Goal: Task Accomplishment & Management: Manage account settings

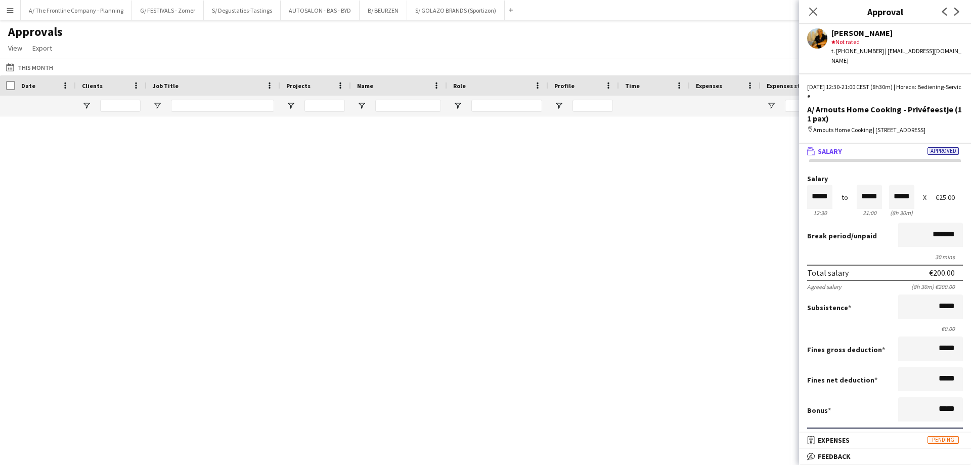
scroll to position [146, 0]
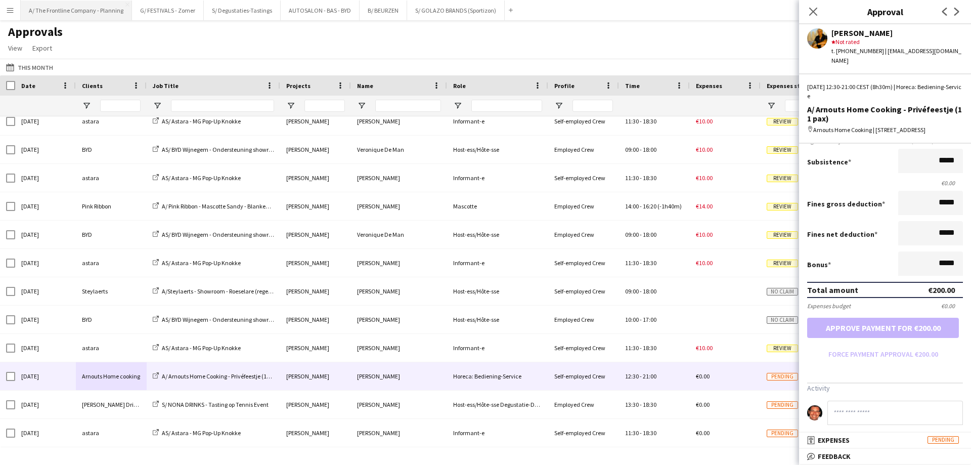
click at [67, 9] on button "A/ The Frontline Company - Planning Close" at bounding box center [76, 11] width 111 height 20
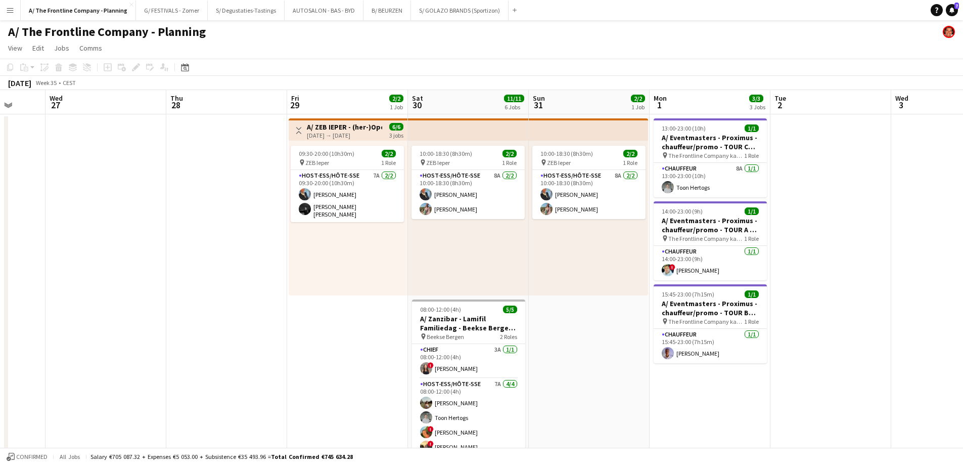
scroll to position [0, 361]
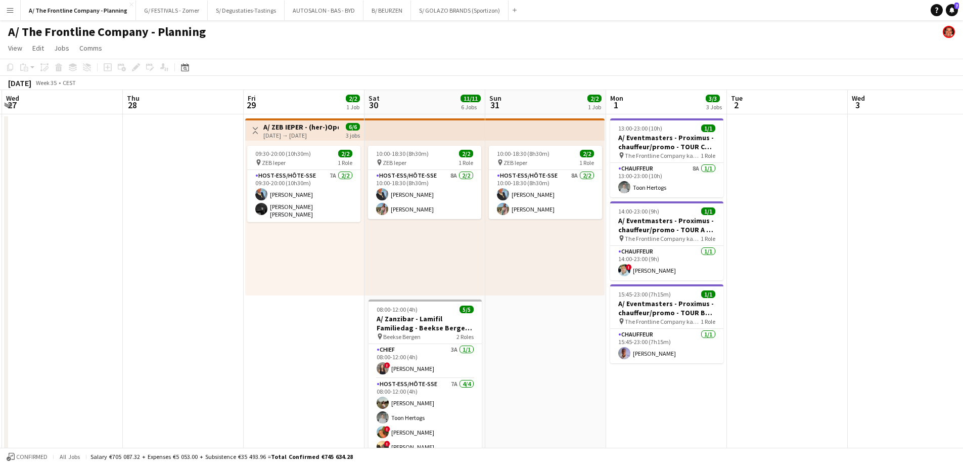
drag, startPoint x: 486, startPoint y: 224, endPoint x: 144, endPoint y: 185, distance: 344.6
click at [308, 203] on app-card-role "Host-ess/Hôte-sse 7A [DATE] 09:30-20:00 (10h30m) [PERSON_NAME] [PERSON_NAME] Bl…" at bounding box center [303, 196] width 113 height 52
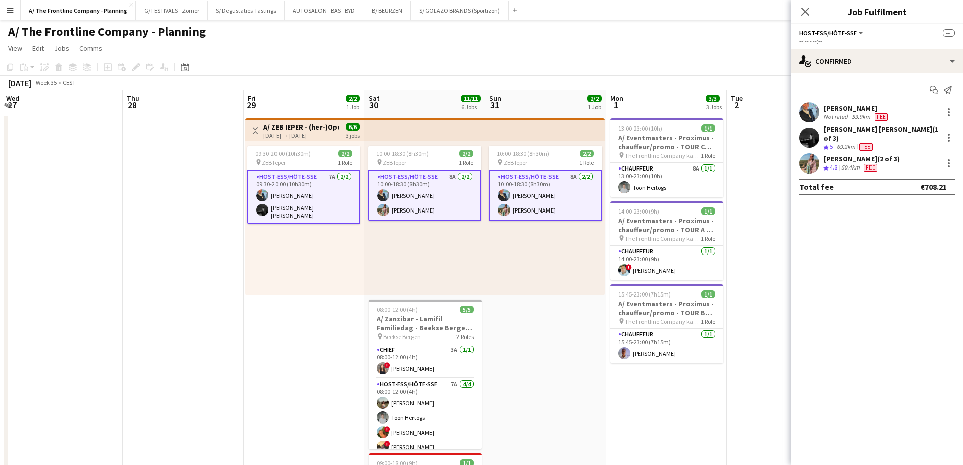
click at [857, 143] on div "69.2km" at bounding box center [846, 147] width 23 height 9
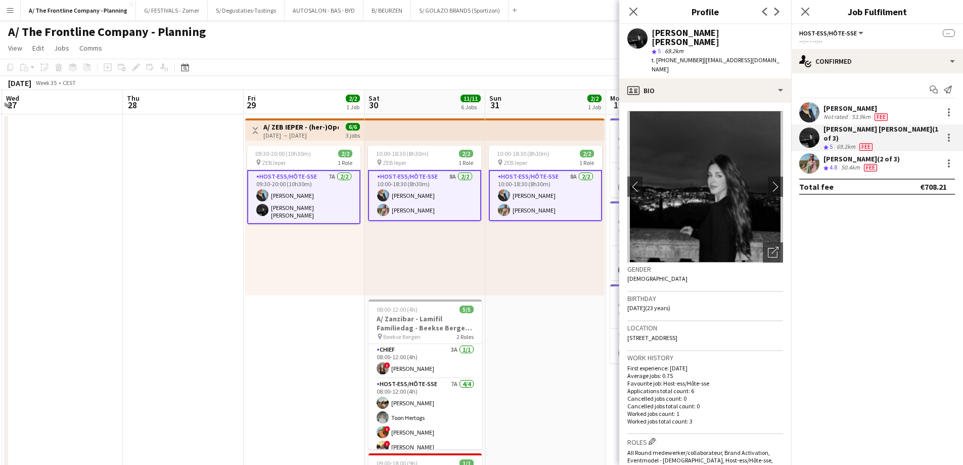
click at [839, 103] on div "Eveline Van Rompaey Not rated 53.9km Fee" at bounding box center [877, 112] width 172 height 20
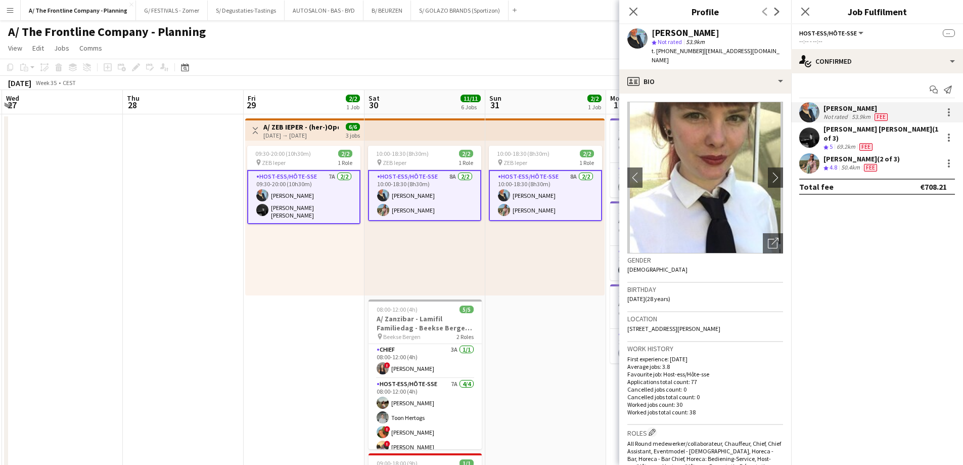
click at [300, 122] on h3 "A/ ZEB IEPER - (her-)Opening nieuwe winkel (29+30+31/08)" at bounding box center [300, 126] width 75 height 9
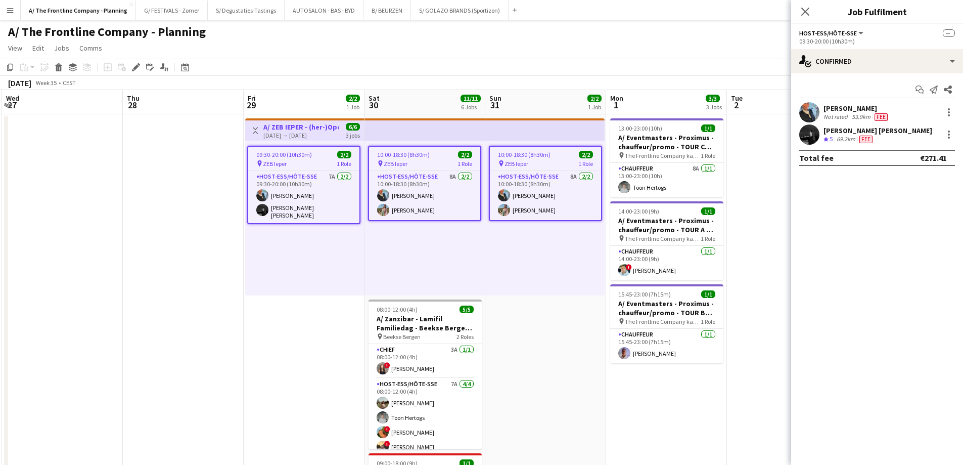
click at [299, 162] on div "pin ZEB Ieper 1 Role" at bounding box center [303, 163] width 111 height 8
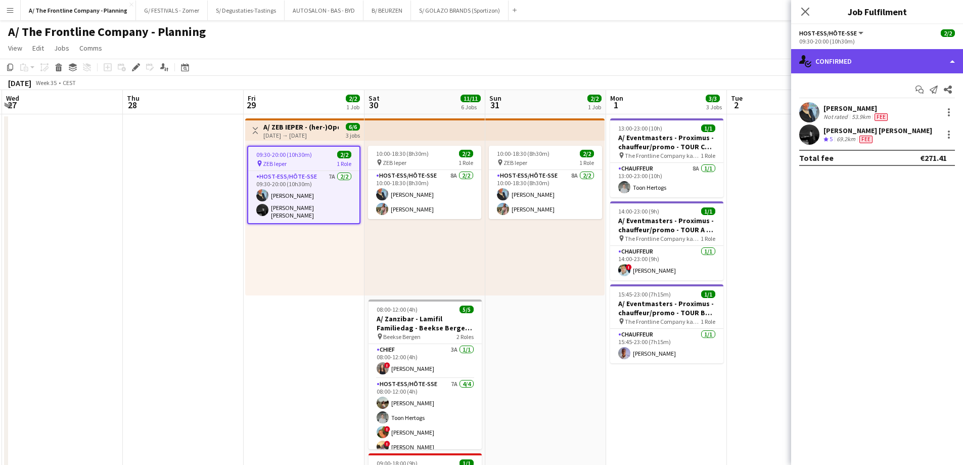
click at [911, 59] on div "single-neutral-actions-check-2 Confirmed" at bounding box center [877, 61] width 172 height 24
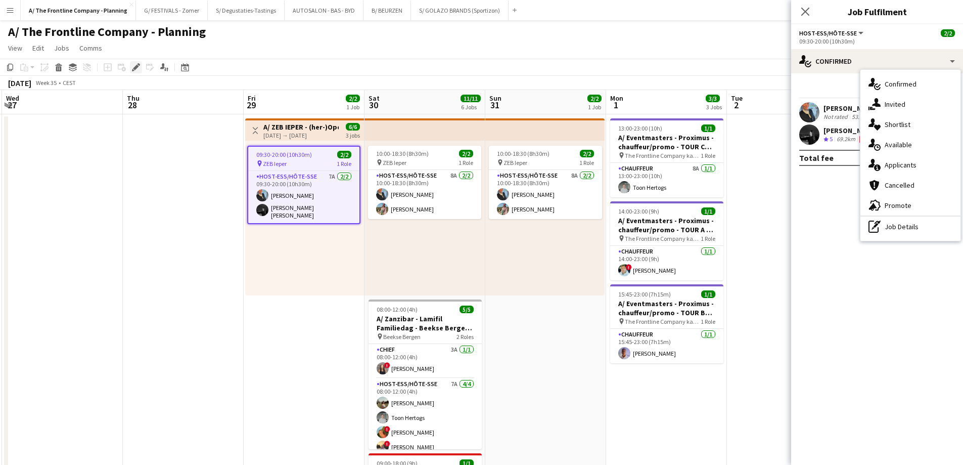
click at [132, 69] on icon at bounding box center [133, 70] width 3 height 3
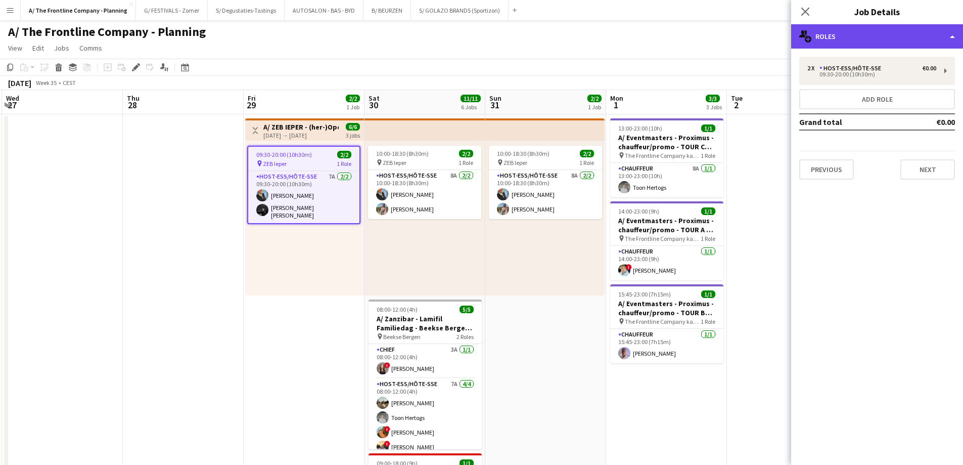
click at [880, 35] on div "multiple-users-add Roles" at bounding box center [877, 36] width 172 height 24
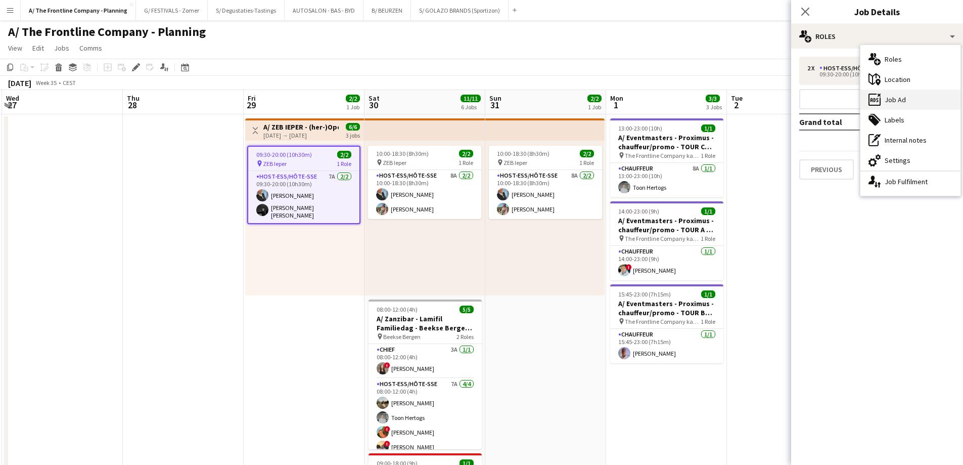
click at [900, 101] on div "ads-window Job Ad" at bounding box center [911, 100] width 100 height 20
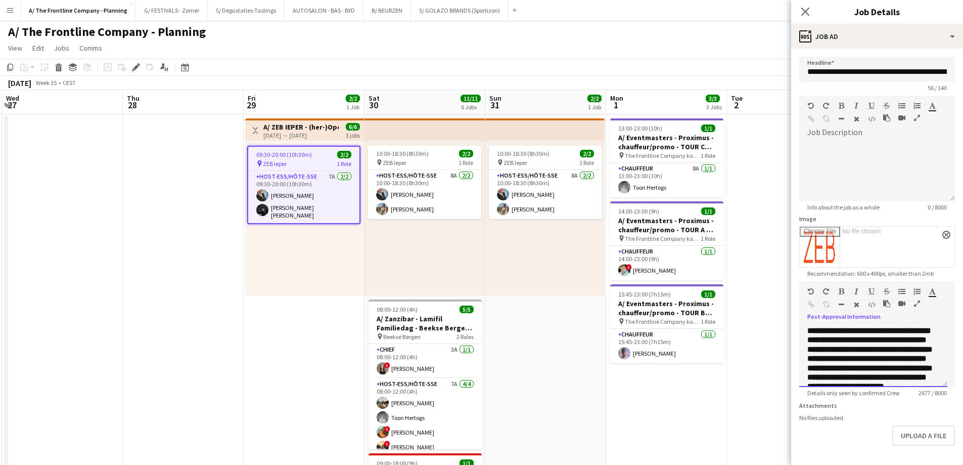
click at [913, 302] on div at bounding box center [906, 305] width 46 height 12
click at [918, 303] on icon "button" at bounding box center [917, 303] width 6 height 7
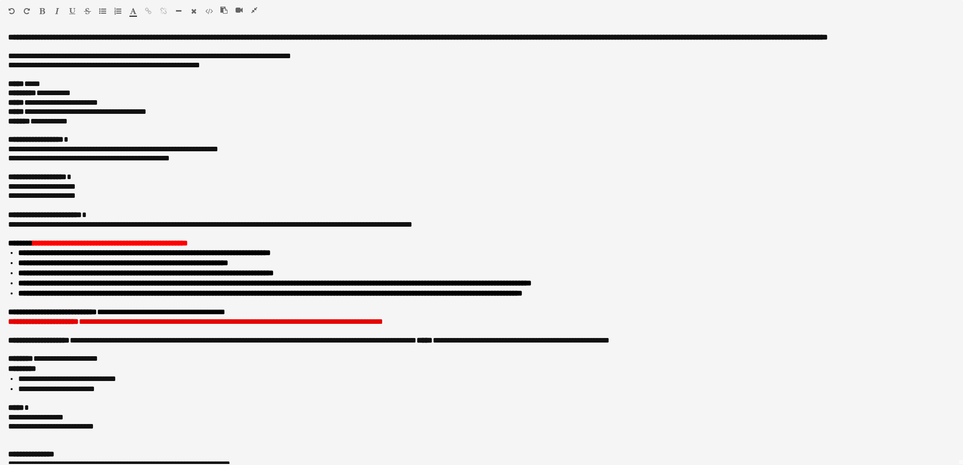
click at [253, 9] on icon "button" at bounding box center [254, 10] width 6 height 7
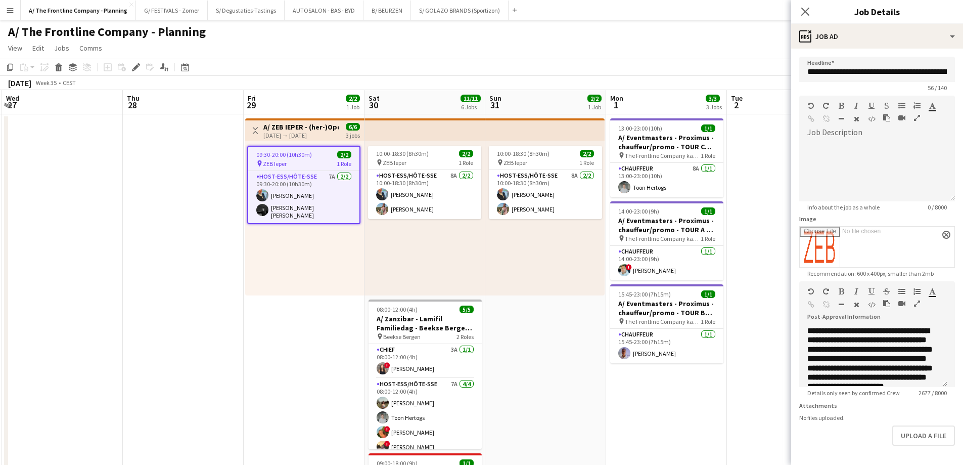
click at [917, 304] on icon "button" at bounding box center [917, 303] width 6 height 7
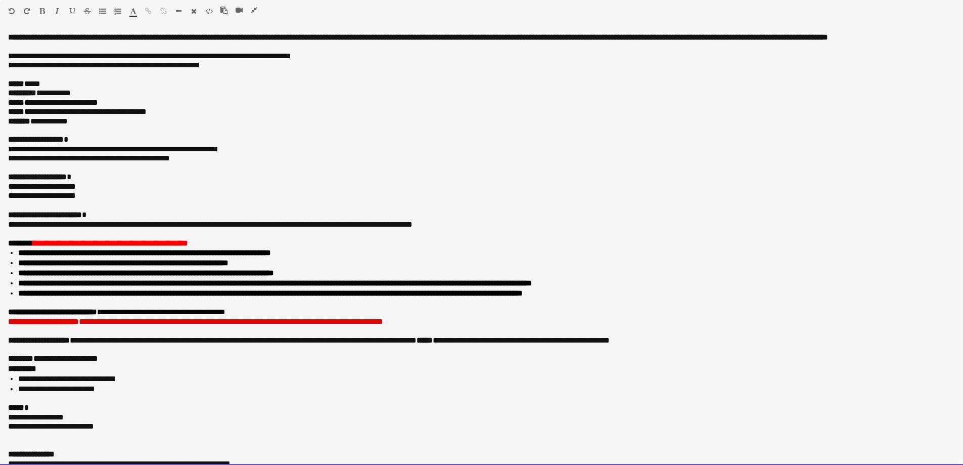
click at [249, 163] on p "**********" at bounding box center [478, 158] width 940 height 9
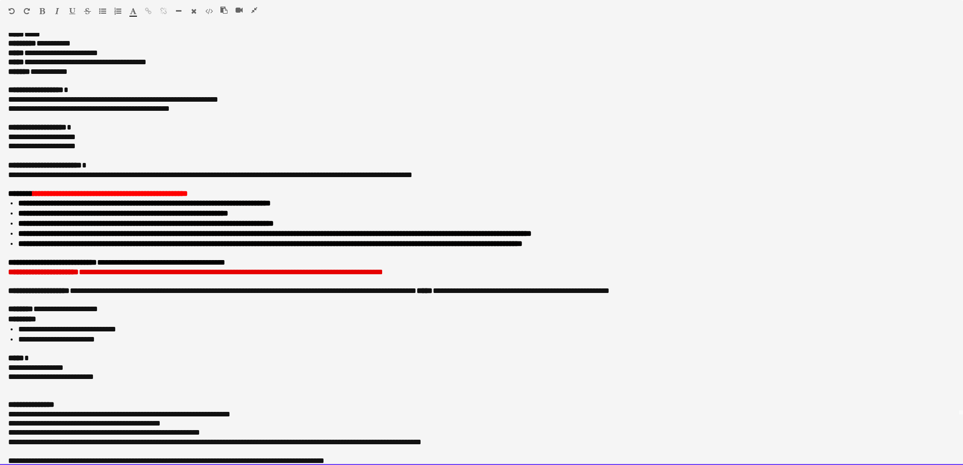
scroll to position [51, 0]
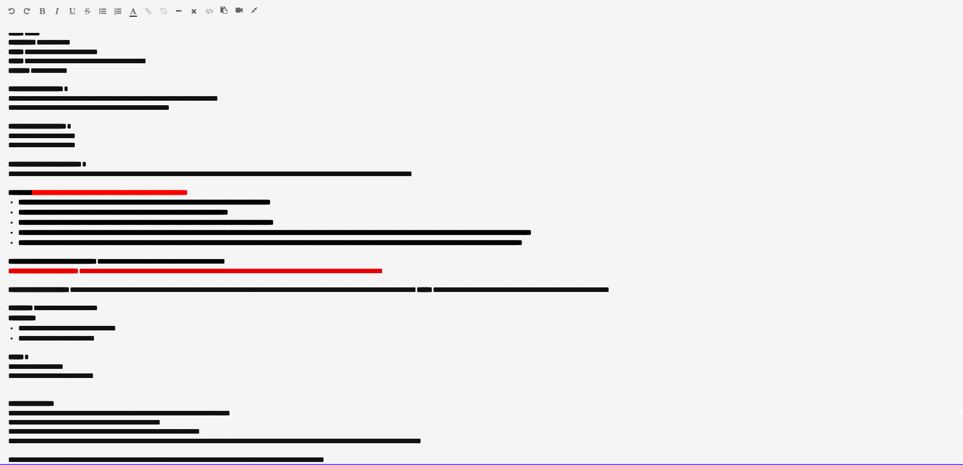
click at [443, 276] on p "**********" at bounding box center [481, 271] width 947 height 9
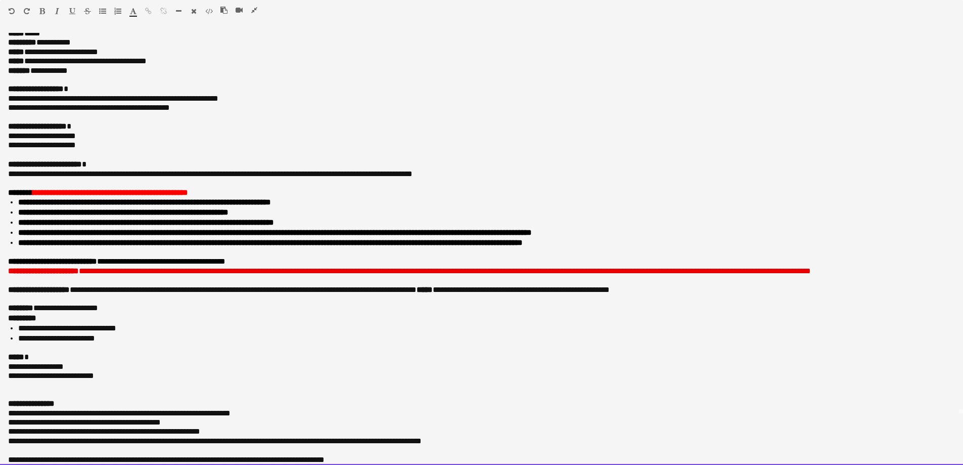
click at [232, 197] on p "**********" at bounding box center [481, 192] width 947 height 9
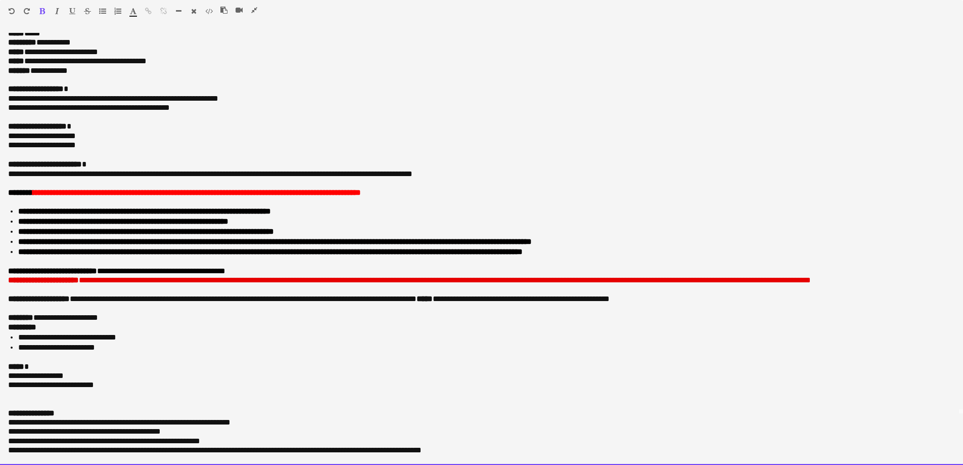
click at [144, 150] on p "**********" at bounding box center [478, 145] width 940 height 9
click at [260, 103] on p "**********" at bounding box center [478, 98] width 940 height 9
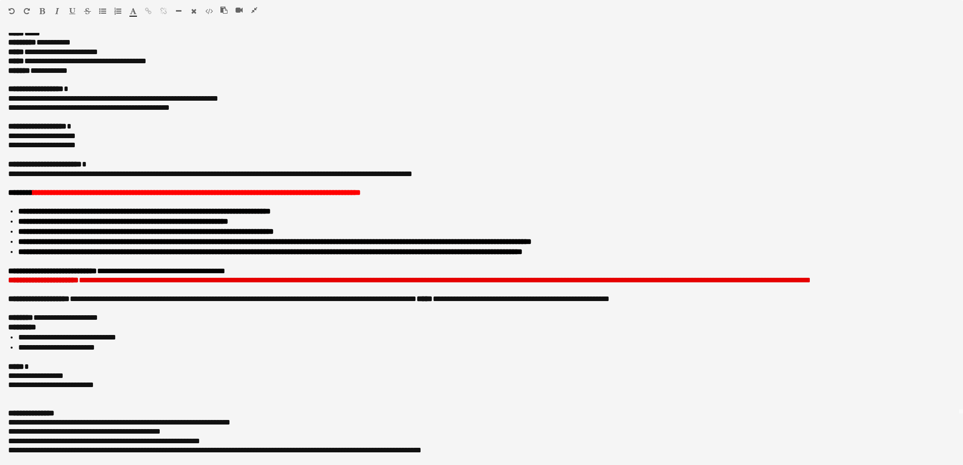
click at [252, 10] on icon "button" at bounding box center [254, 10] width 6 height 7
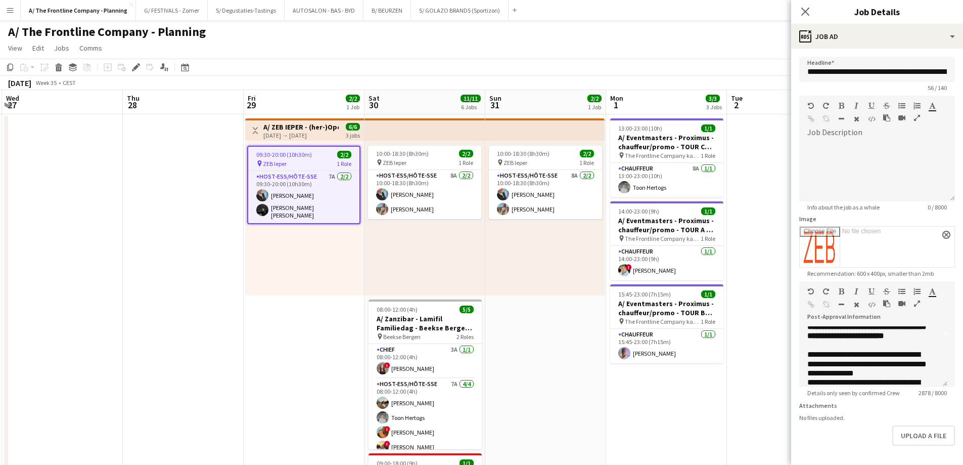
click at [317, 127] on h3 "A/ ZEB IEPER - (her-)Opening nieuwe winkel (29+30+31/08)" at bounding box center [300, 126] width 75 height 9
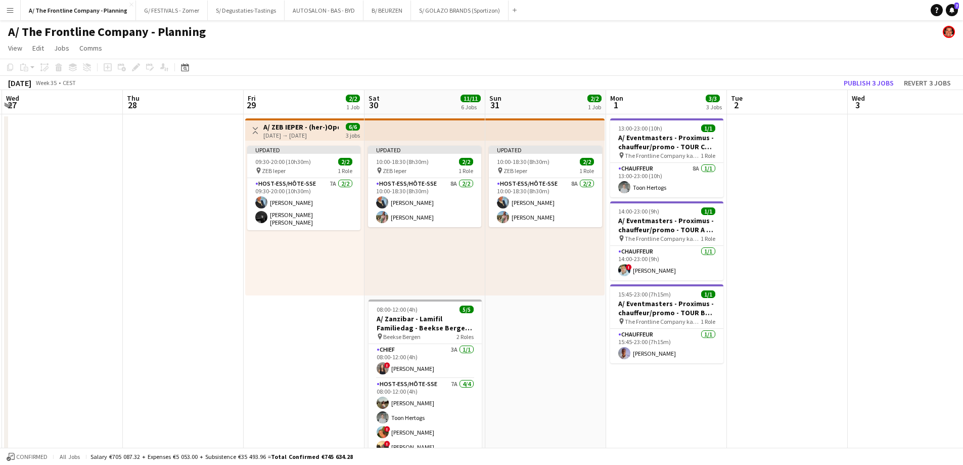
click at [317, 127] on h3 "A/ ZEB IEPER - (her-)Opening nieuwe winkel (29+30+31/08)" at bounding box center [300, 126] width 75 height 9
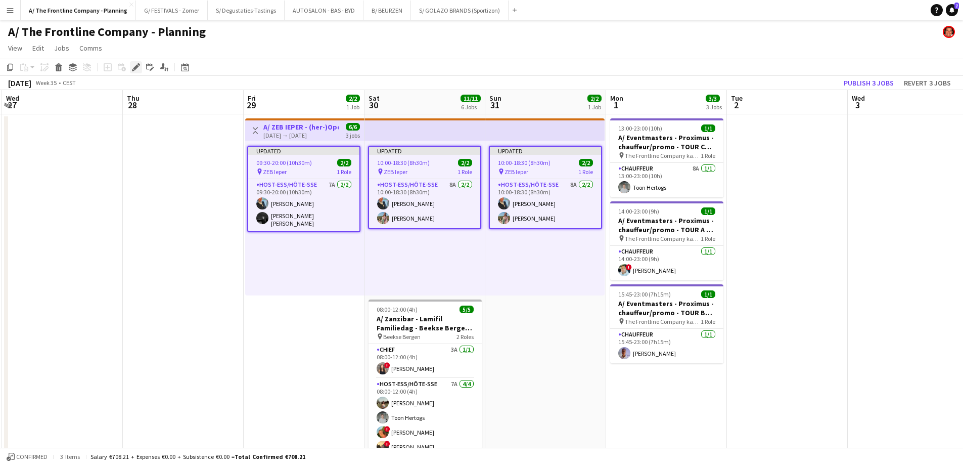
click at [137, 66] on icon at bounding box center [136, 68] width 6 height 6
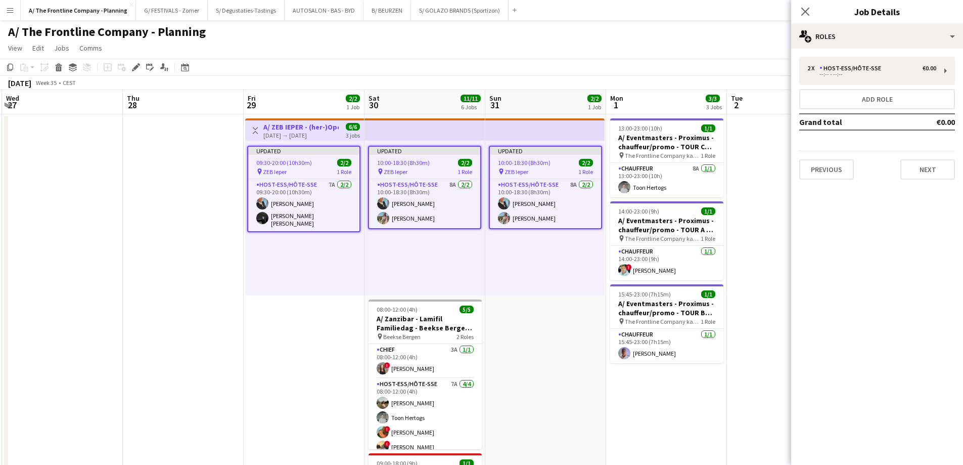
click at [309, 159] on span "09:30-20:00 (10h30m)" at bounding box center [284, 163] width 56 height 8
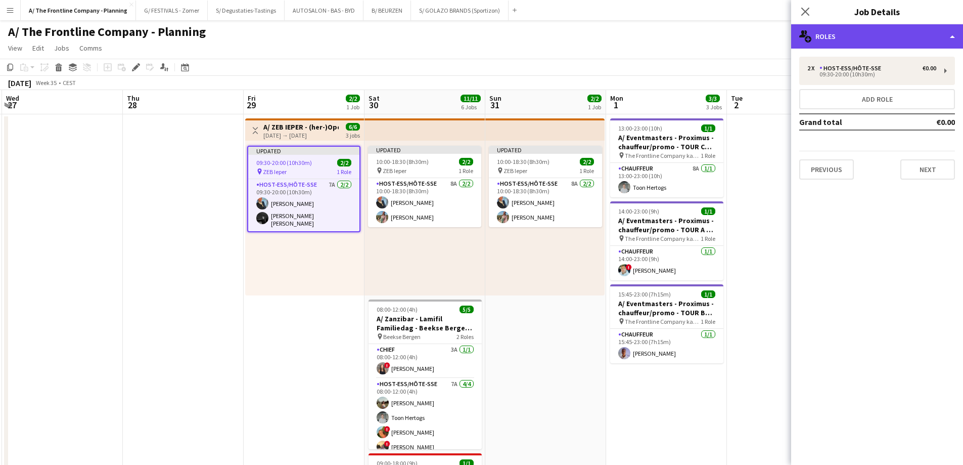
click at [875, 41] on div "multiple-users-add Roles" at bounding box center [877, 36] width 172 height 24
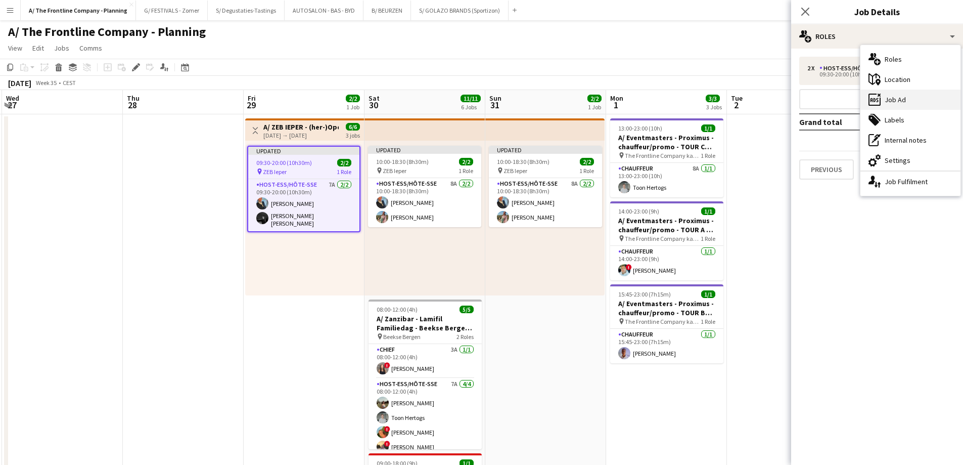
click at [897, 97] on div "ads-window Job Ad" at bounding box center [911, 100] width 100 height 20
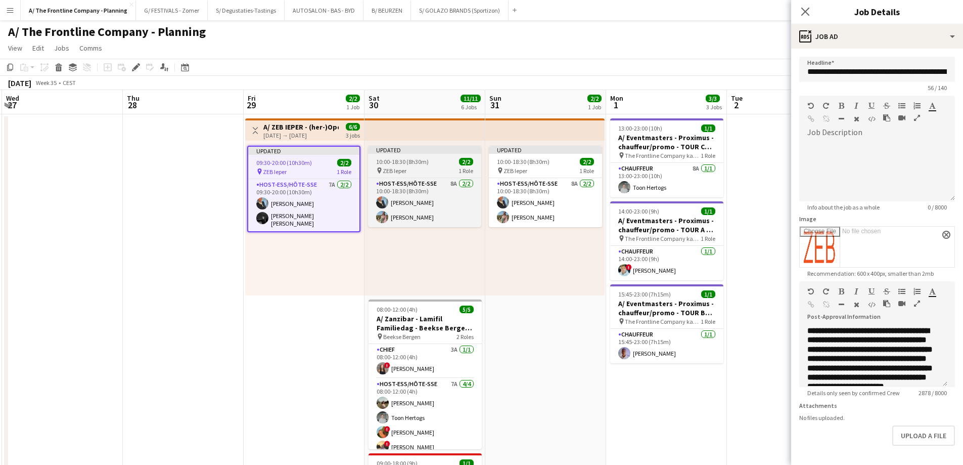
click at [427, 163] on span "10:00-18:30 (8h30m)" at bounding box center [402, 162] width 53 height 8
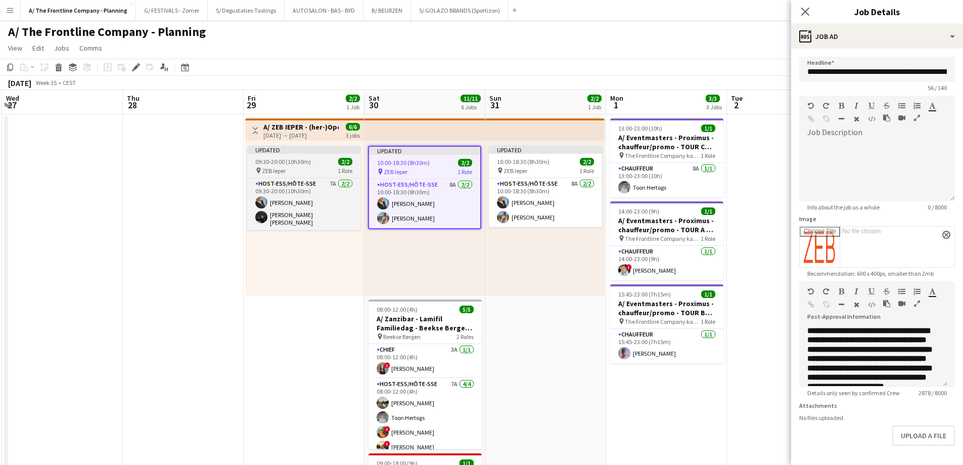
click at [310, 164] on div "09:30-20:00 (10h30m) 2/2" at bounding box center [303, 162] width 113 height 8
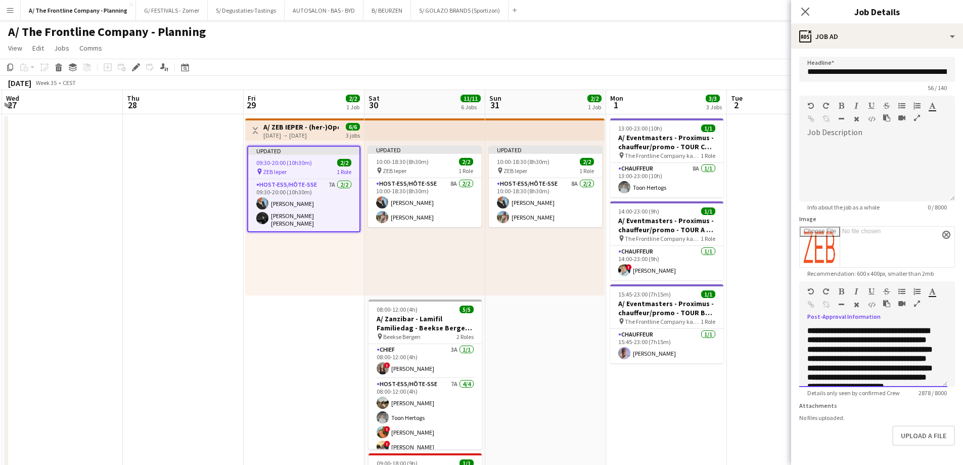
click at [881, 365] on b "**********" at bounding box center [870, 358] width 125 height 63
copy div "**********"
click at [323, 126] on h3 "A/ ZEB IEPER - (her-)Opening nieuwe winkel (29+30+31/08)" at bounding box center [300, 126] width 75 height 9
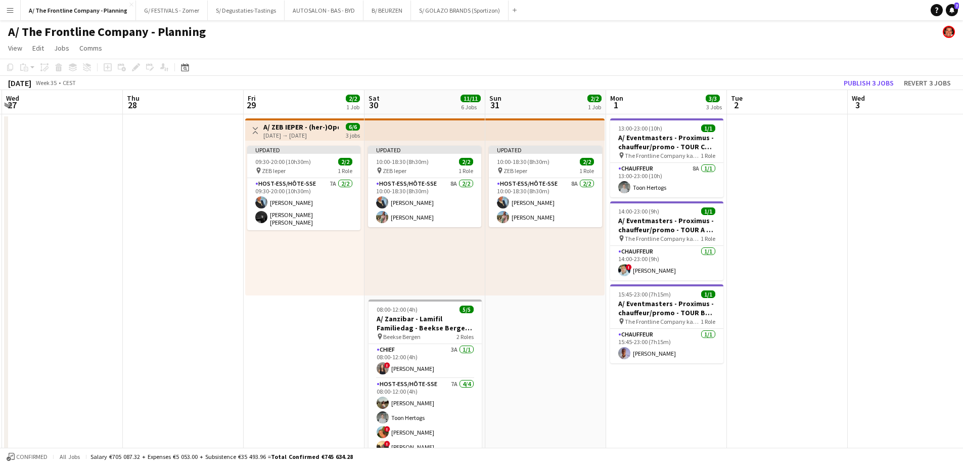
click at [323, 126] on h3 "A/ ZEB IEPER - (her-)Opening nieuwe winkel (29+30+31/08)" at bounding box center [300, 126] width 75 height 9
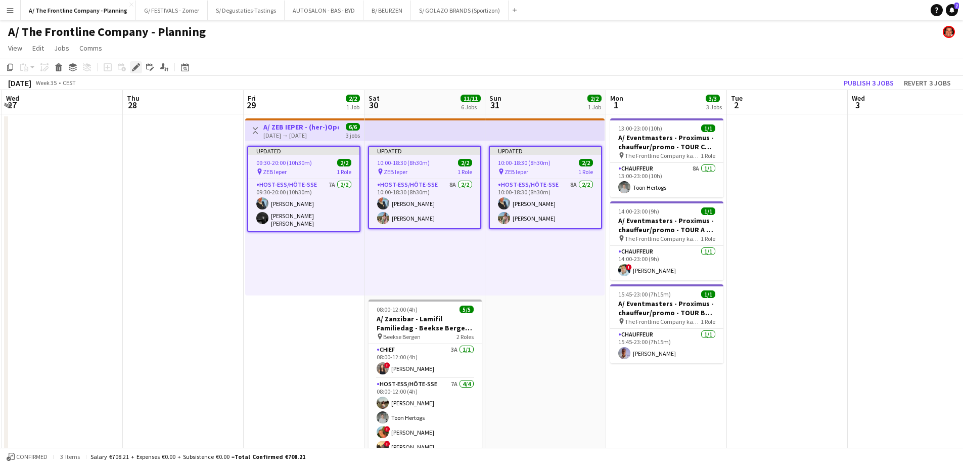
click at [133, 66] on icon "Edit" at bounding box center [136, 67] width 8 height 8
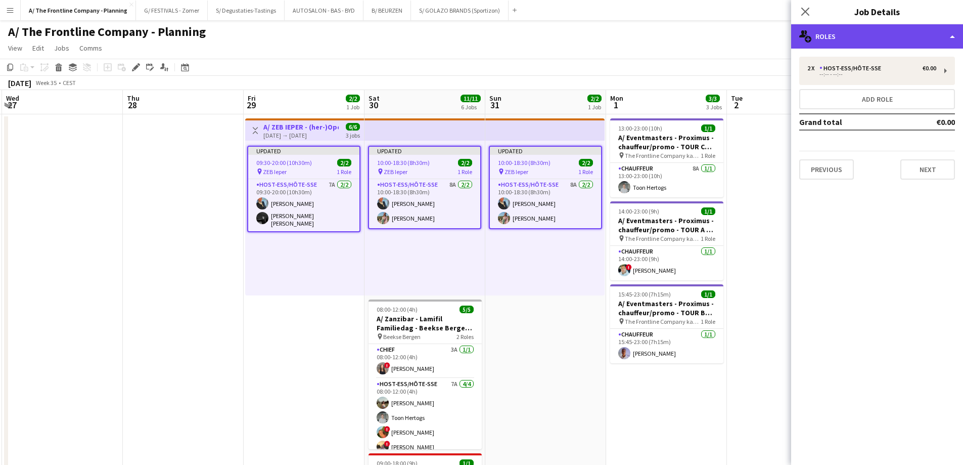
click at [896, 45] on div "multiple-users-add Roles" at bounding box center [877, 36] width 172 height 24
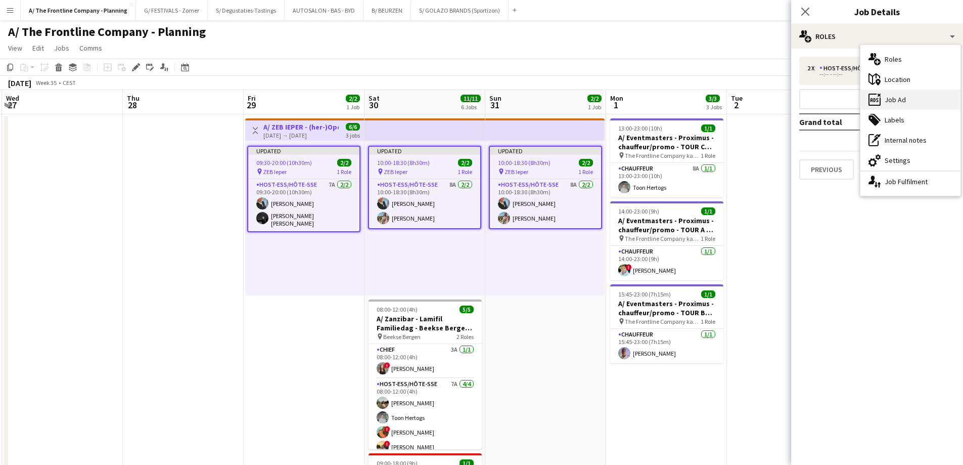
click at [898, 104] on div "ads-window Job Ad" at bounding box center [911, 100] width 100 height 20
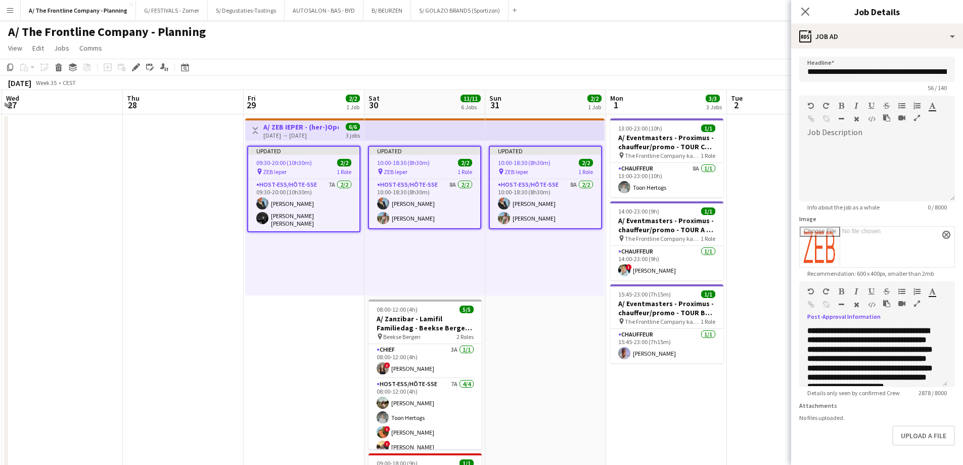
click at [914, 302] on icon "button" at bounding box center [917, 303] width 6 height 7
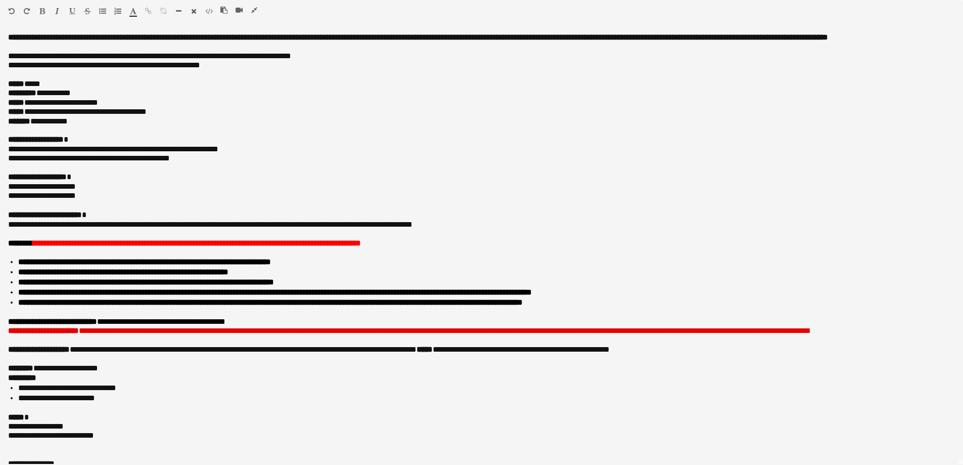
click at [255, 11] on icon "button" at bounding box center [254, 10] width 6 height 7
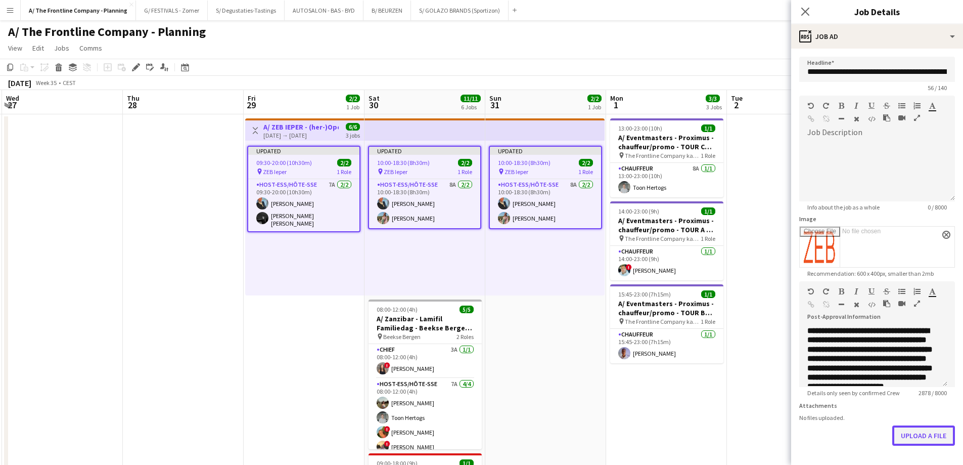
click at [934, 446] on button "Upload a file" at bounding box center [924, 435] width 63 height 20
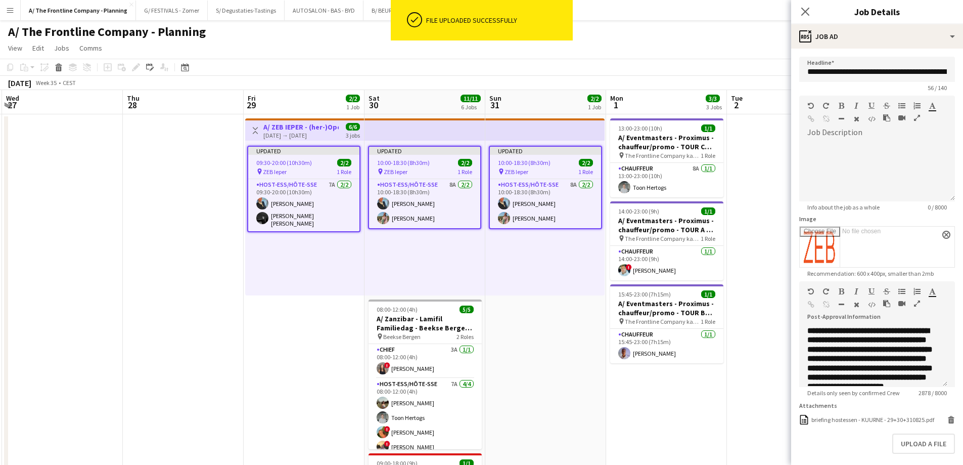
click at [750, 296] on app-date-cell at bounding box center [787, 459] width 121 height 690
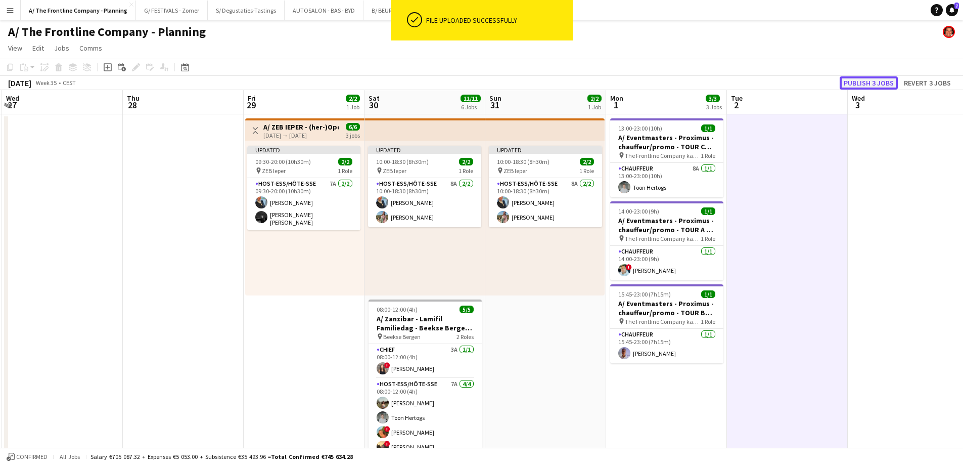
click at [870, 84] on button "Publish 3 jobs" at bounding box center [869, 82] width 58 height 13
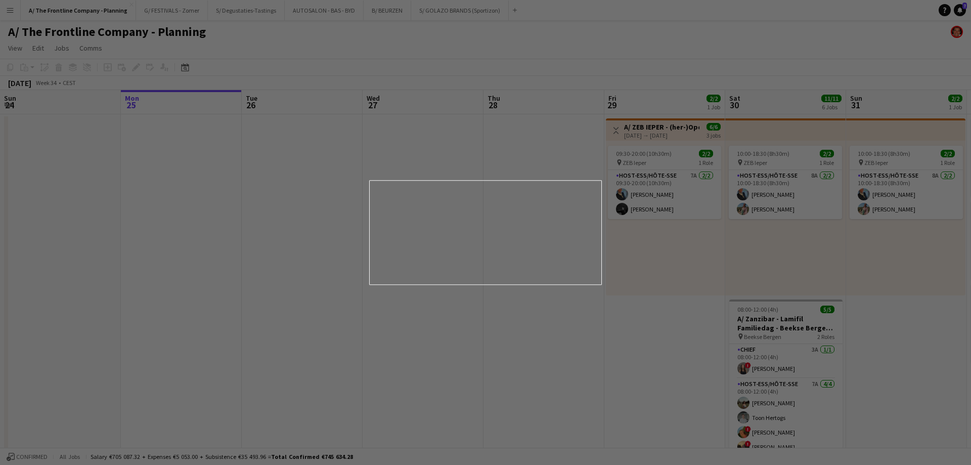
click at [318, 227] on div at bounding box center [490, 234] width 981 height 469
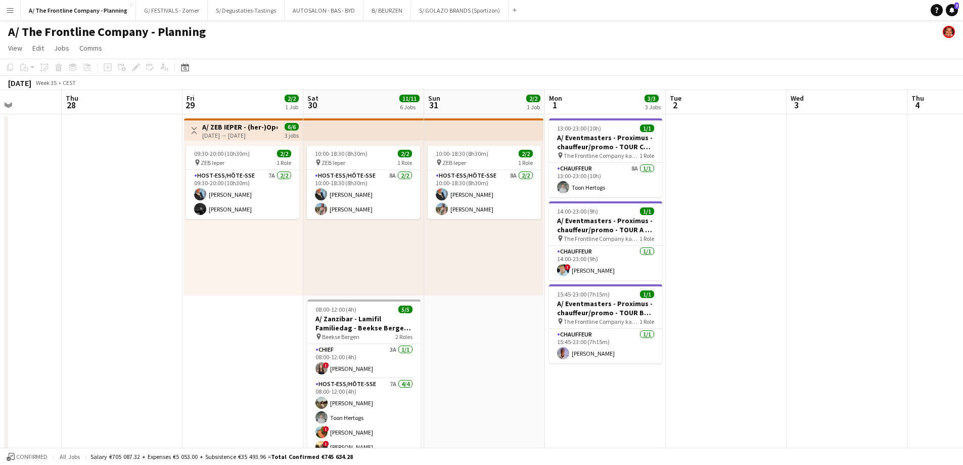
drag, startPoint x: 64, startPoint y: 194, endPoint x: -191, endPoint y: 184, distance: 254.6
click at [0, 184] on html "Menu Boards Boards Boards All jobs Status Workforce Workforce My Workforce Recr…" at bounding box center [481, 457] width 963 height 914
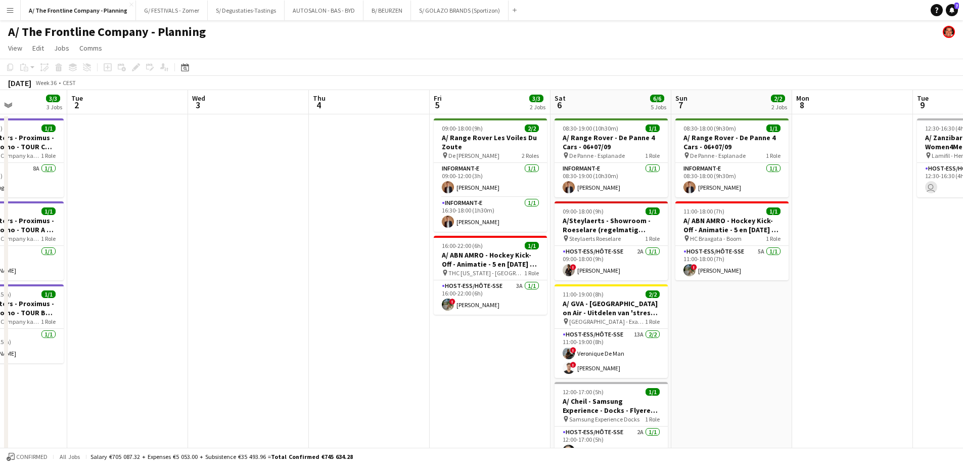
scroll to position [0, 471]
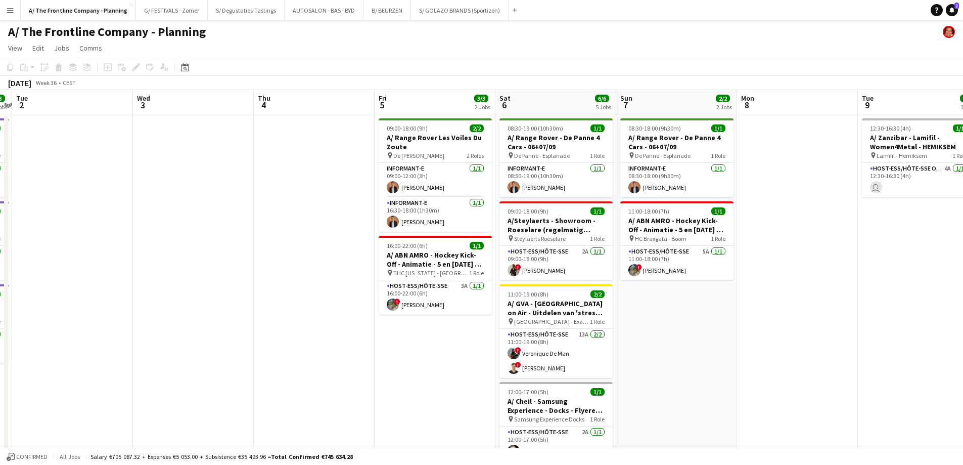
drag, startPoint x: 691, startPoint y: 228, endPoint x: 42, endPoint y: 220, distance: 648.3
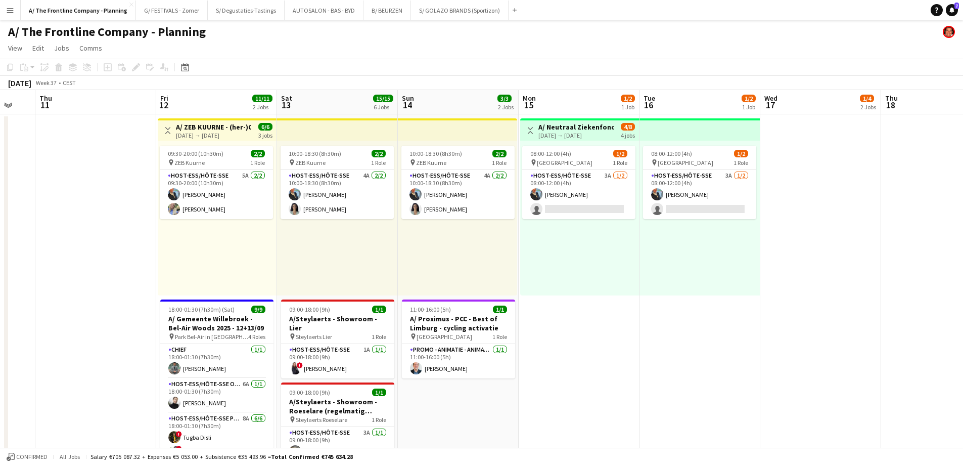
drag, startPoint x: 809, startPoint y: 297, endPoint x: -79, endPoint y: 240, distance: 889.9
click at [0, 240] on html "Menu Boards Boards Boards All jobs Status Workforce Workforce My Workforce Recr…" at bounding box center [481, 457] width 963 height 914
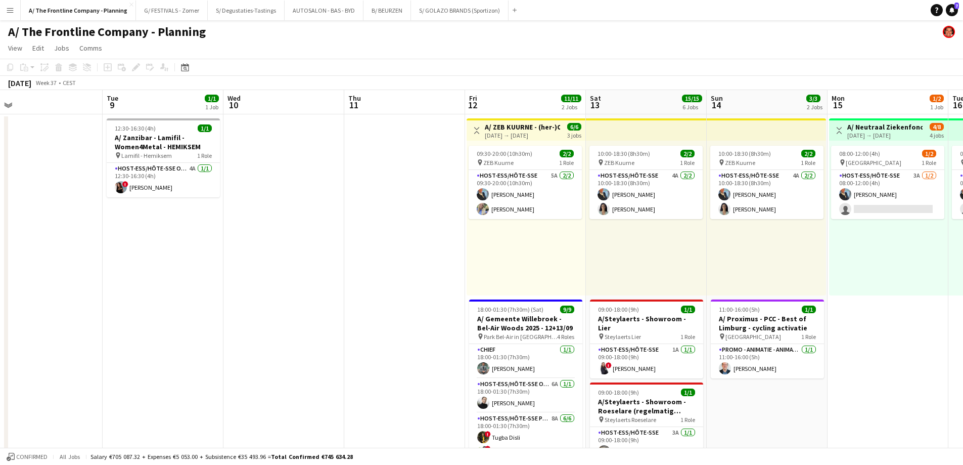
click at [513, 137] on div "[DATE] → [DATE]" at bounding box center [522, 135] width 75 height 8
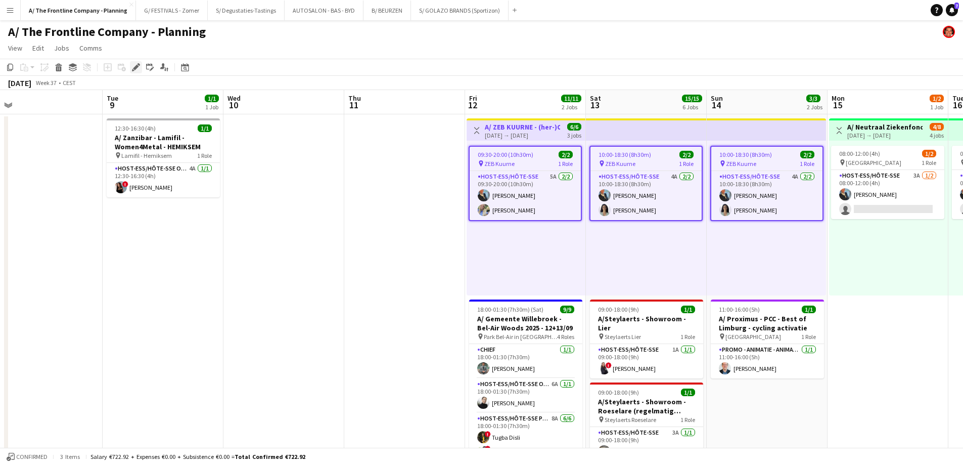
click at [134, 70] on icon at bounding box center [133, 70] width 3 height 3
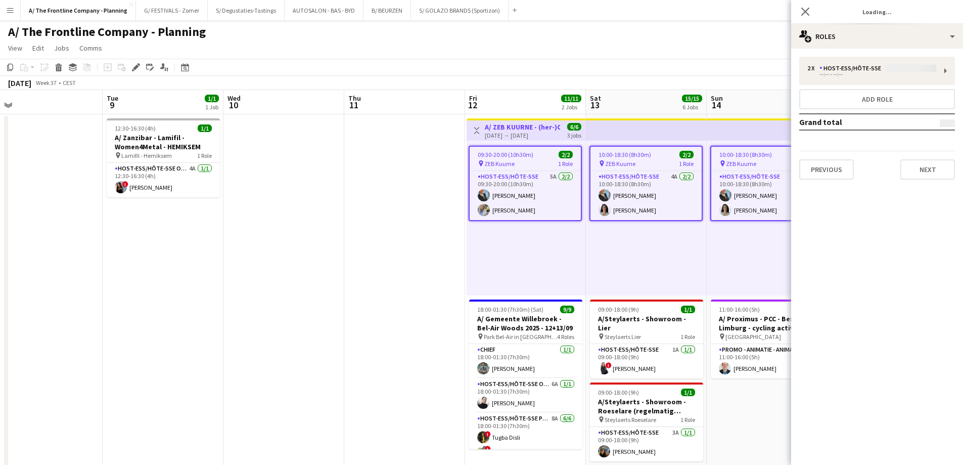
type input "**********"
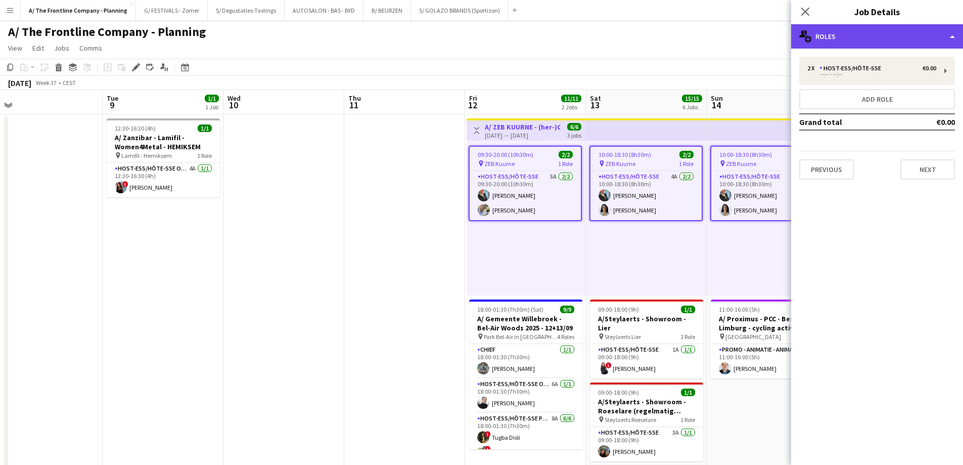
click at [890, 31] on div "multiple-users-add Roles" at bounding box center [877, 36] width 172 height 24
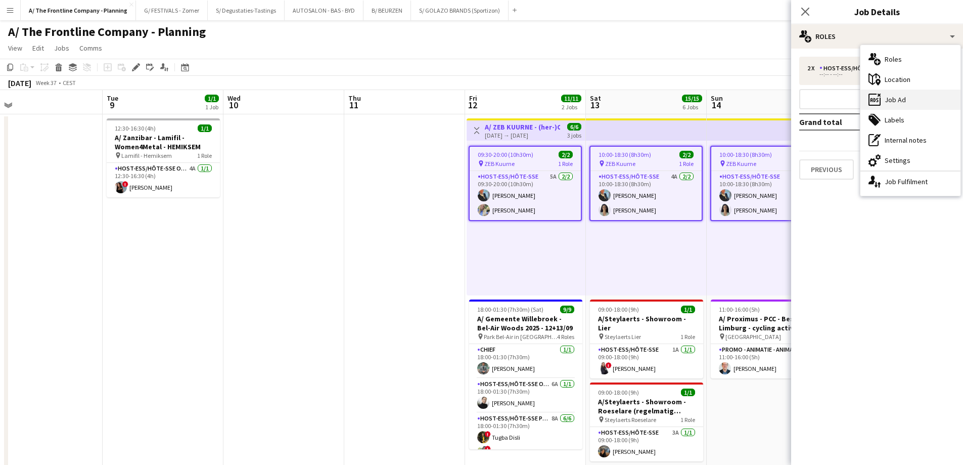
click at [893, 108] on div "ads-window Job Ad" at bounding box center [911, 100] width 100 height 20
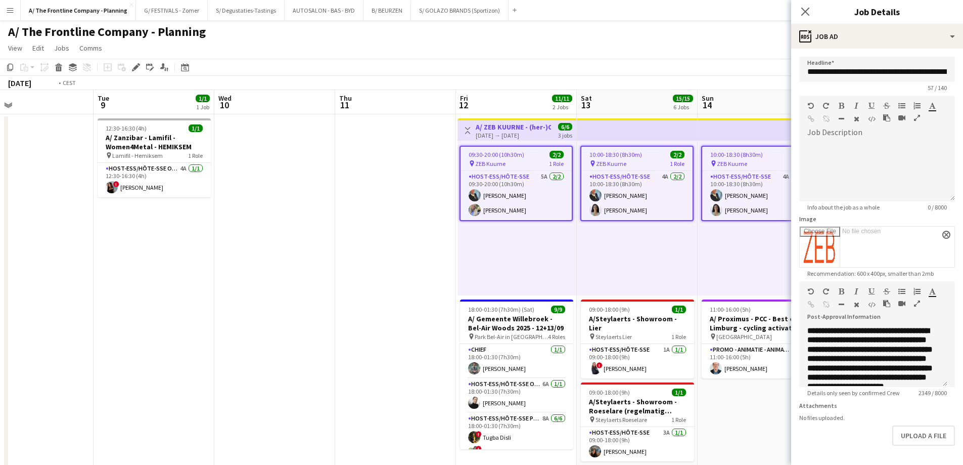
drag, startPoint x: 96, startPoint y: 253, endPoint x: 570, endPoint y: 243, distance: 474.4
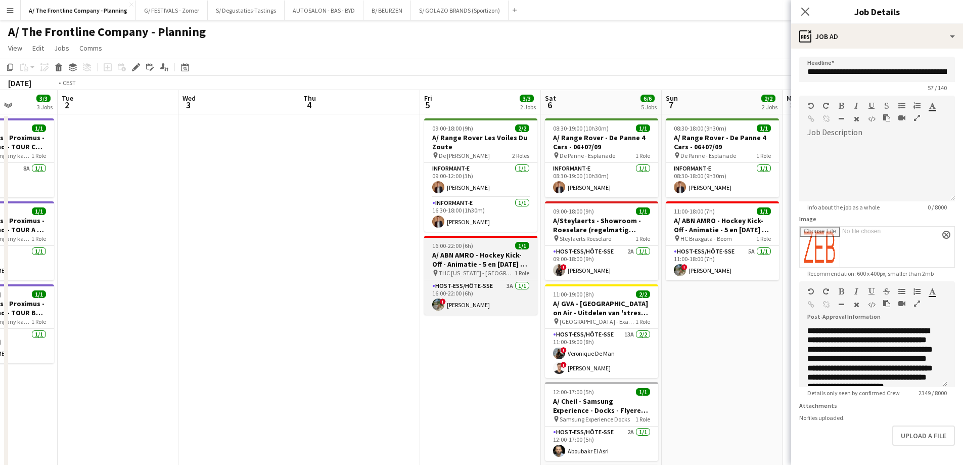
drag, startPoint x: 460, startPoint y: 251, endPoint x: 746, endPoint y: 244, distance: 286.3
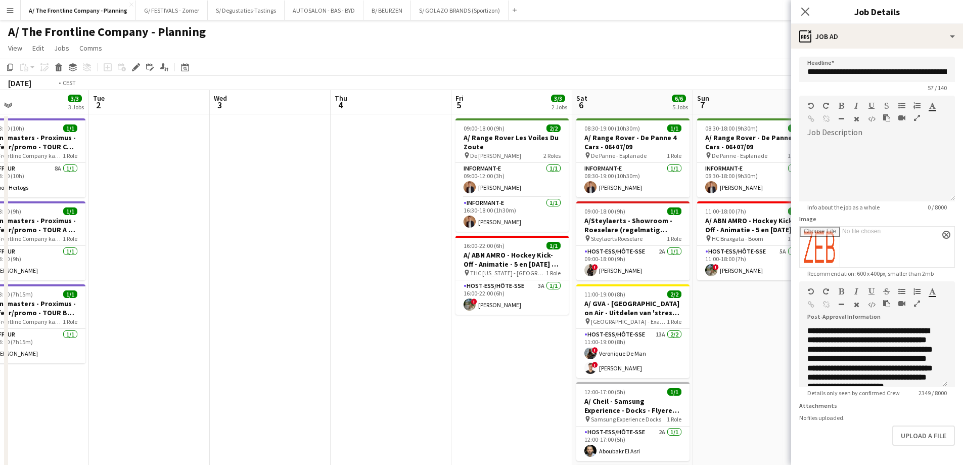
drag, startPoint x: 519, startPoint y: 260, endPoint x: 272, endPoint y: 246, distance: 247.2
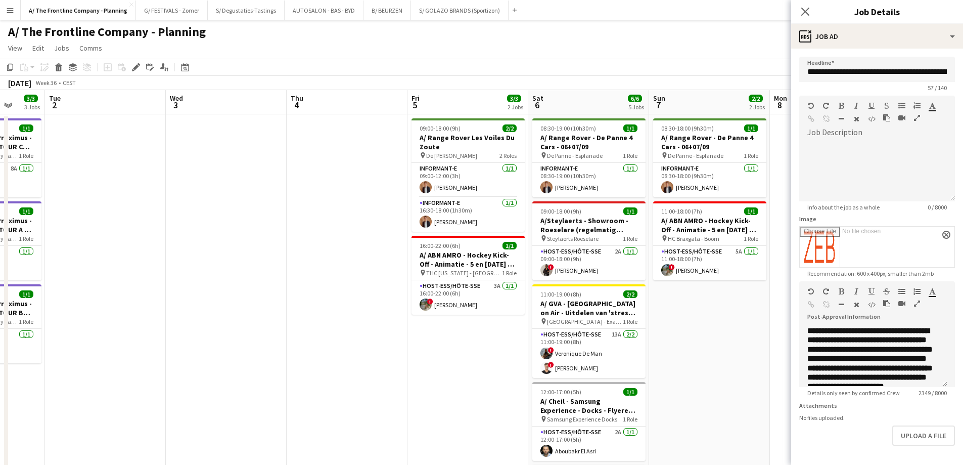
drag, startPoint x: 153, startPoint y: 232, endPoint x: -85, endPoint y: 228, distance: 237.7
click at [0, 228] on html "Menu Boards Boards Boards All jobs Status Workforce Workforce My Workforce Recr…" at bounding box center [481, 457] width 963 height 914
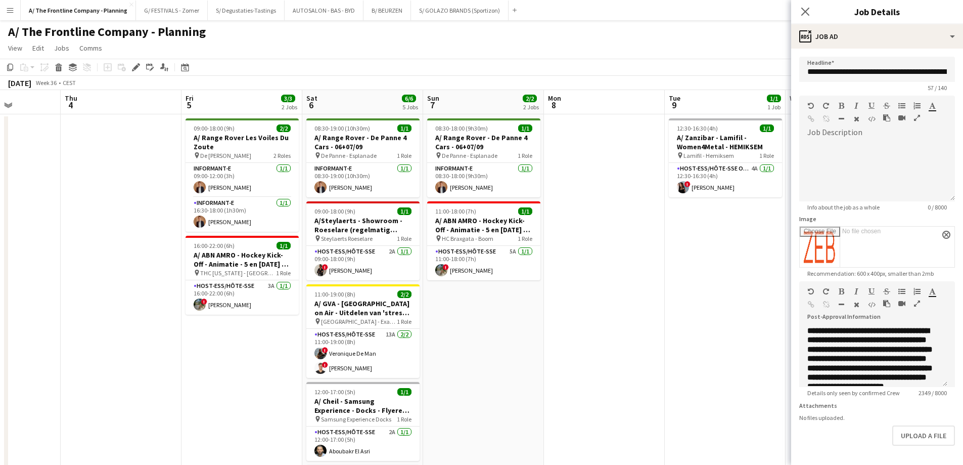
drag, startPoint x: 618, startPoint y: 308, endPoint x: 150, endPoint y: 305, distance: 468.8
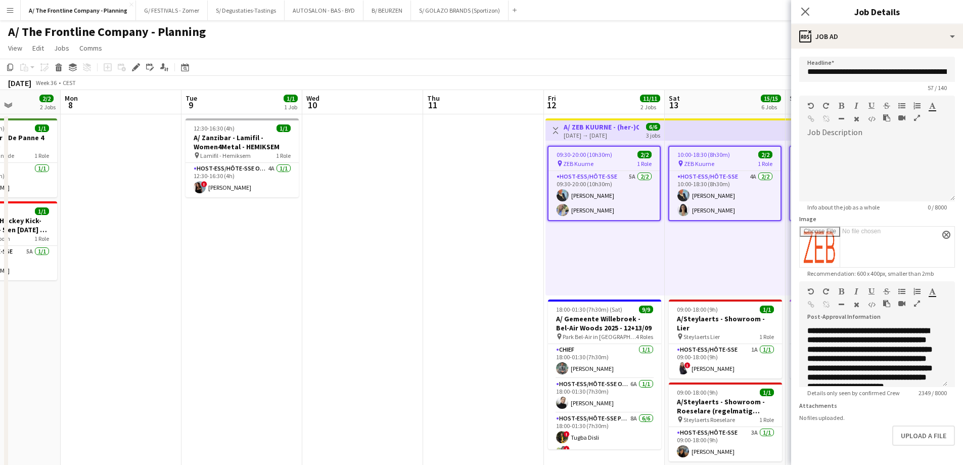
scroll to position [0, 303]
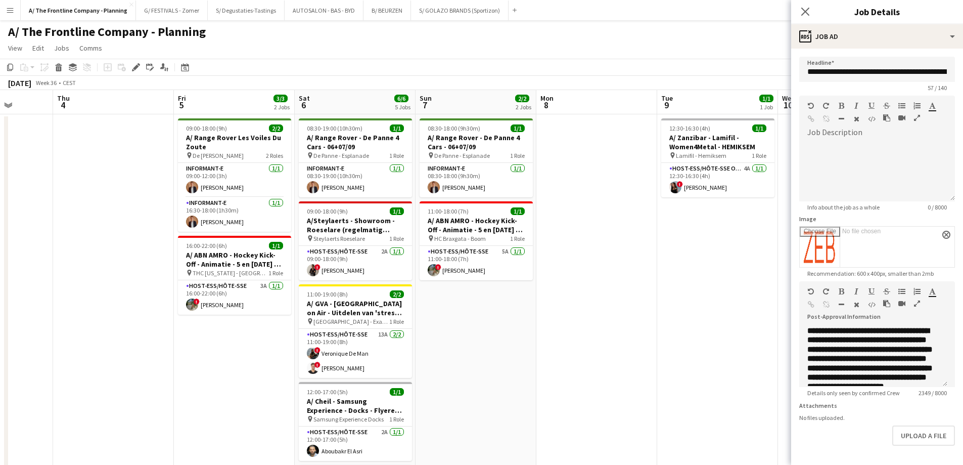
drag, startPoint x: 159, startPoint y: 302, endPoint x: 684, endPoint y: 263, distance: 526.4
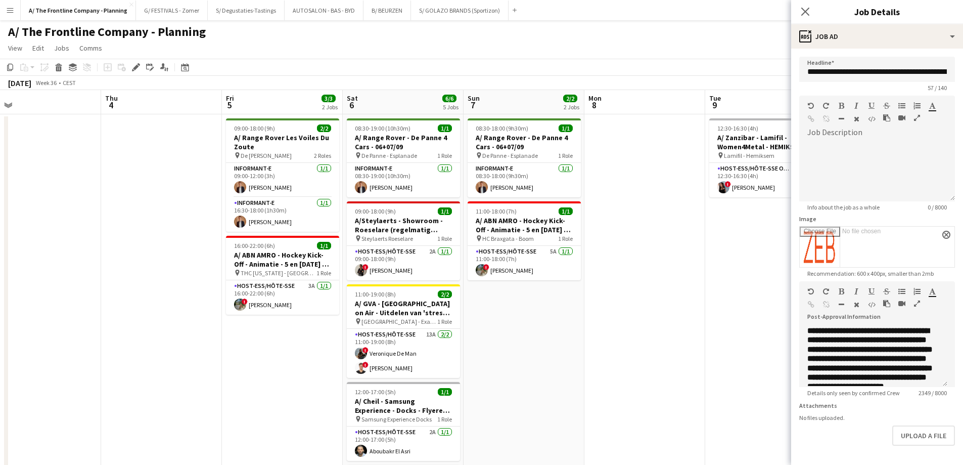
scroll to position [0, 0]
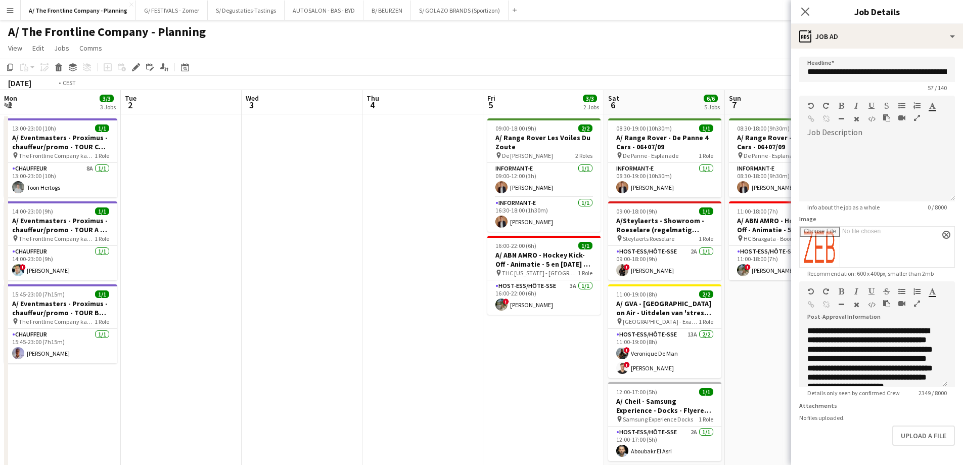
drag, startPoint x: 148, startPoint y: 300, endPoint x: 735, endPoint y: 283, distance: 587.9
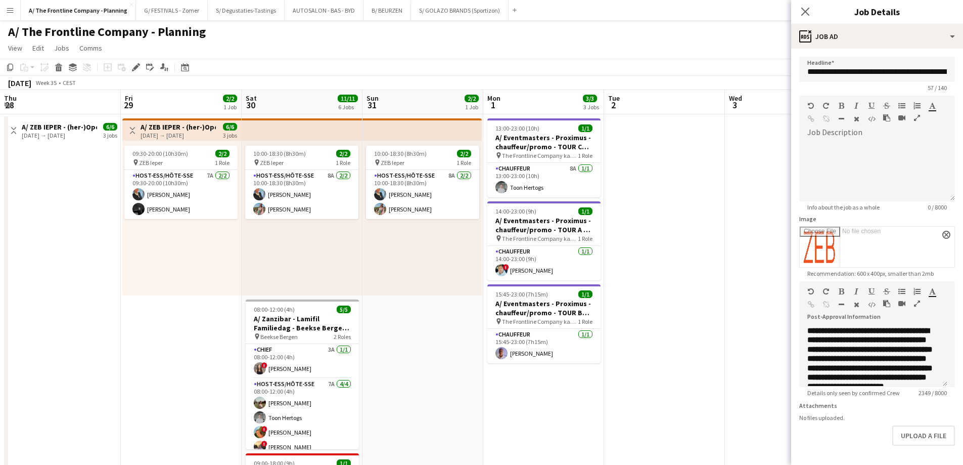
scroll to position [0, 242]
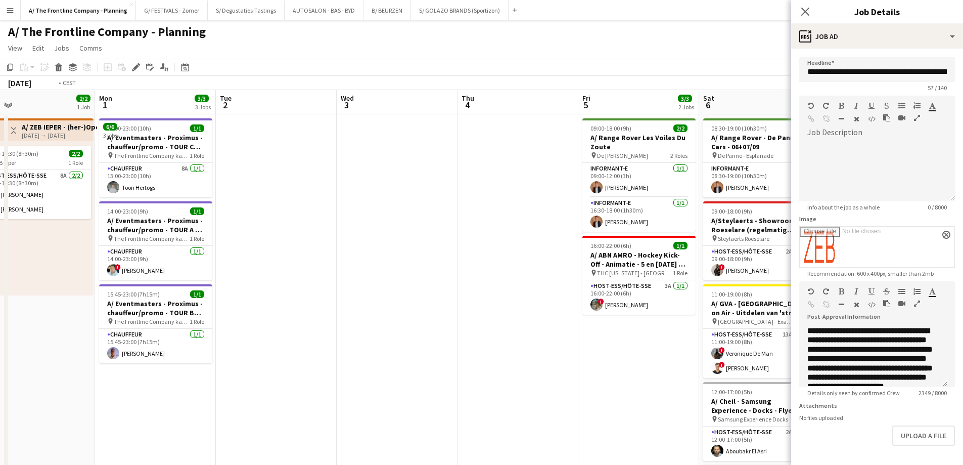
drag, startPoint x: 627, startPoint y: 191, endPoint x: 104, endPoint y: 180, distance: 523.0
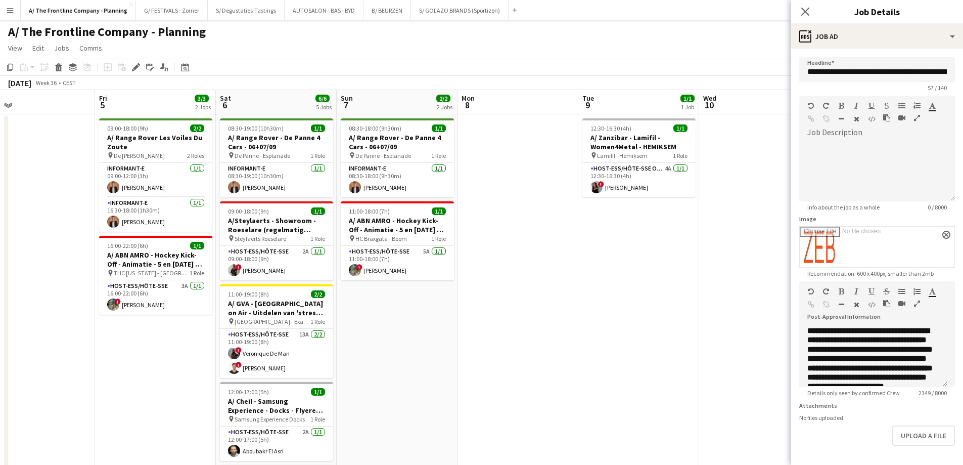
scroll to position [0, 281]
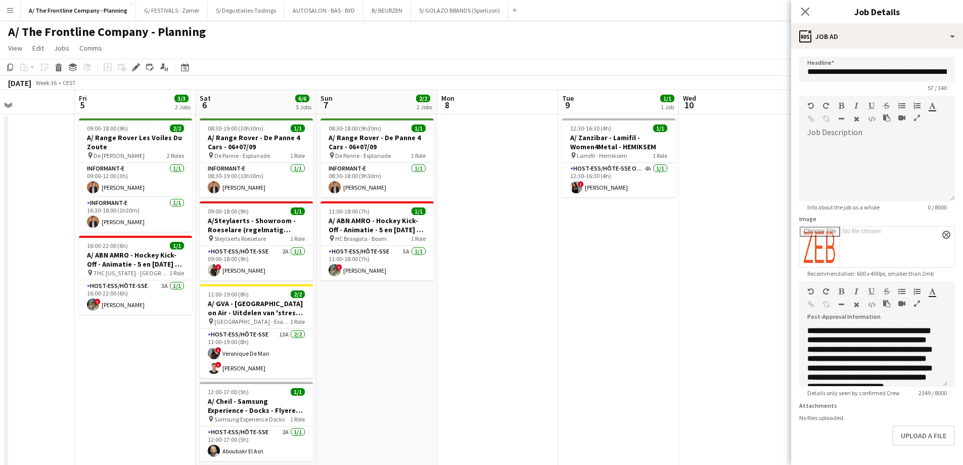
drag, startPoint x: 722, startPoint y: 312, endPoint x: 227, endPoint y: 280, distance: 496.6
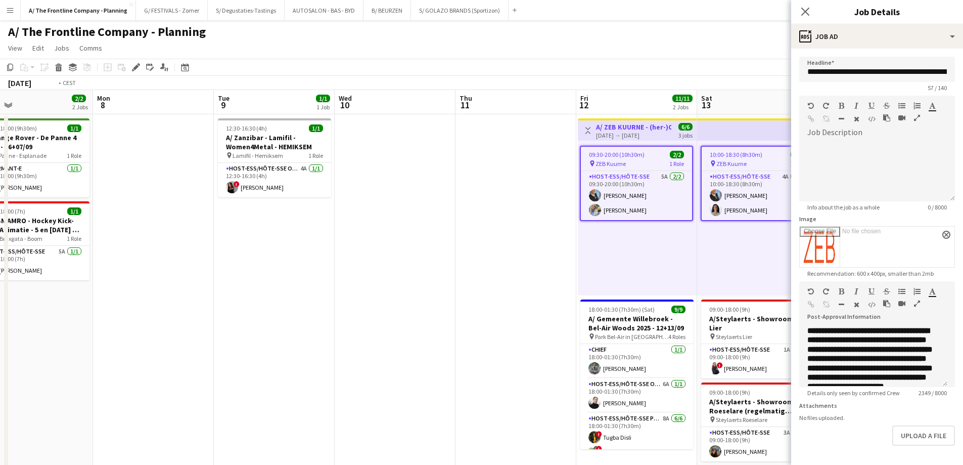
drag, startPoint x: 143, startPoint y: 255, endPoint x: 74, endPoint y: 255, distance: 68.3
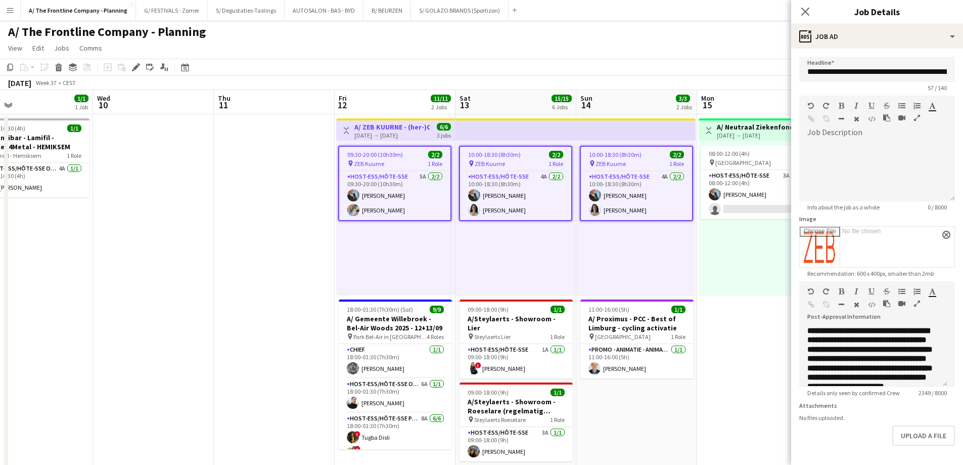
scroll to position [0, 428]
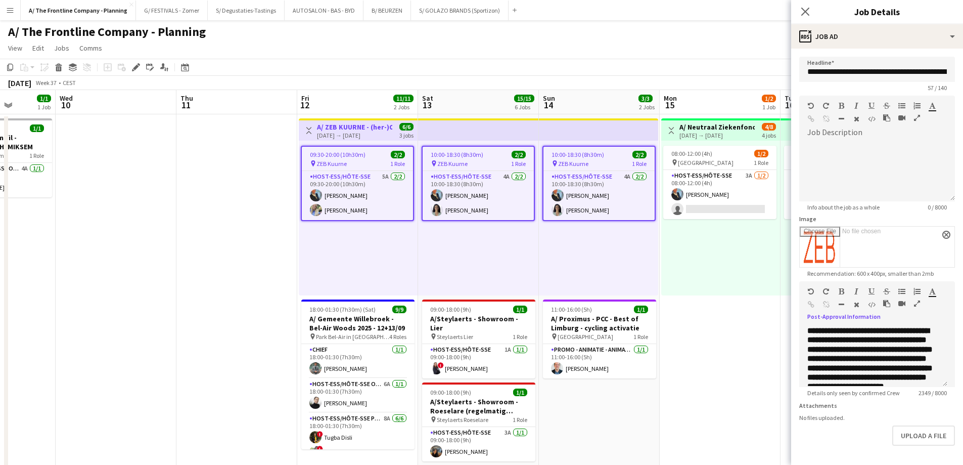
click at [917, 303] on icon "button" at bounding box center [917, 303] width 6 height 7
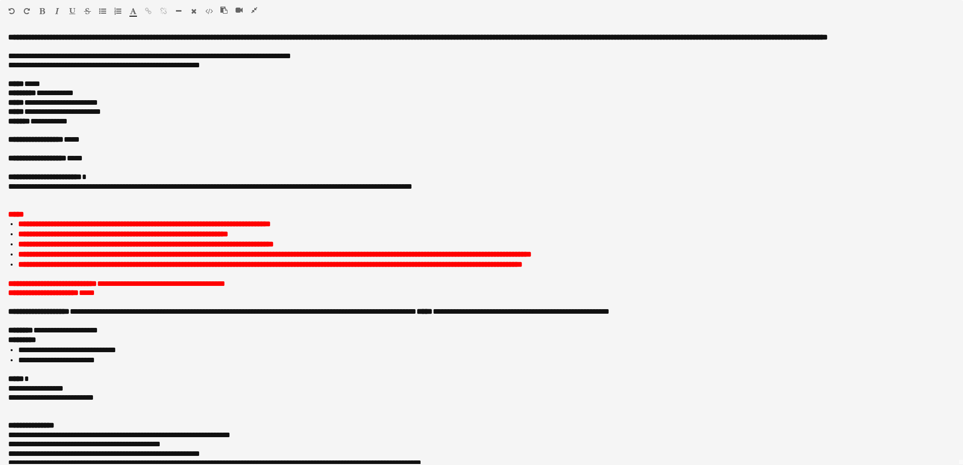
click at [256, 10] on icon "button" at bounding box center [254, 10] width 6 height 7
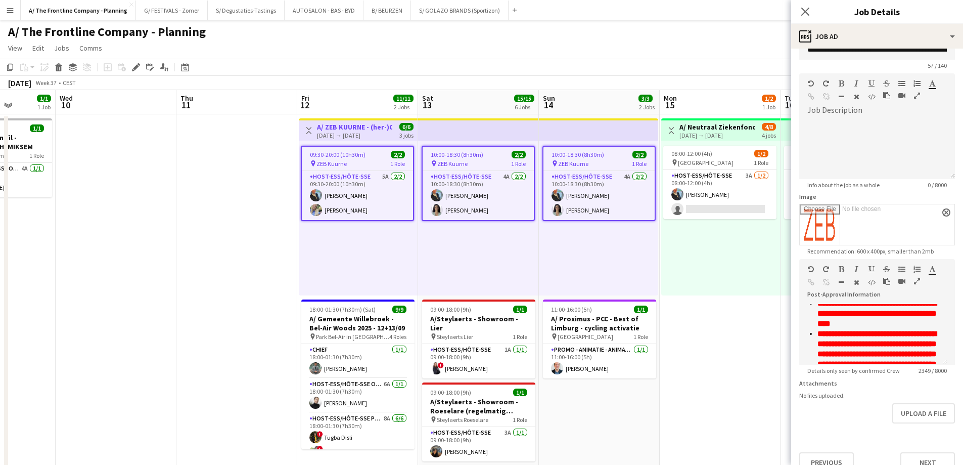
scroll to position [46, 0]
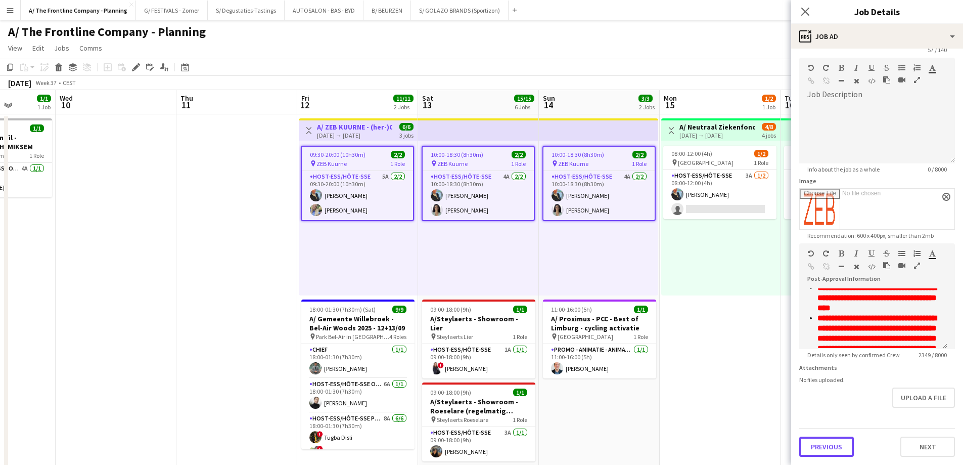
click at [828, 454] on button "Previous" at bounding box center [827, 446] width 55 height 20
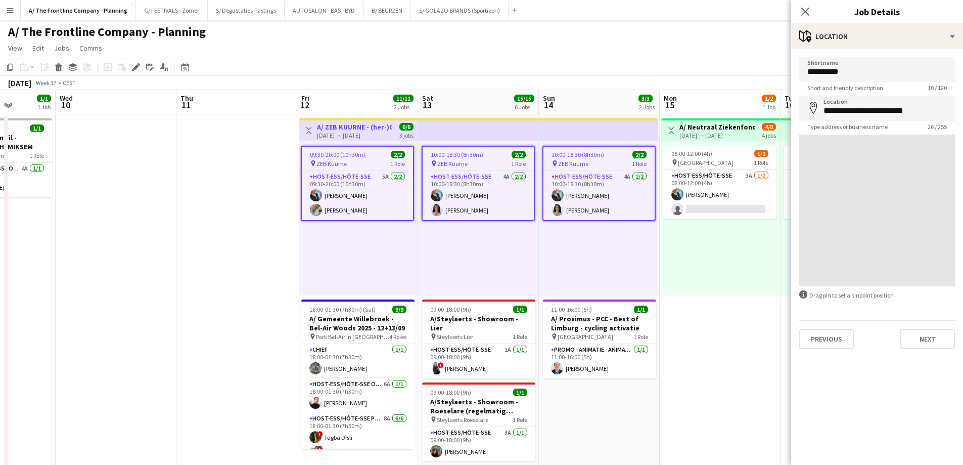
scroll to position [0, 0]
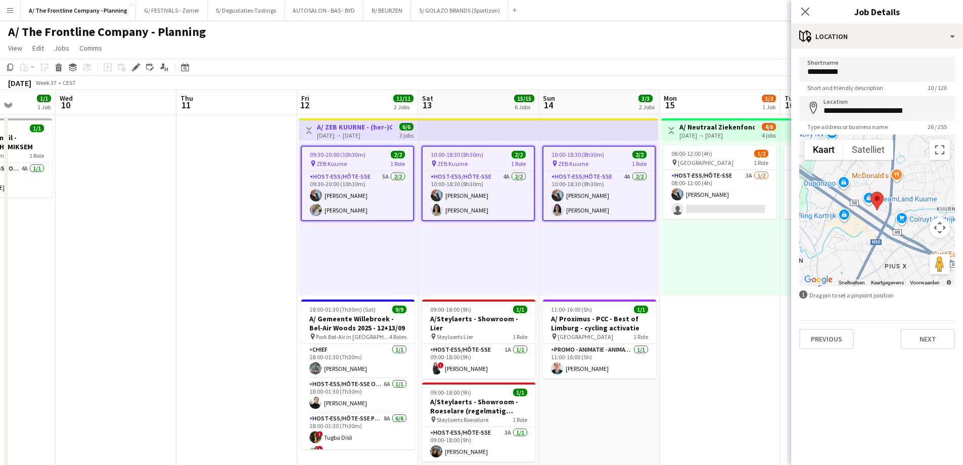
drag, startPoint x: 234, startPoint y: 248, endPoint x: 273, endPoint y: 257, distance: 39.5
click at [234, 248] on app-date-cell at bounding box center [236, 459] width 121 height 690
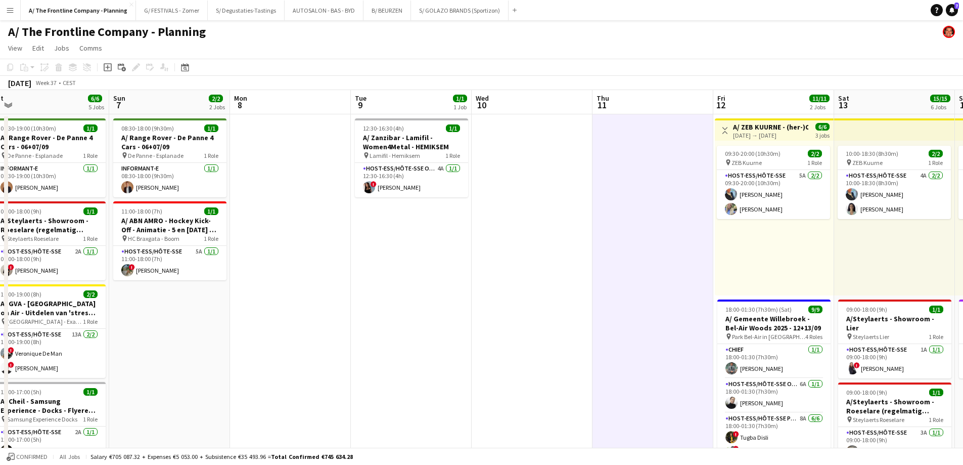
drag, startPoint x: 70, startPoint y: 238, endPoint x: 723, endPoint y: 202, distance: 653.8
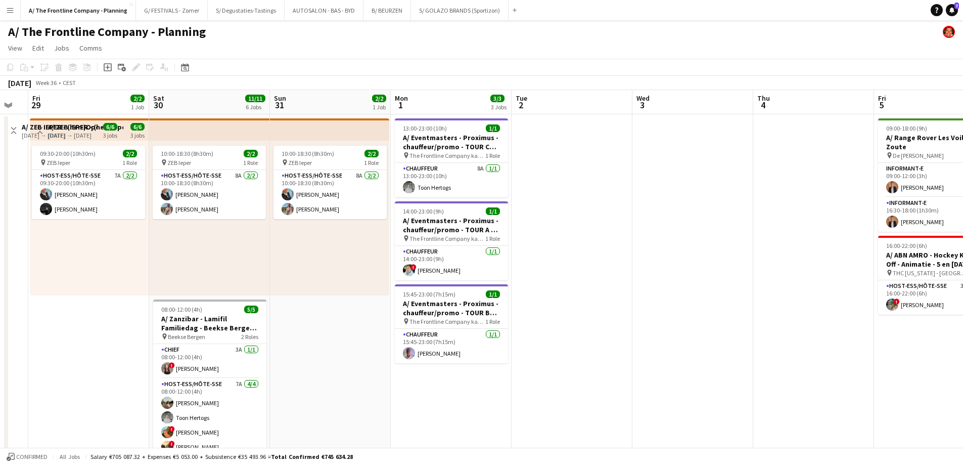
drag, startPoint x: 544, startPoint y: 237, endPoint x: 811, endPoint y: 226, distance: 267.7
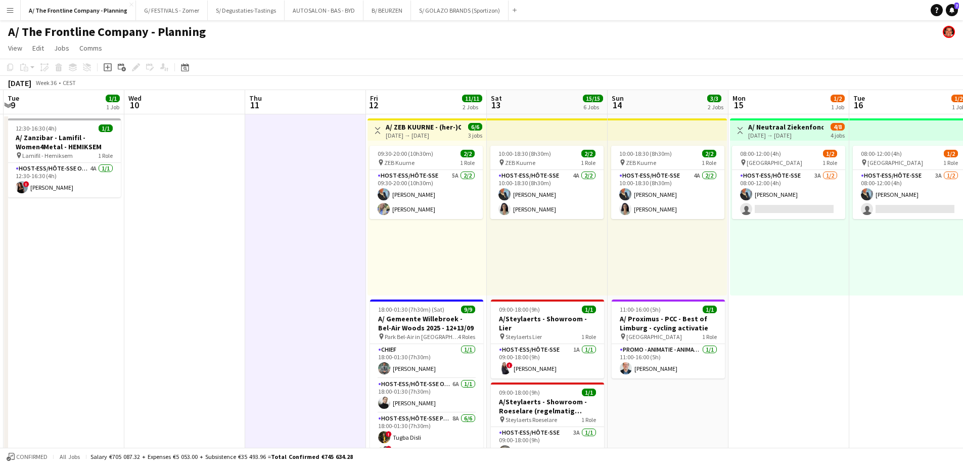
scroll to position [0, 373]
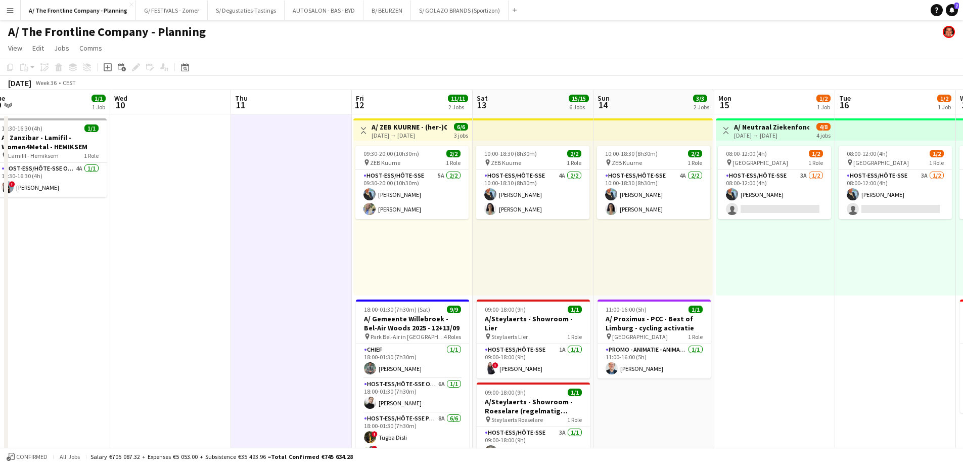
drag, startPoint x: 486, startPoint y: 239, endPoint x: 131, endPoint y: 220, distance: 355.5
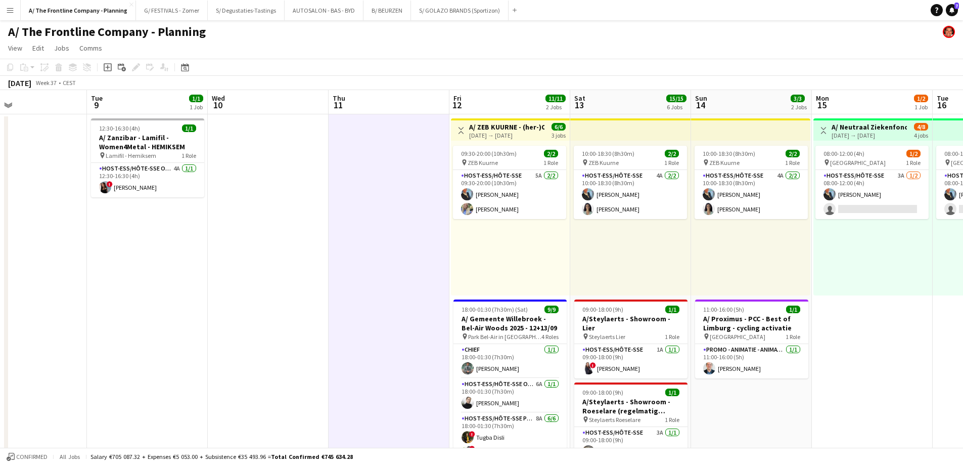
drag, startPoint x: 185, startPoint y: 230, endPoint x: 647, endPoint y: 192, distance: 463.8
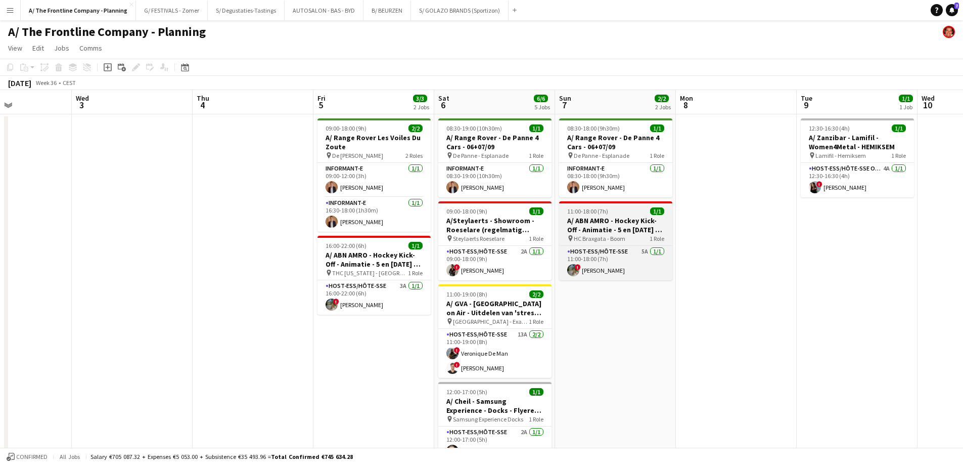
drag, startPoint x: 529, startPoint y: 240, endPoint x: 674, endPoint y: 242, distance: 144.1
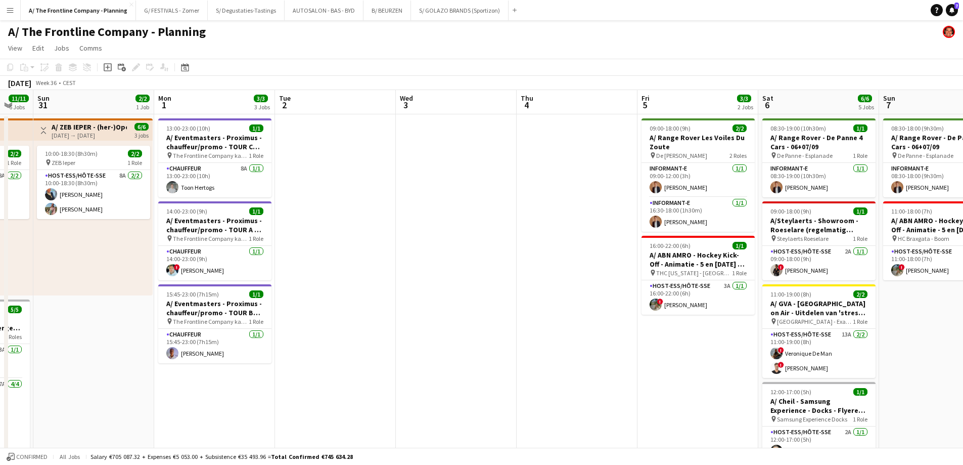
drag, startPoint x: 256, startPoint y: 292, endPoint x: 771, endPoint y: 247, distance: 516.2
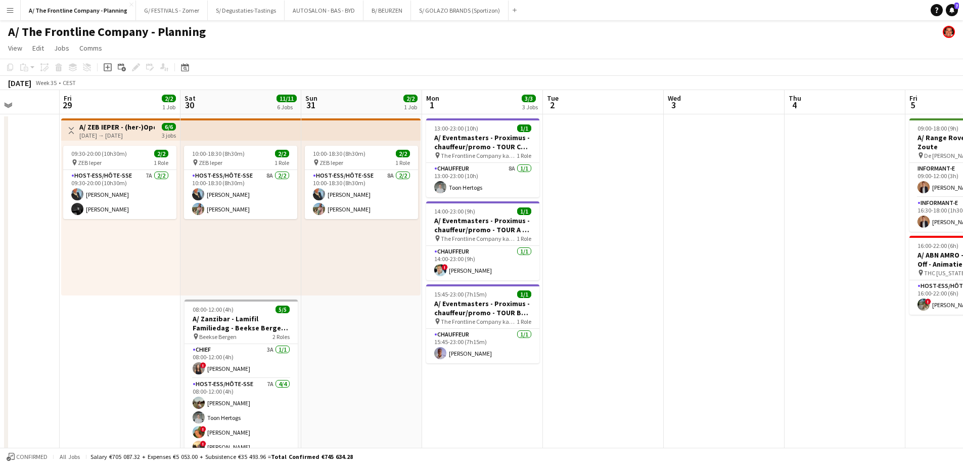
click at [119, 135] on div "[DATE] → [DATE]" at bounding box center [116, 135] width 75 height 8
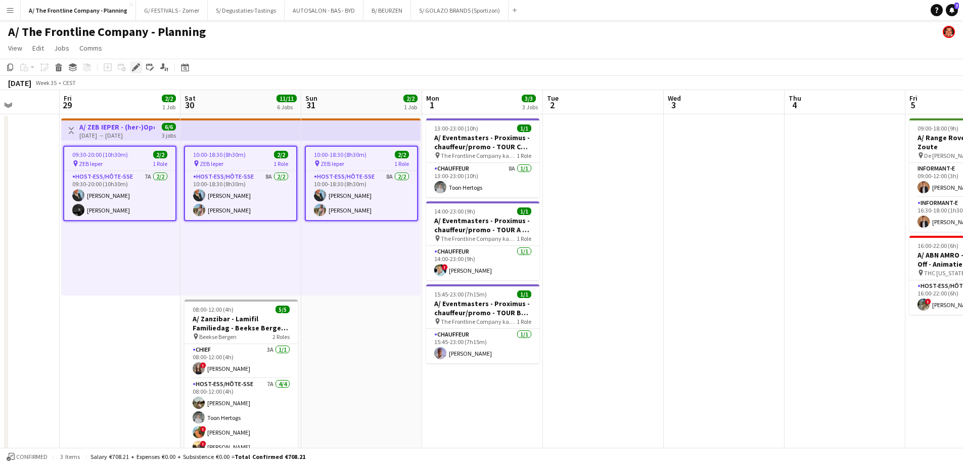
click at [136, 65] on icon "Edit" at bounding box center [136, 67] width 8 height 8
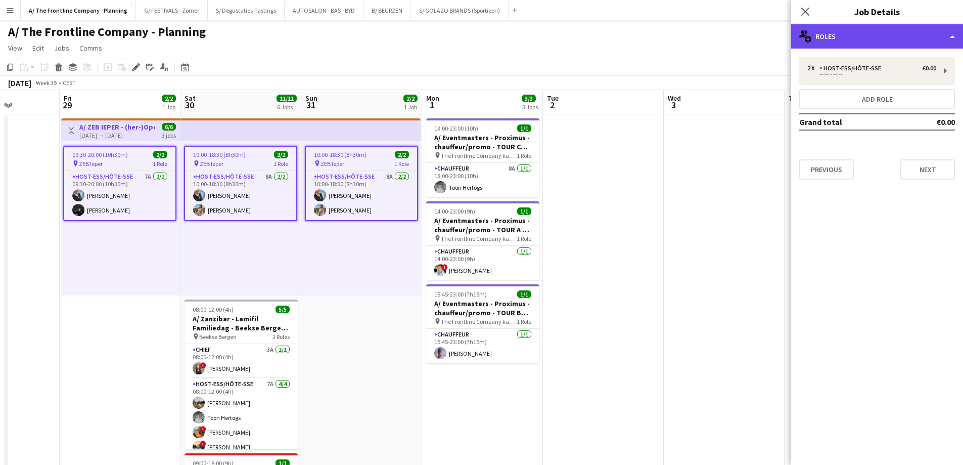
click at [903, 28] on div "multiple-users-add Roles" at bounding box center [877, 36] width 172 height 24
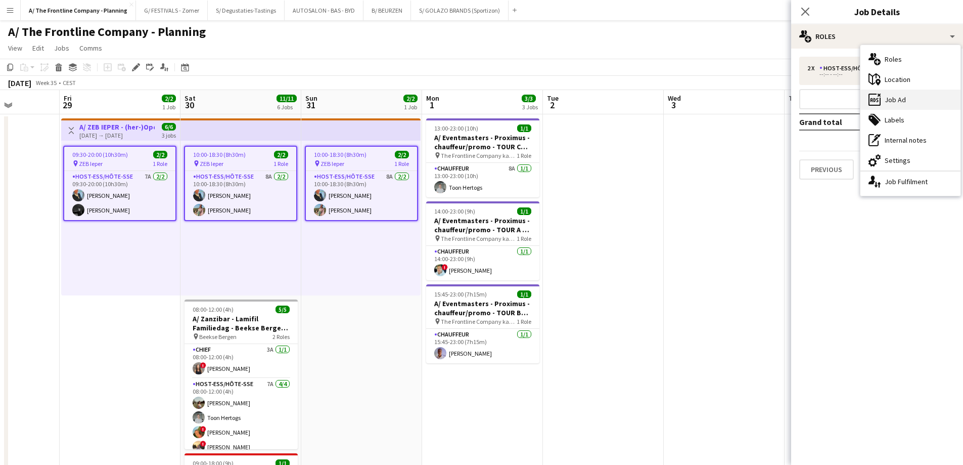
click at [905, 102] on div "ads-window Job Ad" at bounding box center [911, 100] width 100 height 20
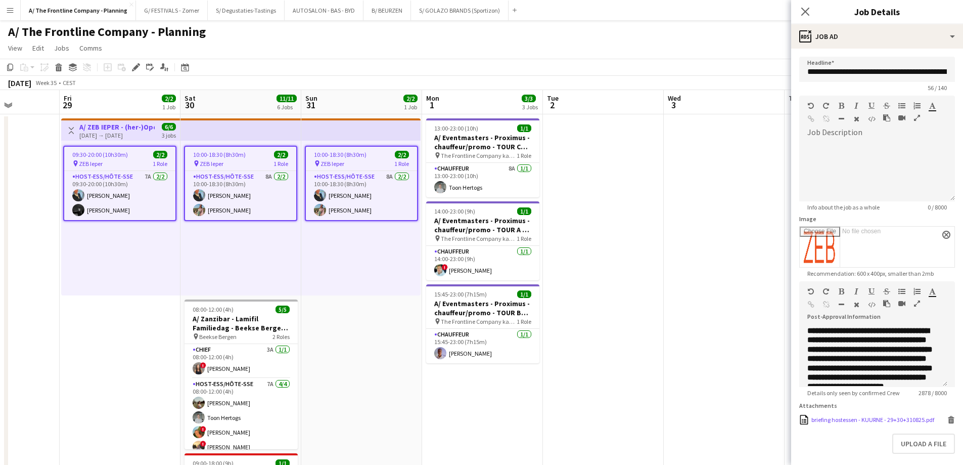
click at [948, 418] on icon at bounding box center [951, 417] width 7 height 3
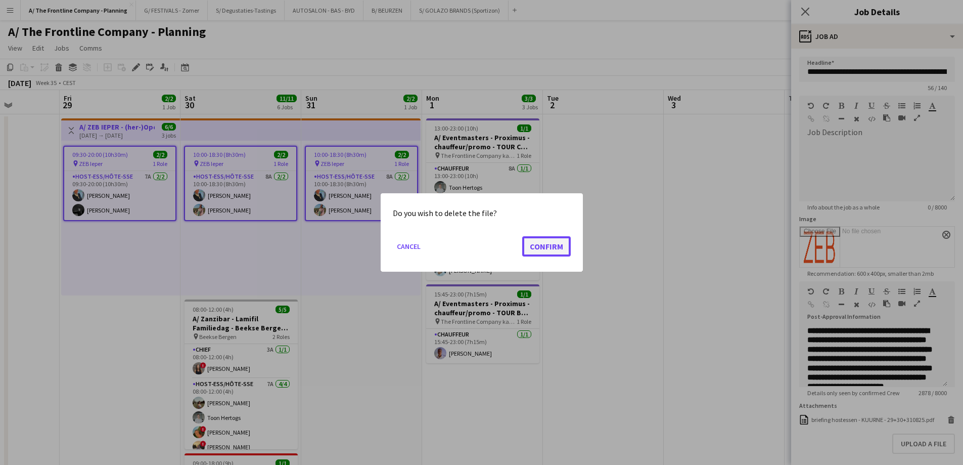
click at [549, 253] on button "Confirm" at bounding box center [546, 246] width 49 height 20
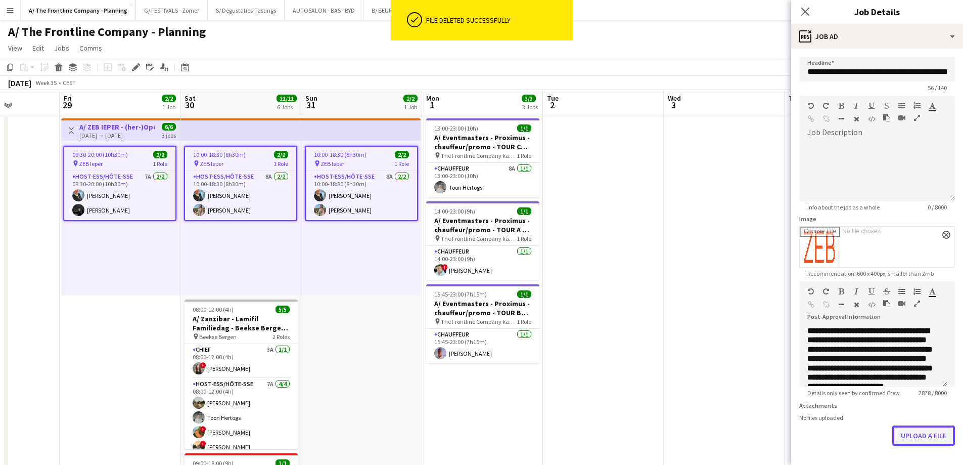
click at [930, 441] on button "Upload a file" at bounding box center [924, 435] width 63 height 20
click at [712, 174] on app-date-cell at bounding box center [724, 459] width 121 height 690
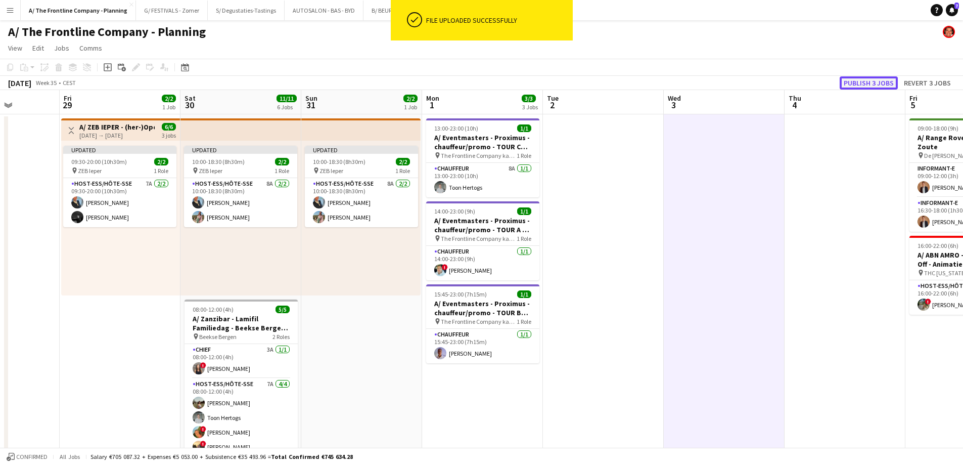
click at [873, 85] on button "Publish 3 jobs" at bounding box center [869, 82] width 58 height 13
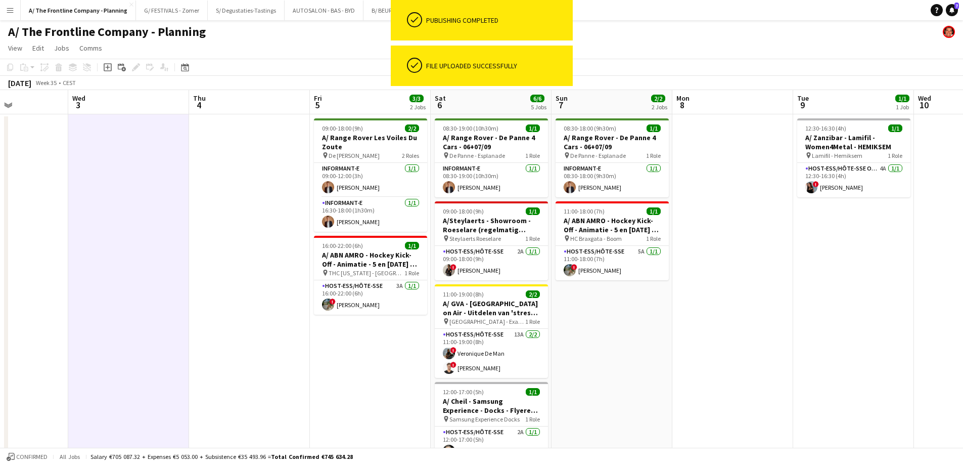
drag, startPoint x: 834, startPoint y: 221, endPoint x: 214, endPoint y: 205, distance: 620.7
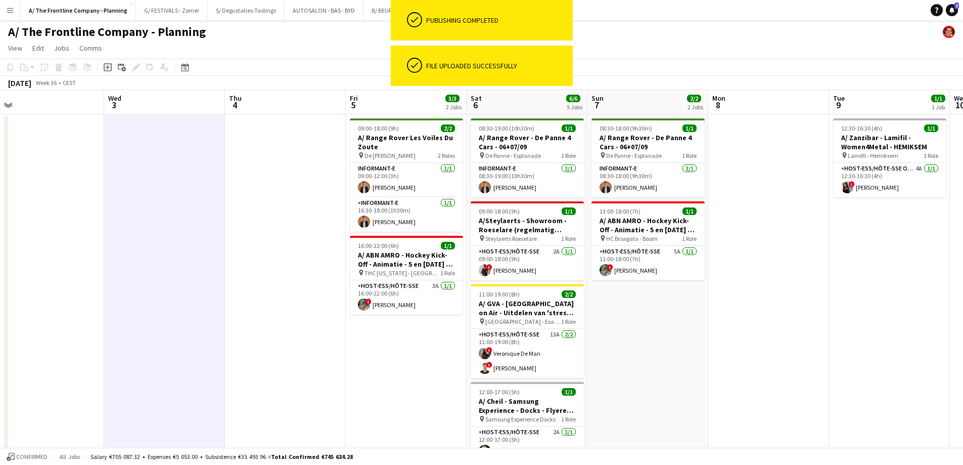
drag, startPoint x: 753, startPoint y: 226, endPoint x: 106, endPoint y: 220, distance: 646.8
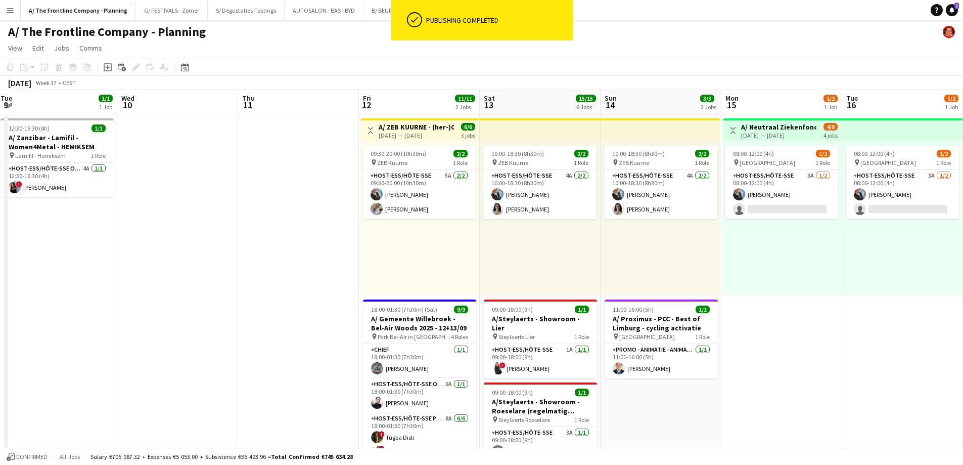
drag, startPoint x: 325, startPoint y: 227, endPoint x: 125, endPoint y: 209, distance: 201.1
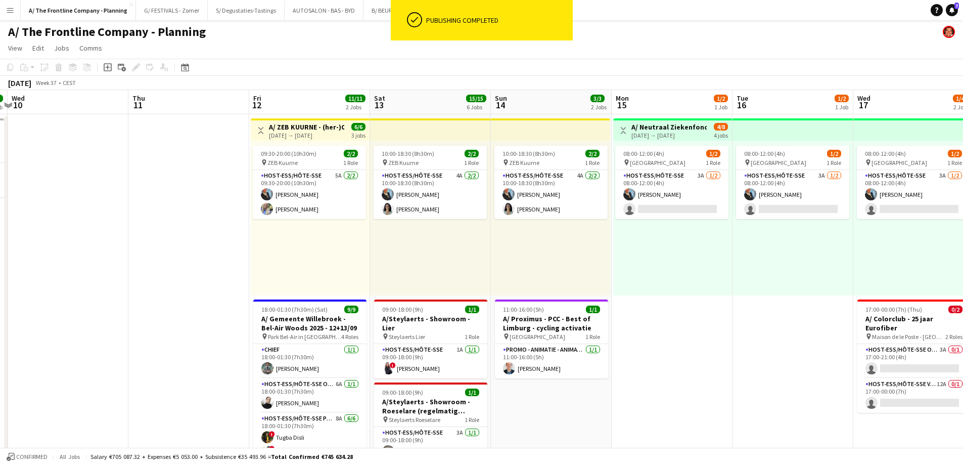
click at [313, 144] on div "09:30-20:00 (10h30m) 2/2 pin ZEB Kuurne 1 Role Host-ess/Hôte-sse 5A [DATE] 09:3…" at bounding box center [310, 218] width 119 height 155
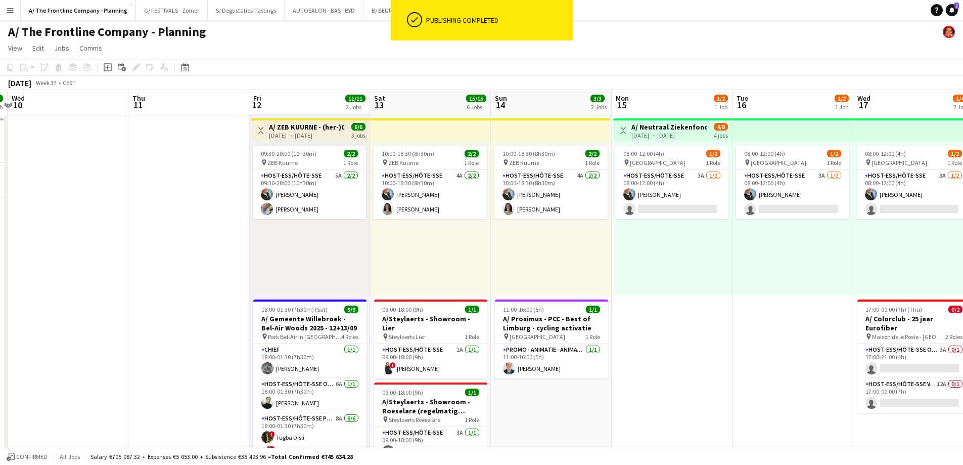
click at [318, 137] on div "[DATE] → [DATE]" at bounding box center [306, 135] width 75 height 8
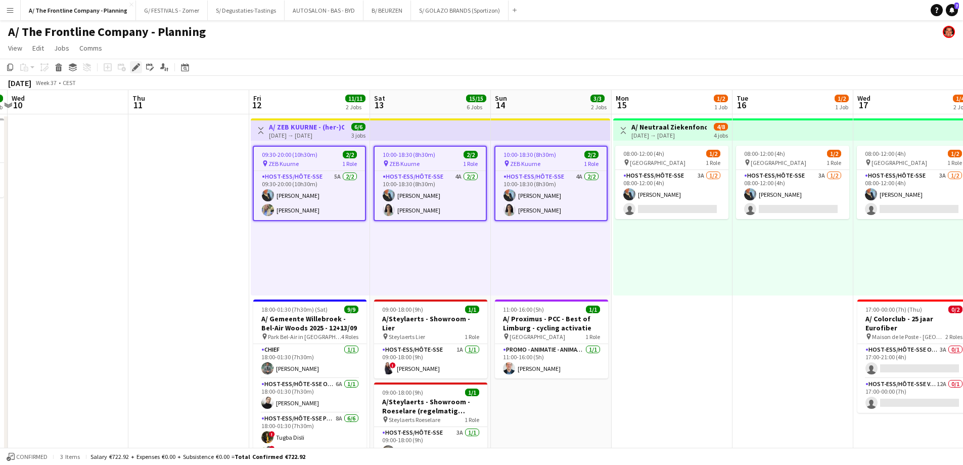
click at [133, 66] on icon "Edit" at bounding box center [136, 67] width 8 height 8
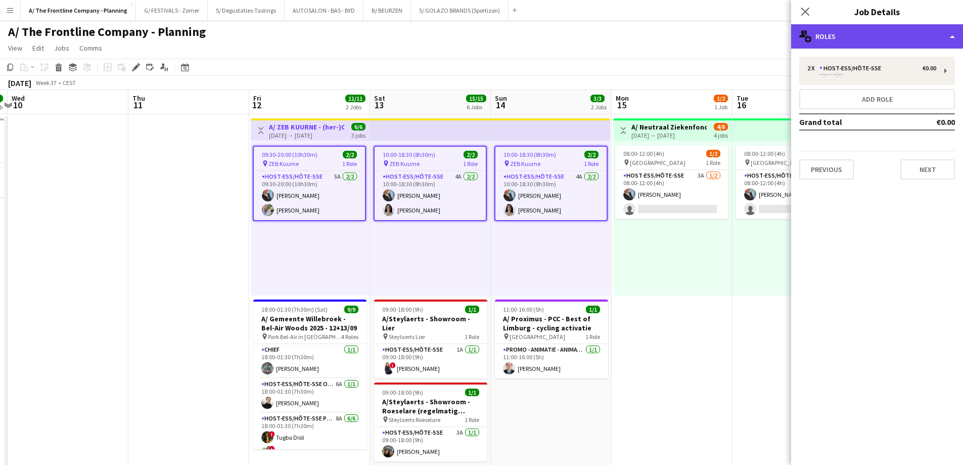
click at [840, 37] on div "multiple-users-add Roles" at bounding box center [877, 36] width 172 height 24
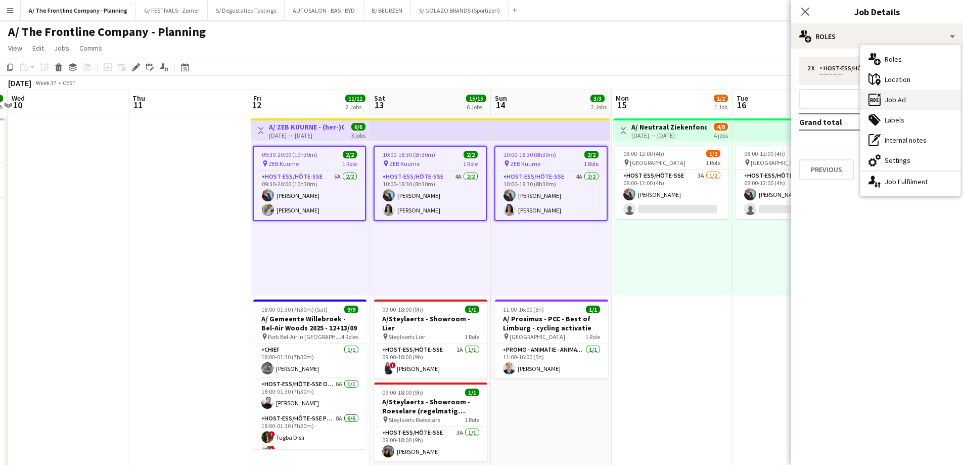
click at [907, 101] on div "ads-window Job Ad" at bounding box center [911, 100] width 100 height 20
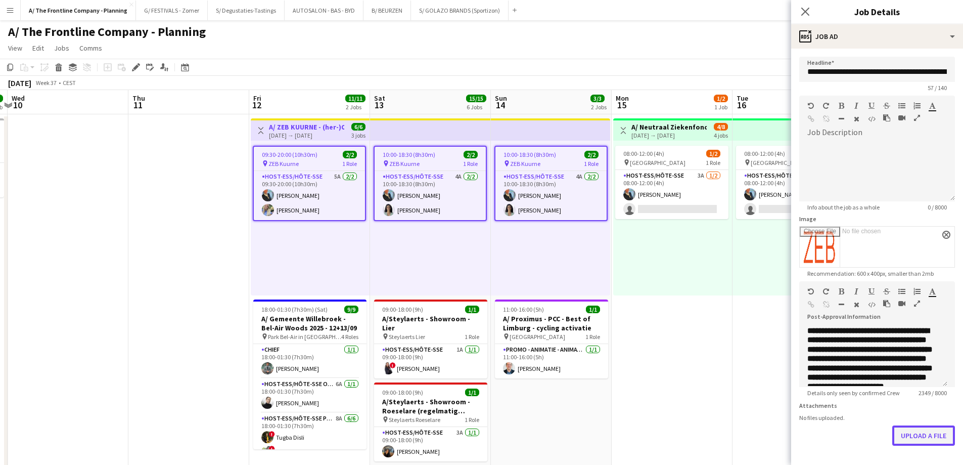
click at [909, 442] on button "Upload a file" at bounding box center [924, 435] width 63 height 20
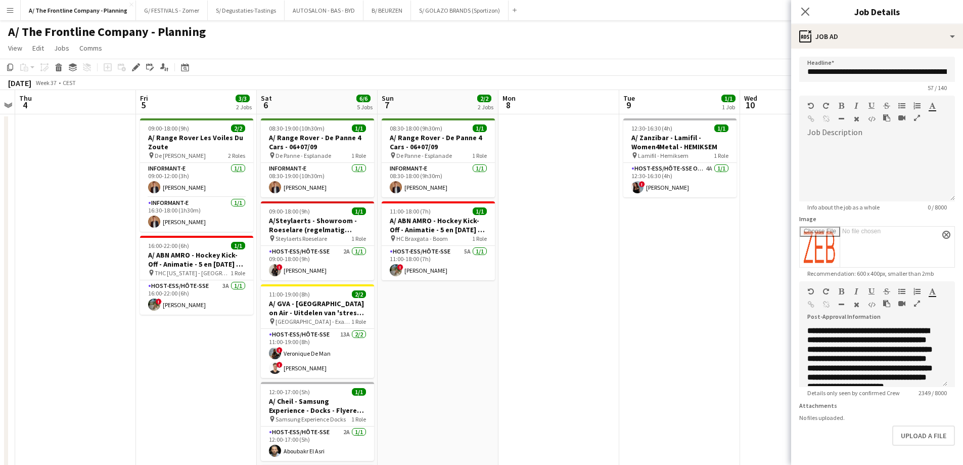
drag, startPoint x: 643, startPoint y: 155, endPoint x: 817, endPoint y: 156, distance: 174.0
click at [841, 159] on body "Menu Boards Boards Boards All jobs Status Workforce Workforce My Workforce Recr…" at bounding box center [481, 457] width 963 height 914
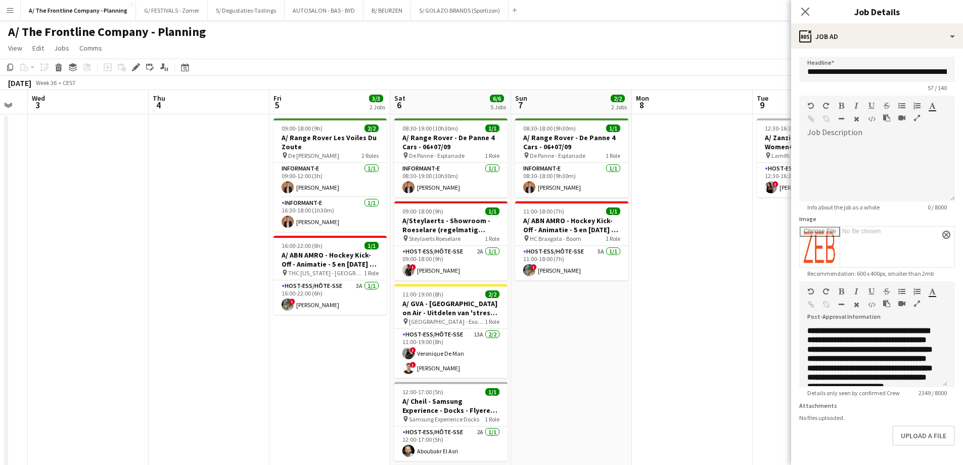
drag, startPoint x: 406, startPoint y: 289, endPoint x: 970, endPoint y: 268, distance: 565.2
click at [963, 268] on html "Menu Boards Boards Boards All jobs Status Workforce Workforce My Workforce Recr…" at bounding box center [481, 457] width 963 height 914
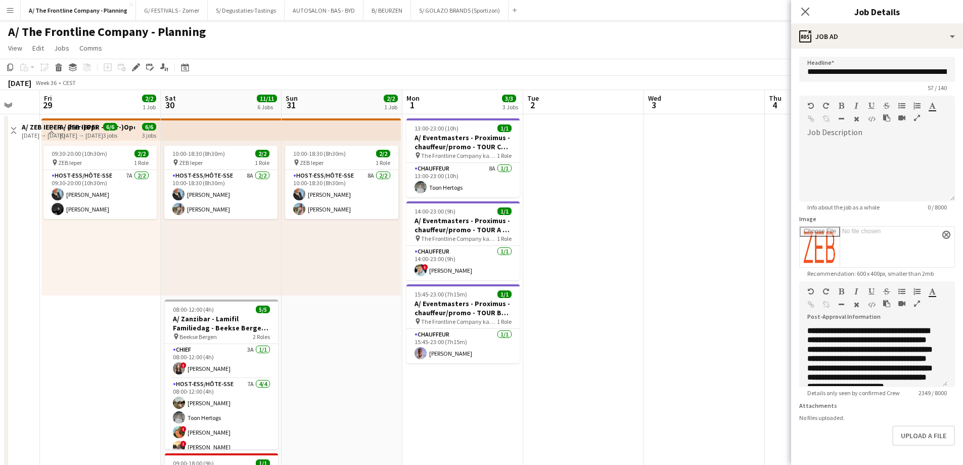
scroll to position [0, 242]
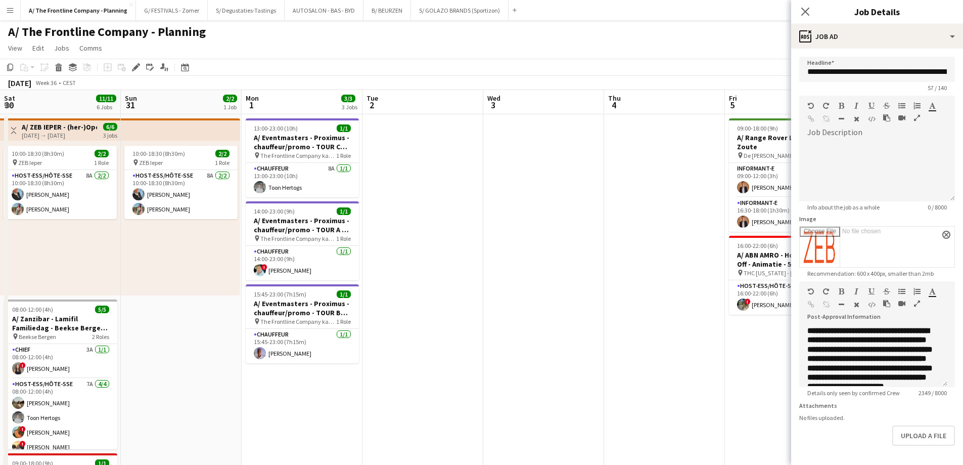
drag, startPoint x: 816, startPoint y: 254, endPoint x: 799, endPoint y: 263, distance: 19.2
click at [863, 249] on body "Menu Boards Boards Boards All jobs Status Workforce Workforce My Workforce Recr…" at bounding box center [481, 457] width 963 height 914
click at [116, 121] on app-top-bar "Toggle View A/ ZEB IEPER - (her-)Opening nieuwe winkel (29+30+31/08) [DATE] → […" at bounding box center [60, 129] width 121 height 22
type input "**********"
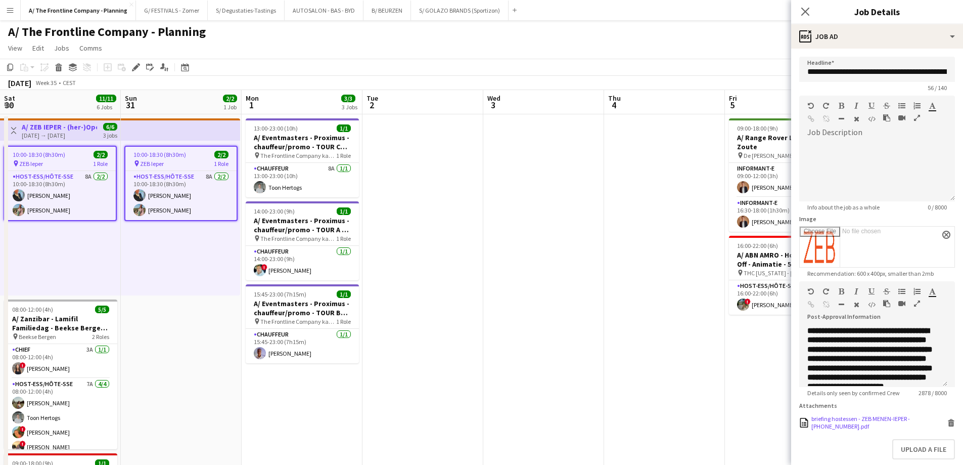
click at [949, 426] on icon at bounding box center [951, 423] width 5 height 5
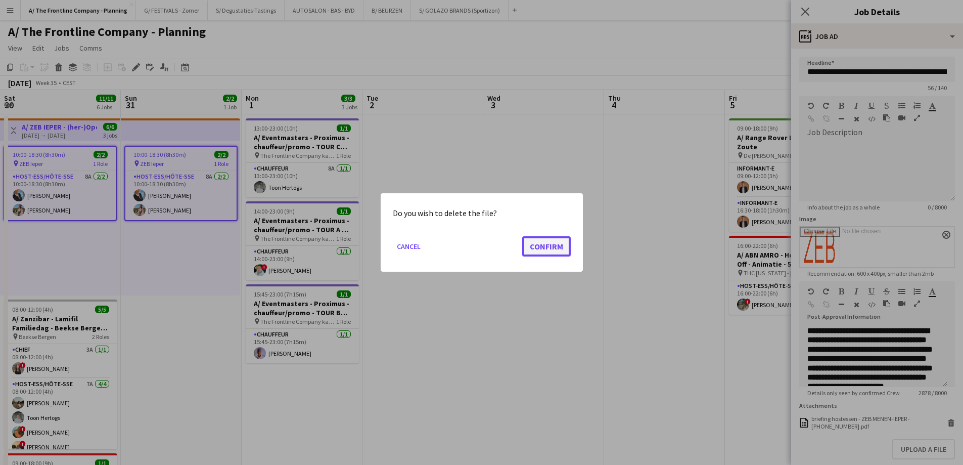
click at [545, 245] on button "Confirm" at bounding box center [546, 246] width 49 height 20
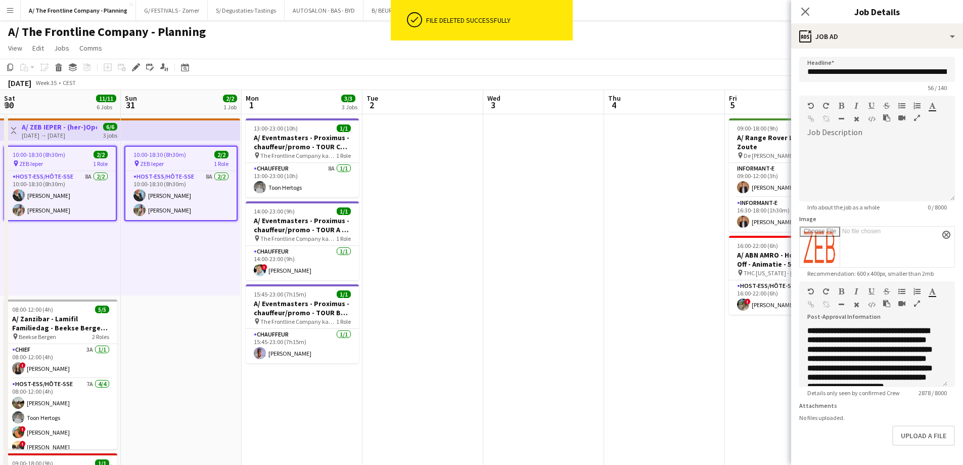
scroll to position [0, 242]
click at [637, 315] on app-date-cell at bounding box center [664, 459] width 121 height 690
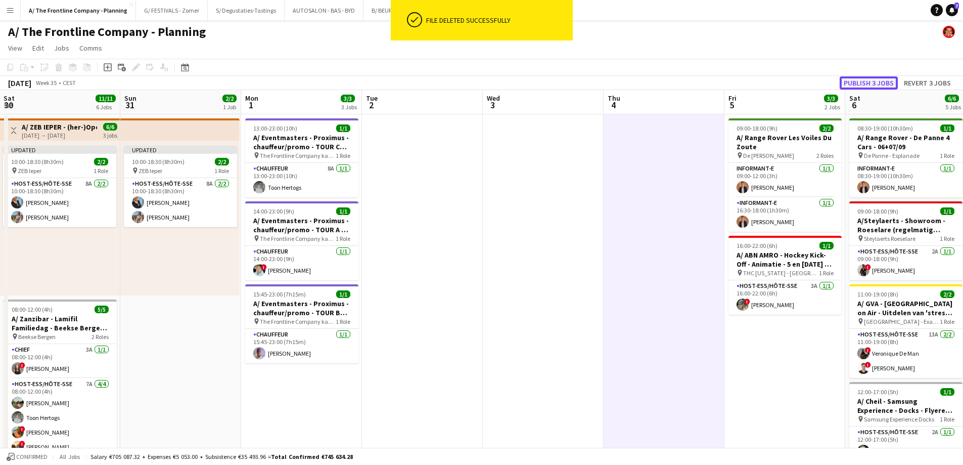
click at [875, 78] on button "Publish 3 jobs" at bounding box center [869, 82] width 58 height 13
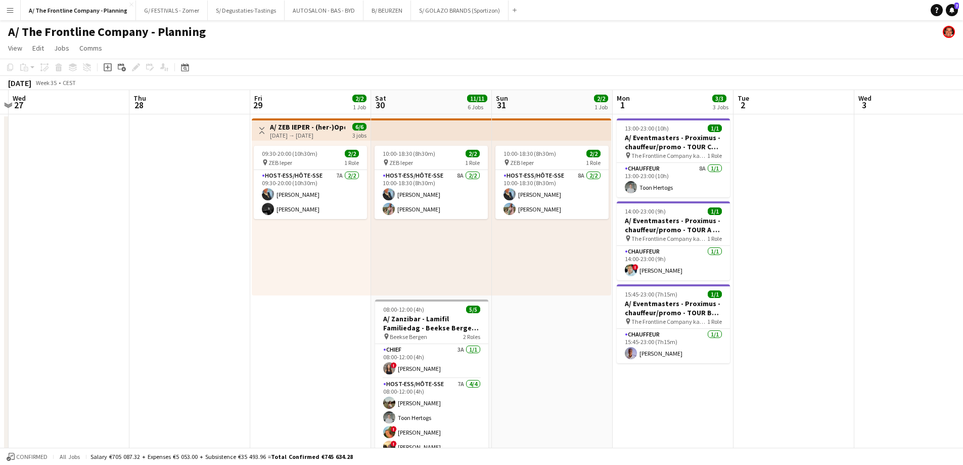
drag, startPoint x: 172, startPoint y: 280, endPoint x: 556, endPoint y: 263, distance: 384.2
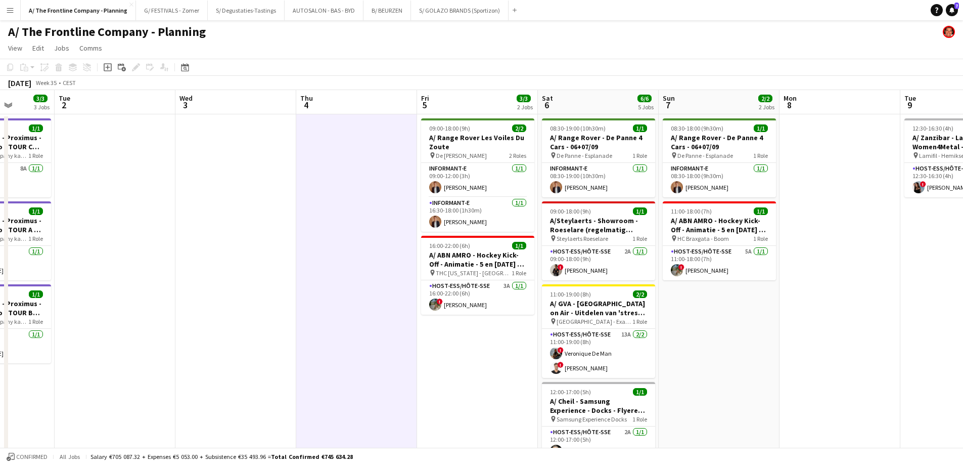
drag, startPoint x: 872, startPoint y: 217, endPoint x: 181, endPoint y: 214, distance: 691.3
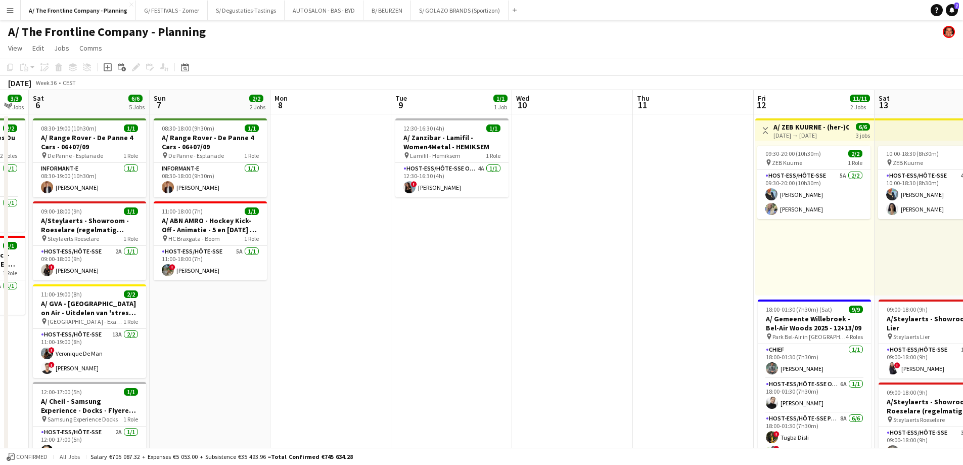
drag, startPoint x: 778, startPoint y: 264, endPoint x: 280, endPoint y: 267, distance: 498.6
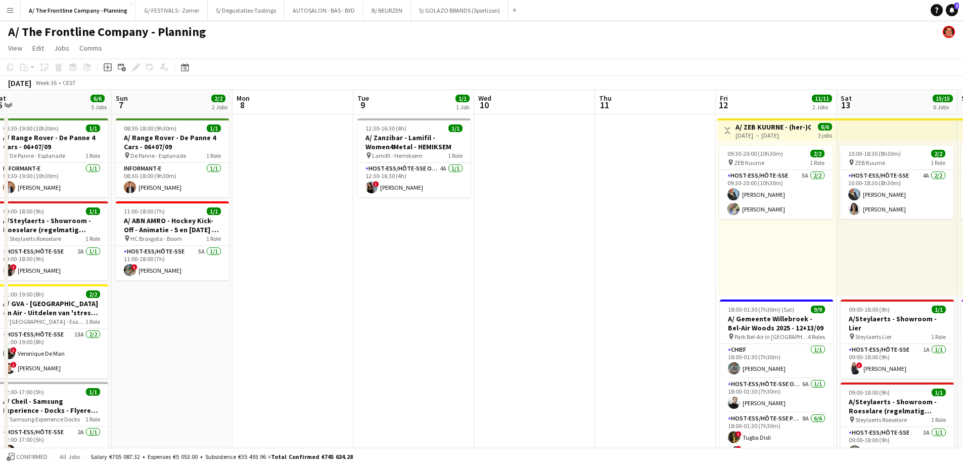
scroll to position [0, 472]
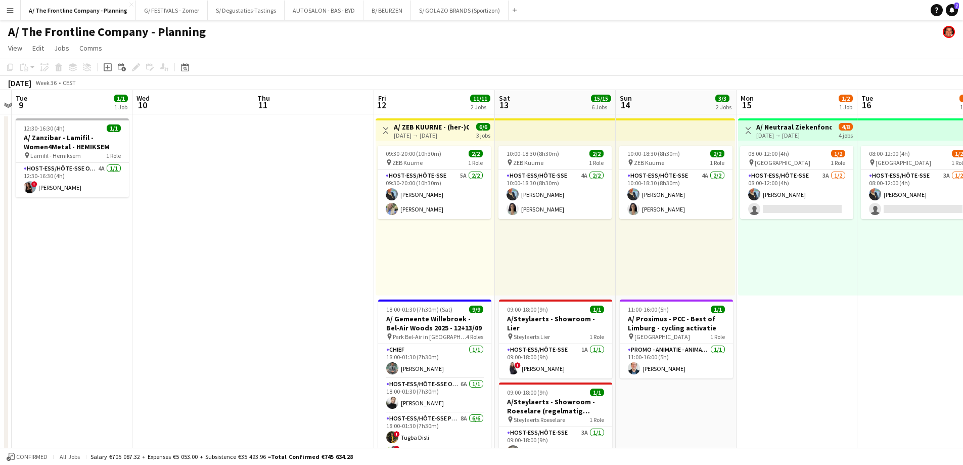
drag, startPoint x: 649, startPoint y: 242, endPoint x: 327, endPoint y: 219, distance: 322.4
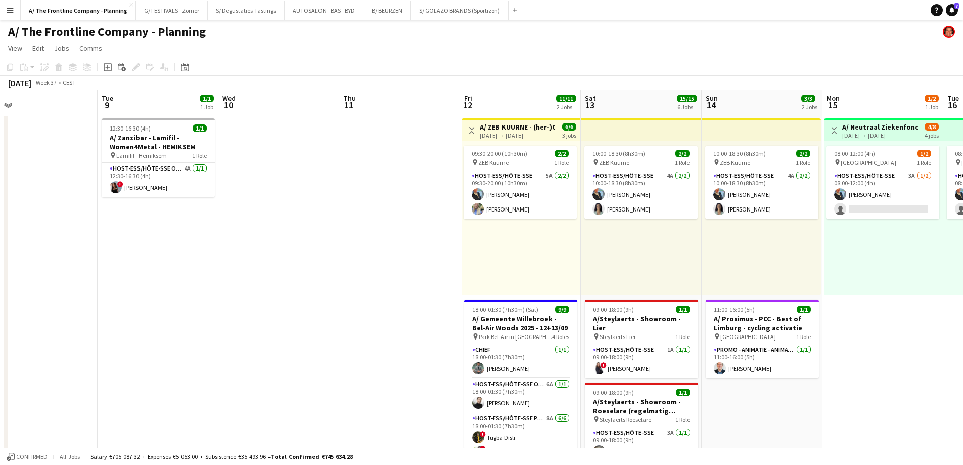
scroll to position [0, 465]
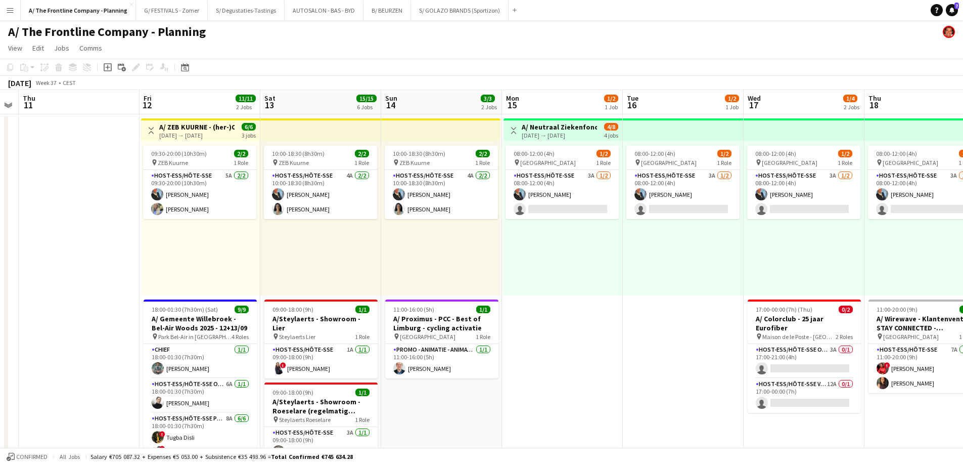
drag, startPoint x: 279, startPoint y: 171, endPoint x: 45, endPoint y: 172, distance: 234.1
click at [184, 131] on div "[DATE] → [DATE]" at bounding box center [196, 135] width 75 height 8
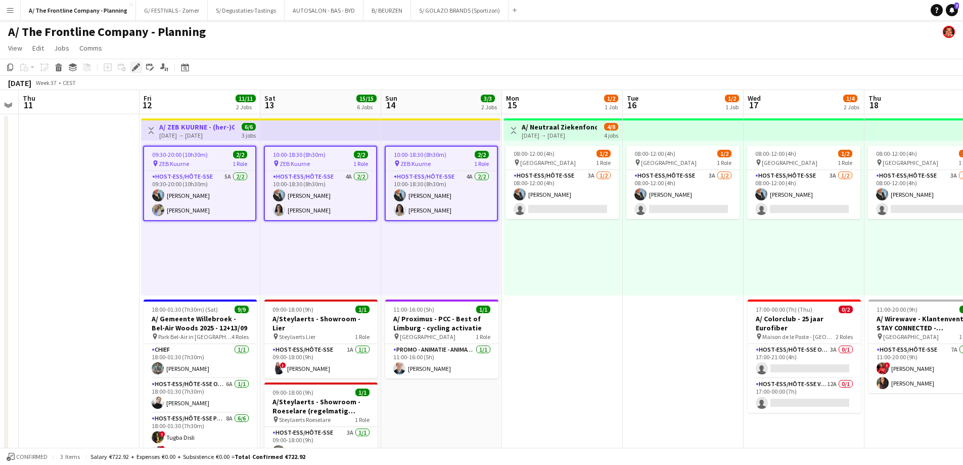
click at [131, 68] on div "Edit" at bounding box center [136, 67] width 12 height 12
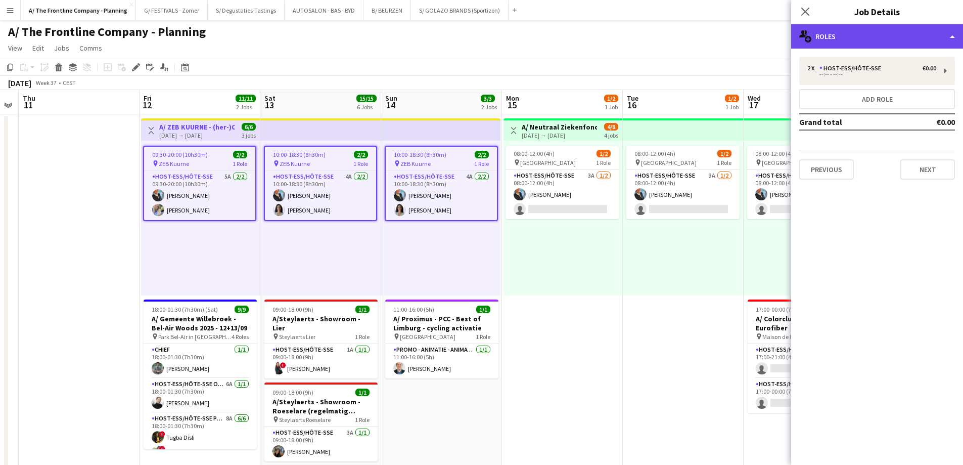
click at [890, 35] on div "multiple-users-add Roles" at bounding box center [877, 36] width 172 height 24
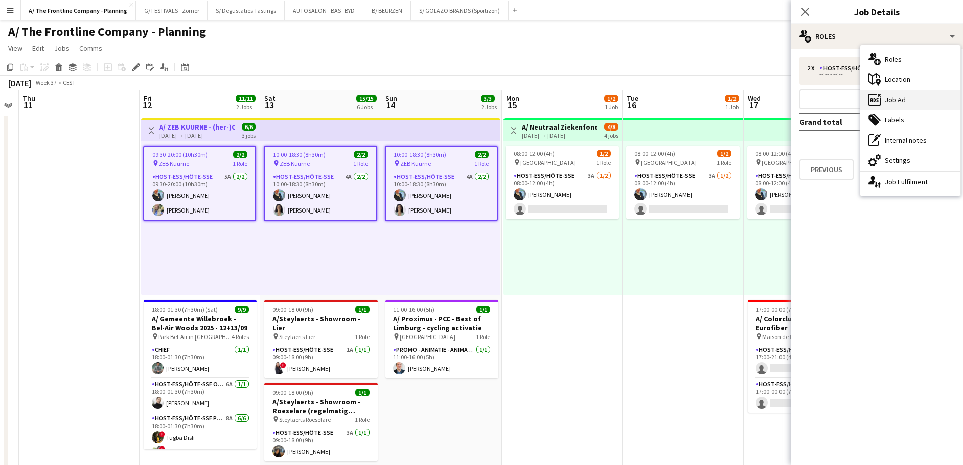
click at [898, 96] on div "ads-window Job Ad" at bounding box center [911, 100] width 100 height 20
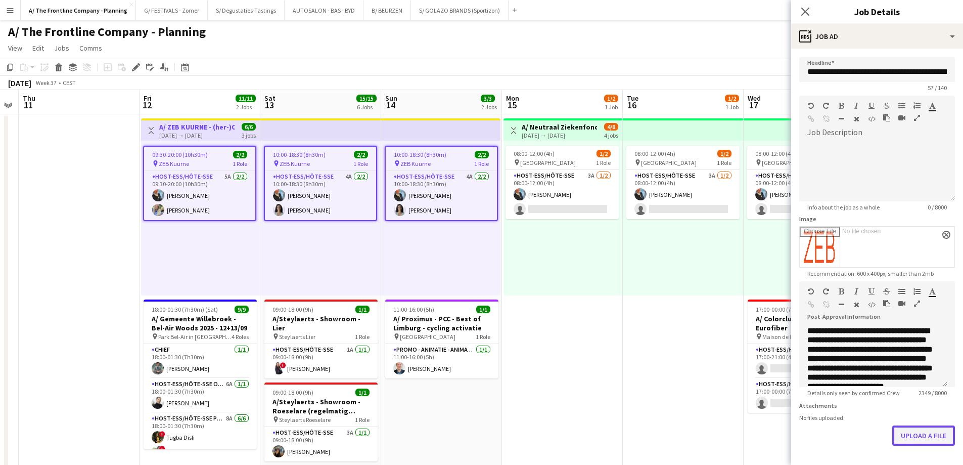
click at [917, 440] on button "Upload a file" at bounding box center [924, 435] width 63 height 20
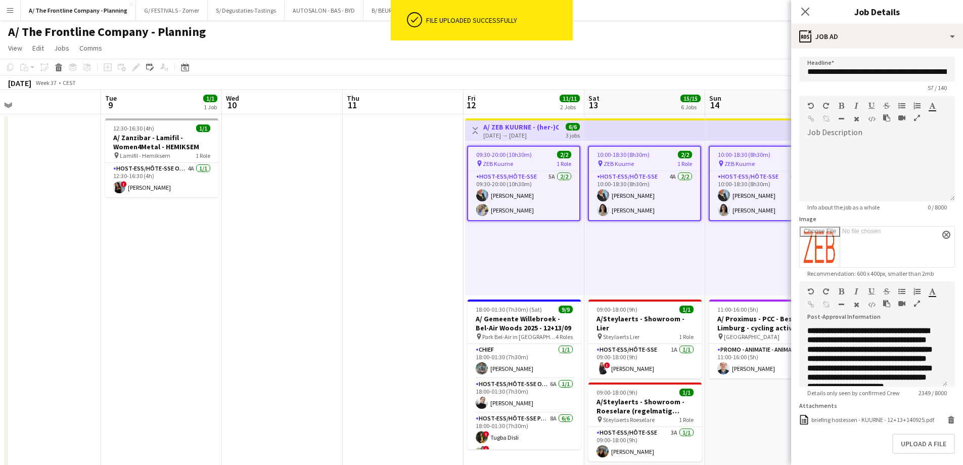
drag, startPoint x: 178, startPoint y: 255, endPoint x: 886, endPoint y: 246, distance: 708.5
click at [900, 246] on body "ok-circled File uploaded successfully Menu Boards Boards Boards All jobs Status…" at bounding box center [481, 457] width 963 height 914
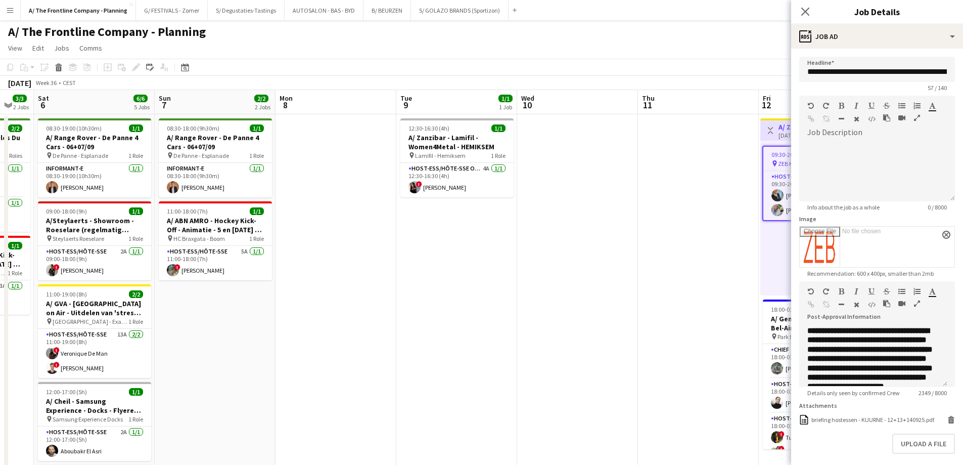
drag, startPoint x: 364, startPoint y: 267, endPoint x: 970, endPoint y: 217, distance: 608.4
click at [963, 217] on html "Menu Boards Boards Boards All jobs Status Workforce Workforce My Workforce Recr…" at bounding box center [481, 457] width 963 height 914
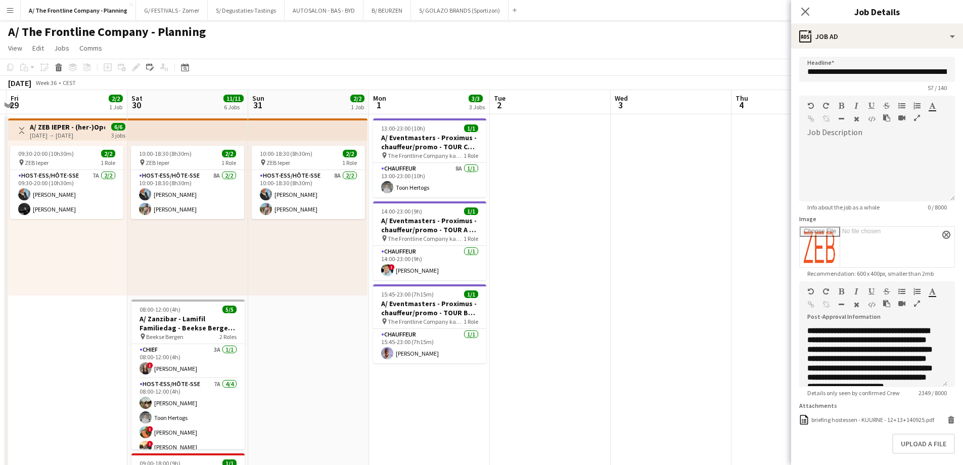
scroll to position [0, 242]
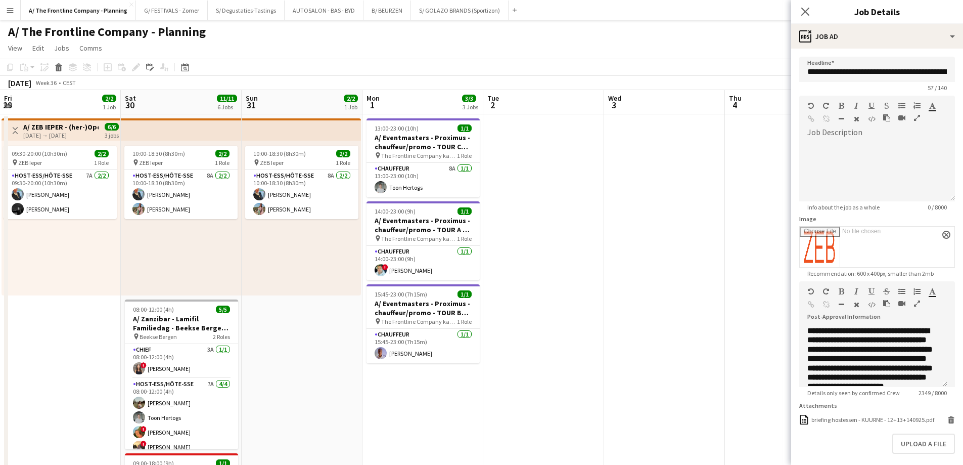
drag, startPoint x: 140, startPoint y: 248, endPoint x: 888, endPoint y: 213, distance: 749.3
click at [888, 213] on body "Menu Boards Boards Boards All jobs Status Workforce Workforce My Workforce Recr…" at bounding box center [481, 457] width 963 height 914
click at [224, 127] on app-top-bar at bounding box center [181, 129] width 121 height 22
type input "**********"
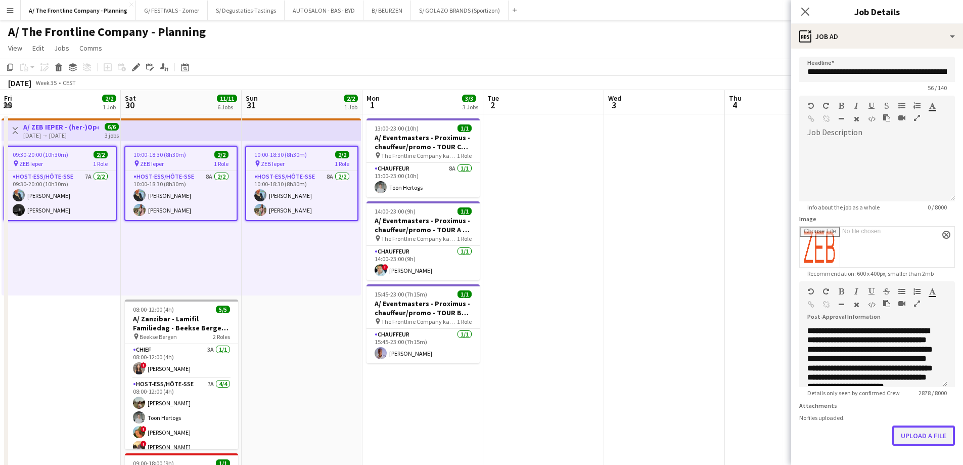
click at [906, 440] on button "Upload a file" at bounding box center [924, 435] width 63 height 20
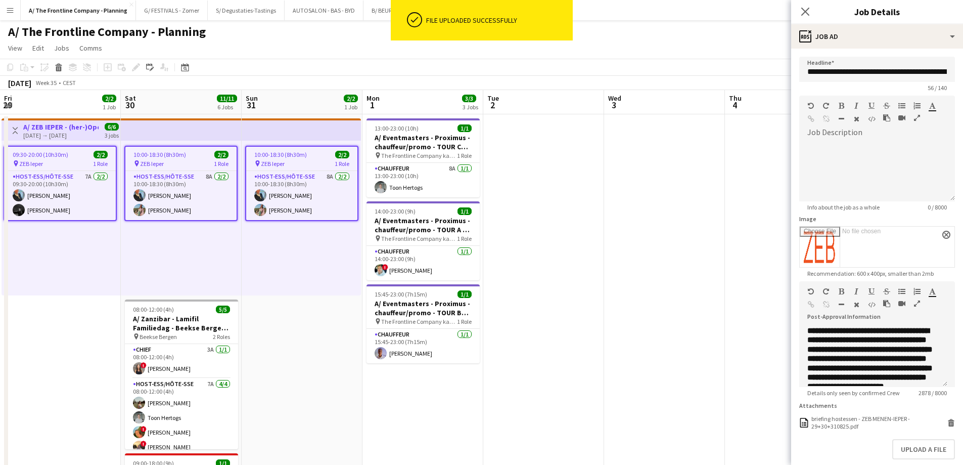
click at [636, 240] on app-date-cell at bounding box center [664, 459] width 121 height 690
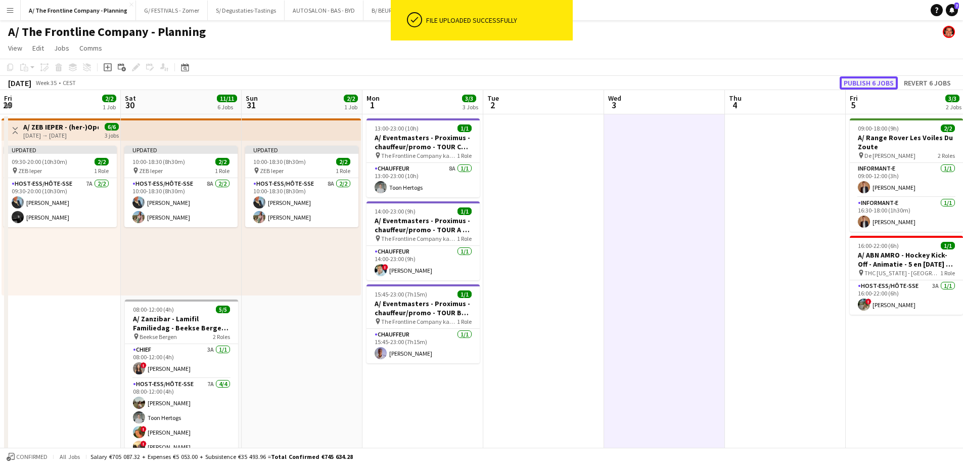
click at [866, 80] on button "Publish 6 jobs" at bounding box center [869, 82] width 58 height 13
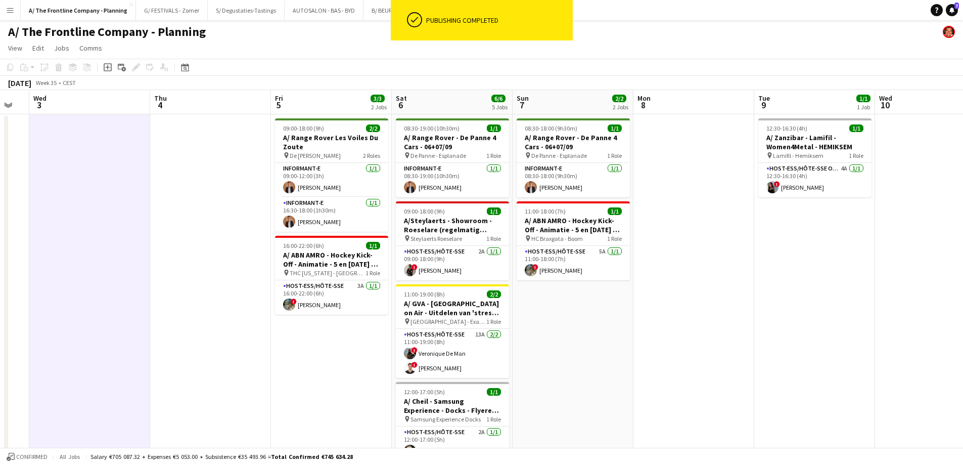
drag, startPoint x: 634, startPoint y: 266, endPoint x: 71, endPoint y: 195, distance: 567.3
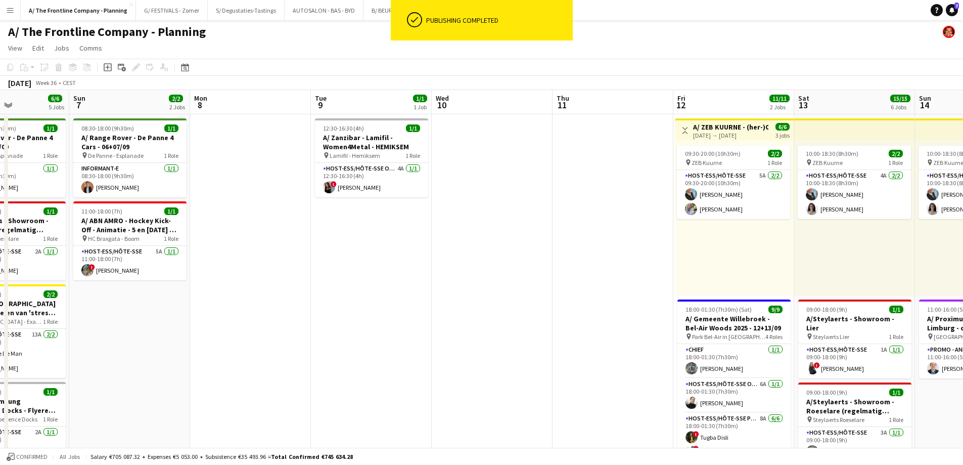
drag, startPoint x: 821, startPoint y: 282, endPoint x: 152, endPoint y: 256, distance: 669.5
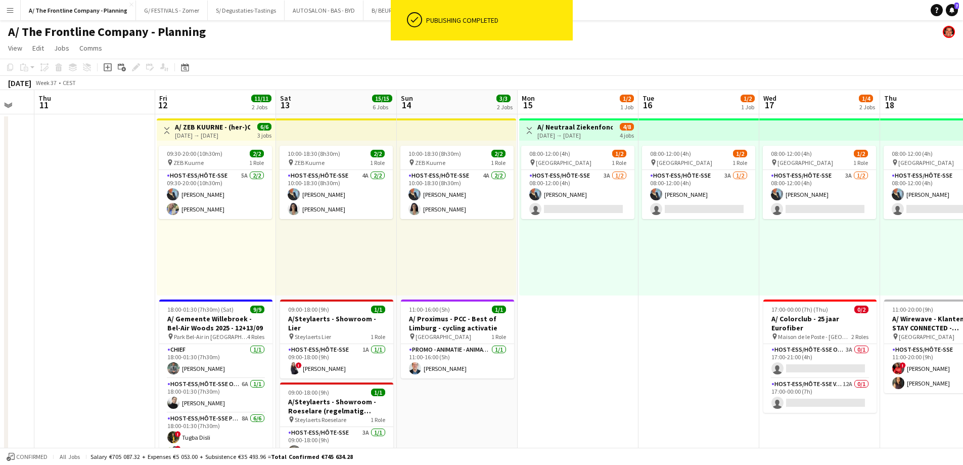
scroll to position [0, 399]
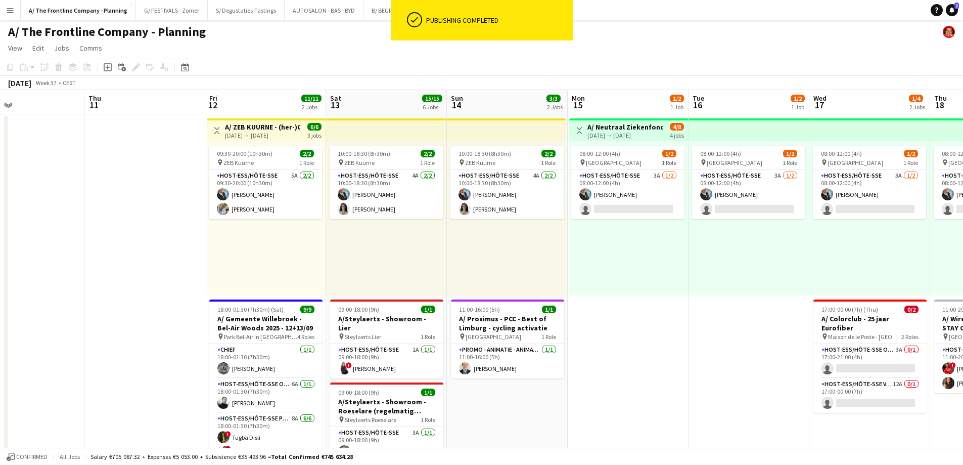
drag, startPoint x: 599, startPoint y: 249, endPoint x: 373, endPoint y: 251, distance: 226.6
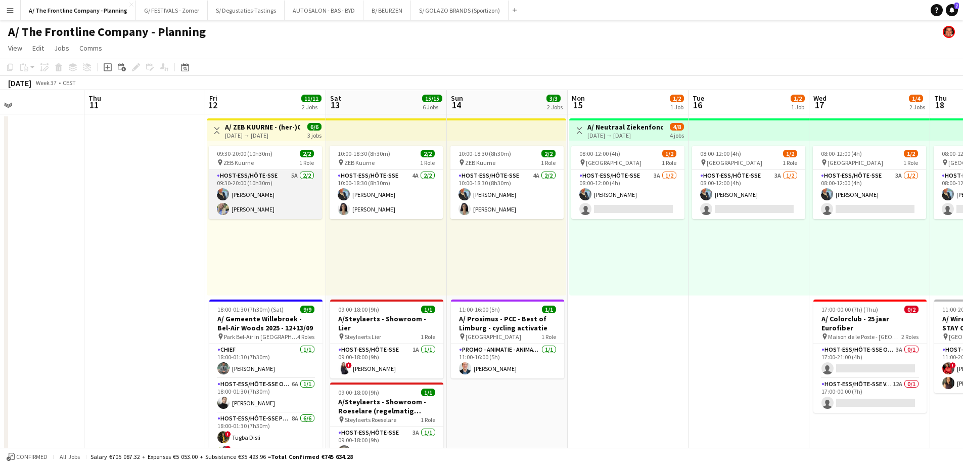
click at [271, 205] on app-card-role "Host-ess/Hôte-sse 5A [DATE] 09:30-20:00 (10h30m) [PERSON_NAME] [PERSON_NAME]" at bounding box center [265, 194] width 113 height 49
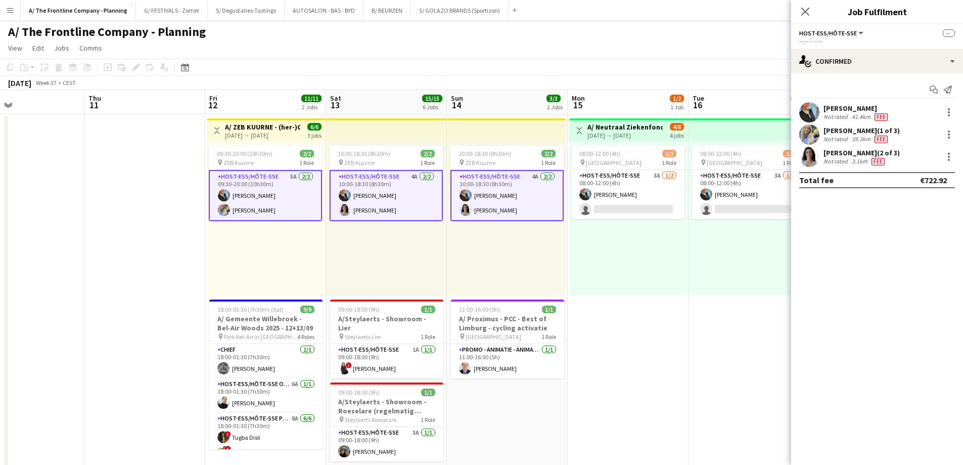
click at [853, 134] on div "[PERSON_NAME] (1 of 3)" at bounding box center [862, 130] width 76 height 9
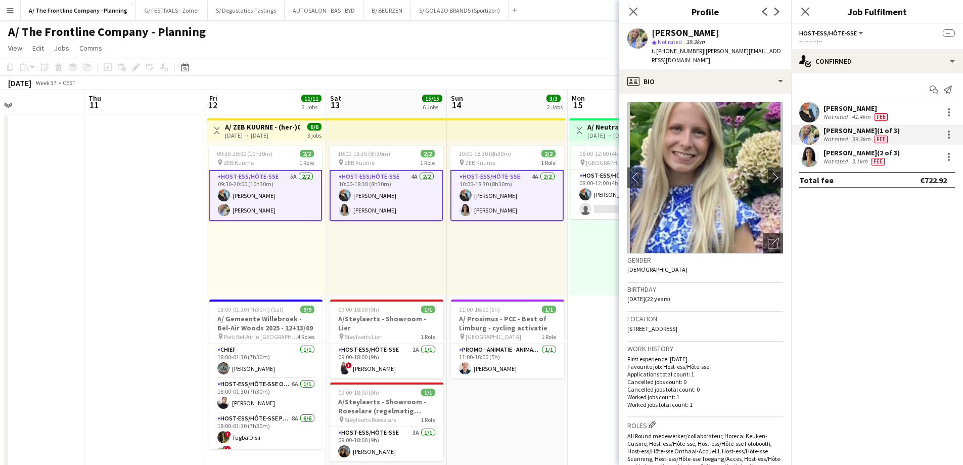
click at [855, 112] on div "[PERSON_NAME]" at bounding box center [857, 108] width 66 height 9
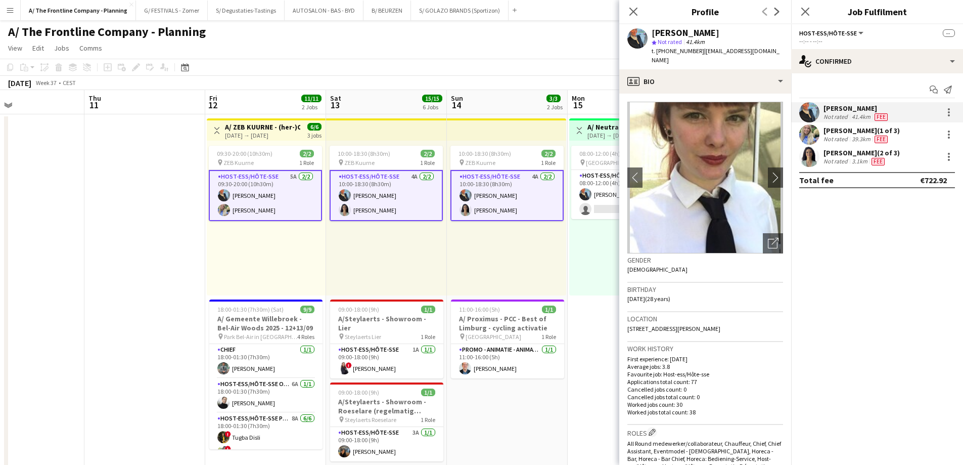
click at [849, 153] on div "[PERSON_NAME] (2 of 3)" at bounding box center [862, 152] width 76 height 9
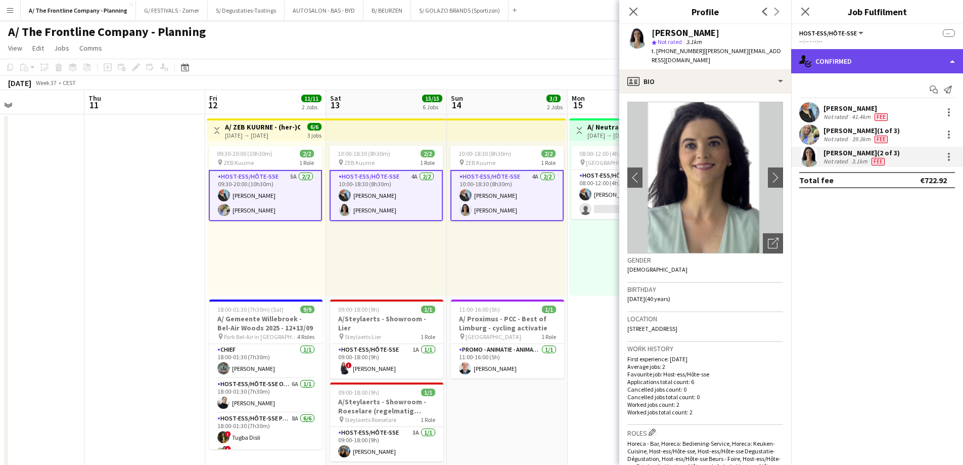
click at [895, 67] on div "single-neutral-actions-check-2 Confirmed" at bounding box center [877, 61] width 172 height 24
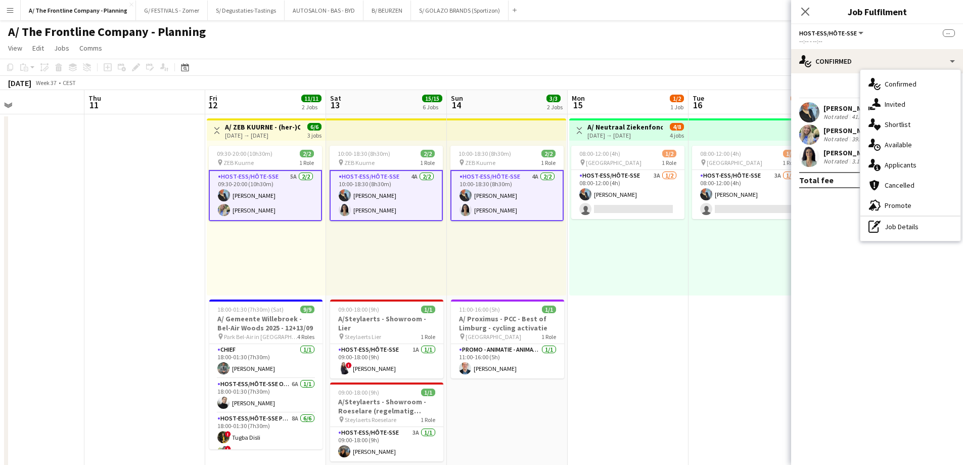
click at [279, 127] on h3 "A/ ZEB KUURNE - (her-)Opening nieuwe winkel (12+13+14/09)" at bounding box center [262, 126] width 75 height 9
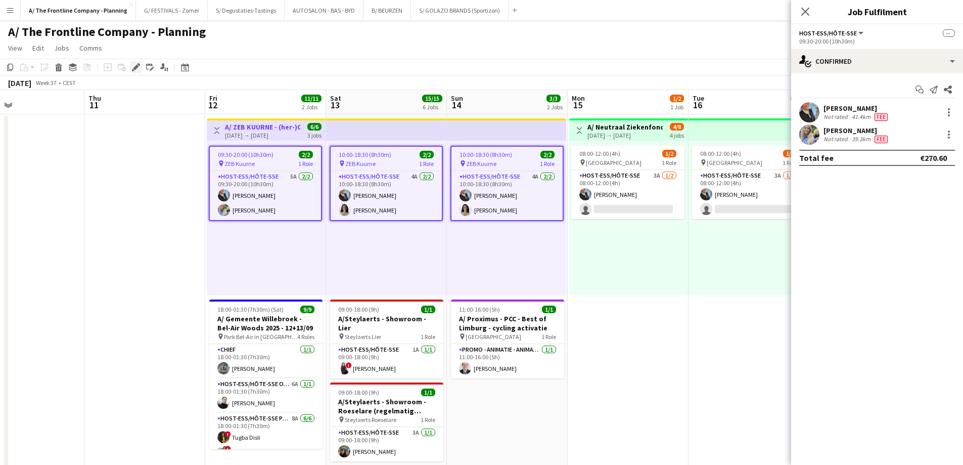
click at [134, 67] on icon "Edit" at bounding box center [136, 67] width 8 height 8
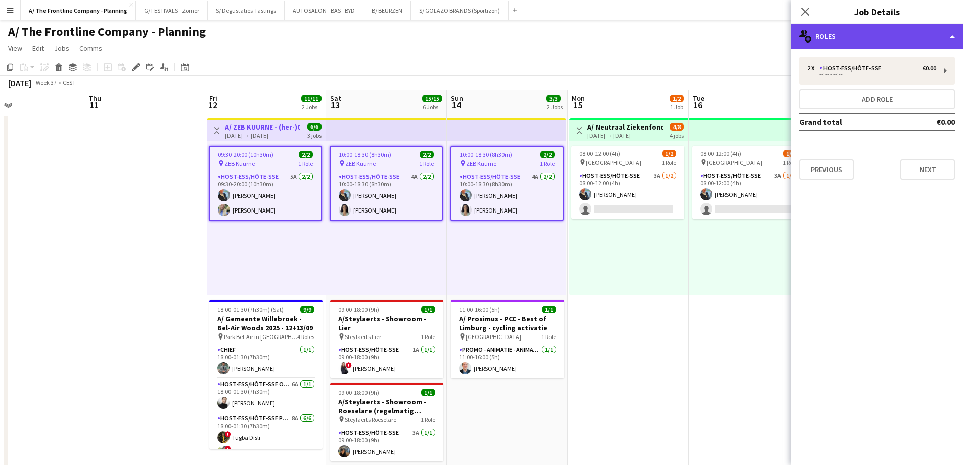
click at [873, 38] on div "multiple-users-add Roles" at bounding box center [877, 36] width 172 height 24
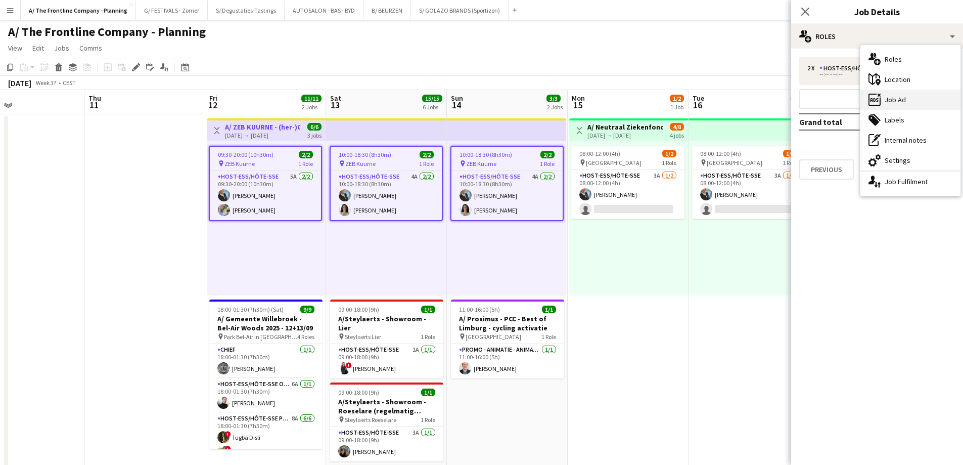
click at [889, 101] on div "ads-window Job Ad" at bounding box center [911, 100] width 100 height 20
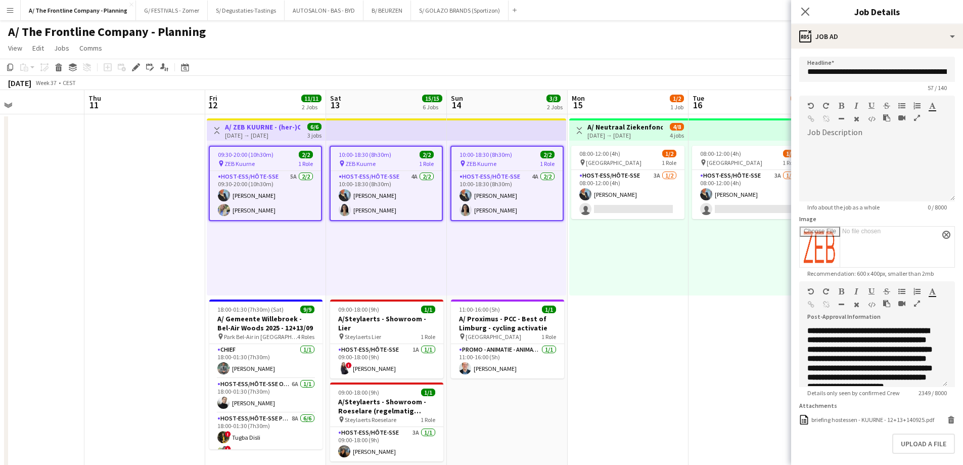
click at [918, 304] on icon "button" at bounding box center [917, 303] width 6 height 7
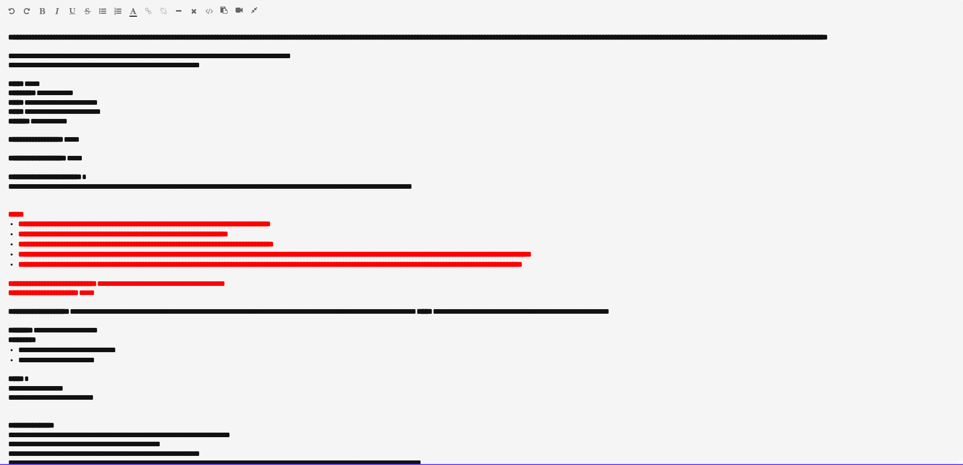
click at [118, 144] on p "**********" at bounding box center [478, 139] width 940 height 9
click at [253, 14] on div at bounding box center [243, 12] width 46 height 12
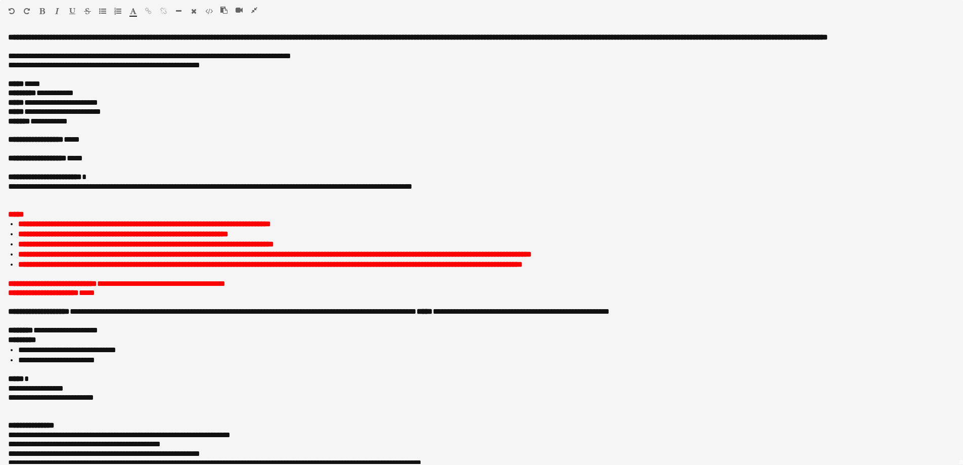
click at [253, 13] on icon "button" at bounding box center [254, 10] width 6 height 7
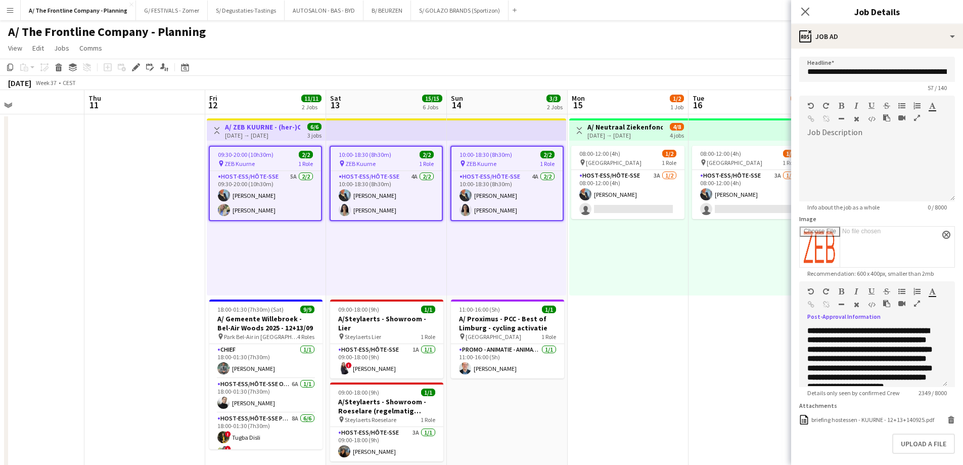
click at [918, 304] on icon "button" at bounding box center [917, 303] width 6 height 7
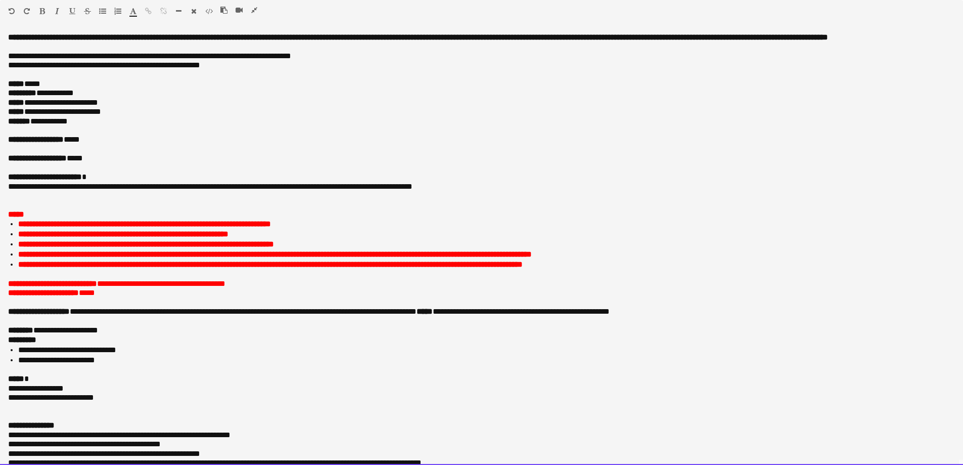
click at [106, 144] on p "**********" at bounding box center [478, 139] width 940 height 9
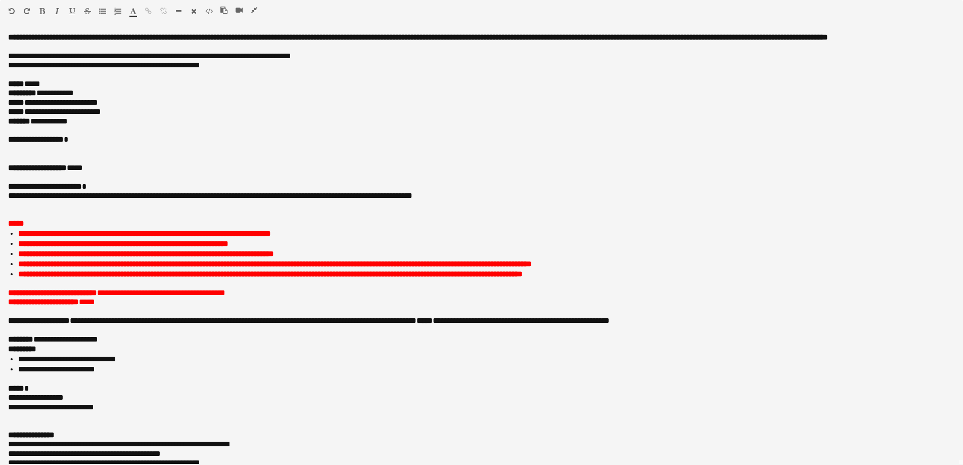
click at [100, 14] on icon "button" at bounding box center [102, 11] width 7 height 7
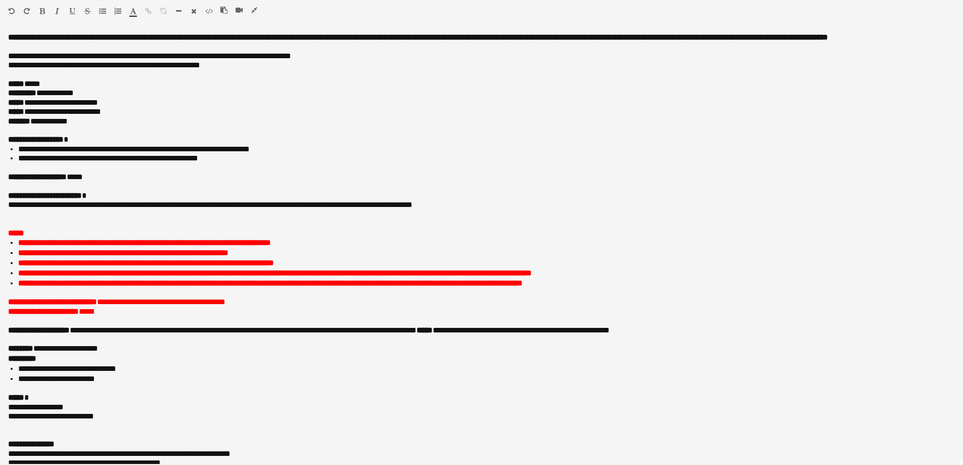
click at [252, 9] on icon "button" at bounding box center [254, 10] width 6 height 7
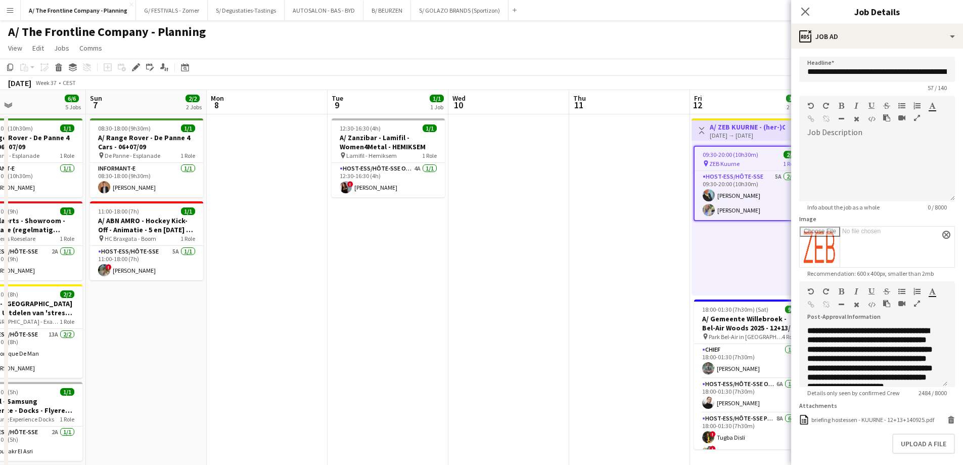
drag, startPoint x: 679, startPoint y: 155, endPoint x: 643, endPoint y: 184, distance: 46.0
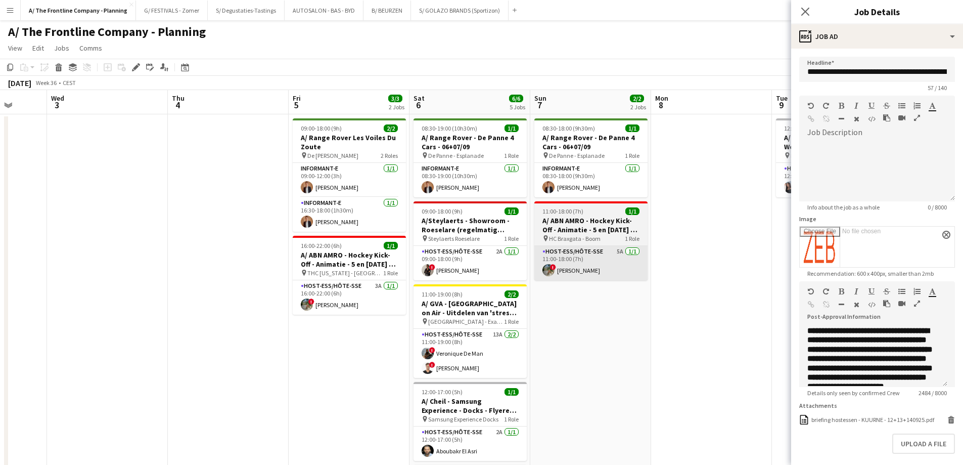
drag, startPoint x: 651, startPoint y: 246, endPoint x: 763, endPoint y: 249, distance: 112.3
click at [798, 246] on body "Menu Boards Boards Boards All jobs Status Workforce Workforce My Workforce Recr…" at bounding box center [481, 457] width 963 height 914
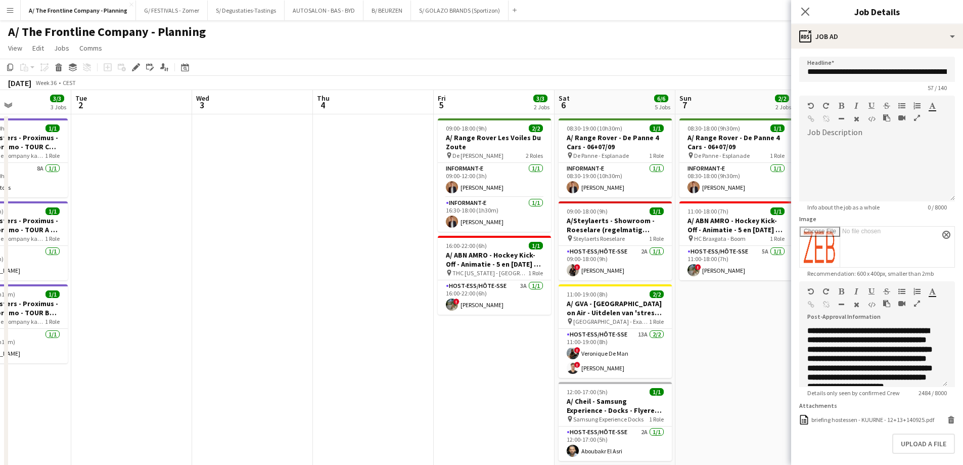
scroll to position [0, 212]
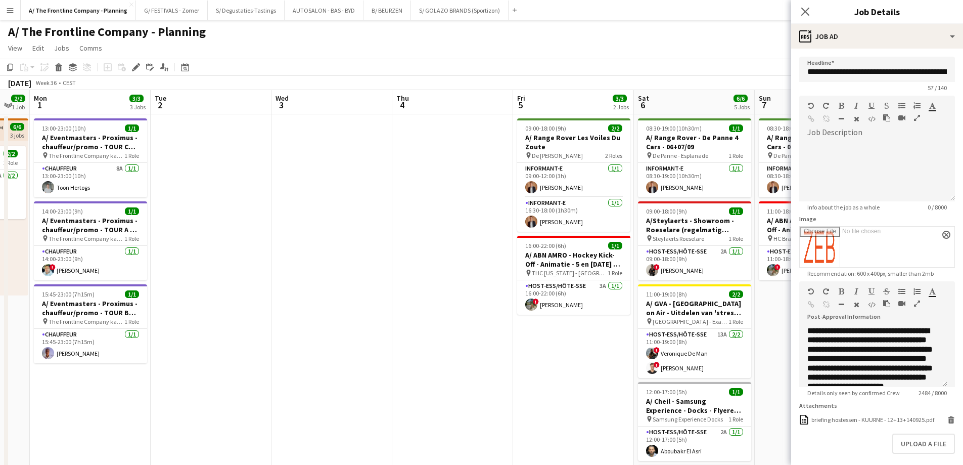
drag, startPoint x: 174, startPoint y: 272, endPoint x: 758, endPoint y: 261, distance: 583.2
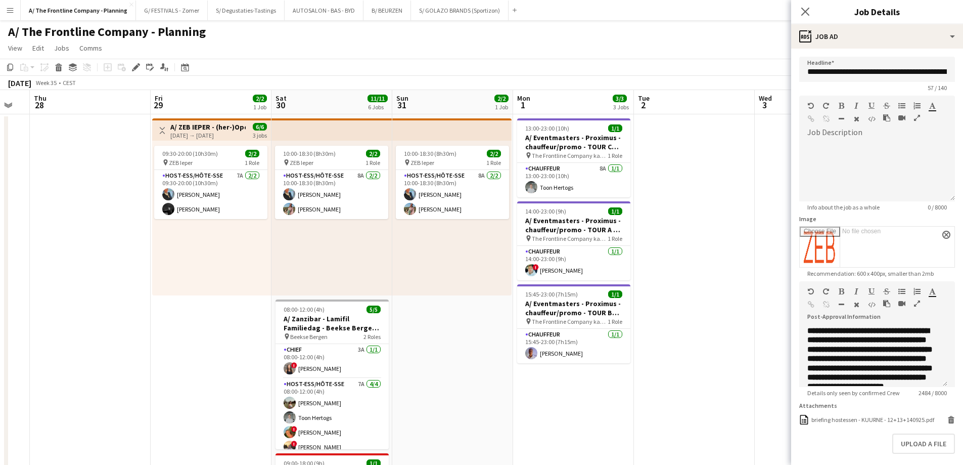
click at [335, 131] on app-top-bar at bounding box center [332, 129] width 121 height 22
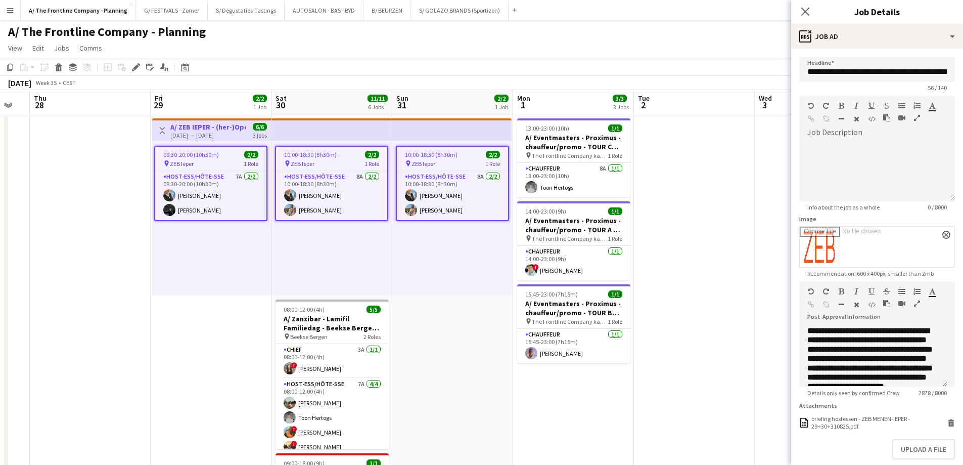
click at [919, 304] on icon "button" at bounding box center [917, 303] width 6 height 7
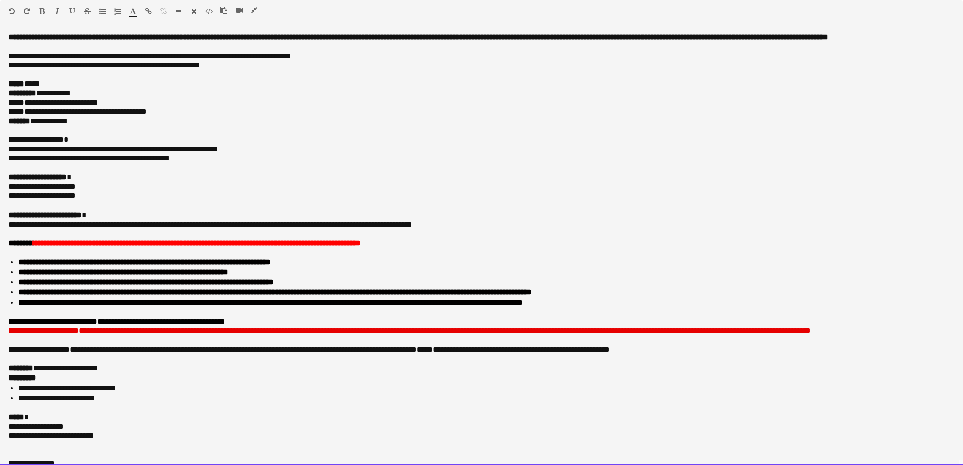
drag, startPoint x: 98, startPoint y: 206, endPoint x: 6, endPoint y: 196, distance: 92.1
click at [6, 196] on div "**********" at bounding box center [481, 249] width 963 height 432
copy div "**********"
click at [21, 191] on p "**********" at bounding box center [478, 186] width 940 height 9
drag, startPoint x: 94, startPoint y: 206, endPoint x: 2, endPoint y: 198, distance: 91.8
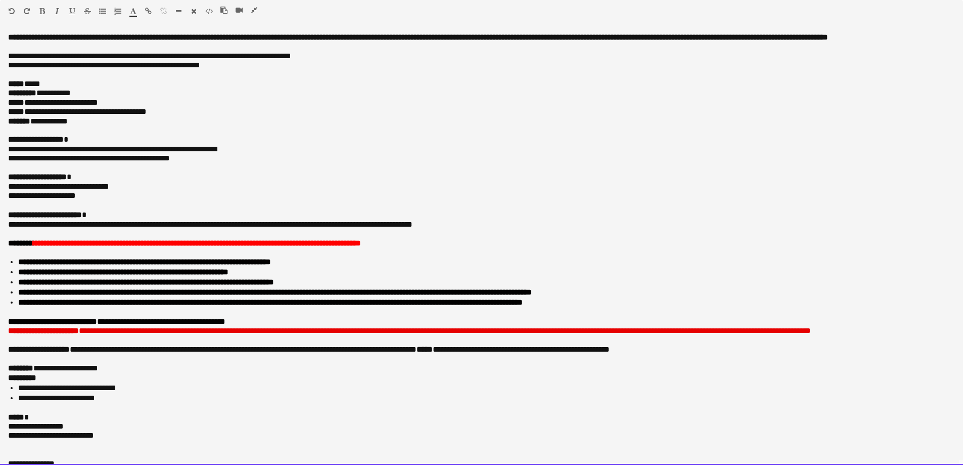
click at [2, 198] on div "**********" at bounding box center [481, 249] width 963 height 432
drag, startPoint x: 14, startPoint y: 199, endPoint x: 77, endPoint y: 192, distance: 63.2
click at [77, 191] on p "**********" at bounding box center [478, 186] width 940 height 9
click at [22, 200] on p "**********" at bounding box center [478, 195] width 940 height 9
copy div "**********"
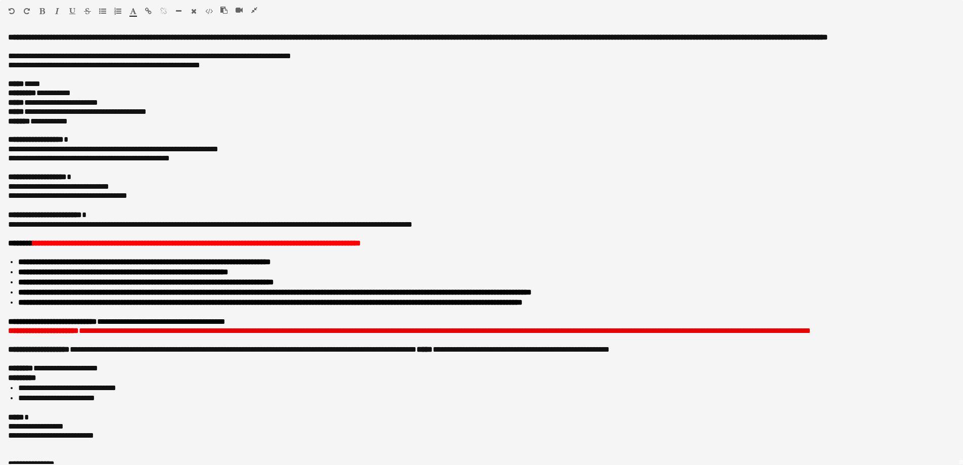
click at [255, 10] on icon "button" at bounding box center [254, 10] width 6 height 7
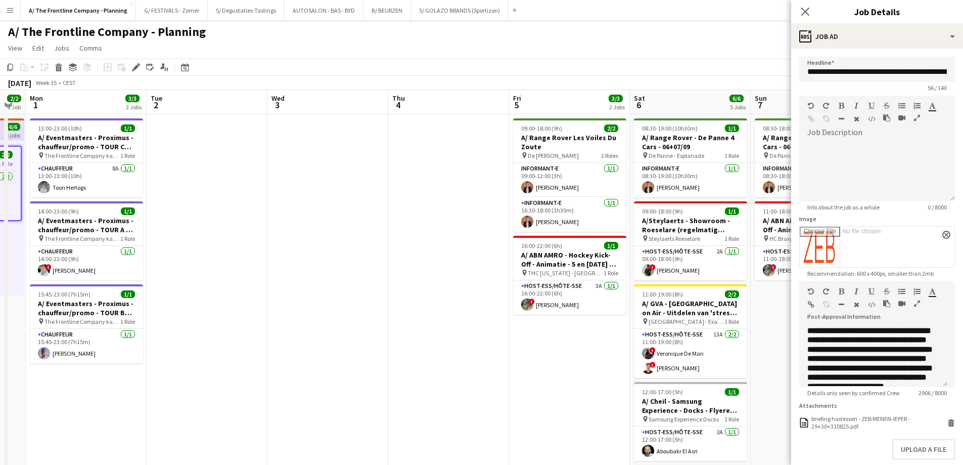
drag, startPoint x: 474, startPoint y: 196, endPoint x: 268, endPoint y: 187, distance: 206.0
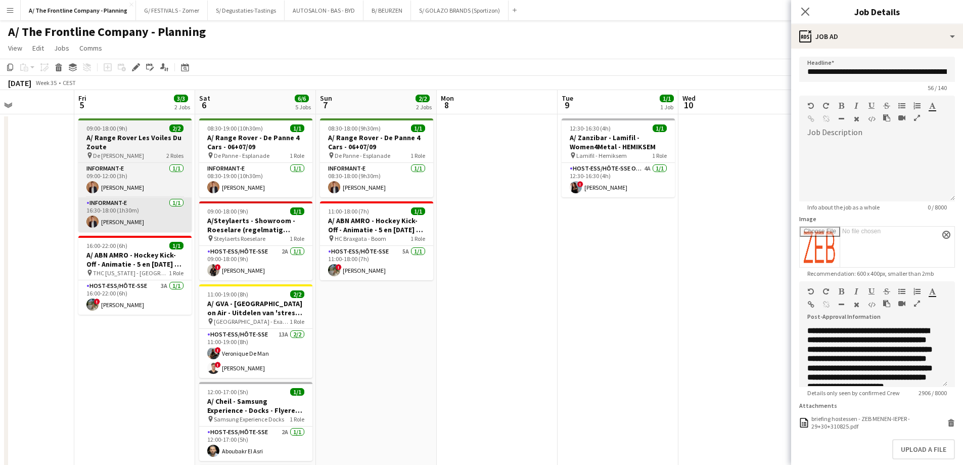
drag, startPoint x: 527, startPoint y: 204, endPoint x: 74, endPoint y: 205, distance: 453.6
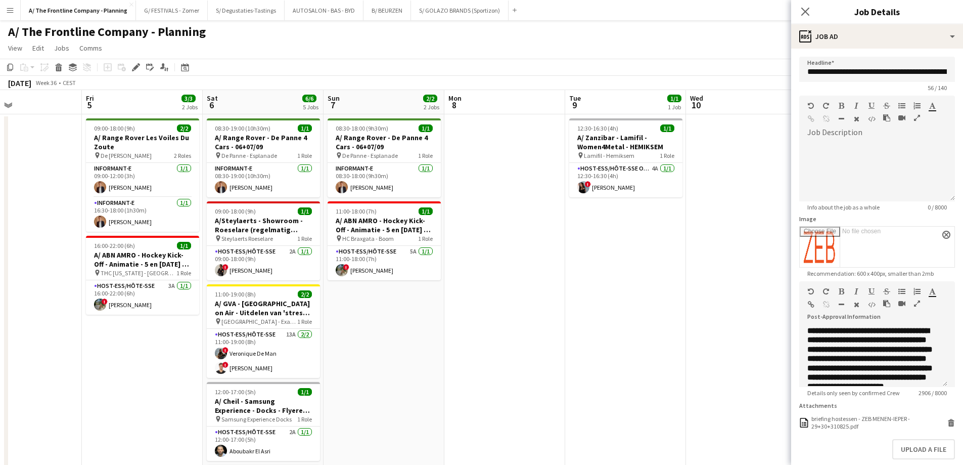
scroll to position [0, 515]
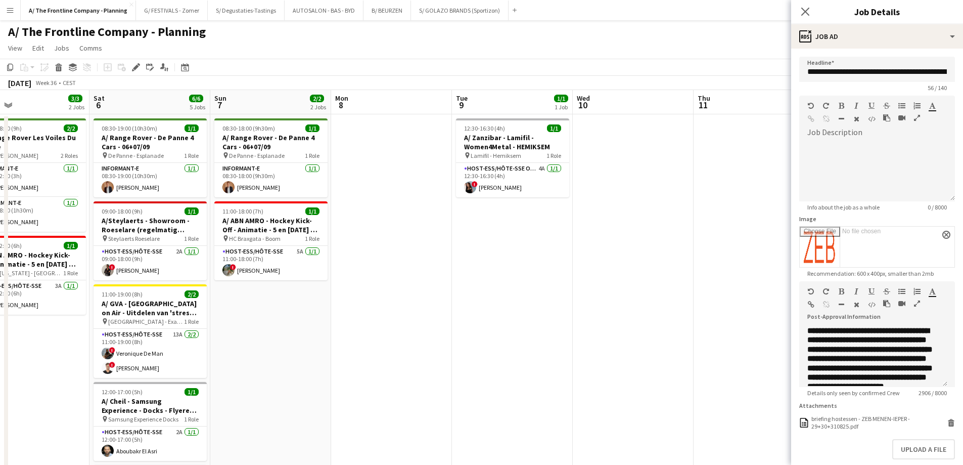
drag, startPoint x: 542, startPoint y: 237, endPoint x: 39, endPoint y: 236, distance: 502.2
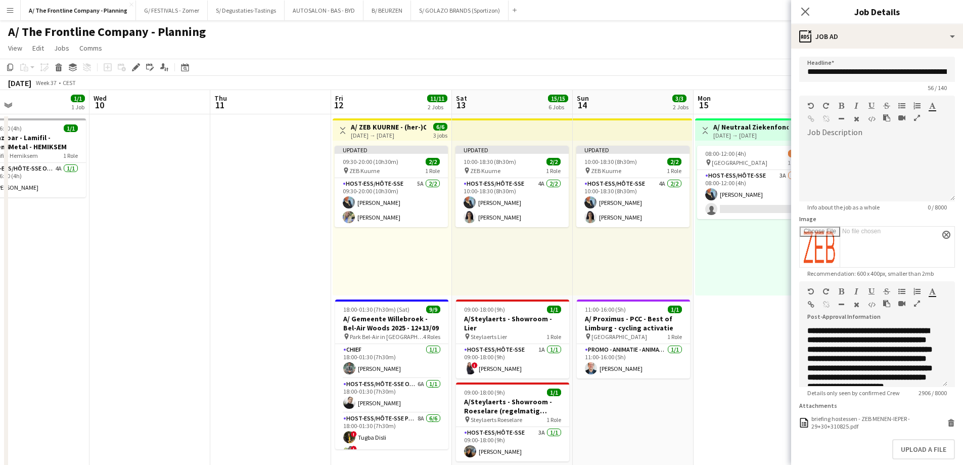
click at [524, 134] on app-top-bar at bounding box center [512, 129] width 121 height 22
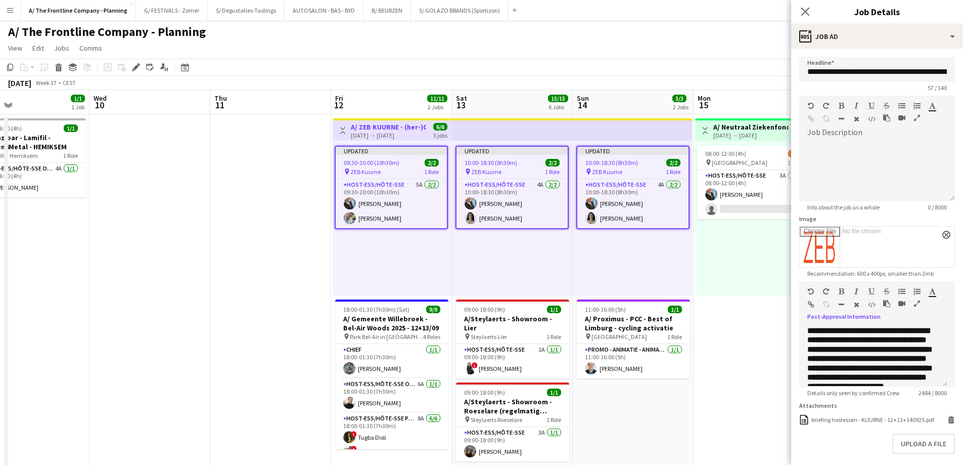
click at [915, 302] on icon "button" at bounding box center [917, 303] width 6 height 7
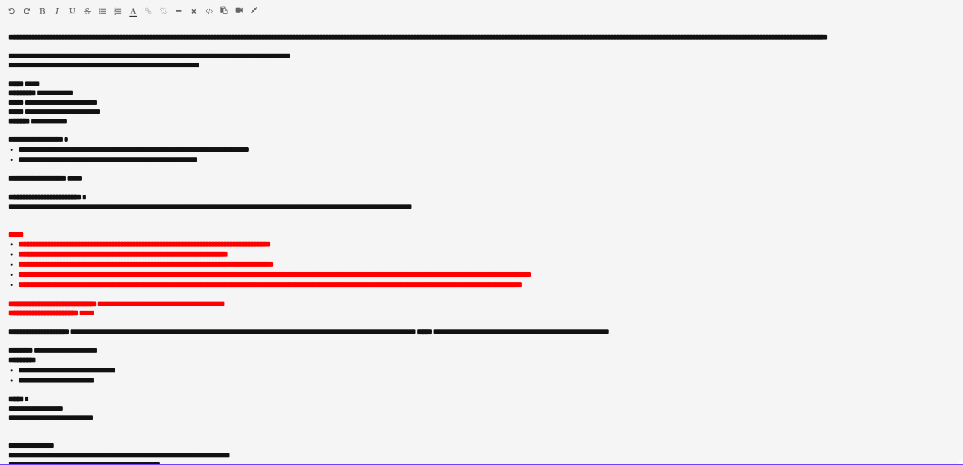
click at [105, 183] on p "**********" at bounding box center [478, 178] width 940 height 9
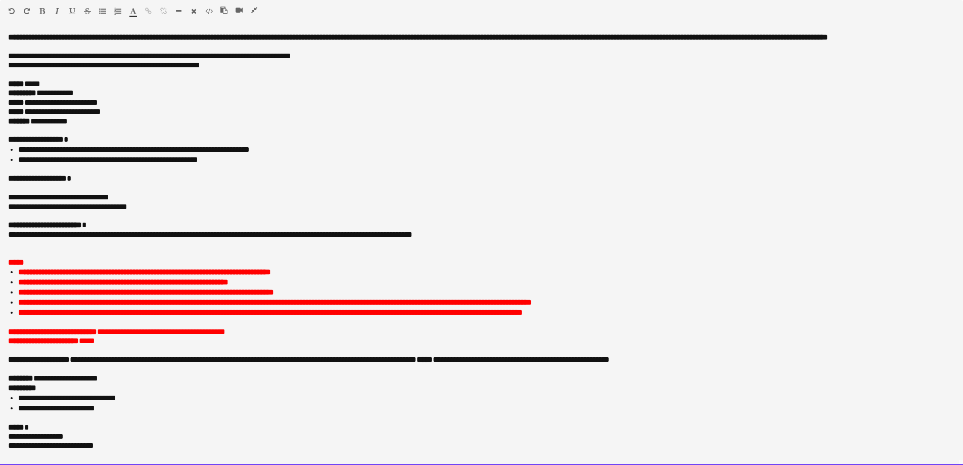
click at [96, 193] on p at bounding box center [481, 188] width 947 height 9
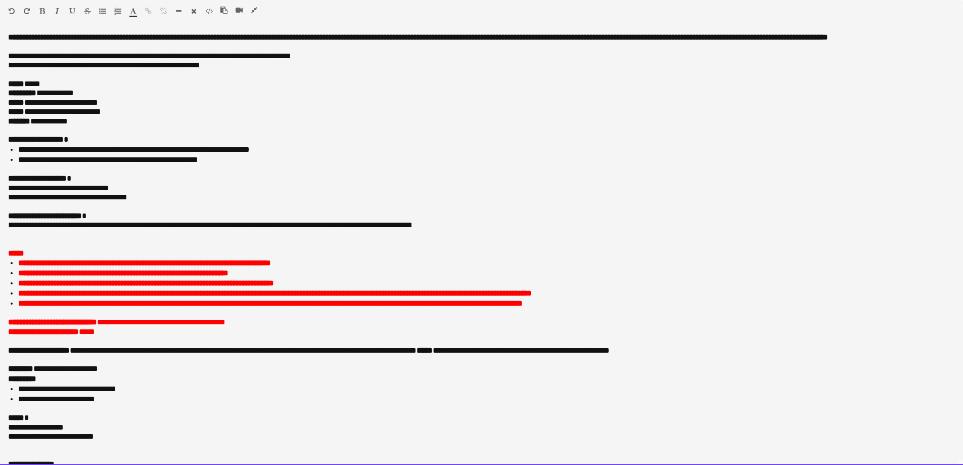
drag, startPoint x: 33, startPoint y: 159, endPoint x: 73, endPoint y: 196, distance: 54.4
click at [35, 155] on li "**********" at bounding box center [482, 150] width 929 height 10
click at [168, 211] on p at bounding box center [481, 206] width 947 height 9
click at [139, 248] on p at bounding box center [481, 243] width 947 height 9
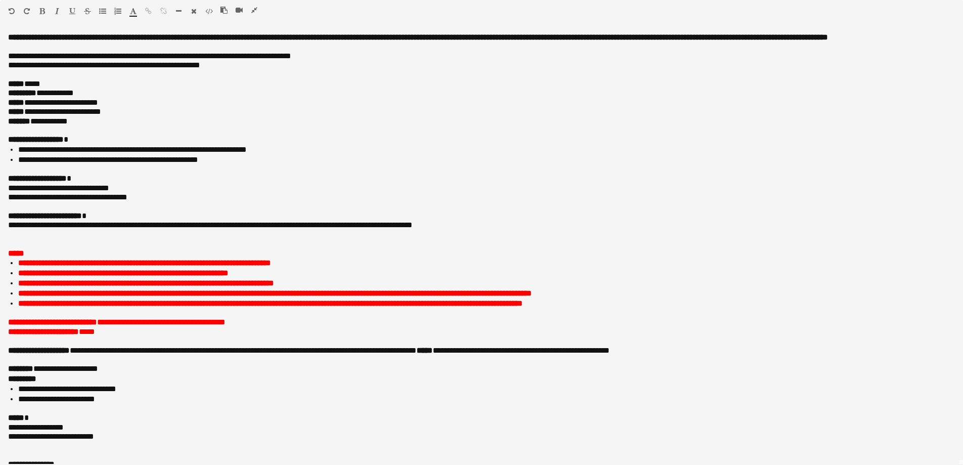
click at [254, 11] on icon "button" at bounding box center [254, 10] width 6 height 7
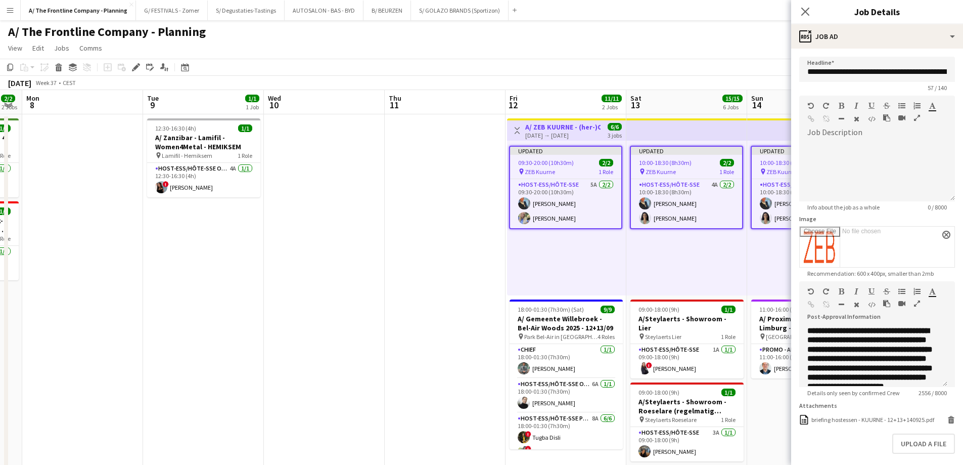
drag, startPoint x: 223, startPoint y: 173, endPoint x: 768, endPoint y: 175, distance: 544.6
click at [857, 169] on body "Menu Boards Boards Boards All jobs Status Workforce Workforce My Workforce Recr…" at bounding box center [481, 457] width 963 height 914
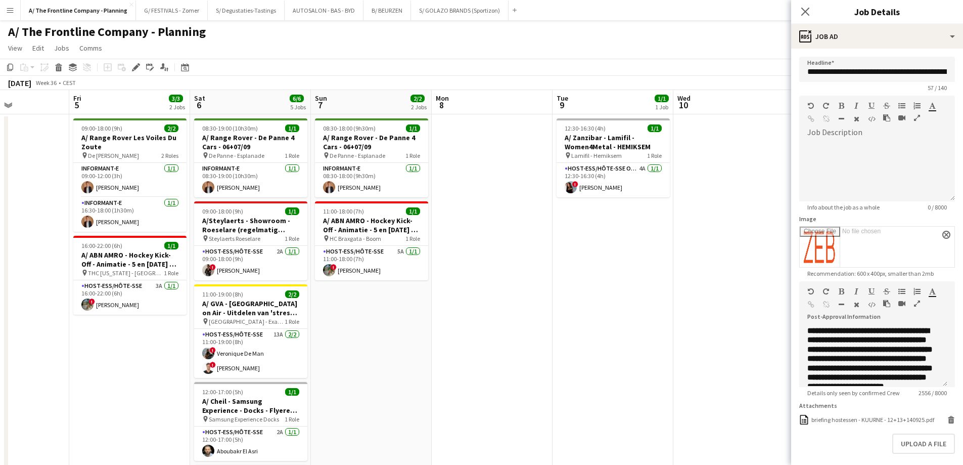
drag, startPoint x: 316, startPoint y: 249, endPoint x: 780, endPoint y: 246, distance: 464.2
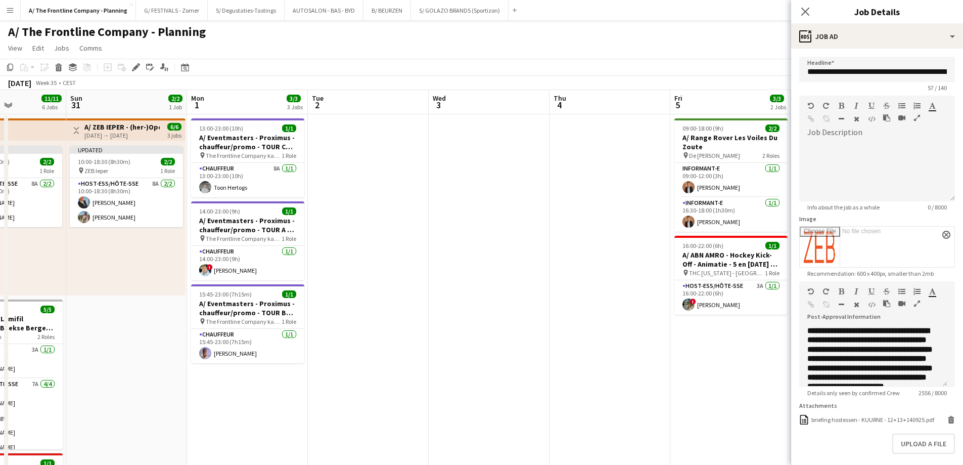
drag, startPoint x: 330, startPoint y: 187, endPoint x: 596, endPoint y: 183, distance: 266.0
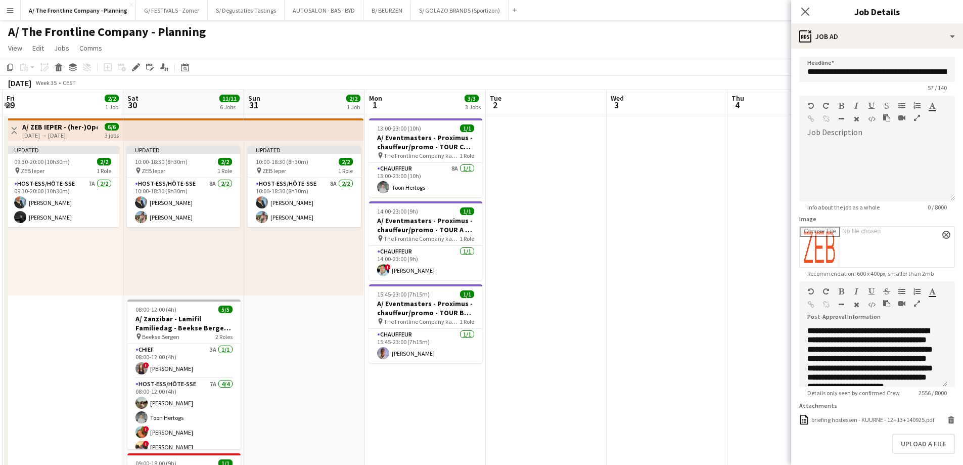
click at [262, 131] on app-top-bar at bounding box center [303, 129] width 119 height 22
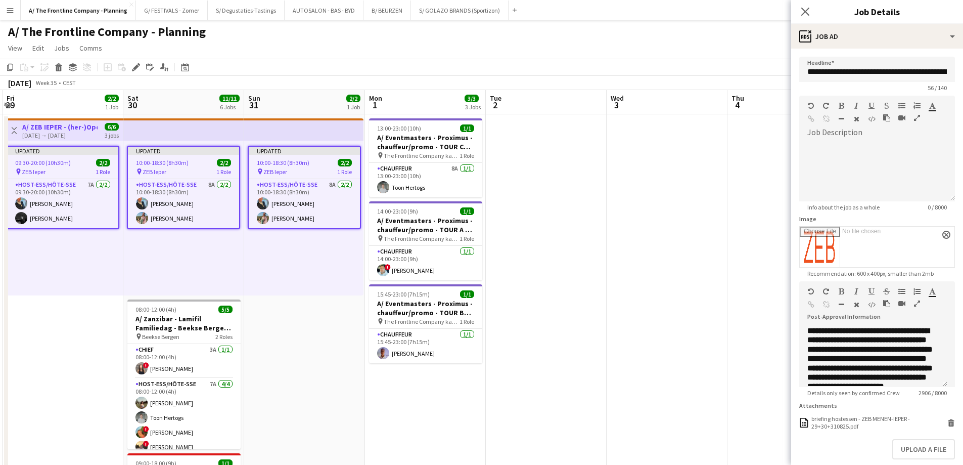
click at [916, 303] on icon "button" at bounding box center [917, 303] width 6 height 7
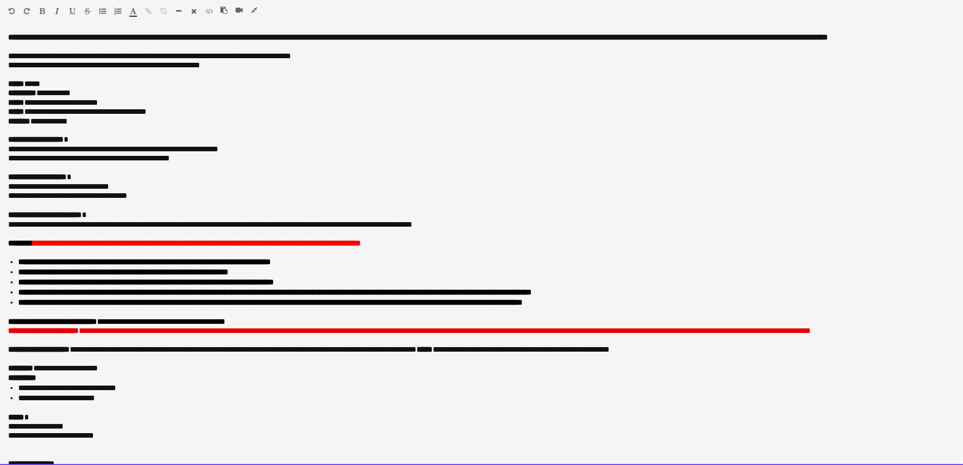
click at [344, 238] on p at bounding box center [481, 233] width 947 height 9
drag, startPoint x: 908, startPoint y: 339, endPoint x: -9, endPoint y: 254, distance: 920.2
copy div "**********"
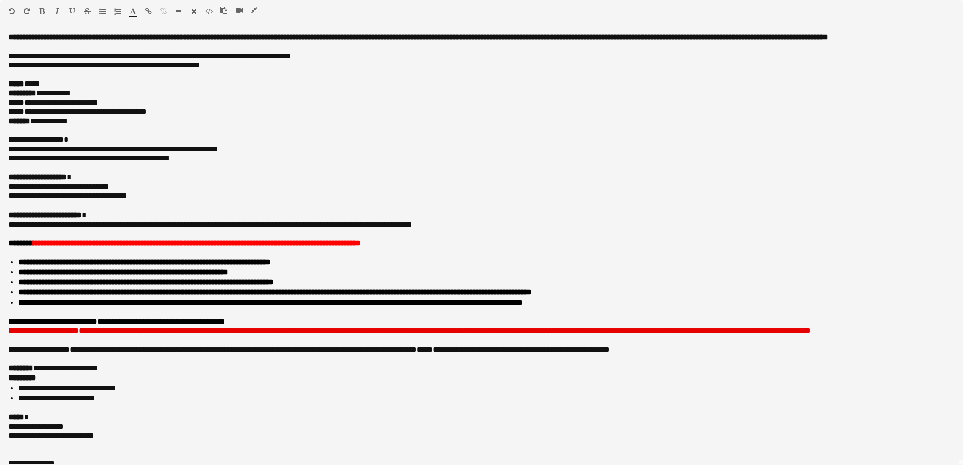
click at [254, 7] on icon "button" at bounding box center [254, 10] width 6 height 7
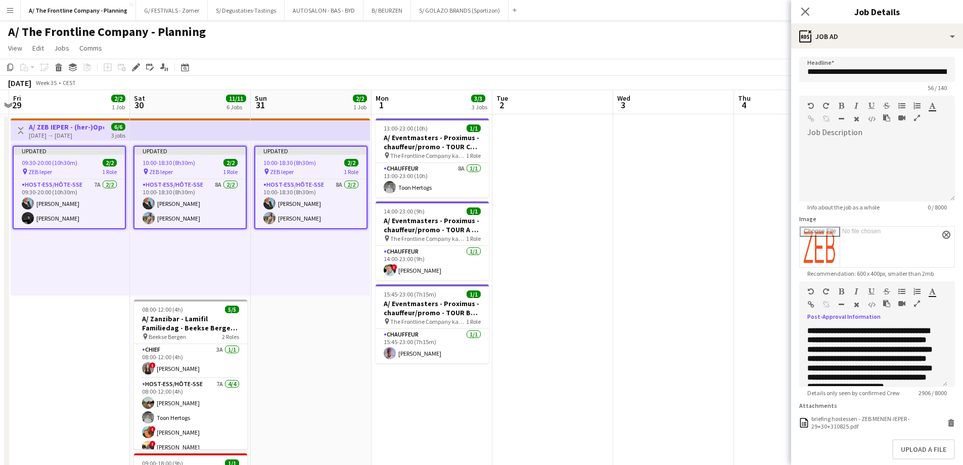
drag, startPoint x: 254, startPoint y: 140, endPoint x: 199, endPoint y: 138, distance: 55.2
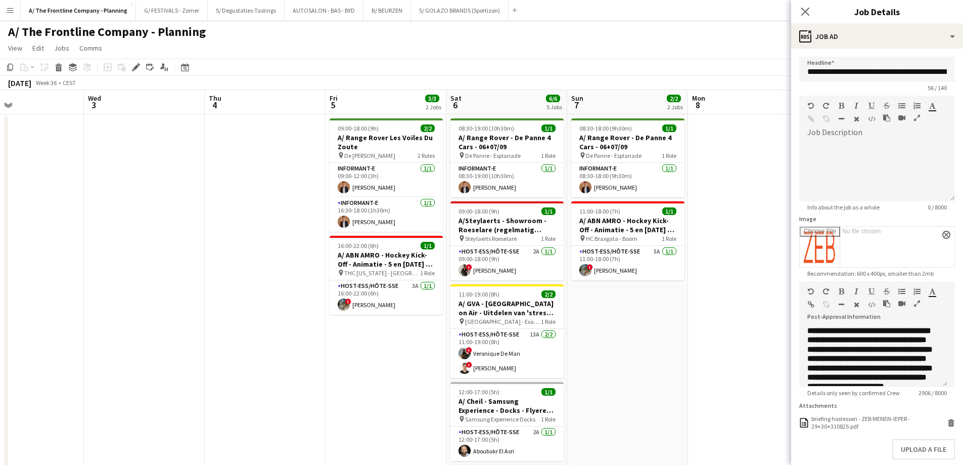
scroll to position [0, 511]
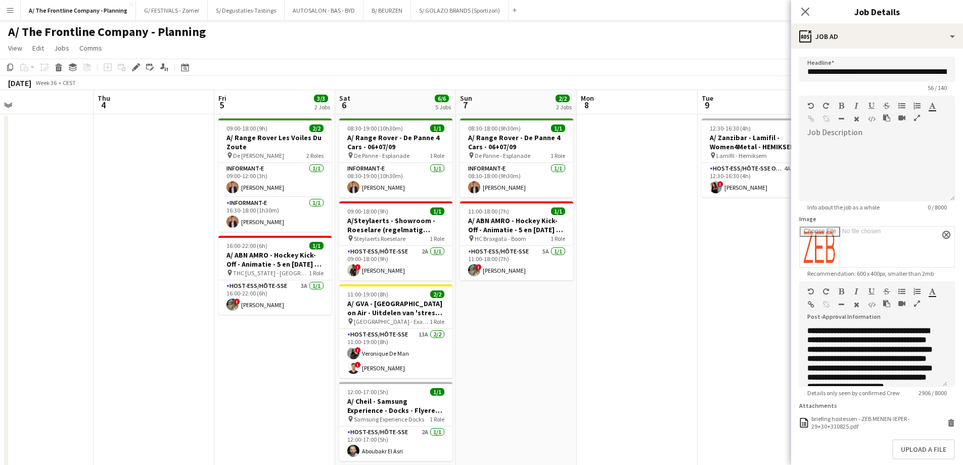
drag, startPoint x: 690, startPoint y: 168, endPoint x: 100, endPoint y: 153, distance: 590.3
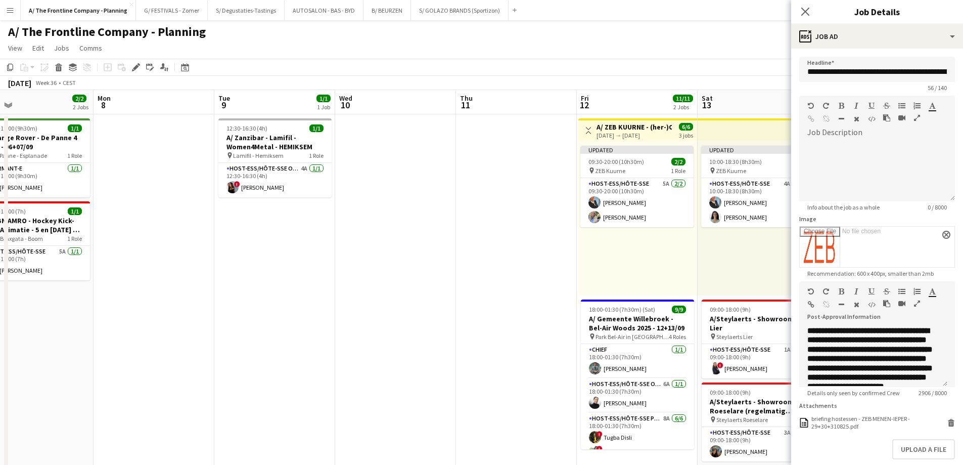
click at [648, 136] on div "[DATE] → [DATE]" at bounding box center [634, 135] width 75 height 8
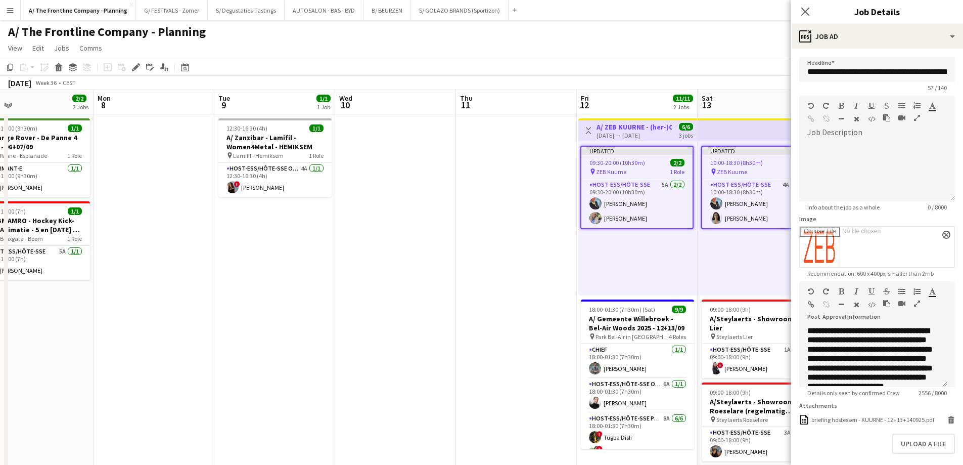
click at [915, 302] on icon "button" at bounding box center [917, 303] width 6 height 7
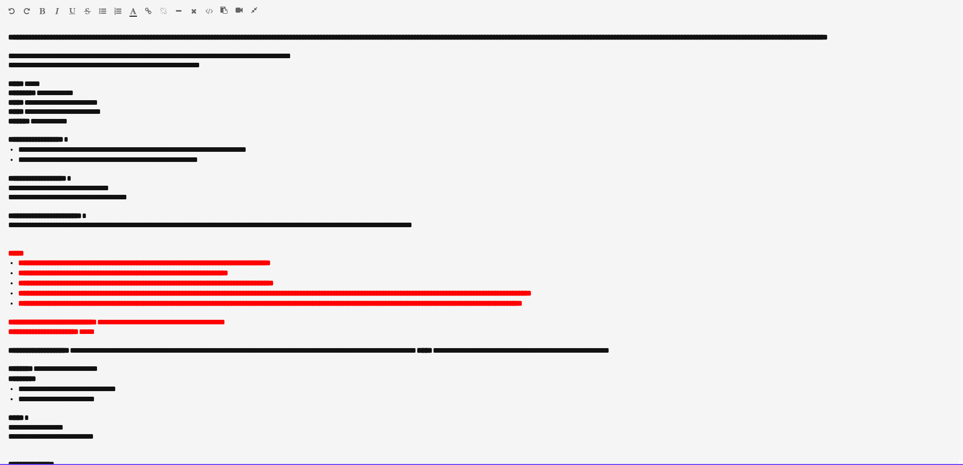
drag, startPoint x: 122, startPoint y: 340, endPoint x: 1, endPoint y: 261, distance: 144.8
click at [1, 261] on div "**********" at bounding box center [481, 249] width 963 height 432
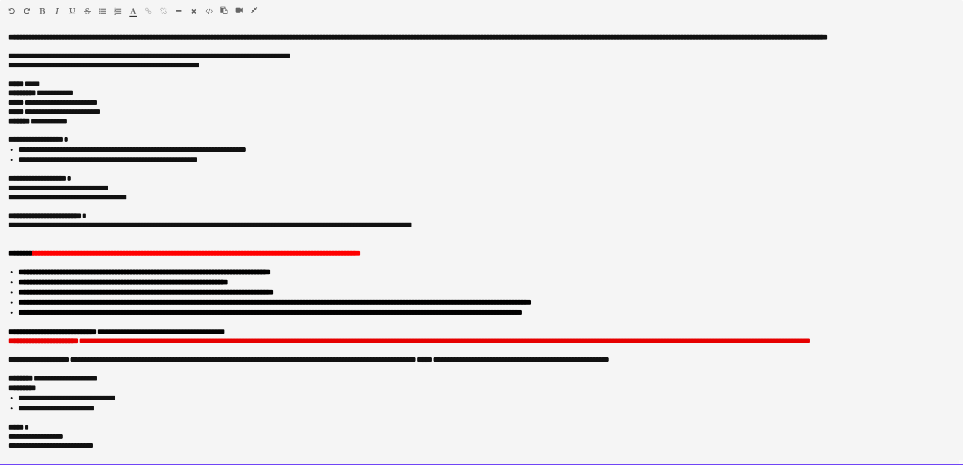
click at [47, 239] on p at bounding box center [481, 234] width 947 height 9
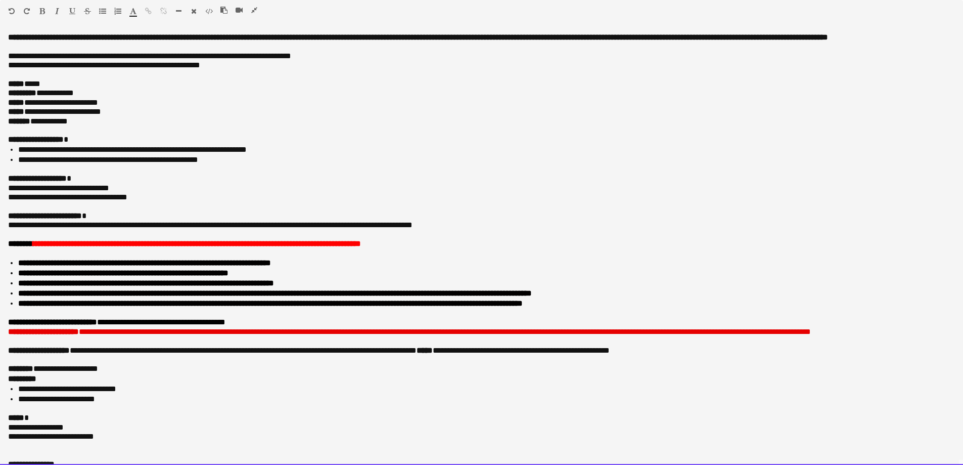
click at [23, 258] on p at bounding box center [481, 253] width 947 height 9
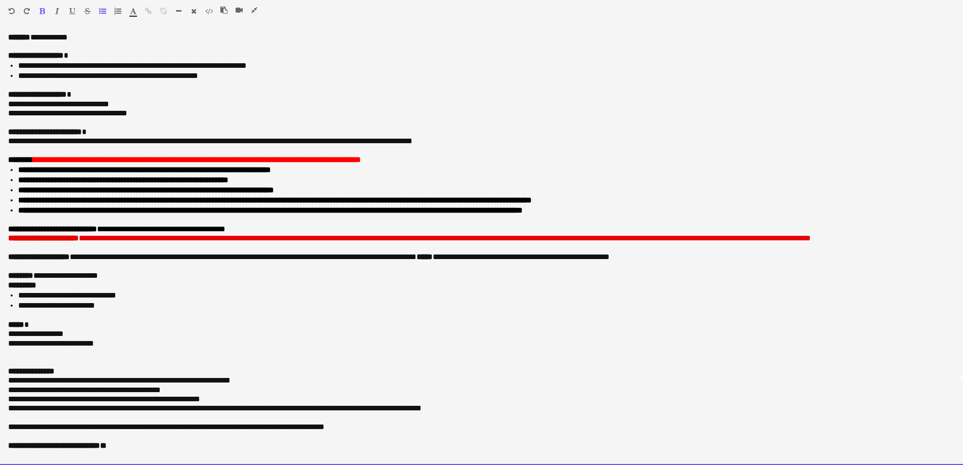
scroll to position [107, 0]
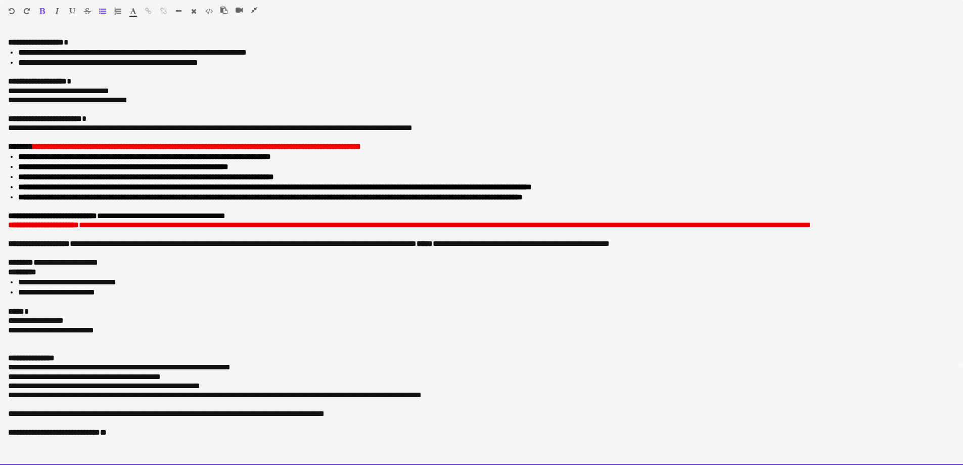
click at [66, 273] on div "*********" at bounding box center [481, 272] width 947 height 10
copy span "**********"
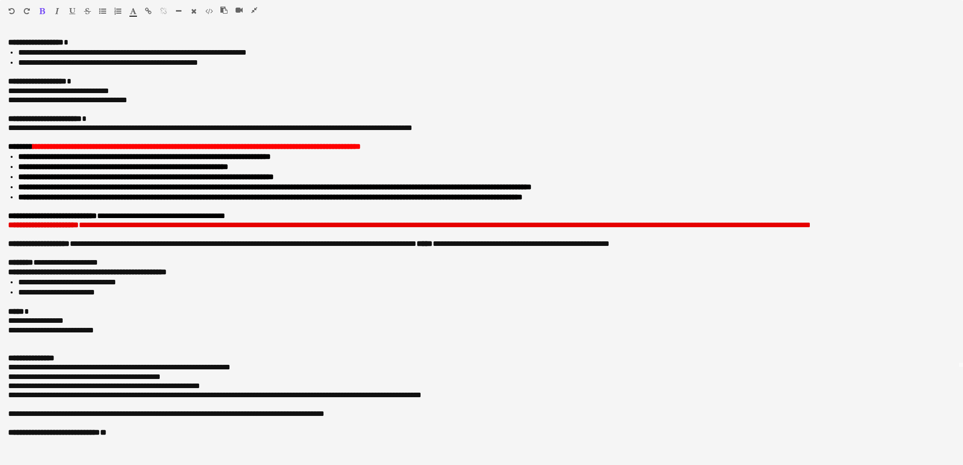
click at [255, 11] on icon "button" at bounding box center [254, 10] width 6 height 7
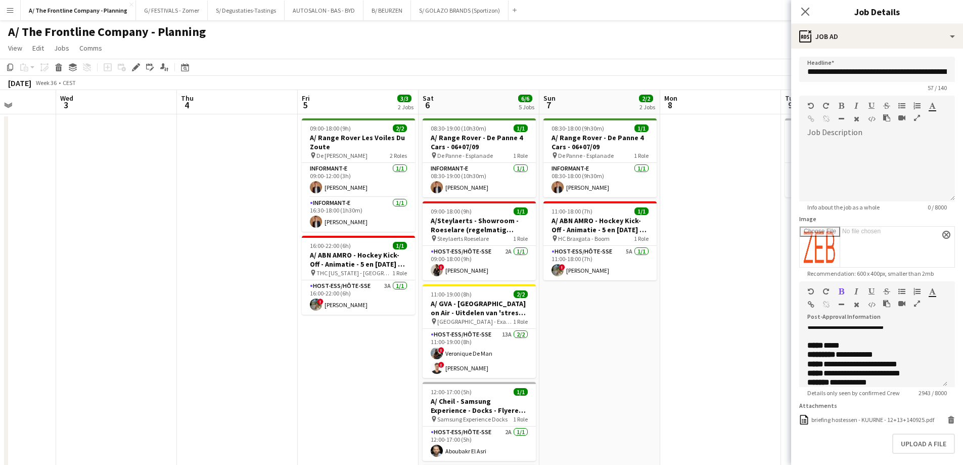
drag, startPoint x: 451, startPoint y: 320, endPoint x: 970, endPoint y: 322, distance: 519.4
click at [963, 322] on html "Menu Boards Boards Boards All jobs Status Workforce Workforce My Workforce Recr…" at bounding box center [481, 457] width 963 height 914
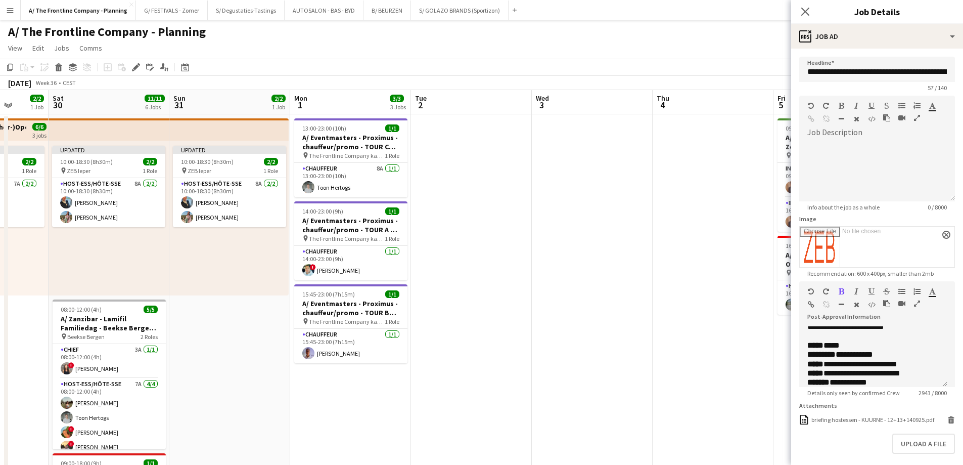
drag, startPoint x: 245, startPoint y: 224, endPoint x: 715, endPoint y: 219, distance: 469.3
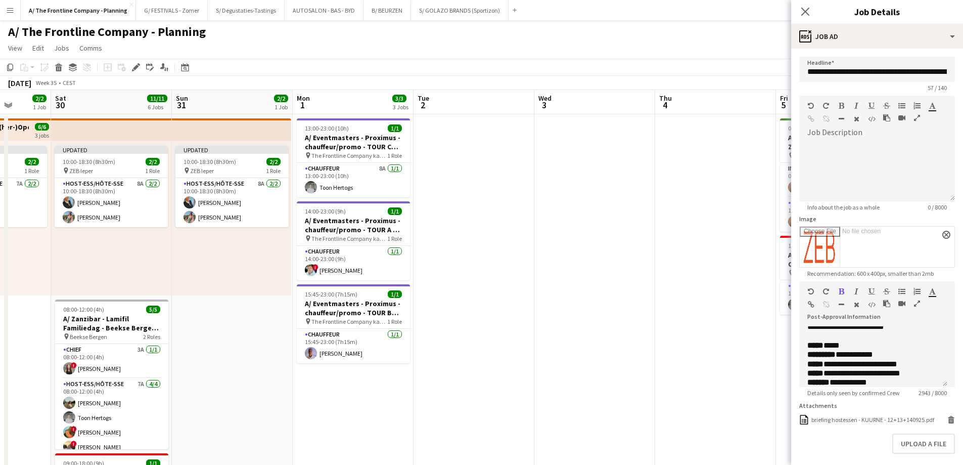
click at [157, 127] on app-top-bar at bounding box center [111, 129] width 121 height 22
type input "**********"
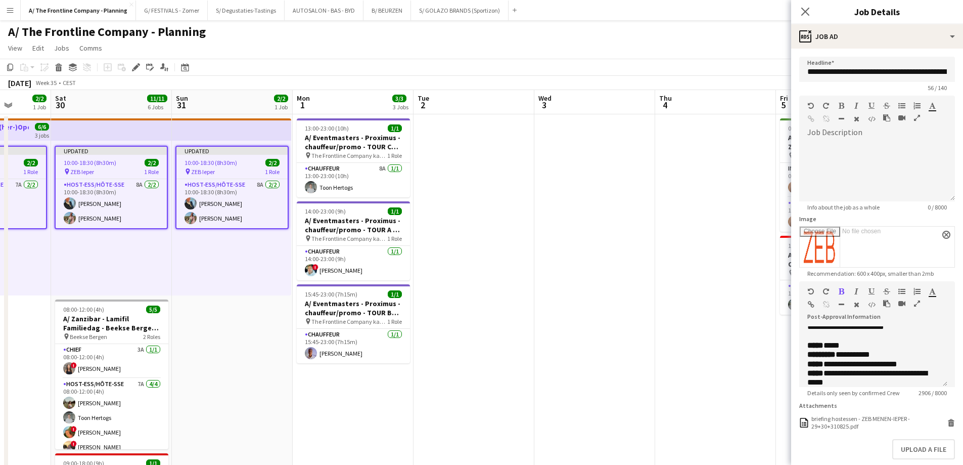
click at [918, 301] on icon "button" at bounding box center [917, 303] width 6 height 7
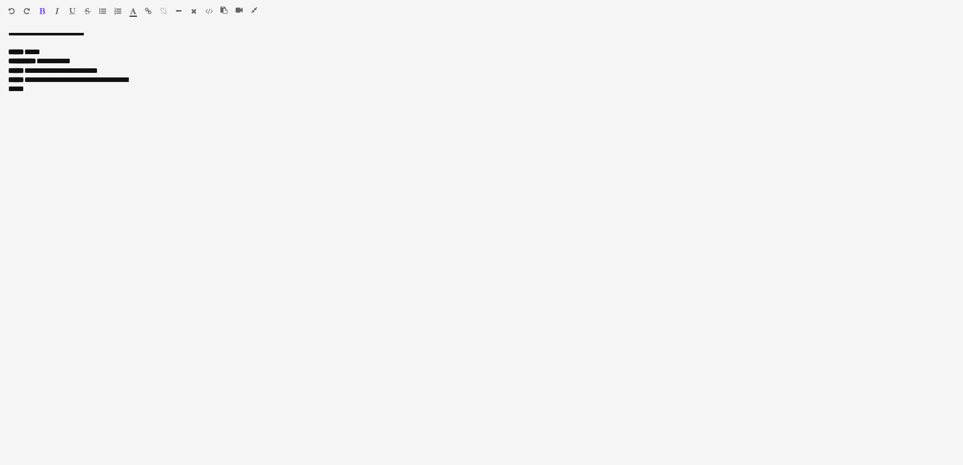
scroll to position [115, 0]
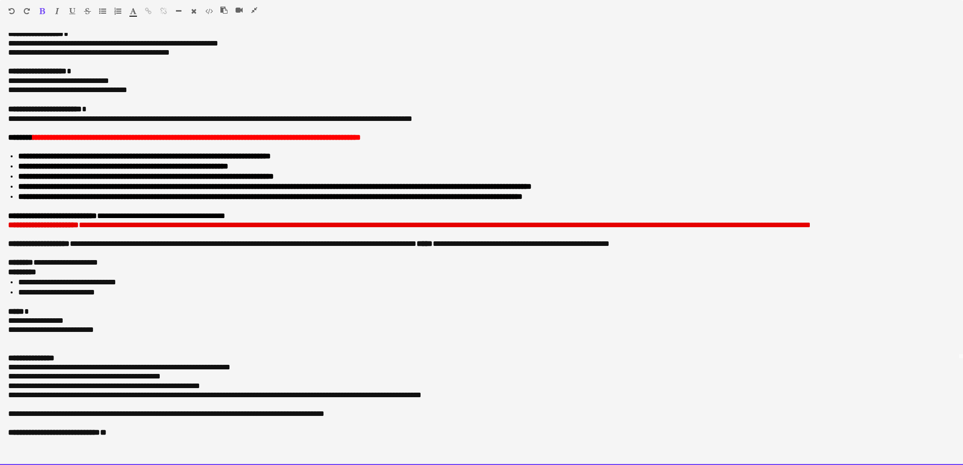
click at [69, 268] on div "*********" at bounding box center [481, 272] width 947 height 10
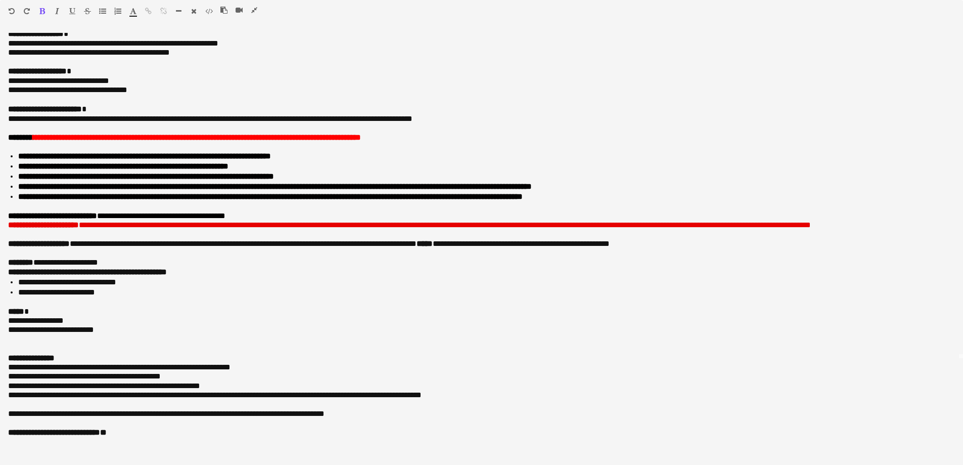
click at [253, 12] on icon "button" at bounding box center [254, 10] width 6 height 7
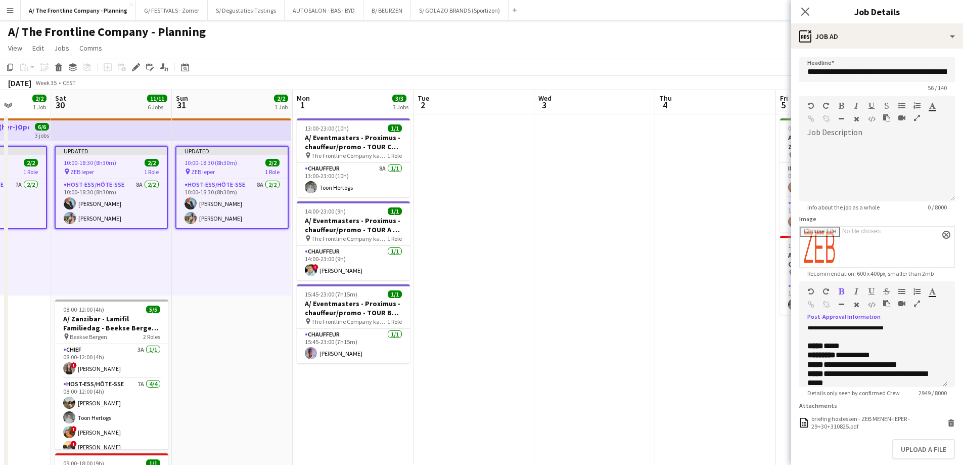
scroll to position [124, 0]
click at [574, 239] on app-date-cell at bounding box center [595, 459] width 121 height 690
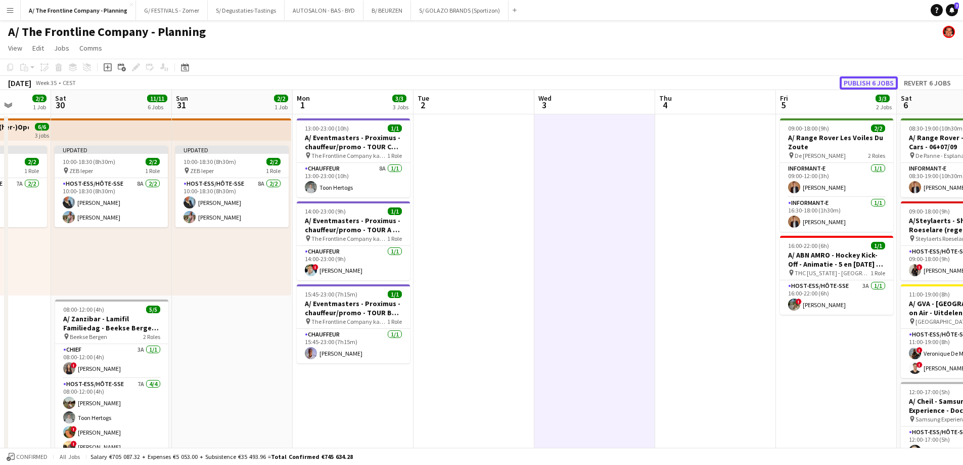
click at [863, 83] on button "Publish 6 jobs" at bounding box center [869, 82] width 58 height 13
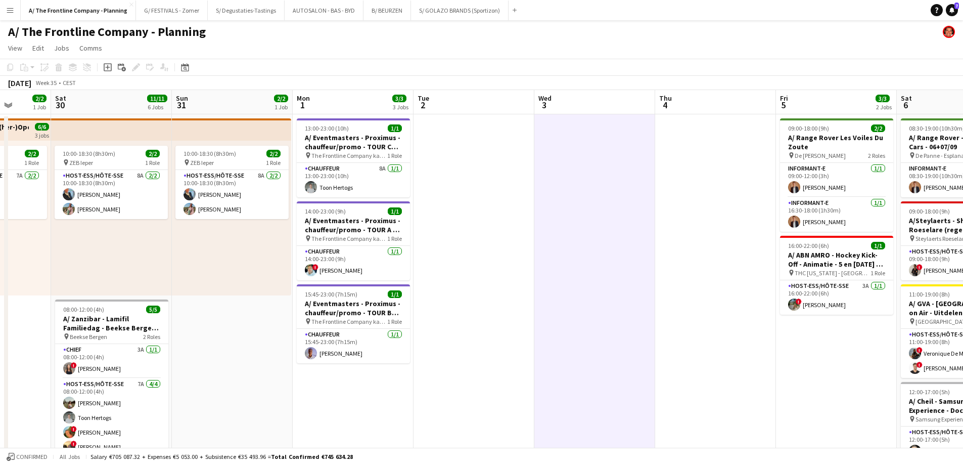
click at [542, 253] on app-date-cell at bounding box center [595, 459] width 121 height 690
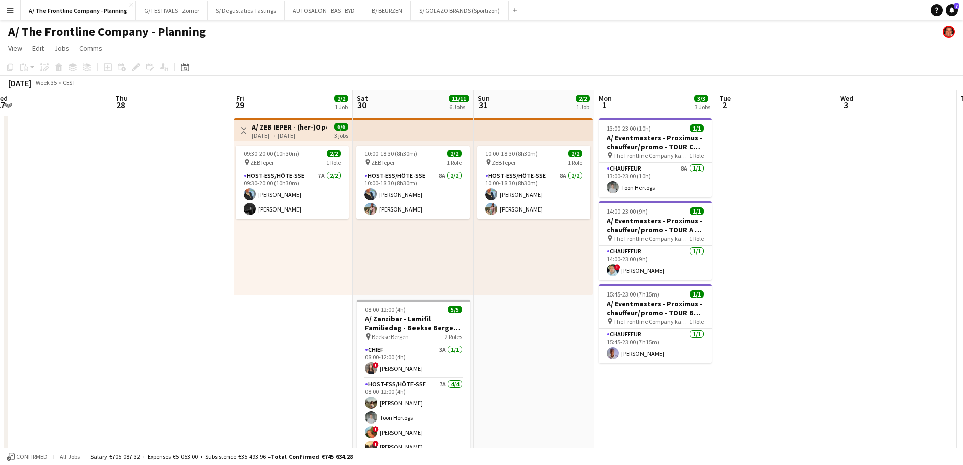
scroll to position [0, 281]
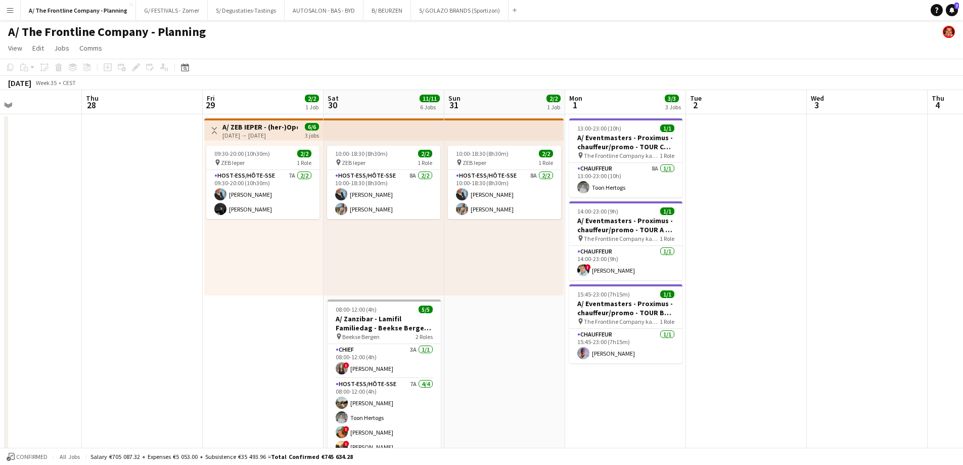
drag, startPoint x: 406, startPoint y: 314, endPoint x: 497, endPoint y: 305, distance: 91.9
click at [274, 195] on app-card-role "Host-ess/Hôte-sse 7A [DATE] 09:30-20:00 (10h30m) [PERSON_NAME] [PERSON_NAME] Bl…" at bounding box center [262, 194] width 113 height 49
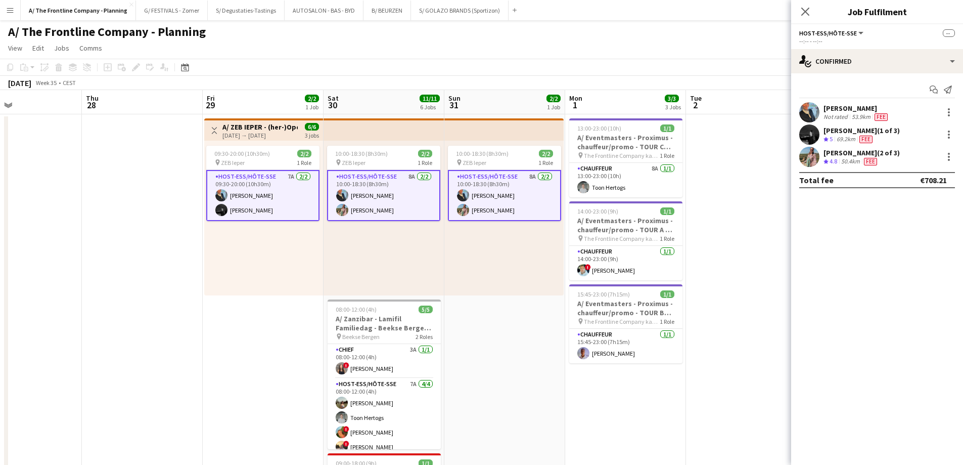
click at [863, 111] on div "[PERSON_NAME]" at bounding box center [857, 108] width 66 height 9
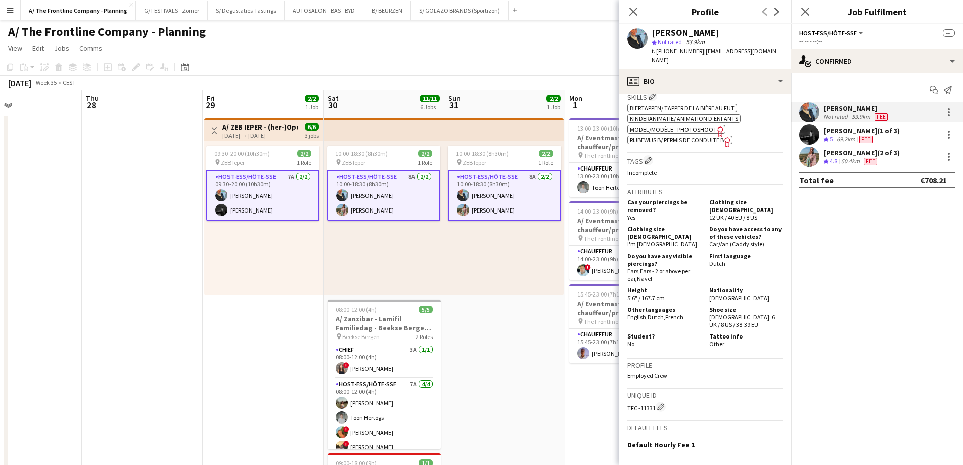
scroll to position [455, 0]
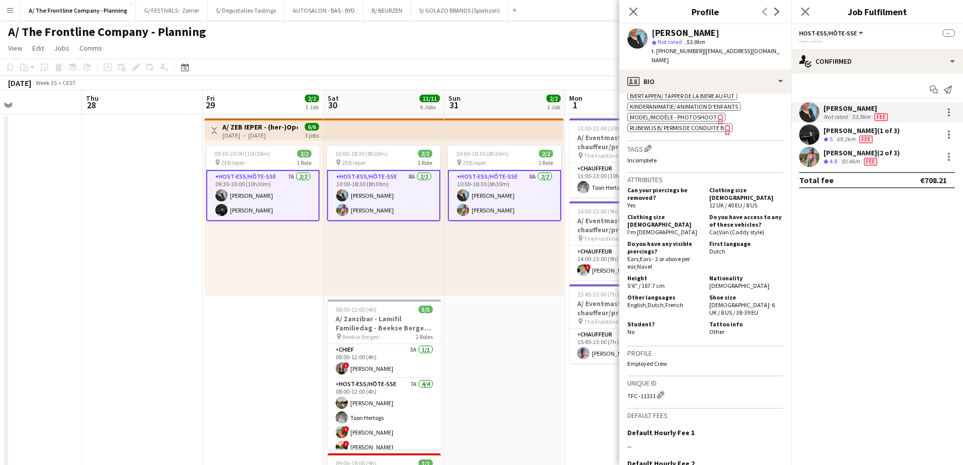
click at [836, 138] on div "69.2km" at bounding box center [846, 139] width 23 height 9
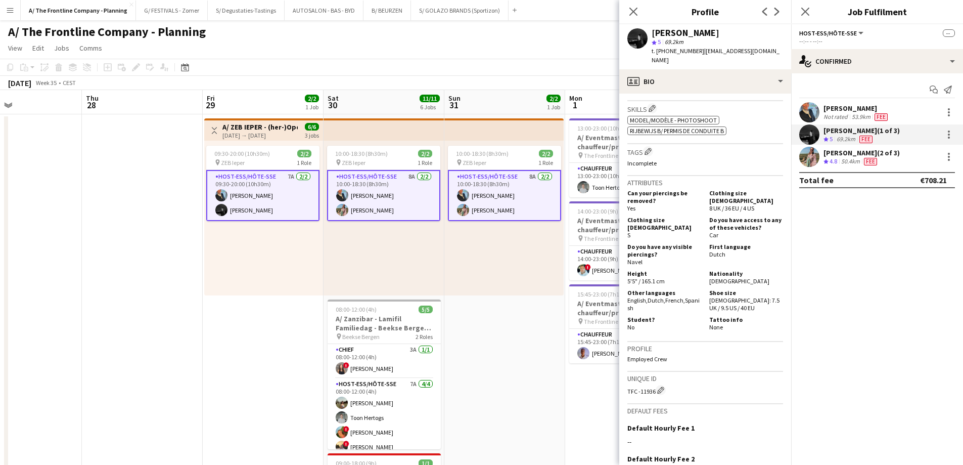
scroll to position [405, 0]
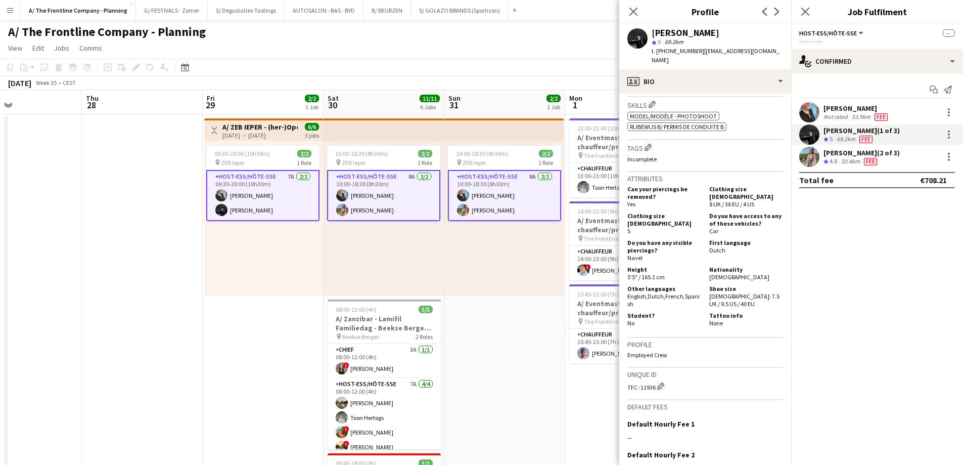
click at [862, 155] on div "[PERSON_NAME] (2 of 3)" at bounding box center [862, 152] width 76 height 9
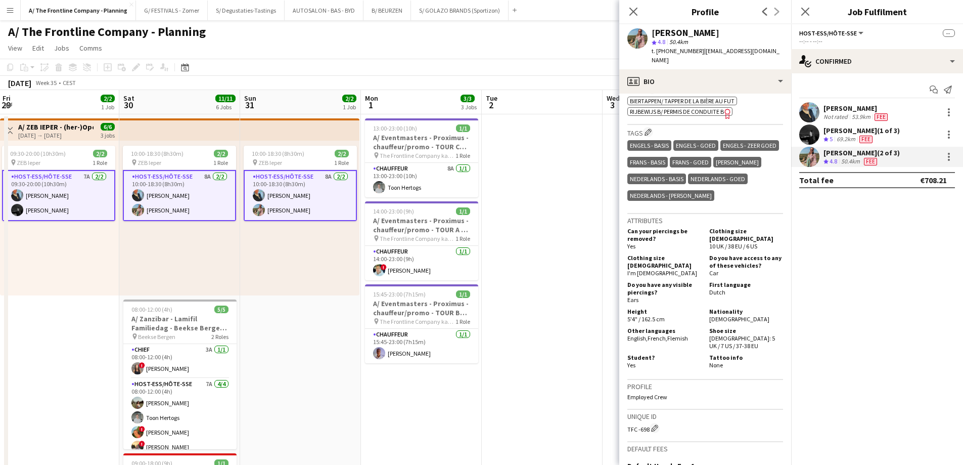
scroll to position [0, 419]
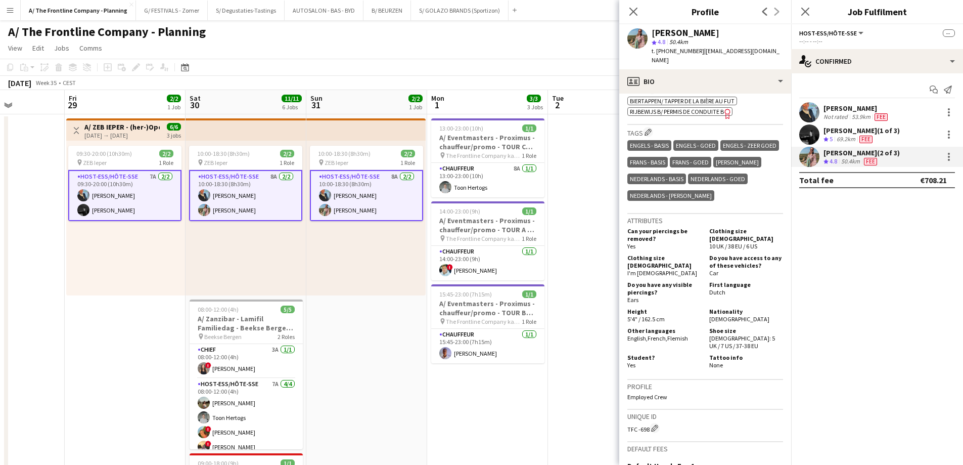
drag, startPoint x: 488, startPoint y: 245, endPoint x: 128, endPoint y: 230, distance: 360.4
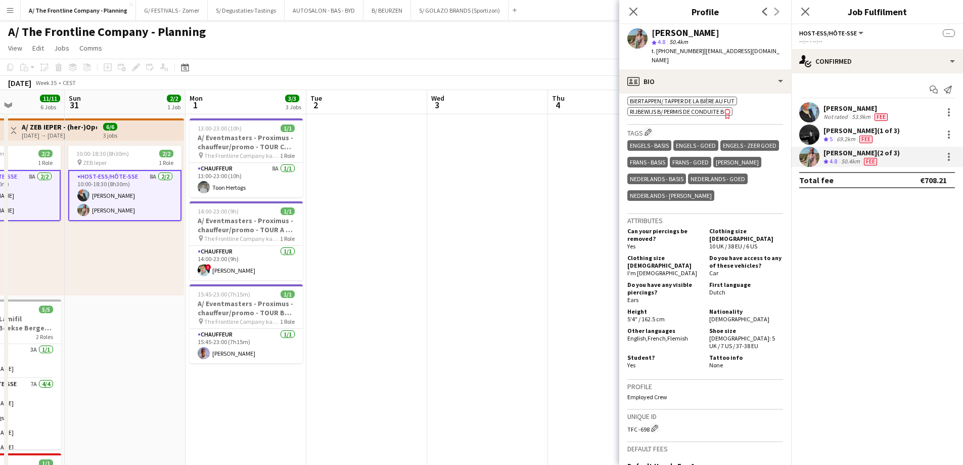
click at [456, 220] on app-date-cell at bounding box center [487, 459] width 121 height 690
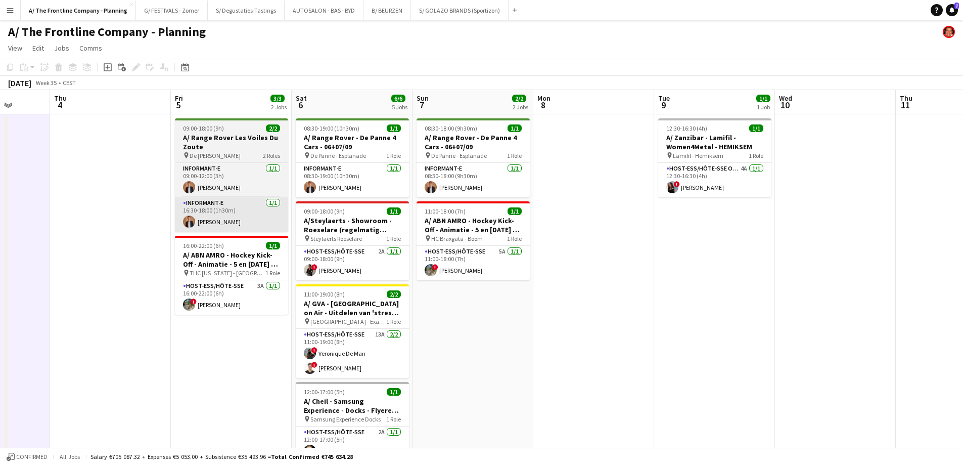
drag, startPoint x: 621, startPoint y: 229, endPoint x: 177, endPoint y: 228, distance: 443.5
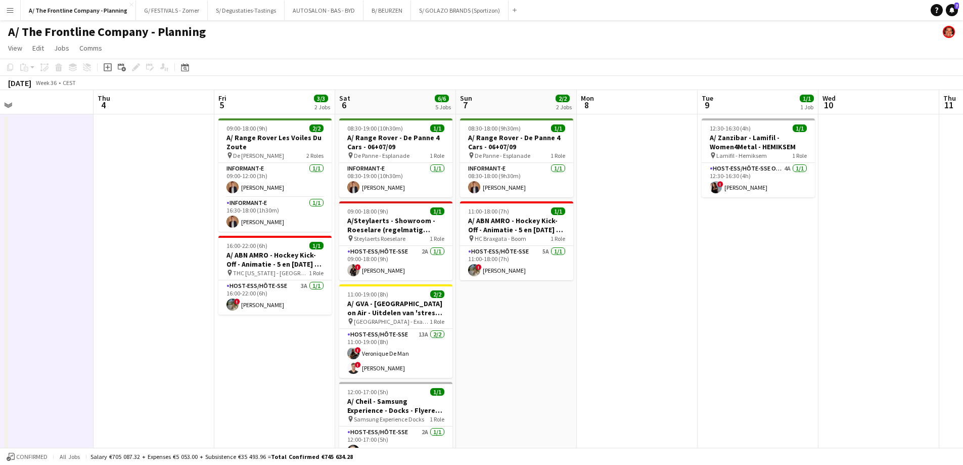
drag, startPoint x: 730, startPoint y: 243, endPoint x: 184, endPoint y: 233, distance: 545.7
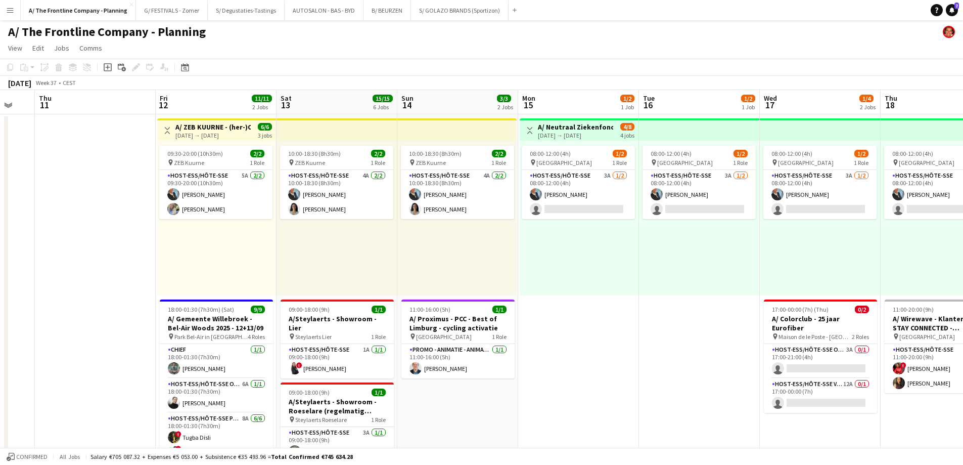
scroll to position [0, 430]
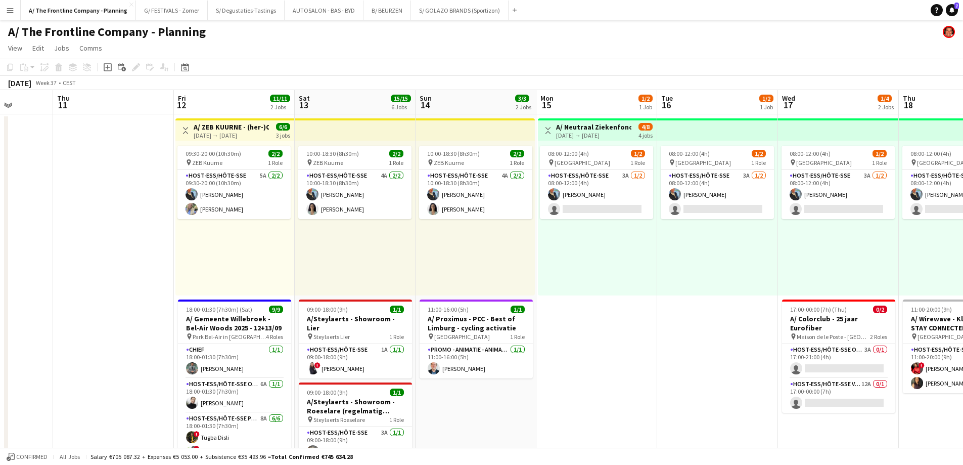
drag, startPoint x: 370, startPoint y: 235, endPoint x: 88, endPoint y: 229, distance: 282.3
click at [215, 209] on app-card-role "Host-ess/Hôte-sse 5A [DATE] 09:30-20:00 (10h30m) [PERSON_NAME] [PERSON_NAME]" at bounding box center [233, 194] width 113 height 49
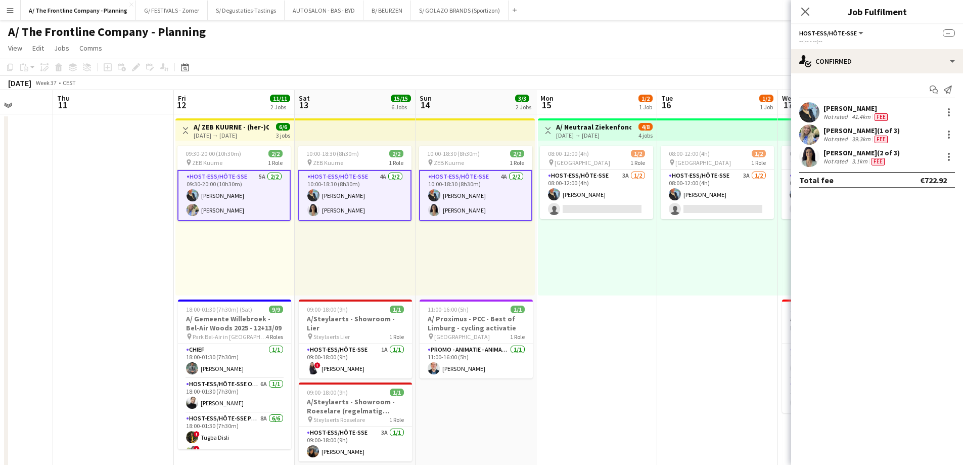
click at [850, 130] on div "[PERSON_NAME] (1 of 3)" at bounding box center [862, 130] width 76 height 9
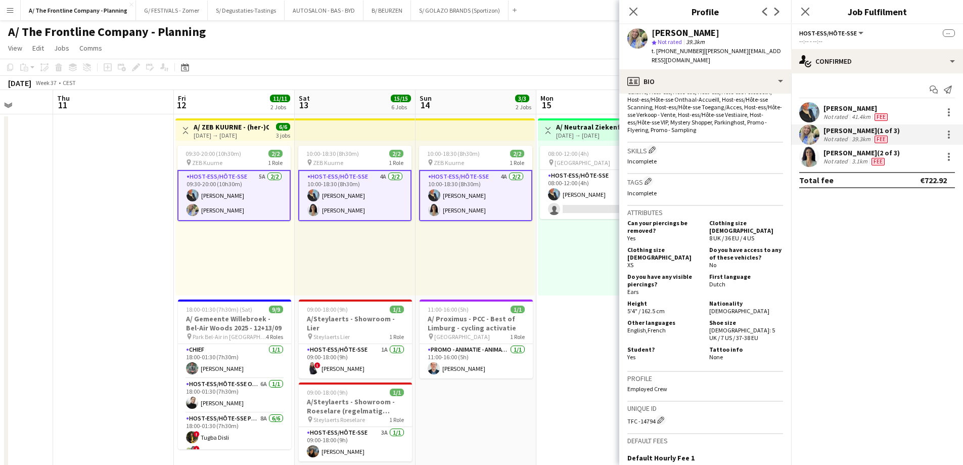
scroll to position [405, 0]
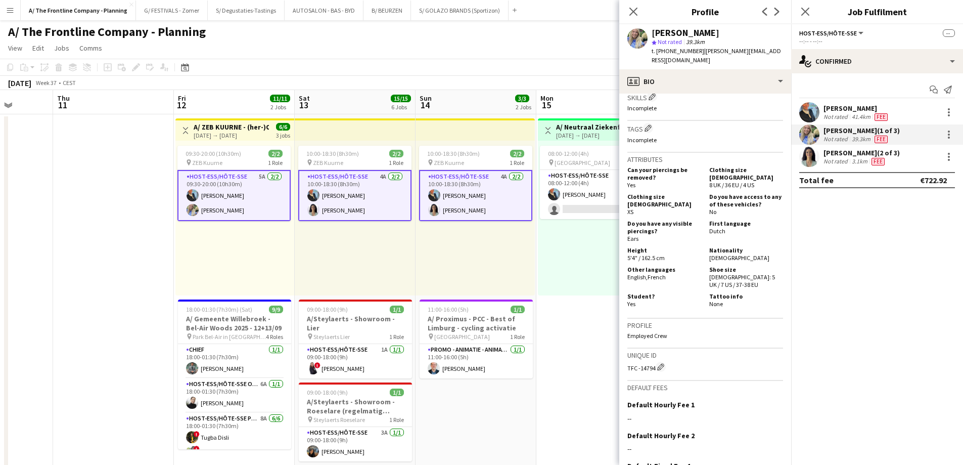
click at [842, 153] on div "[PERSON_NAME] (2 of 3)" at bounding box center [862, 152] width 76 height 9
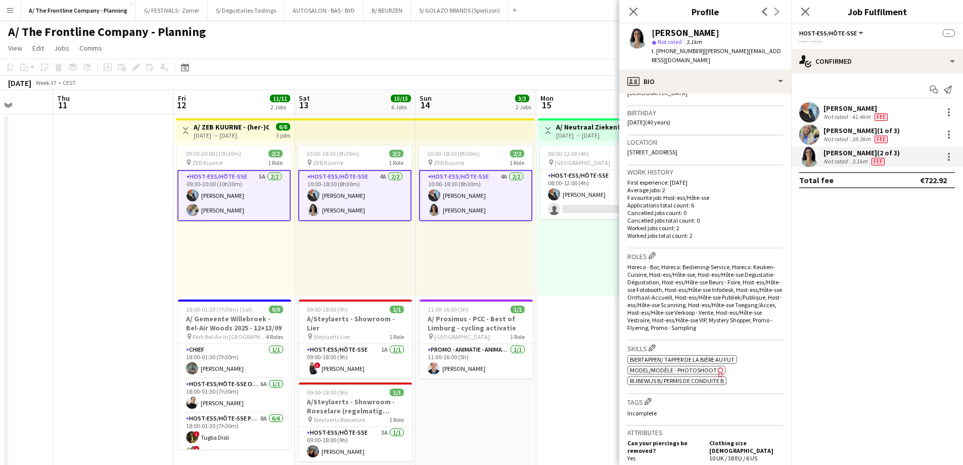
scroll to position [354, 0]
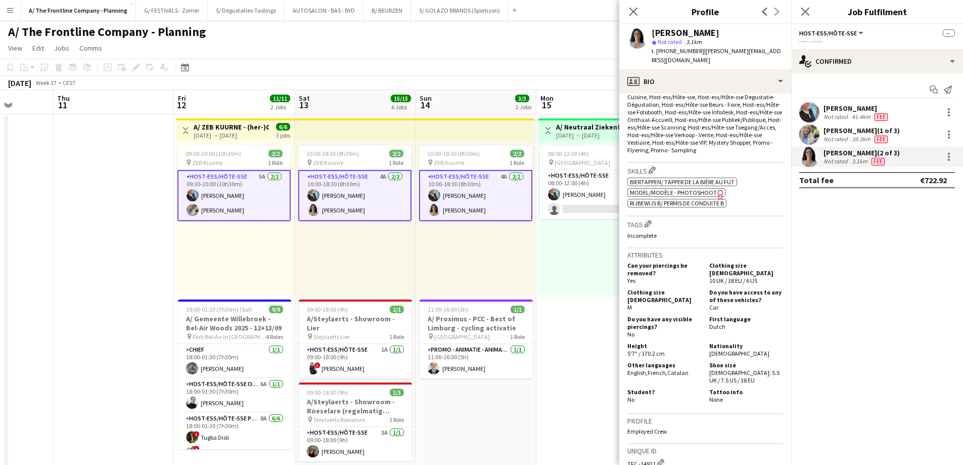
click at [696, 189] on span "Model/Modèle - Photoshoot" at bounding box center [673, 193] width 87 height 8
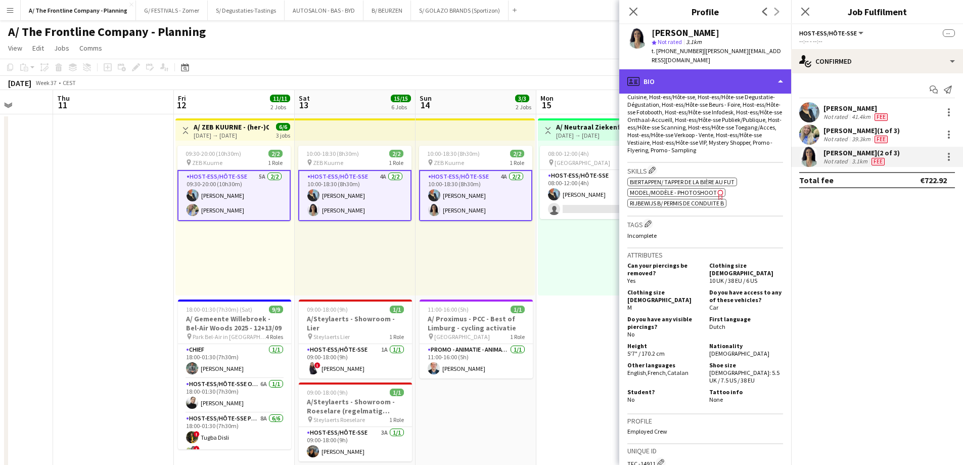
click at [697, 74] on div "profile Bio" at bounding box center [705, 81] width 172 height 24
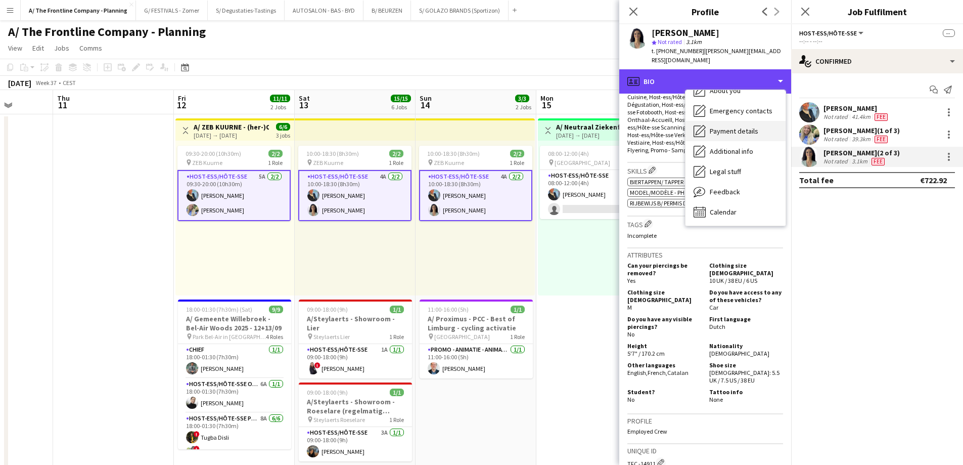
scroll to position [95, 0]
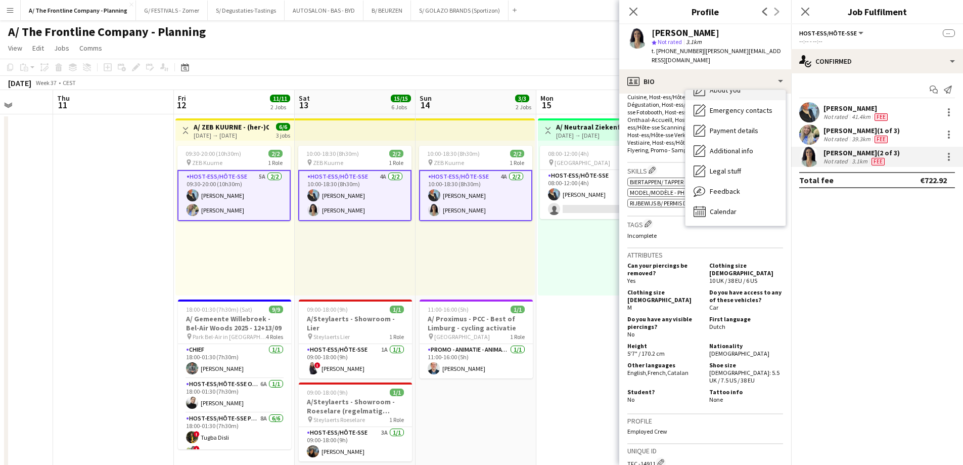
click at [734, 85] on span "About you" at bounding box center [725, 89] width 31 height 9
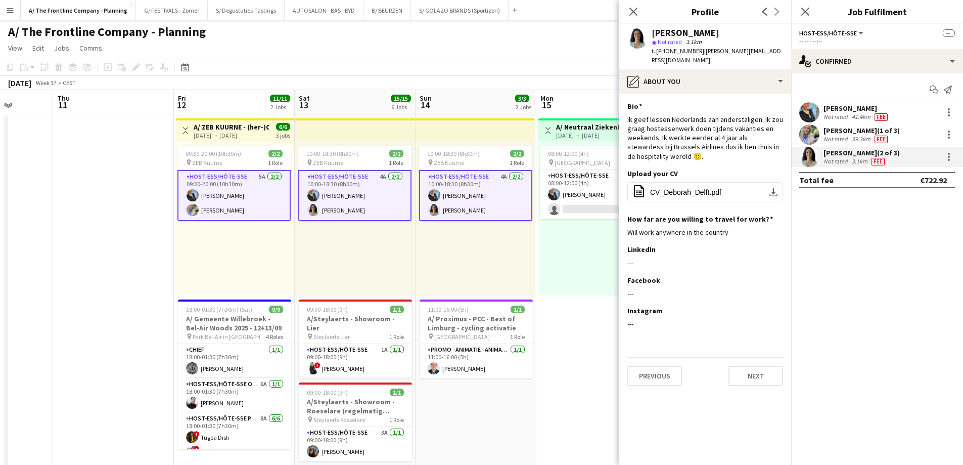
click at [102, 254] on app-date-cell at bounding box center [113, 459] width 121 height 690
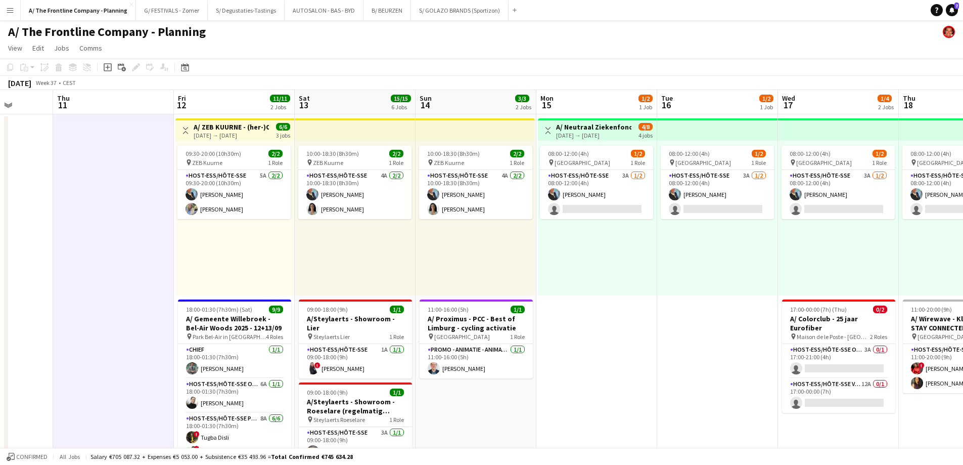
click at [270, 134] on div "Toggle View A/ ZEB KUURNE - (her-)Opening nieuwe winkel (12+13+14/09) [DATE] → …" at bounding box center [235, 130] width 111 height 17
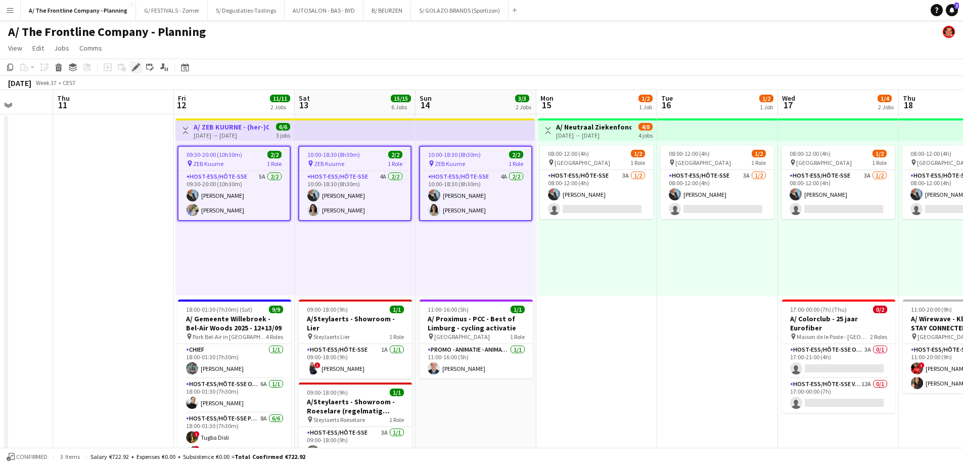
click at [137, 64] on icon "Edit" at bounding box center [136, 67] width 8 height 8
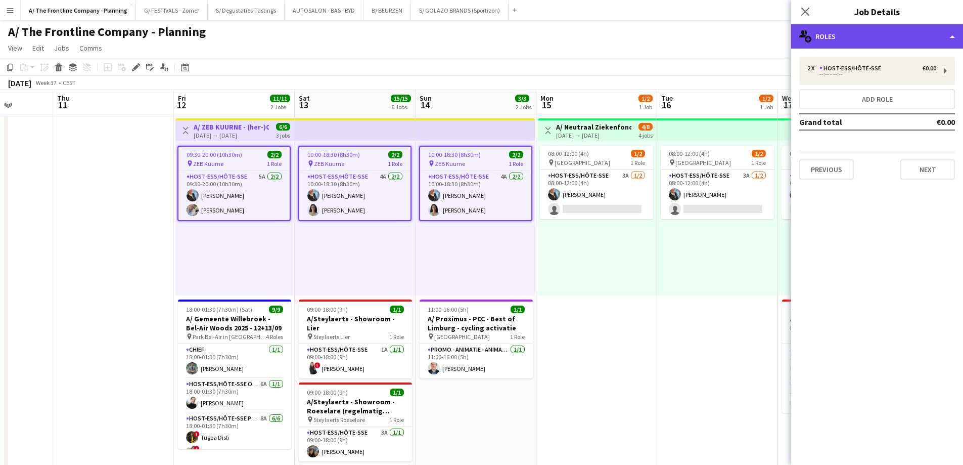
click at [887, 32] on div "multiple-users-add Roles" at bounding box center [877, 36] width 172 height 24
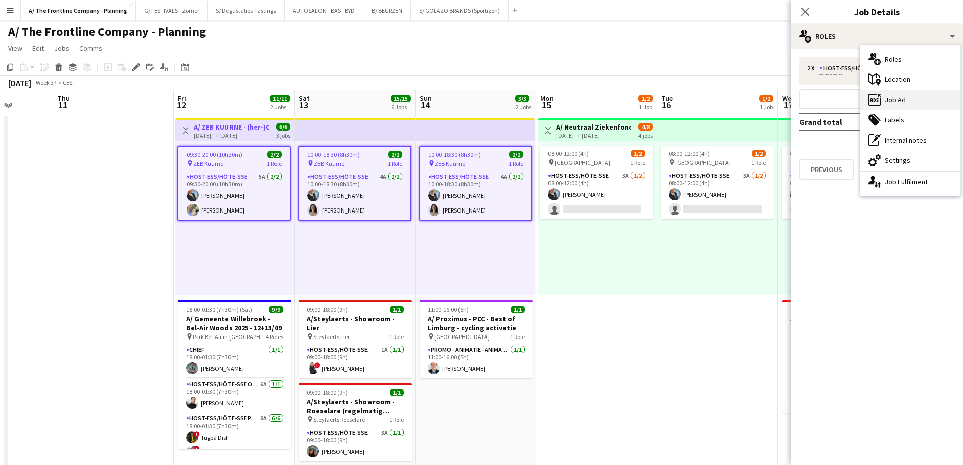
click at [903, 100] on div "ads-window Job Ad" at bounding box center [911, 100] width 100 height 20
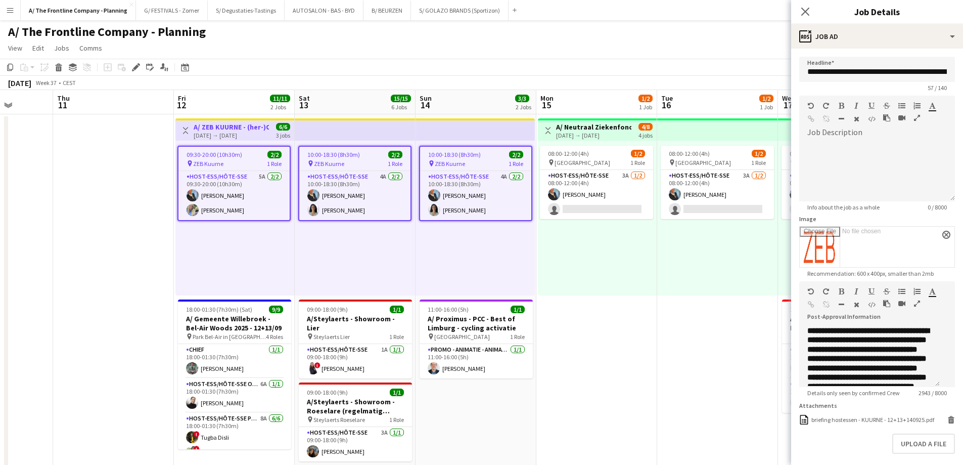
click at [914, 307] on icon "button" at bounding box center [917, 303] width 6 height 7
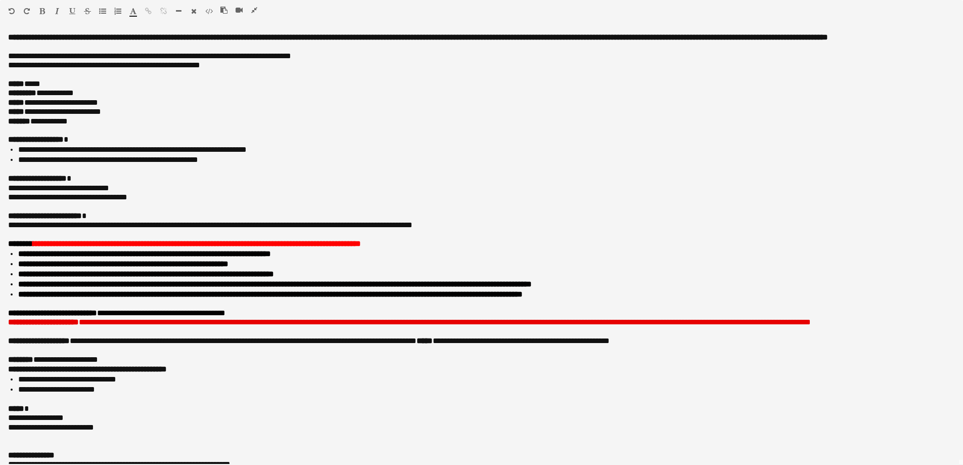
click at [254, 8] on icon "button" at bounding box center [254, 10] width 6 height 7
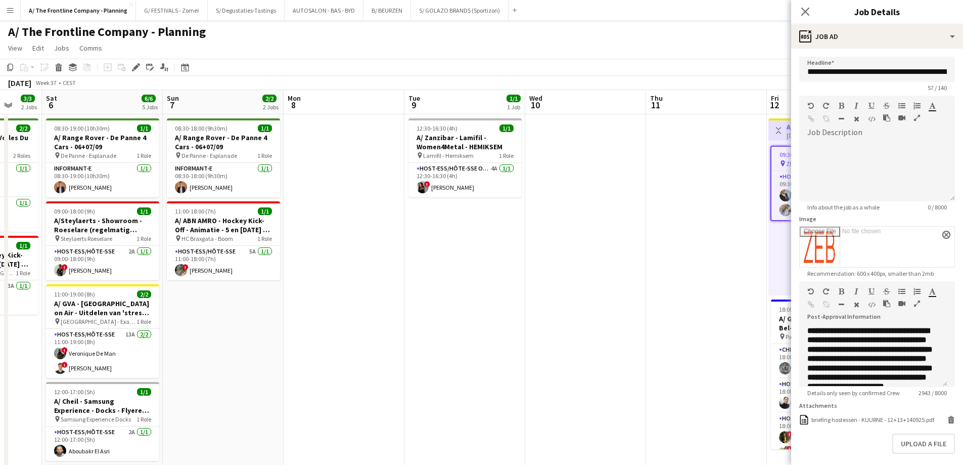
drag, startPoint x: 130, startPoint y: 236, endPoint x: 690, endPoint y: 244, distance: 559.9
click at [861, 226] on body "Menu Boards Boards Boards All jobs Status Workforce Workforce My Workforce Recr…" at bounding box center [481, 457] width 963 height 914
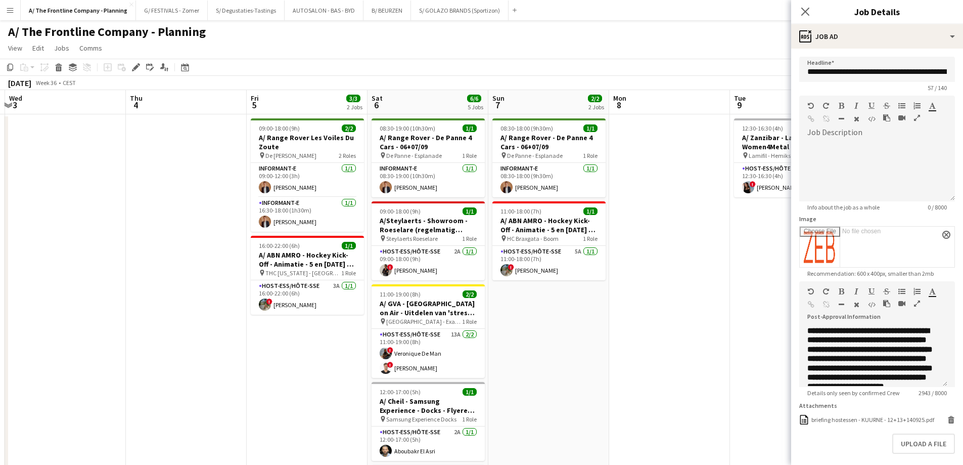
drag, startPoint x: 645, startPoint y: 287, endPoint x: 872, endPoint y: 283, distance: 227.1
click at [872, 283] on body "Menu Boards Boards Boards All jobs Status Workforce Workforce My Workforce Recr…" at bounding box center [481, 457] width 963 height 914
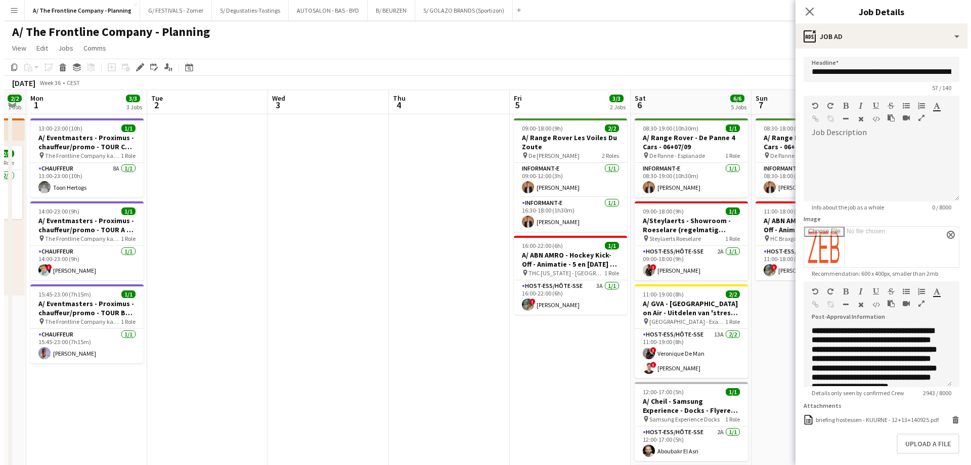
scroll to position [0, 259]
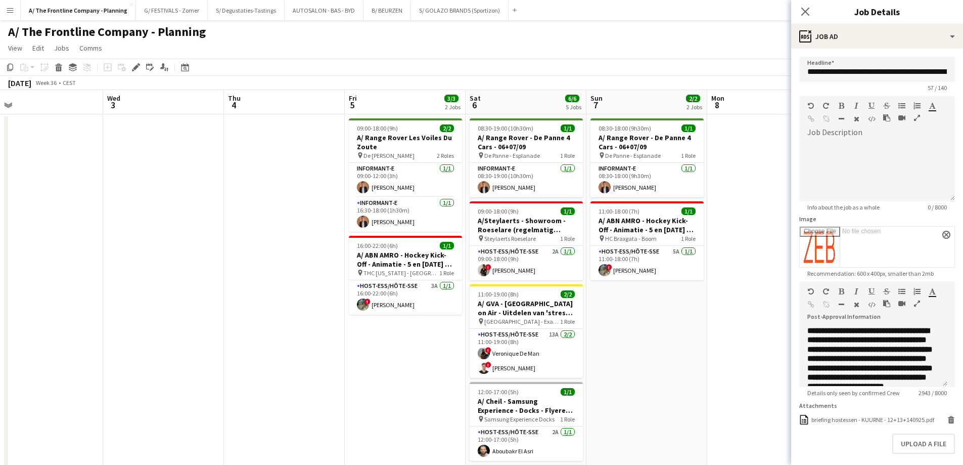
drag, startPoint x: 186, startPoint y: 281, endPoint x: 857, endPoint y: 271, distance: 671.1
click at [857, 271] on body "Menu Boards Boards Boards All jobs Status Workforce Workforce My Workforce Recr…" at bounding box center [481, 457] width 963 height 914
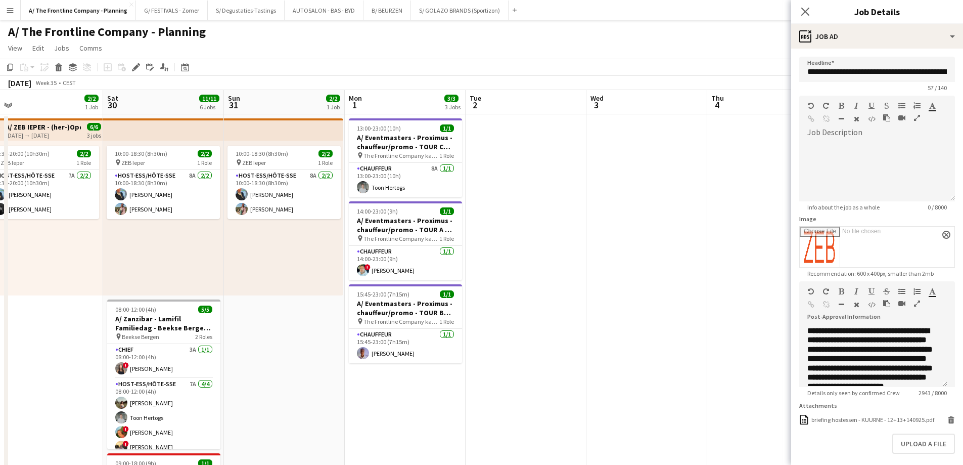
click at [196, 133] on app-top-bar at bounding box center [163, 129] width 121 height 22
type input "**********"
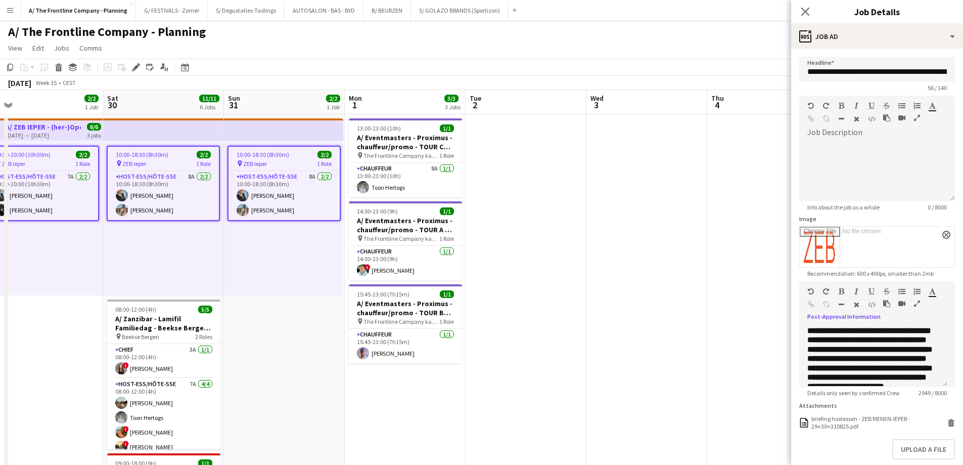
click at [916, 301] on icon "button" at bounding box center [917, 303] width 6 height 7
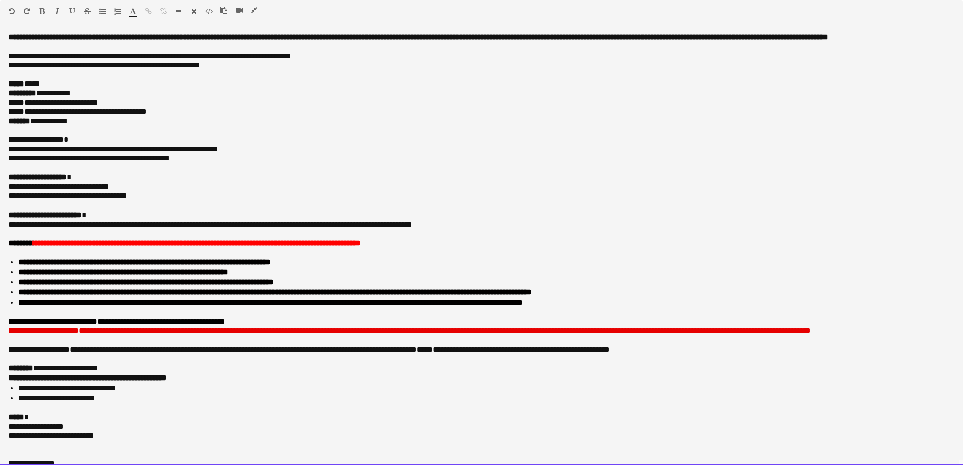
click at [258, 154] on p "**********" at bounding box center [478, 149] width 940 height 9
drag, startPoint x: 255, startPoint y: 156, endPoint x: 363, endPoint y: 156, distance: 107.7
click at [363, 154] on p "**********" at bounding box center [478, 149] width 940 height 9
drag, startPoint x: 300, startPoint y: 170, endPoint x: 295, endPoint y: 170, distance: 5.1
click at [298, 163] on p "**********" at bounding box center [478, 158] width 940 height 9
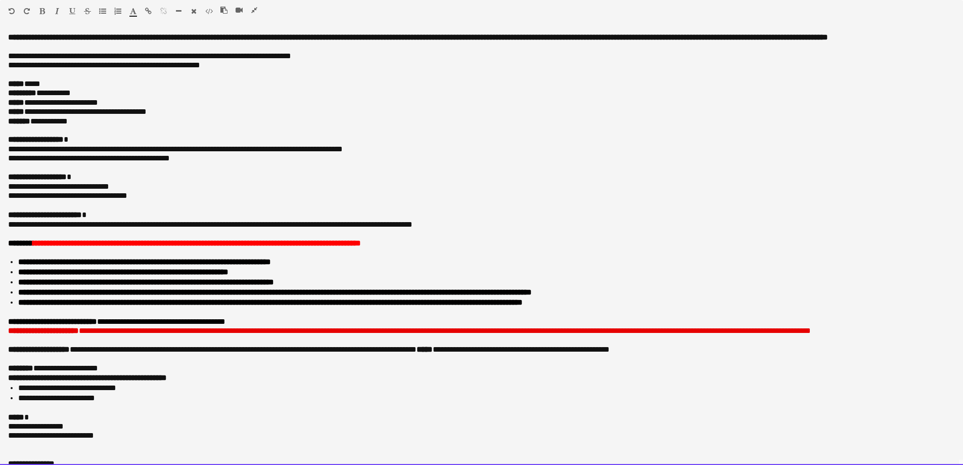
drag, startPoint x: 243, startPoint y: 160, endPoint x: 368, endPoint y: 157, distance: 124.9
click at [368, 154] on p "**********" at bounding box center [478, 149] width 940 height 9
click at [378, 154] on p "**********" at bounding box center [478, 149] width 940 height 9
drag, startPoint x: 369, startPoint y: 157, endPoint x: 244, endPoint y: 159, distance: 125.4
click at [244, 154] on p "**********" at bounding box center [478, 149] width 940 height 9
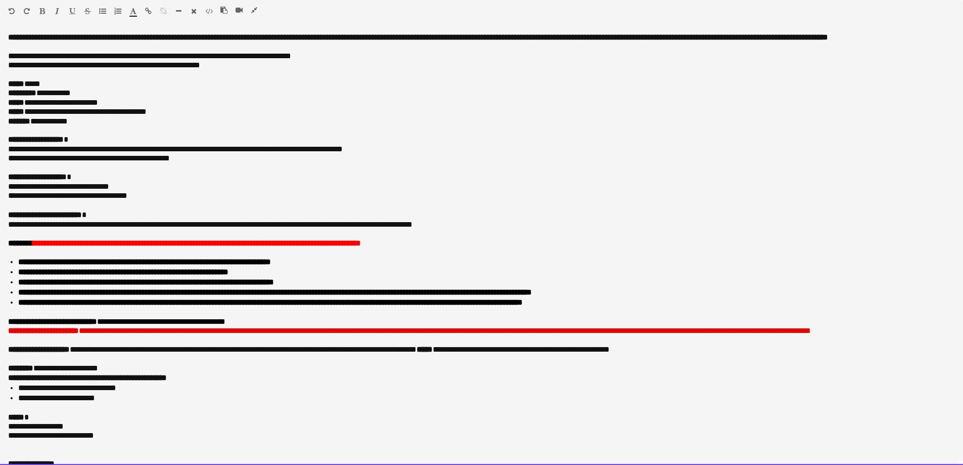
copy p "**********"
click at [220, 163] on p "**********" at bounding box center [478, 158] width 940 height 9
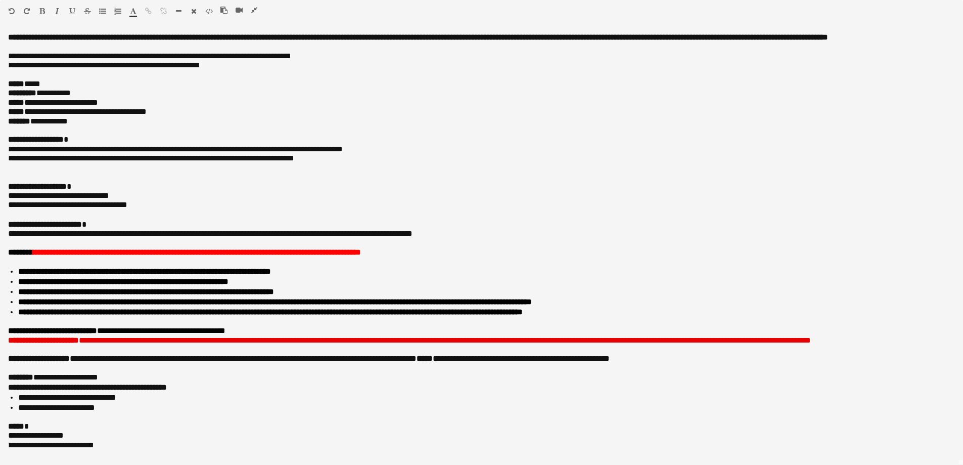
click at [254, 10] on icon "button" at bounding box center [254, 10] width 6 height 7
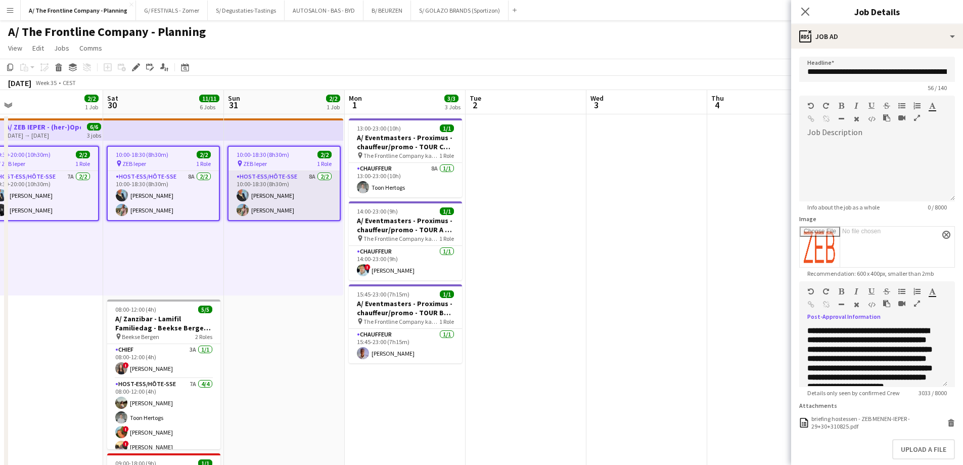
click at [271, 207] on app-card-role "Host-ess/Hôte-sse 8A [DATE] 10:00-18:30 (8h30m) [PERSON_NAME] [PERSON_NAME]" at bounding box center [284, 195] width 111 height 49
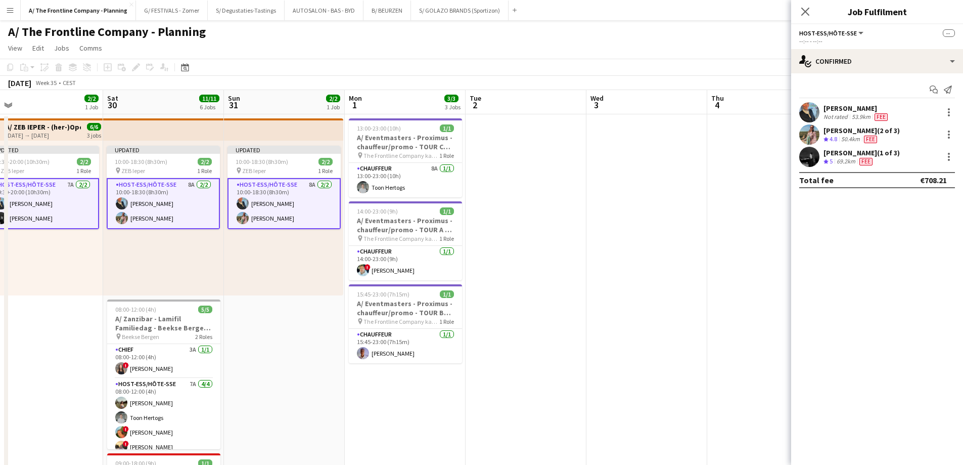
click at [304, 211] on app-card-role "Host-ess/Hôte-sse 8A [DATE] 10:00-18:30 (8h30m) [PERSON_NAME] [PERSON_NAME]" at bounding box center [284, 203] width 113 height 51
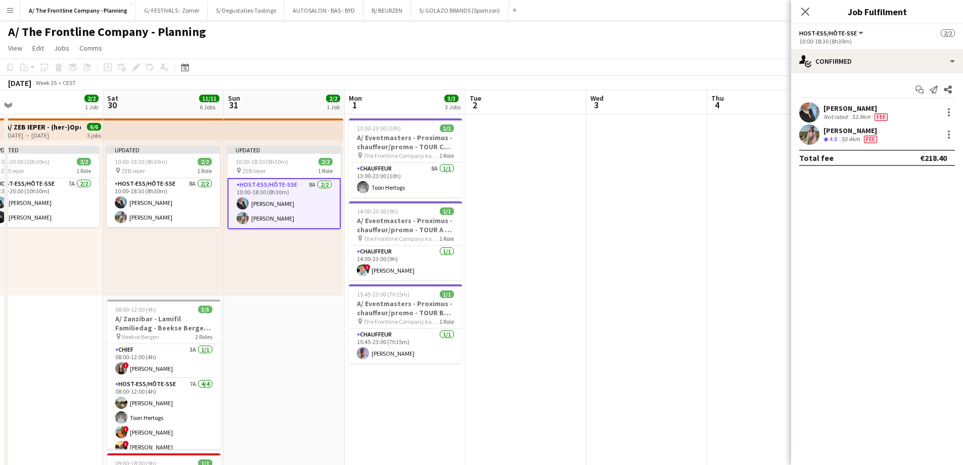
click at [851, 135] on div "50.4km" at bounding box center [850, 139] width 23 height 9
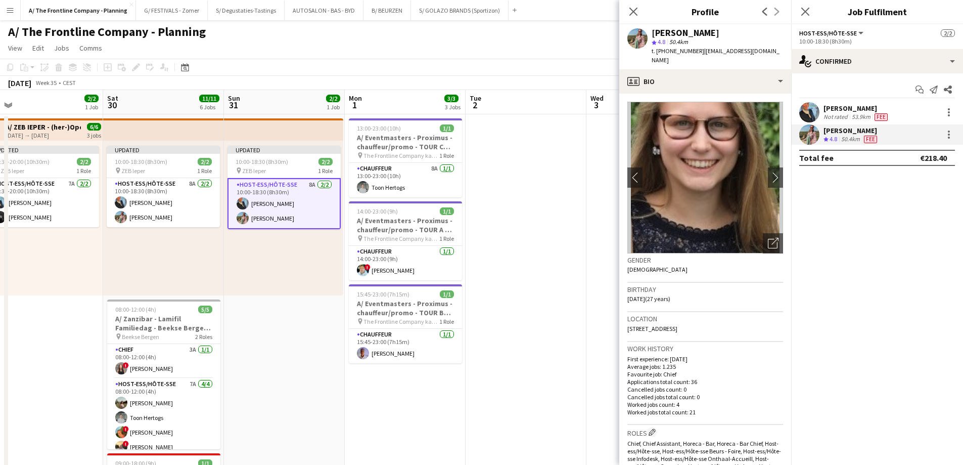
click at [507, 169] on app-date-cell at bounding box center [526, 459] width 121 height 690
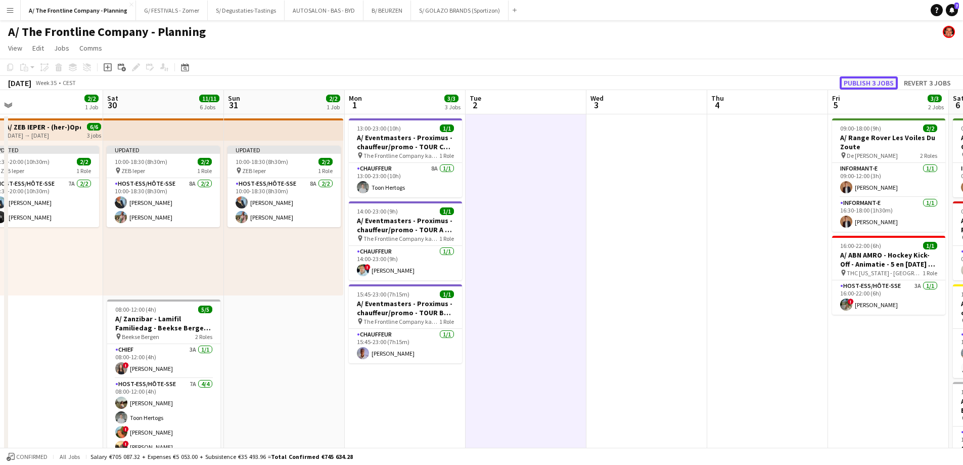
click at [865, 87] on button "Publish 3 jobs" at bounding box center [869, 82] width 58 height 13
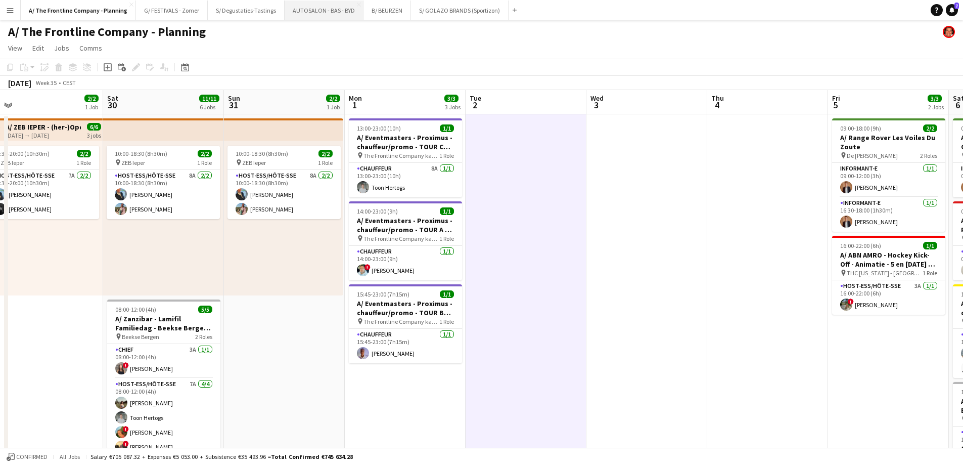
click at [331, 3] on button "AUTOSALON - BAS - BYD Close" at bounding box center [324, 11] width 79 height 20
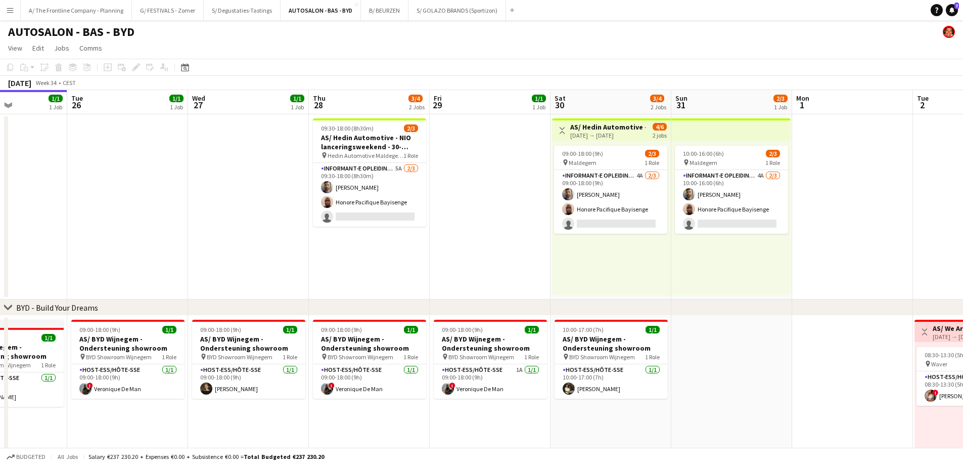
scroll to position [0, 297]
drag, startPoint x: 640, startPoint y: 235, endPoint x: 464, endPoint y: 235, distance: 176.0
click at [464, 235] on app-calendar-viewport "Sat 23 2/2 2 Jobs Sun 24 1/1 1 Job Mon 25 1/1 1 Job Tue 26 1/1 1 Job Wed 27 1/1…" at bounding box center [481, 368] width 963 height 557
click at [478, 197] on app-date-cell at bounding box center [488, 206] width 121 height 185
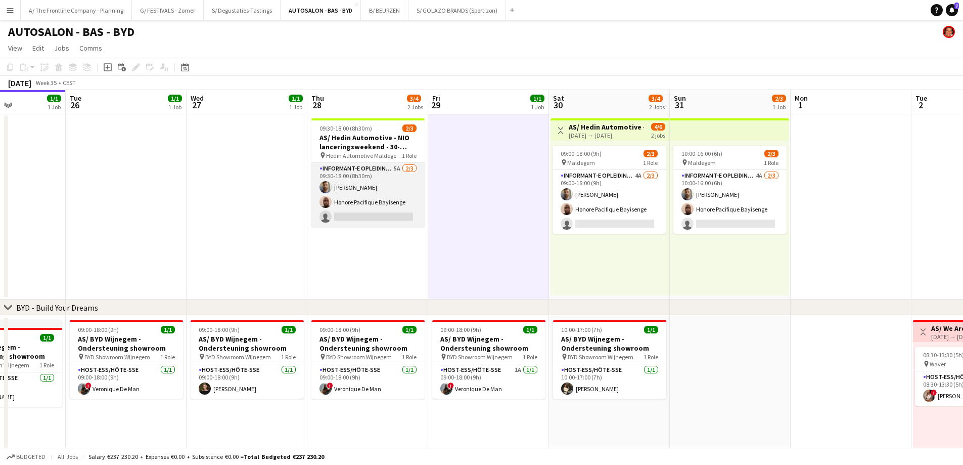
click at [377, 208] on app-card-role "Informant-e Opleiding - Formation 5A [DATE] 09:30-18:00 (8h30m) Fehmy Fatnassi …" at bounding box center [368, 195] width 113 height 64
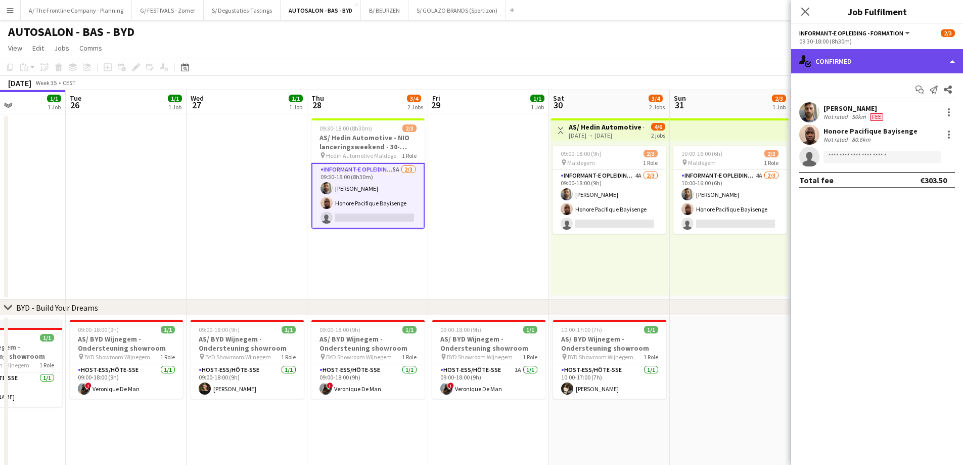
click at [860, 54] on div "single-neutral-actions-check-2 Confirmed" at bounding box center [877, 61] width 172 height 24
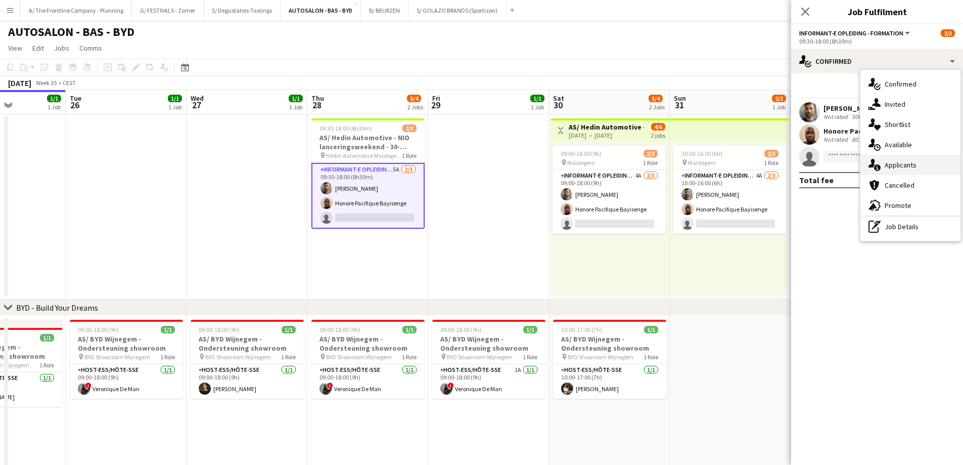
click at [885, 160] on div "single-neutral-actions-information Applicants" at bounding box center [911, 165] width 100 height 20
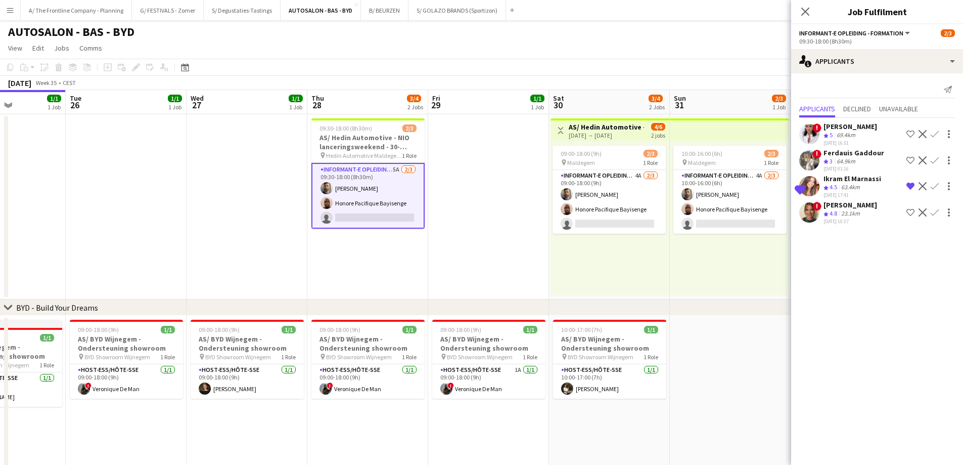
click at [856, 187] on div "63.4km" at bounding box center [850, 187] width 23 height 9
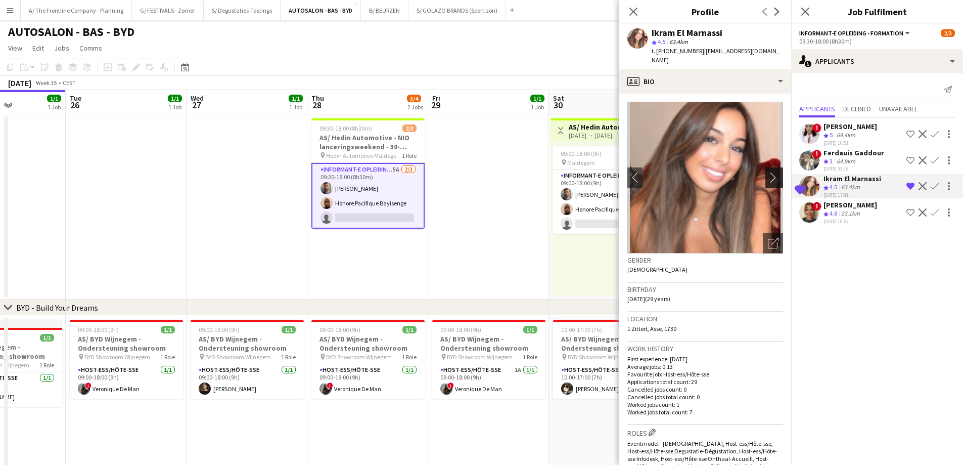
click at [772, 172] on app-icon "chevron-right" at bounding box center [776, 177] width 16 height 11
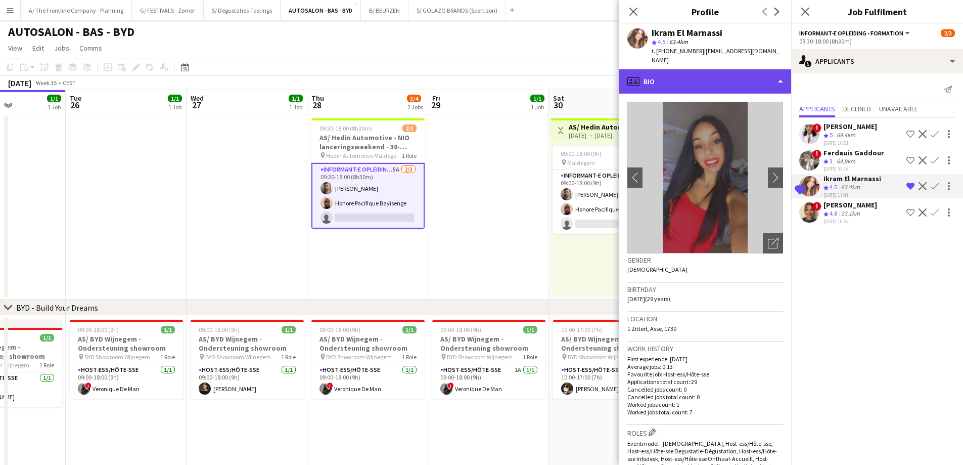
click at [733, 76] on div "profile Bio" at bounding box center [705, 81] width 172 height 24
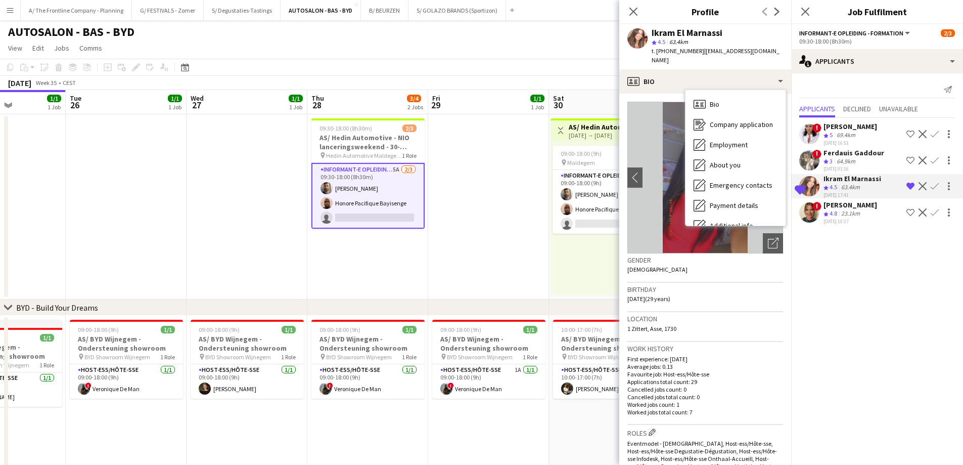
click at [847, 213] on div "23.1km" at bounding box center [850, 213] width 23 height 9
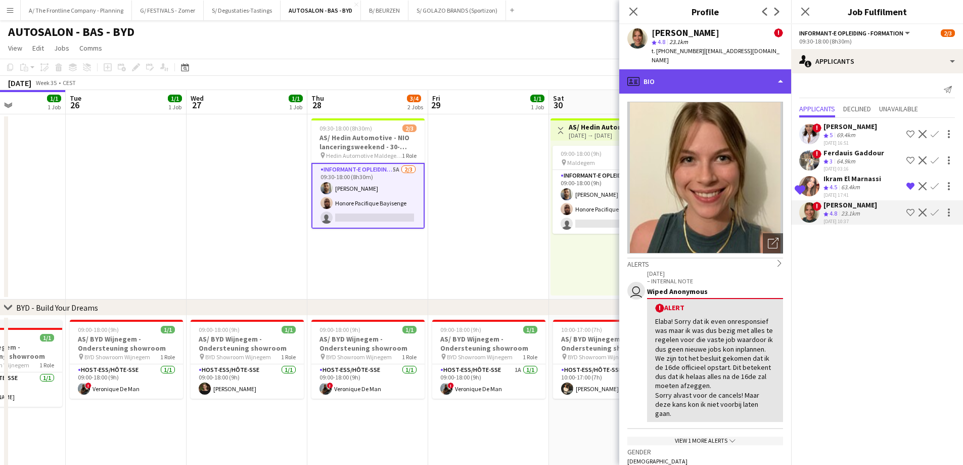
click at [721, 76] on div "profile Bio" at bounding box center [705, 81] width 172 height 24
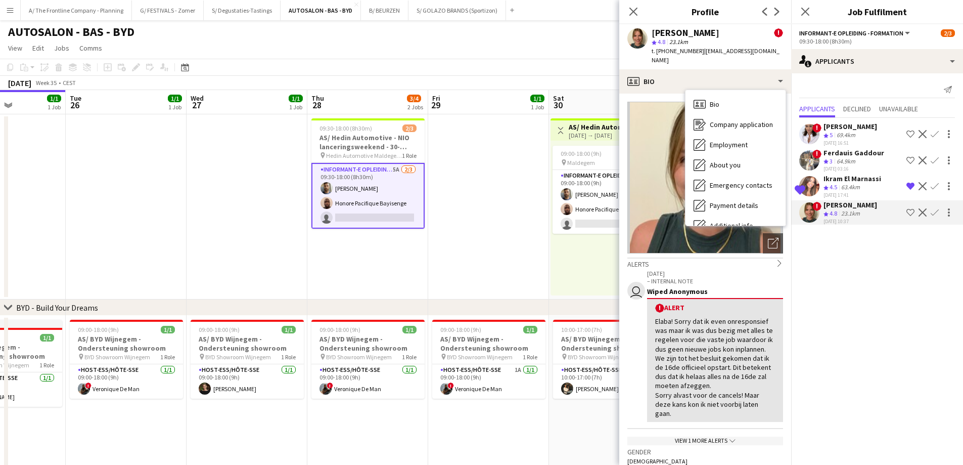
click at [839, 138] on div "69.4km" at bounding box center [846, 135] width 23 height 9
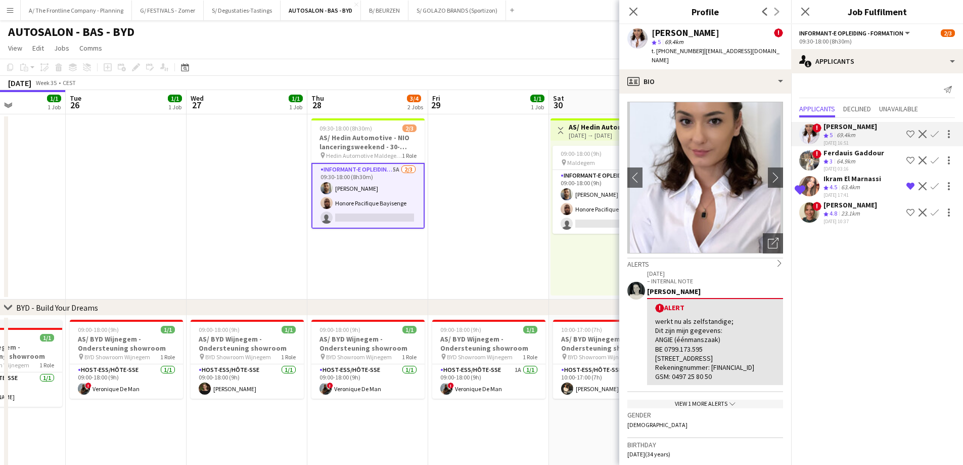
click at [841, 153] on div "Ferdauis Gaddour" at bounding box center [854, 152] width 61 height 9
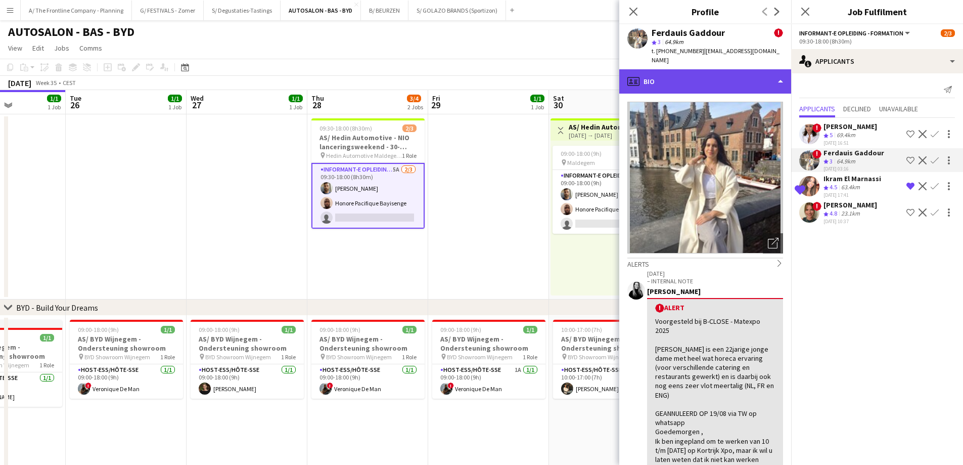
click at [723, 73] on div "profile Bio" at bounding box center [705, 81] width 172 height 24
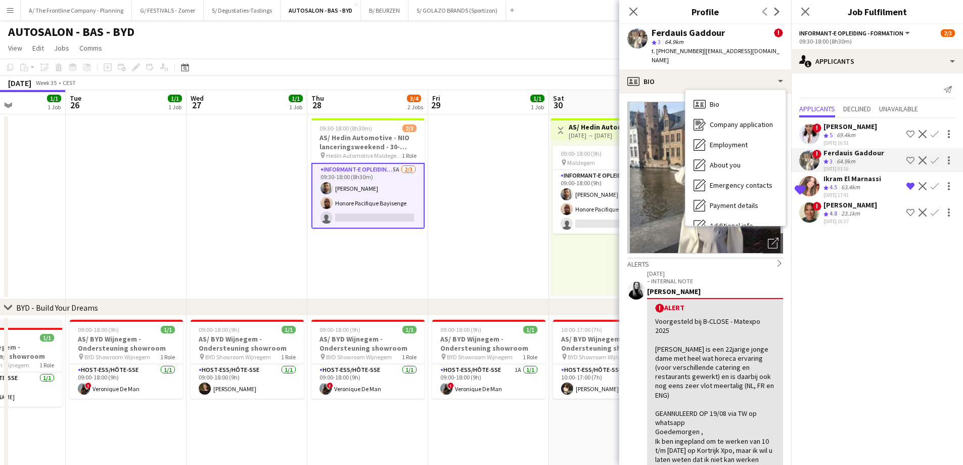
click at [733, 345] on div "Voorgesteld bij B-CLOSE - Matexpo 2025 [PERSON_NAME] is een 22jarige jonge dame…" at bounding box center [715, 409] width 120 height 184
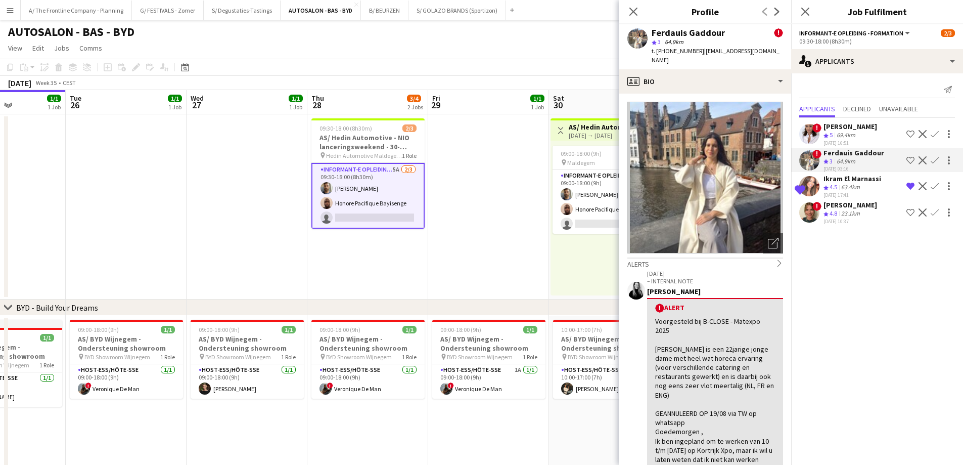
click at [526, 258] on app-date-cell at bounding box center [488, 206] width 121 height 185
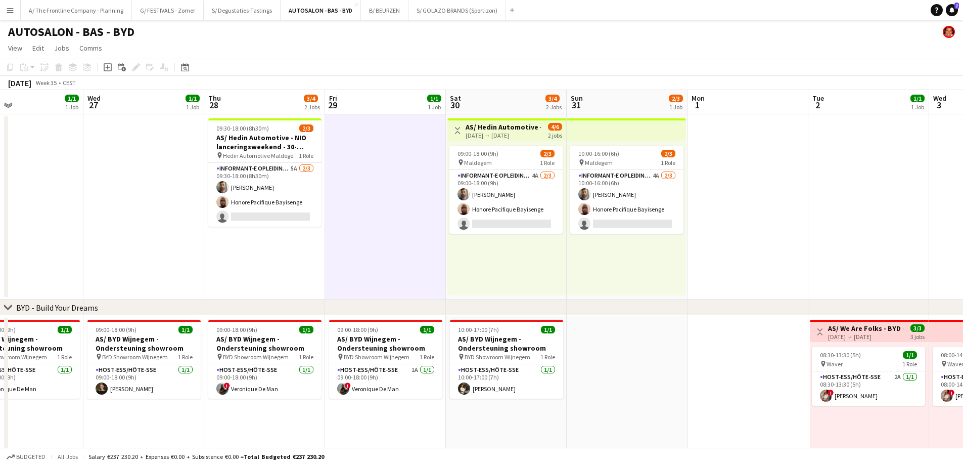
drag, startPoint x: 552, startPoint y: 243, endPoint x: 294, endPoint y: 235, distance: 258.0
click at [291, 235] on app-calendar-viewport "Sat 23 2/2 2 Jobs Sun 24 1/1 1 Job Mon 25 1/1 1 Job Tue 26 1/1 1 Job Wed 27 1/1…" at bounding box center [481, 368] width 963 height 557
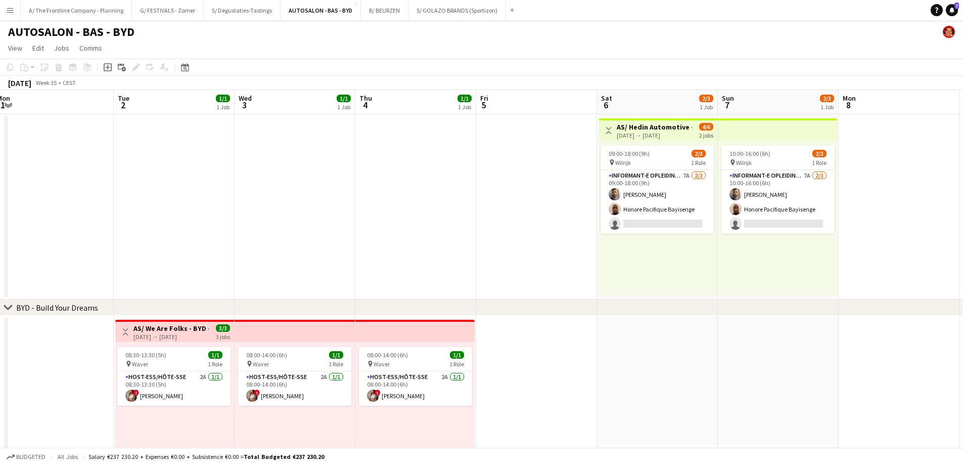
click at [325, 217] on app-calendar-viewport "Fri 29 1/1 1 Job Sat 30 3/4 2 Jobs Sun 31 2/3 1 Job Mon 1 Tue 2 1/1 1 Job Wed 3…" at bounding box center [481, 368] width 963 height 557
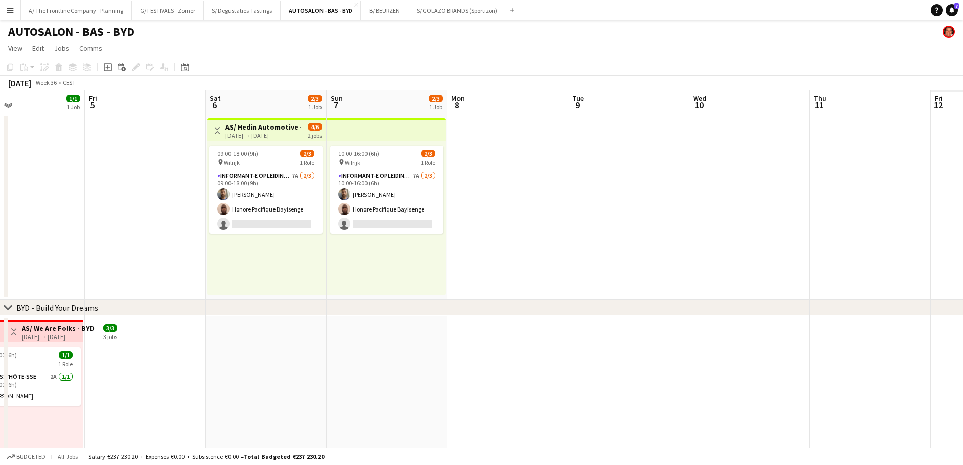
drag, startPoint x: 695, startPoint y: 244, endPoint x: 344, endPoint y: 239, distance: 351.0
click at [344, 239] on app-calendar-viewport "Mon 1 Tue 2 1/1 1 Job Wed 3 1/1 1 Job Thu 4 1/1 1 Job Fri 5 Sat 6 2/3 1 Job Sun…" at bounding box center [481, 368] width 963 height 557
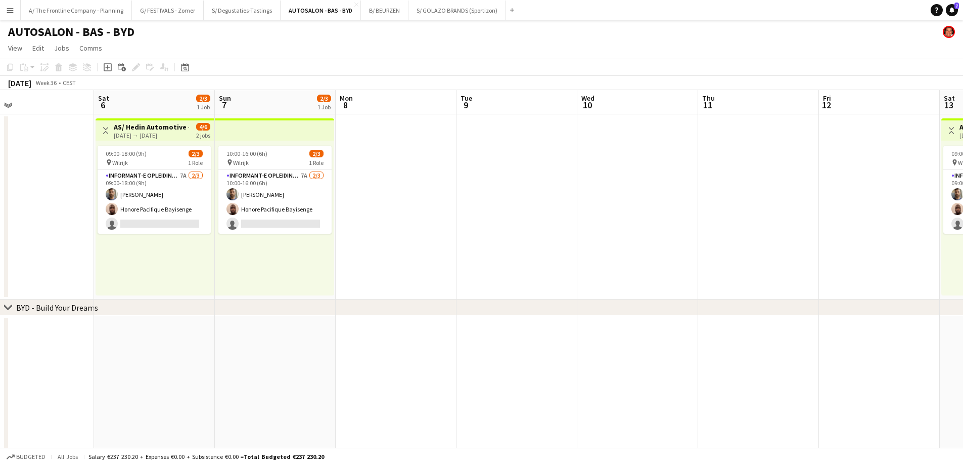
drag, startPoint x: 602, startPoint y: 234, endPoint x: 285, endPoint y: 235, distance: 317.1
click at [211, 234] on app-calendar-viewport "Tue 2 1/1 1 Job Wed 3 1/1 1 Job Thu 4 1/1 1 Job Fri 5 Sat 6 2/3 1 Job Sun 7 2/3…" at bounding box center [481, 368] width 963 height 557
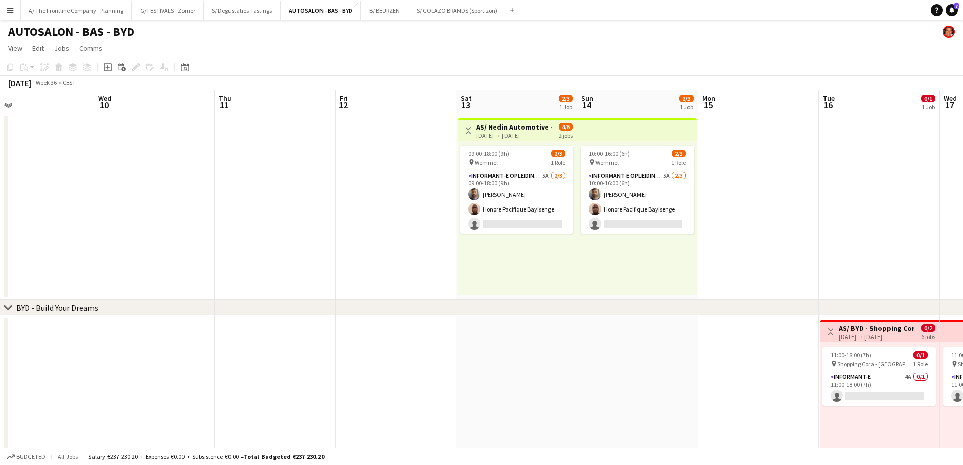
scroll to position [0, 313]
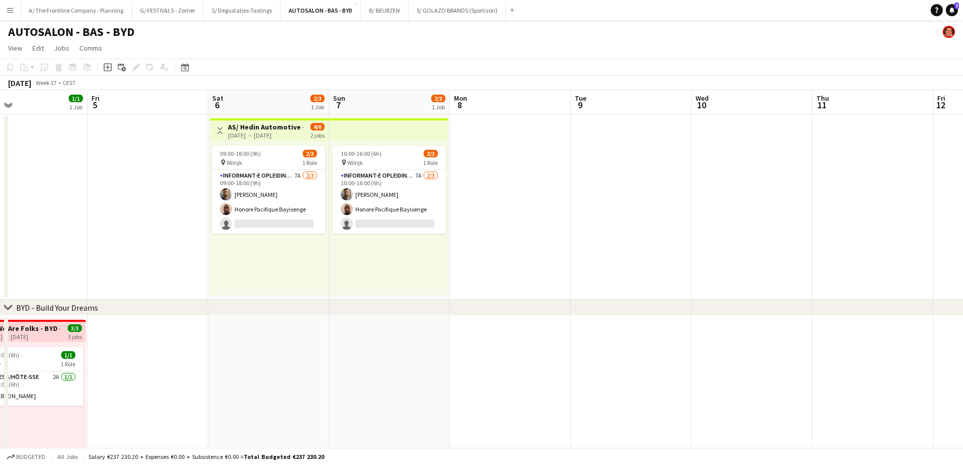
drag, startPoint x: 379, startPoint y: 241, endPoint x: 761, endPoint y: 215, distance: 382.2
click at [903, 187] on app-calendar-viewport "Tue 2 1/1 1 Job Wed 3 1/1 1 Job Thu 4 1/1 1 Job Fri 5 Sat 6 2/3 1 Job Sun 7 2/3…" at bounding box center [481, 368] width 963 height 557
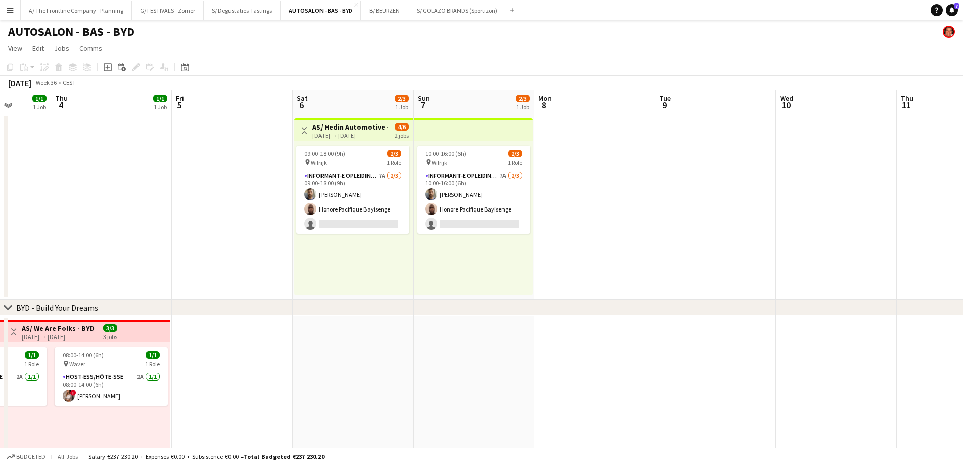
drag, startPoint x: 463, startPoint y: 264, endPoint x: 787, endPoint y: 238, distance: 325.7
click at [787, 238] on app-calendar-viewport "Tue 2 1/1 1 Job Wed 3 1/1 1 Job Thu 4 1/1 1 Job Fri 5 Sat 6 2/3 1 Job Sun 7 2/3…" at bounding box center [481, 368] width 963 height 557
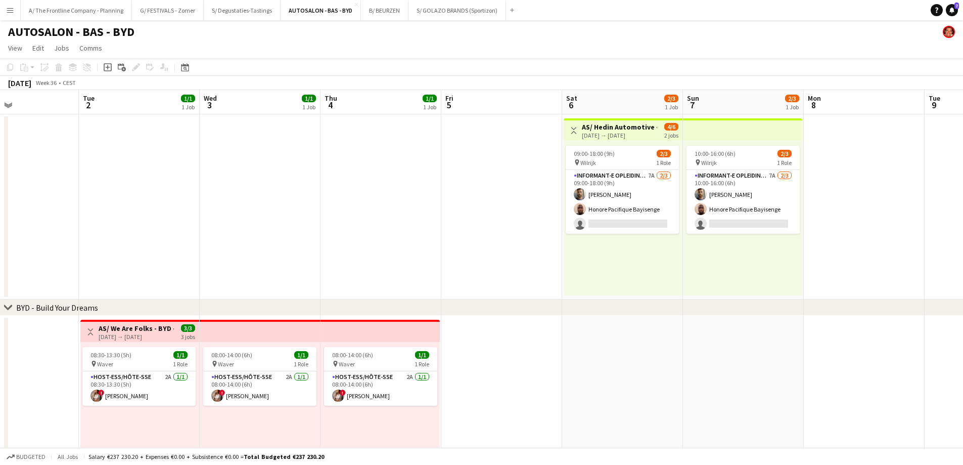
drag, startPoint x: 413, startPoint y: 251, endPoint x: 887, endPoint y: 215, distance: 476.2
click at [935, 215] on app-calendar-viewport "Sat 30 3/4 2 Jobs Sun 31 2/3 1 Job Mon 1 Tue 2 1/1 1 Job Wed 3 1/1 1 Job Thu 4 …" at bounding box center [481, 368] width 963 height 557
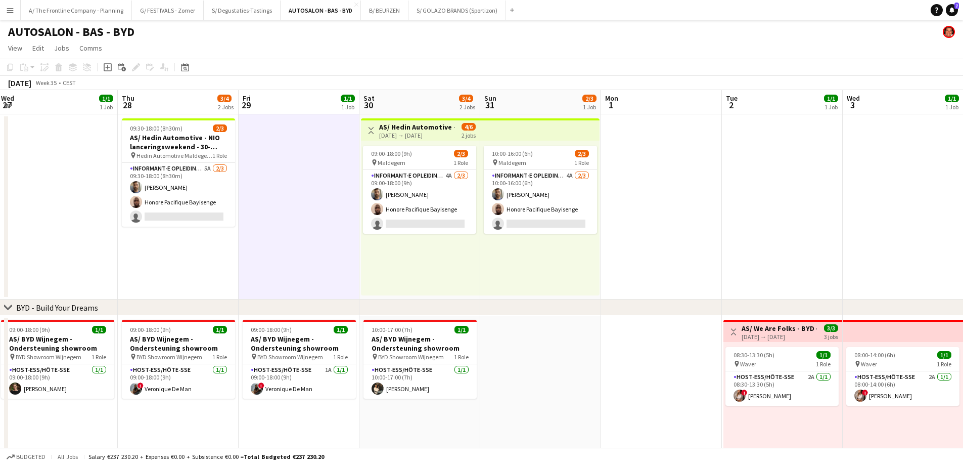
scroll to position [0, 290]
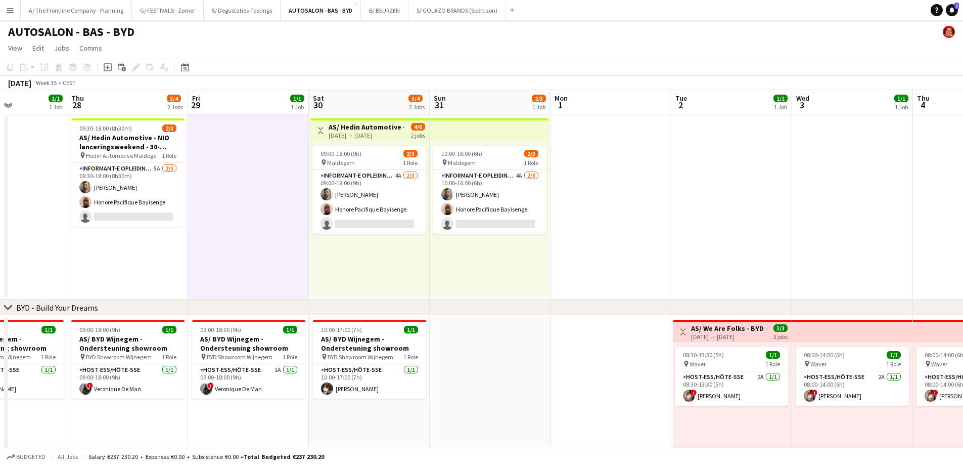
drag, startPoint x: 669, startPoint y: 233, endPoint x: 763, endPoint y: 229, distance: 93.6
click at [695, 232] on app-calendar-viewport "Mon 25 1/1 1 Job Tue 26 1/1 1 Job Wed 27 1/1 1 Job Thu 28 3/4 2 Jobs Fri 29 1/1…" at bounding box center [481, 368] width 963 height 557
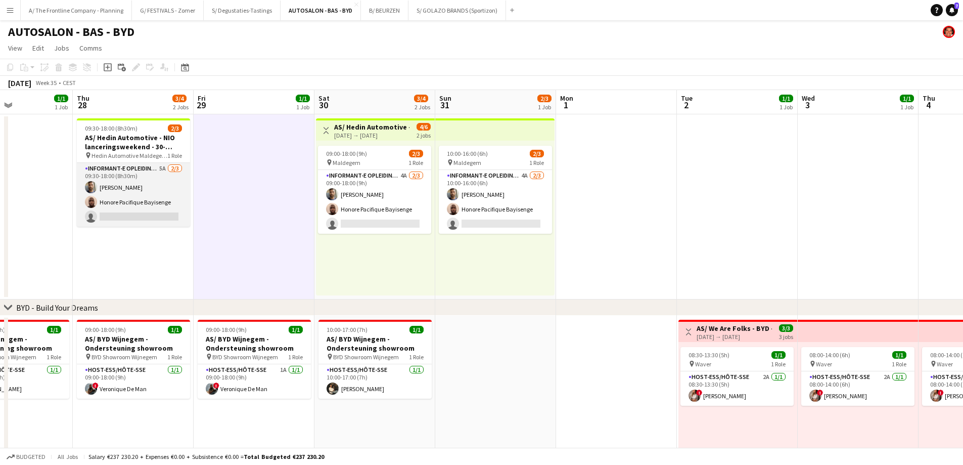
click at [128, 204] on app-card-role "Informant-e Opleiding - Formation 5A [DATE] 09:30-18:00 (8h30m) Fehmy Fatnassi …" at bounding box center [133, 195] width 113 height 64
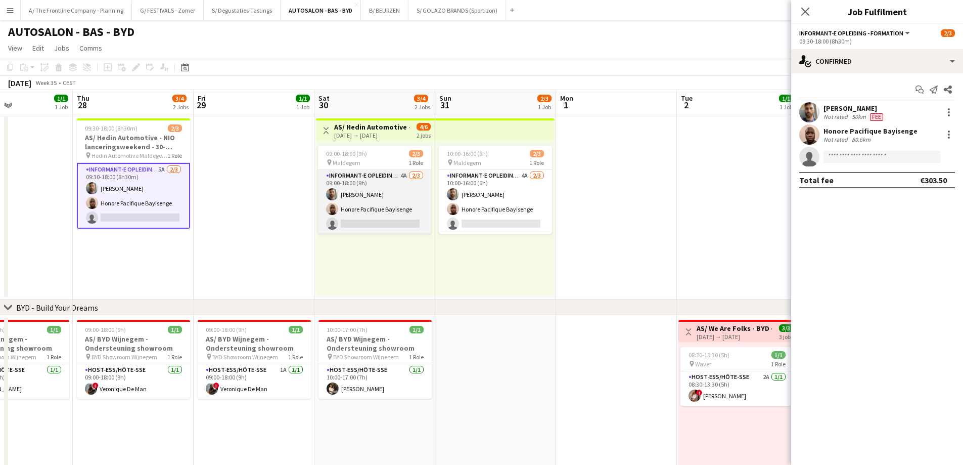
click at [399, 213] on app-card-role "Informant-e Opleiding - Formation 4A [DATE] 09:00-18:00 (9h) Fehmy Fatnassi Hon…" at bounding box center [374, 202] width 113 height 64
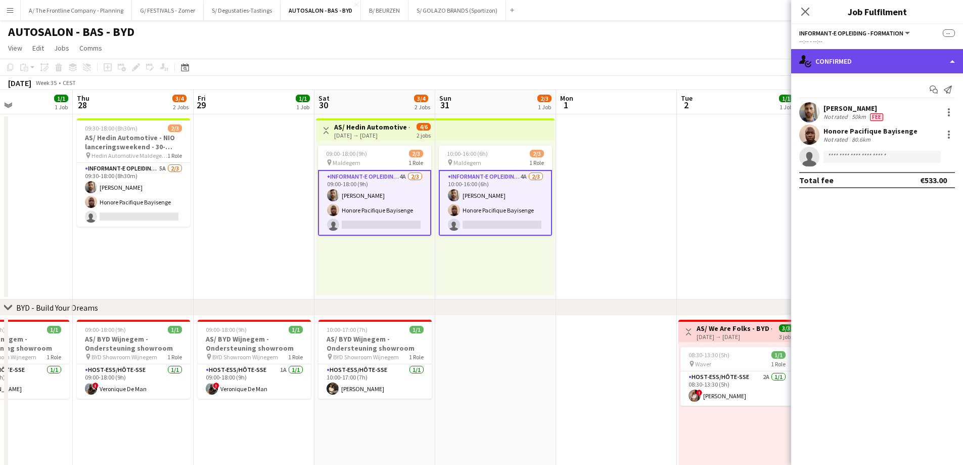
click at [880, 59] on div "single-neutral-actions-check-2 Confirmed" at bounding box center [877, 61] width 172 height 24
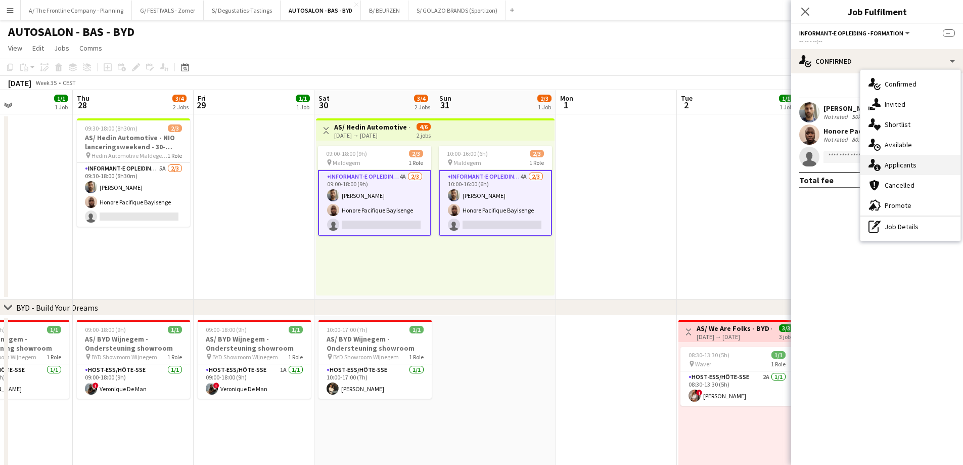
click at [899, 169] on div "single-neutral-actions-information Applicants" at bounding box center [911, 165] width 100 height 20
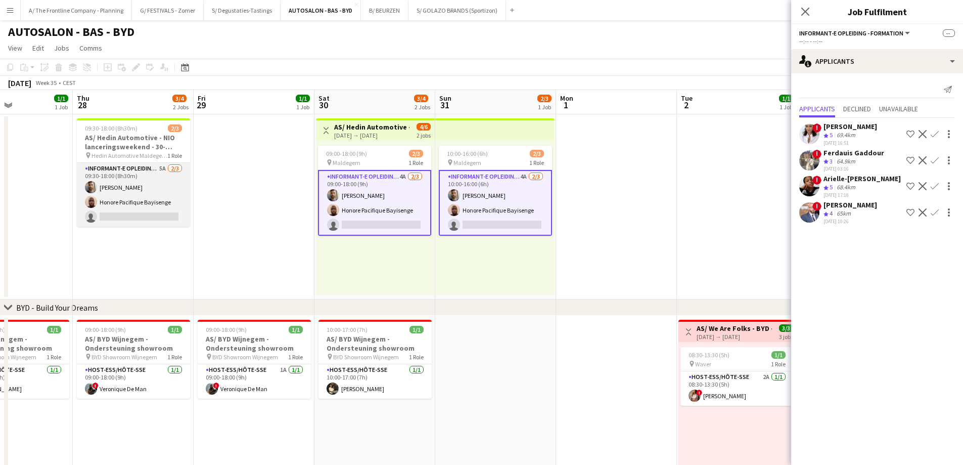
click at [162, 211] on app-card-role "Informant-e Opleiding - Formation 5A [DATE] 09:30-18:00 (8h30m) Fehmy Fatnassi …" at bounding box center [133, 195] width 113 height 64
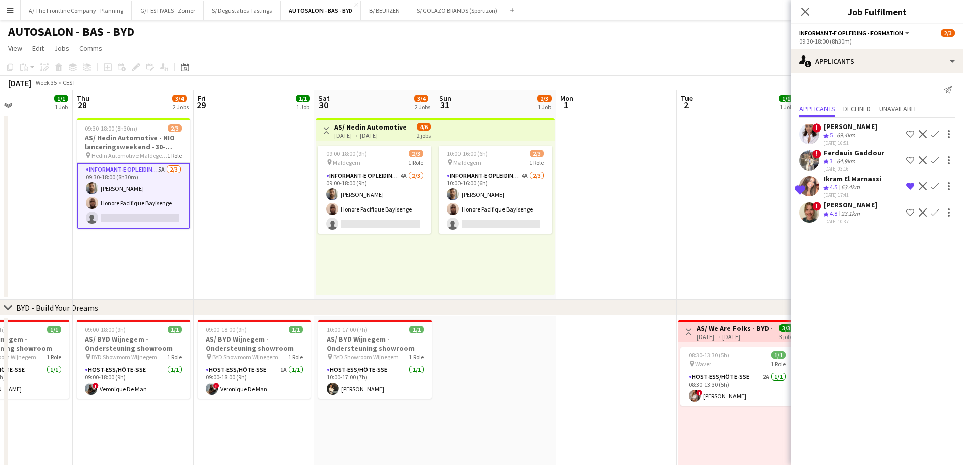
click at [853, 182] on div "Ikram El Marnassi" at bounding box center [853, 178] width 58 height 9
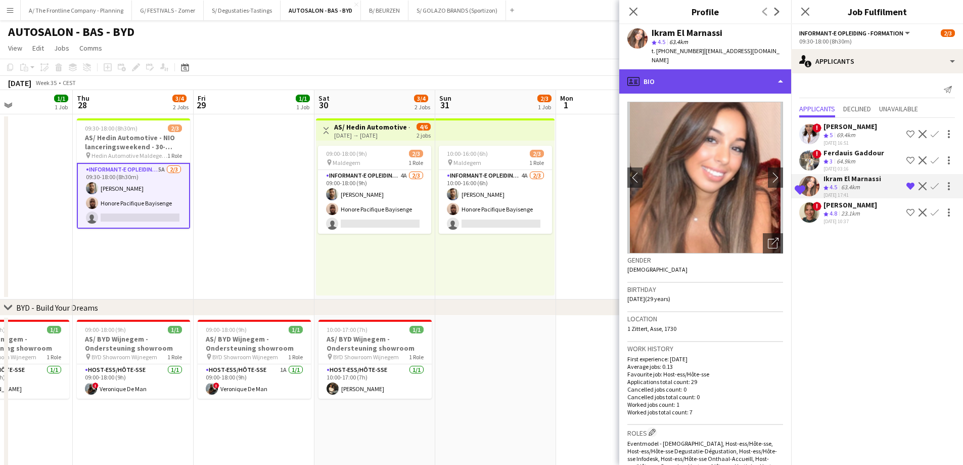
click at [727, 83] on div "profile Bio" at bounding box center [705, 81] width 172 height 24
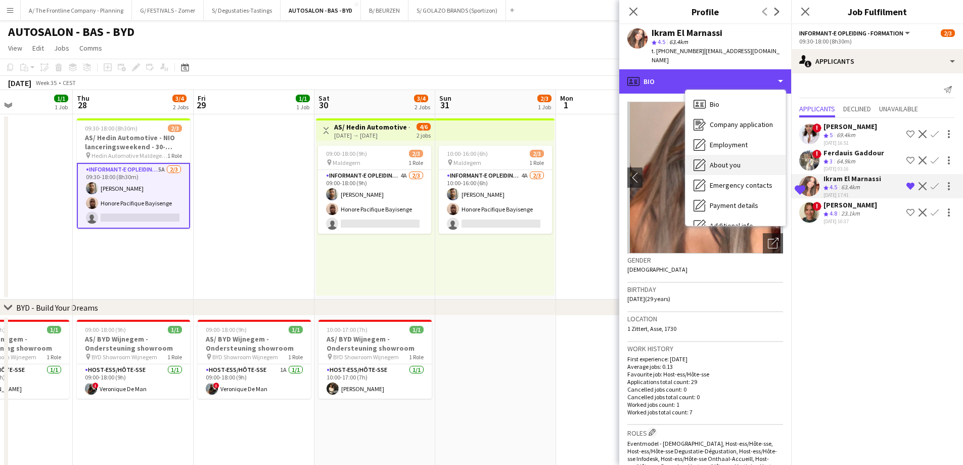
scroll to position [75, 0]
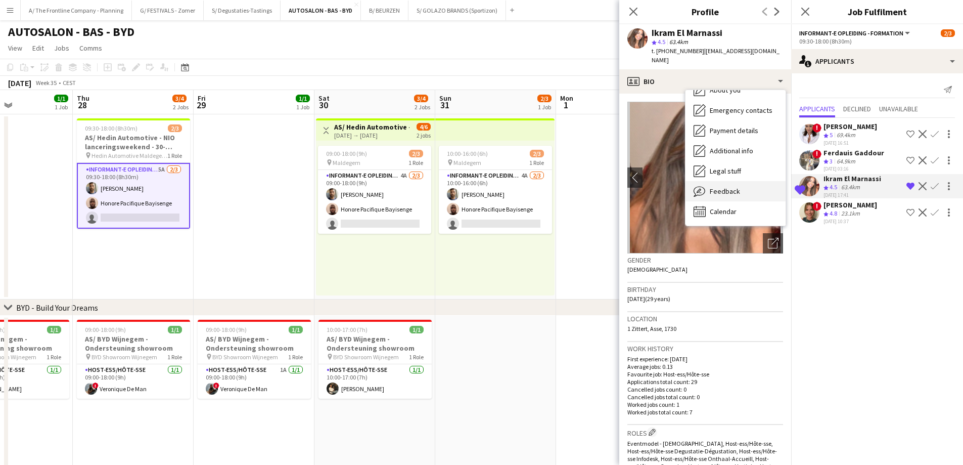
click at [726, 187] on span "Feedback" at bounding box center [725, 191] width 30 height 9
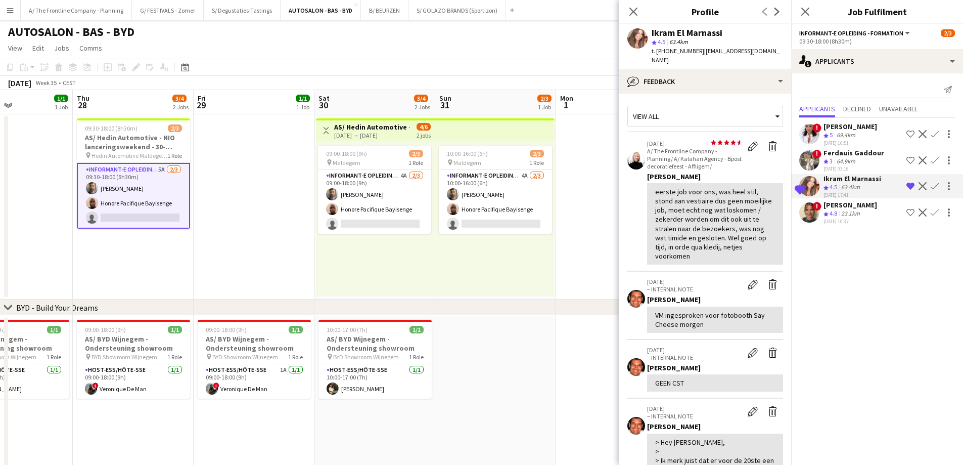
click at [836, 210] on span "4.8" at bounding box center [834, 213] width 8 height 8
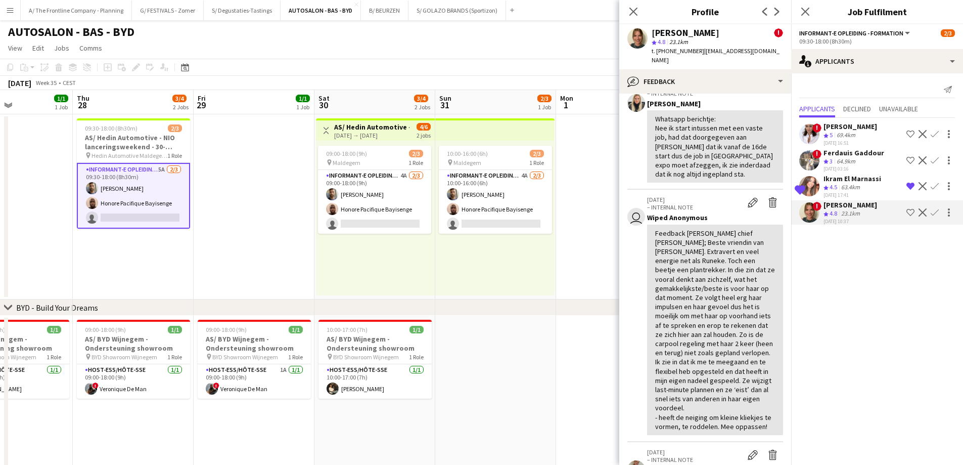
scroll to position [506, 0]
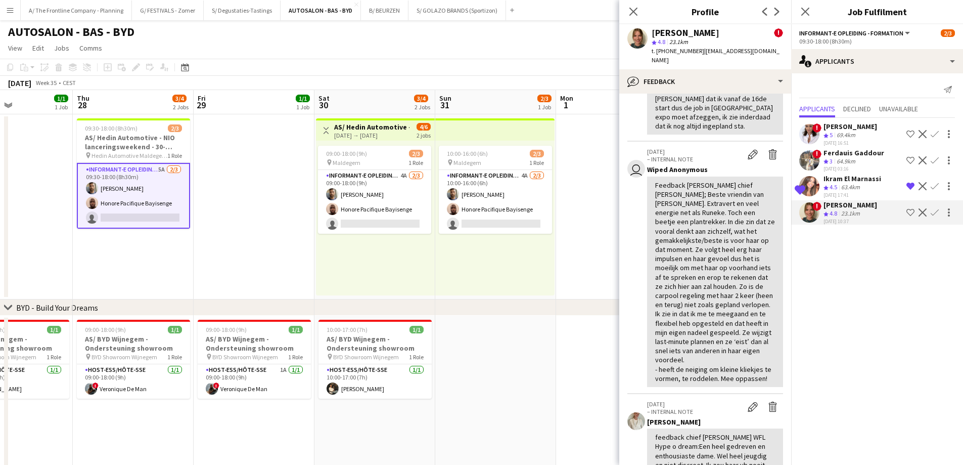
click at [248, 192] on app-date-cell at bounding box center [254, 206] width 121 height 185
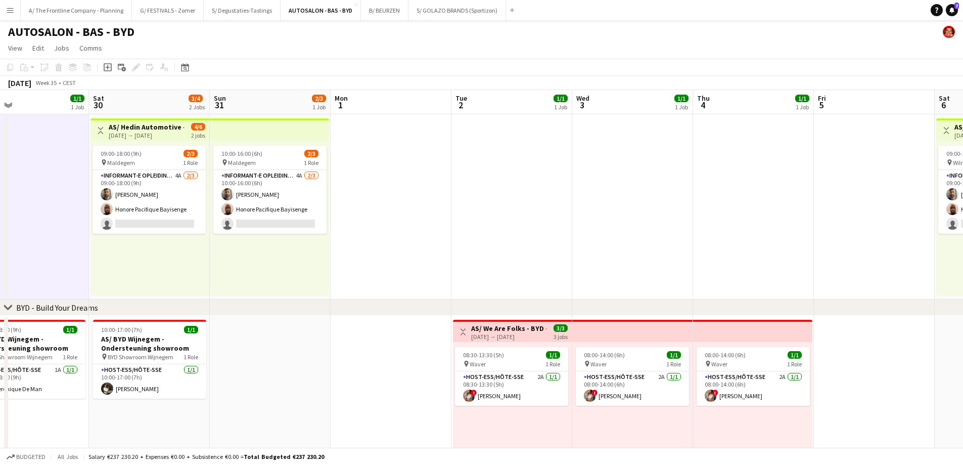
drag, startPoint x: 517, startPoint y: 255, endPoint x: 182, endPoint y: 233, distance: 336.0
click at [182, 233] on app-calendar-viewport "Tue 26 1/1 1 Job Wed 27 1/1 1 Job Thu 28 3/4 2 Jobs Fri 29 1/1 1 Job Sat 30 3/4…" at bounding box center [481, 368] width 963 height 557
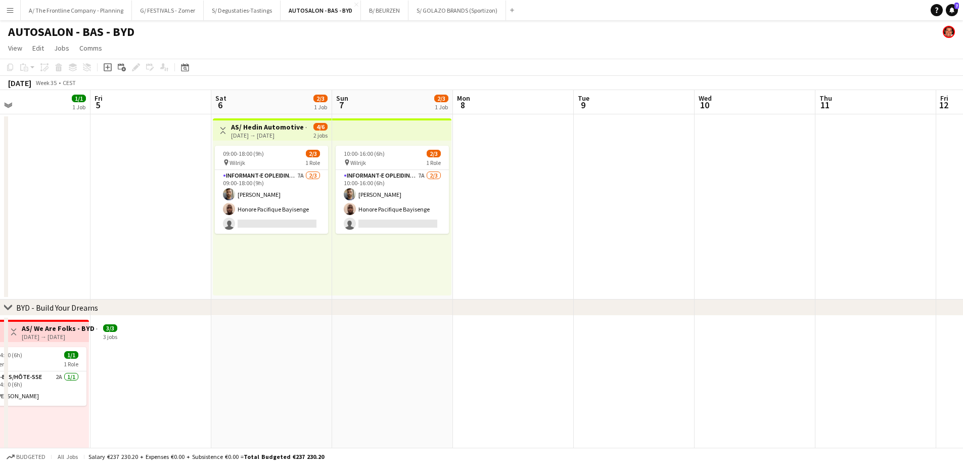
drag, startPoint x: 766, startPoint y: 262, endPoint x: 340, endPoint y: 276, distance: 426.0
click at [329, 275] on app-calendar-viewport "Mon 1 Tue 2 1/1 1 Job Wed 3 1/1 1 Job Thu 4 1/1 1 Job Fri 5 Sat 6 2/3 1 Job Sun…" at bounding box center [481, 368] width 963 height 557
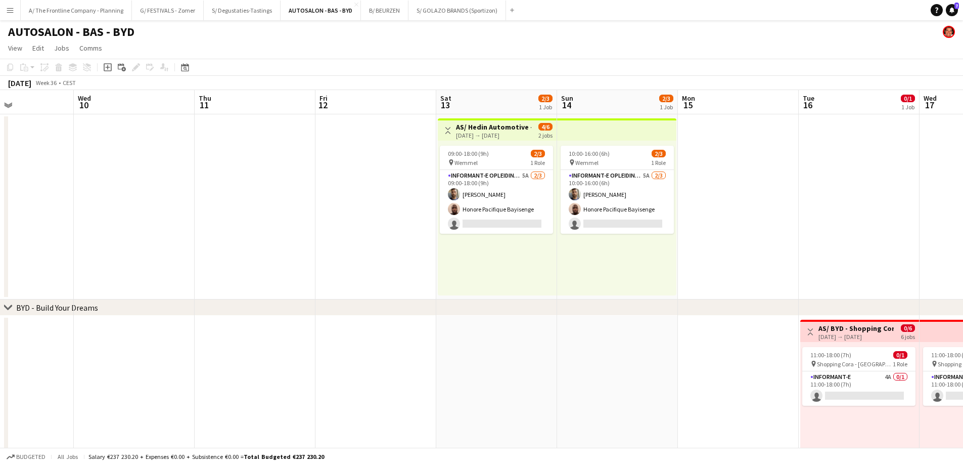
drag, startPoint x: 777, startPoint y: 263, endPoint x: 206, endPoint y: 263, distance: 570.9
click at [174, 264] on app-calendar-viewport "Sun 7 2/3 1 Job Mon 8 Tue 9 Wed 10 Thu 11 Fri 12 Sat 13 2/3 1 Job Sun 14 2/3 1 …" at bounding box center [481, 368] width 963 height 557
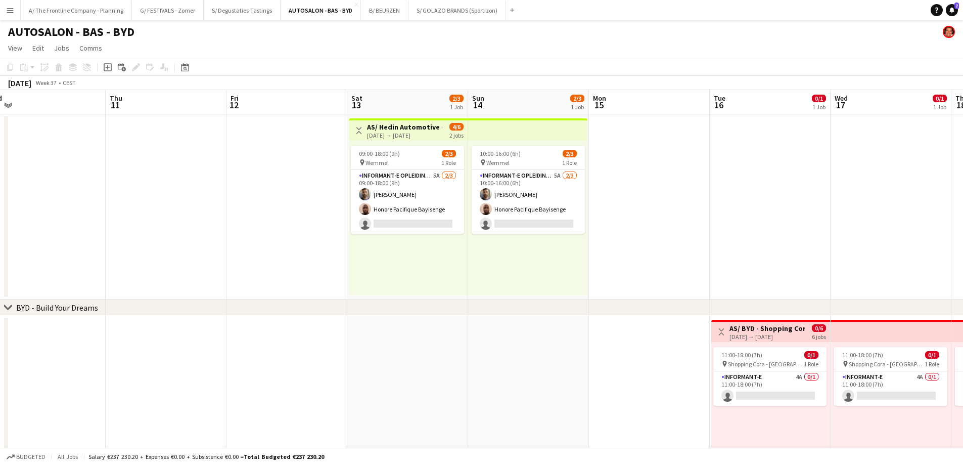
drag, startPoint x: 672, startPoint y: 252, endPoint x: 52, endPoint y: 281, distance: 621.2
click at [52, 281] on app-calendar-viewport "Sun 7 2/3 1 Job Mon 8 Tue 9 Wed 10 Thu 11 Fri 12 Sat 13 2/3 1 Job Sun 14 2/3 1 …" at bounding box center [481, 368] width 963 height 557
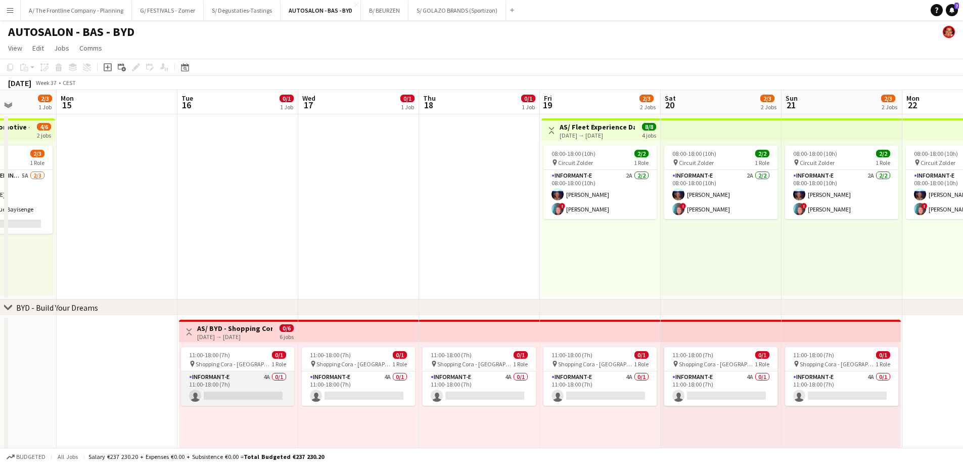
click at [274, 389] on app-card-role "Informant-e 4A 0/1 11:00-18:00 (7h) single-neutral-actions" at bounding box center [237, 388] width 113 height 34
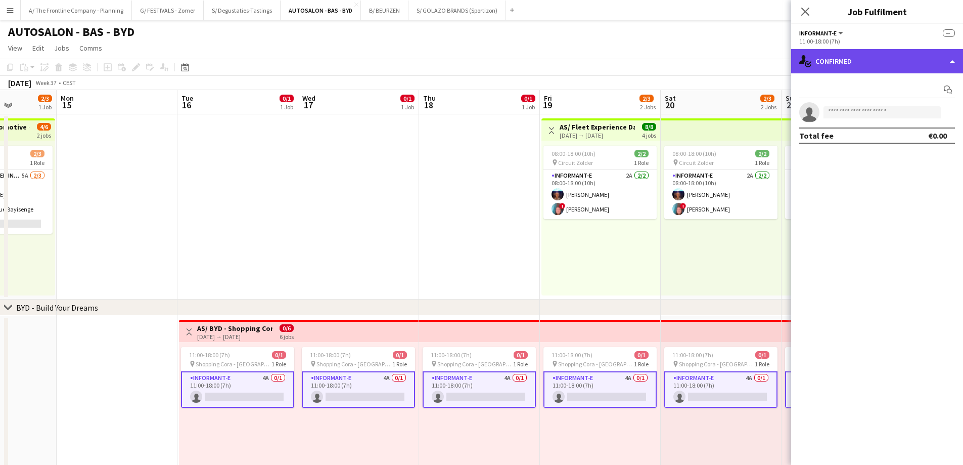
click at [876, 64] on div "single-neutral-actions-check-2 Confirmed" at bounding box center [877, 61] width 172 height 24
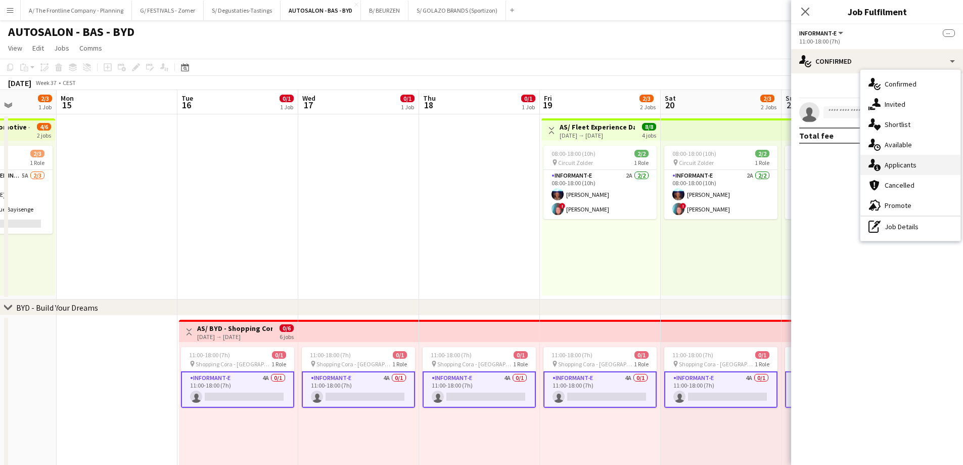
click at [889, 166] on div "single-neutral-actions-information Applicants" at bounding box center [911, 165] width 100 height 20
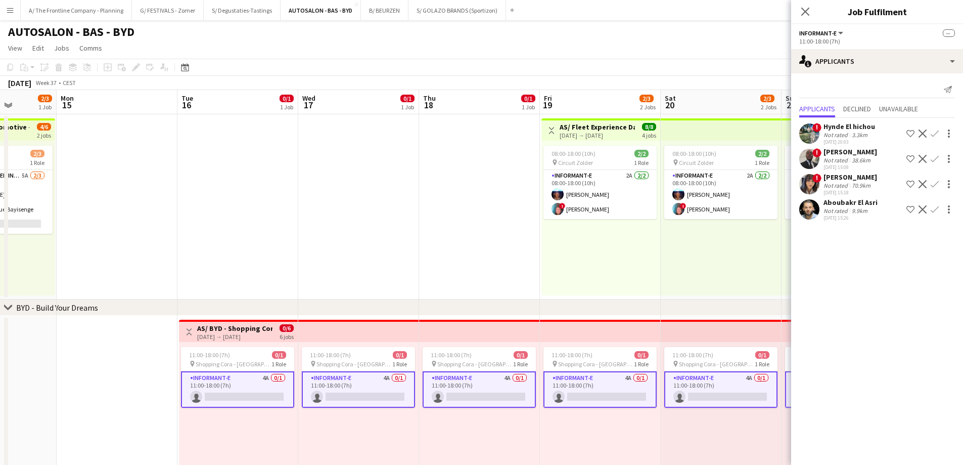
click at [830, 209] on div "Not rated" at bounding box center [837, 211] width 26 height 8
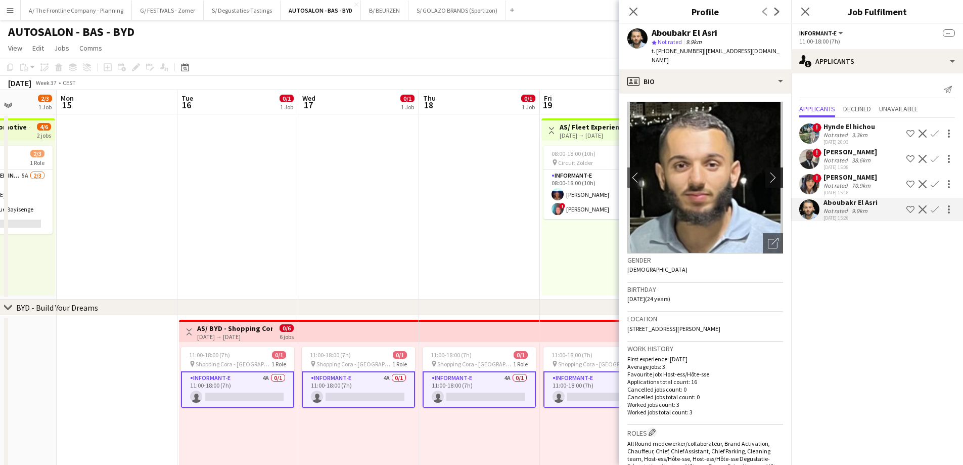
click at [769, 172] on app-icon "chevron-right" at bounding box center [776, 177] width 16 height 11
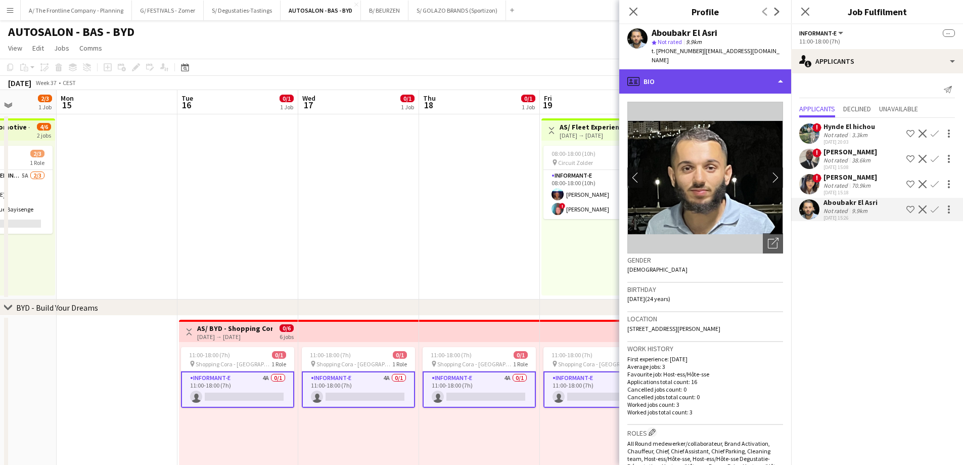
click at [714, 74] on div "profile Bio" at bounding box center [705, 81] width 172 height 24
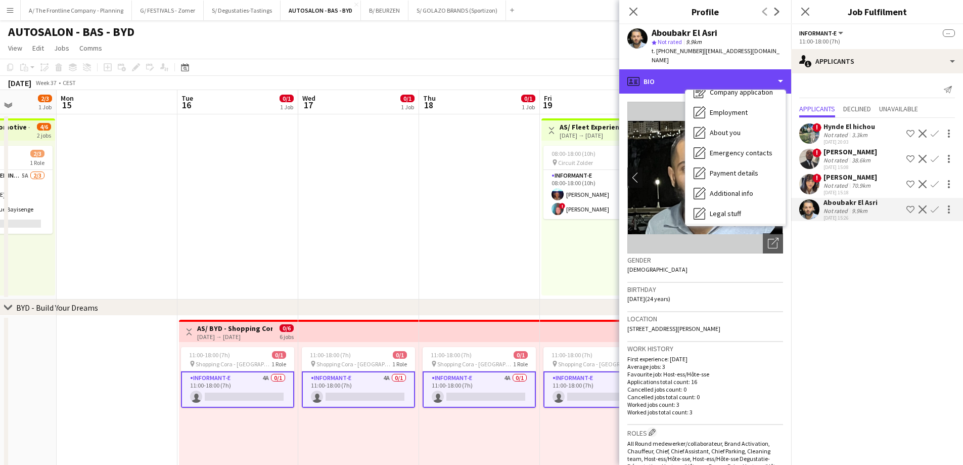
scroll to position [95, 0]
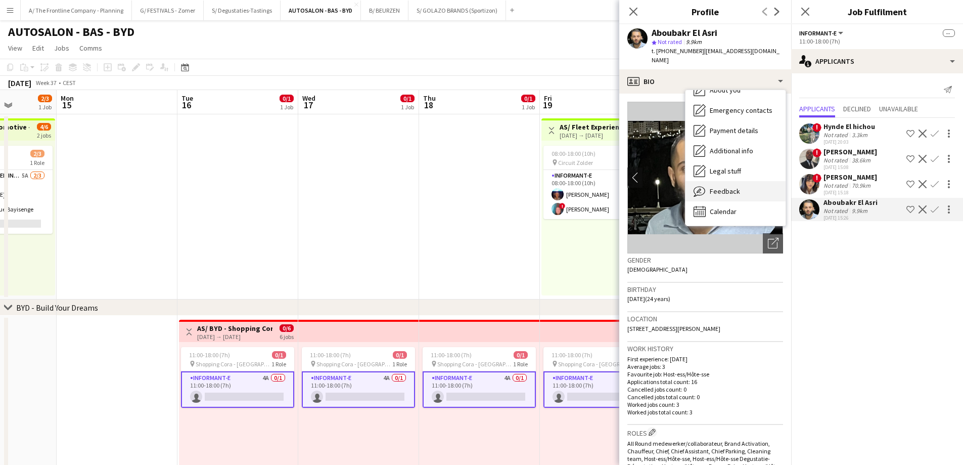
click at [749, 187] on div "Feedback Feedback" at bounding box center [736, 191] width 100 height 20
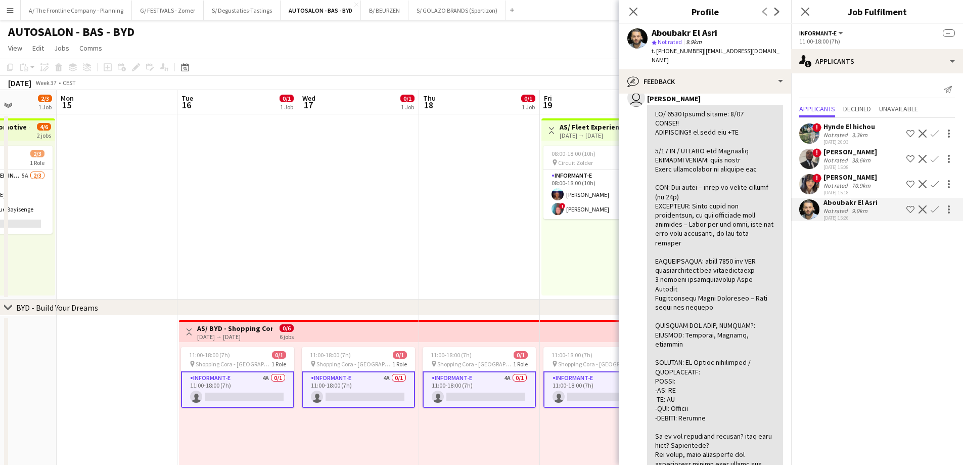
scroll to position [101, 0]
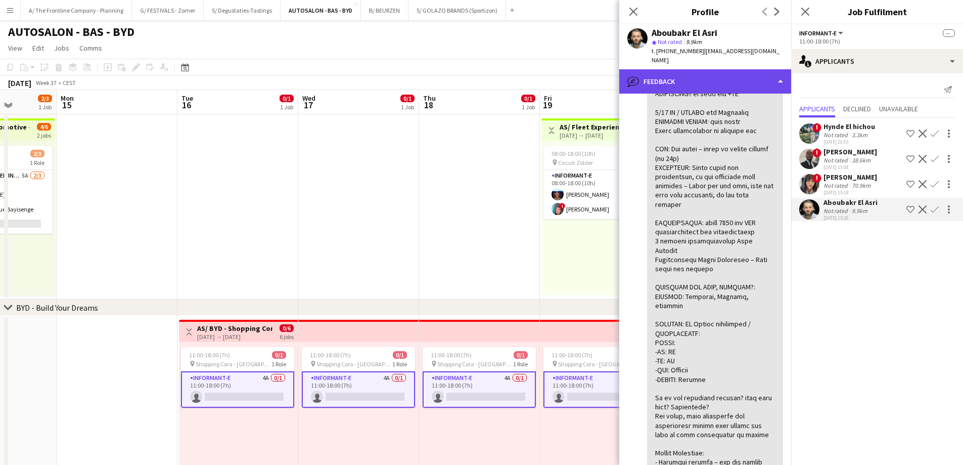
click at [694, 71] on div "bubble-pencil Feedback" at bounding box center [705, 81] width 172 height 24
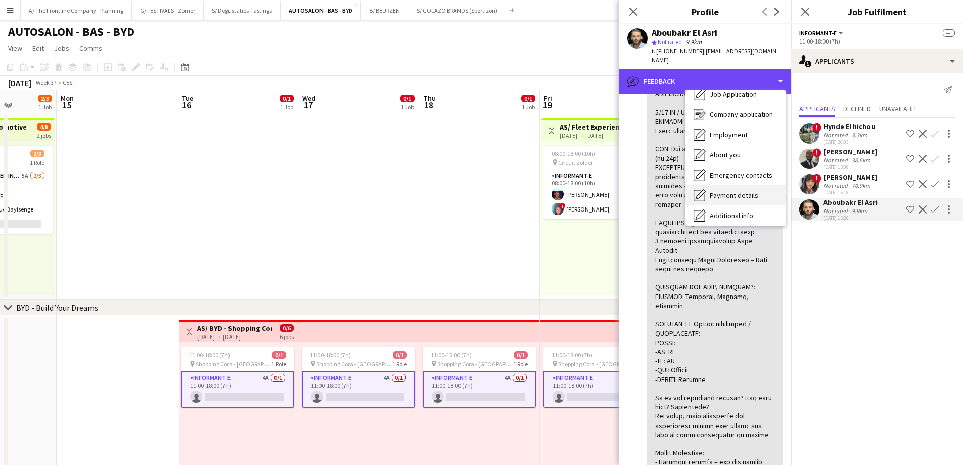
scroll to position [0, 0]
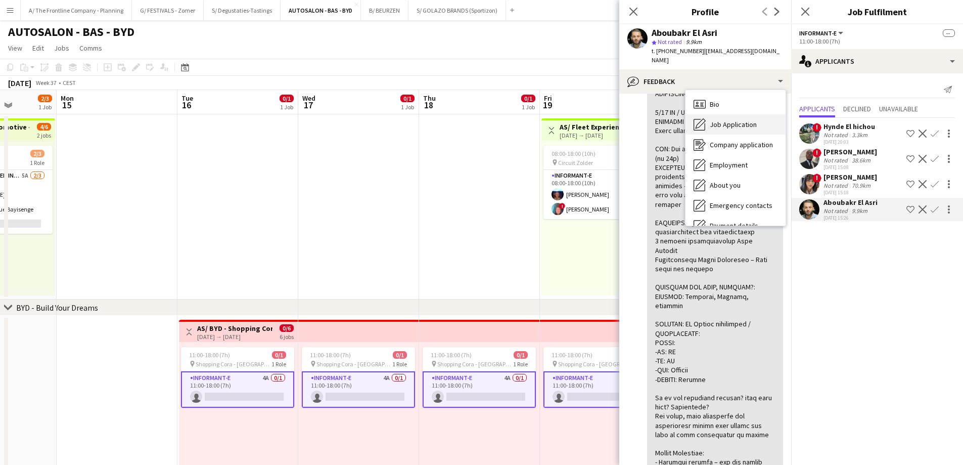
click at [732, 120] on span "Job Application" at bounding box center [733, 124] width 47 height 9
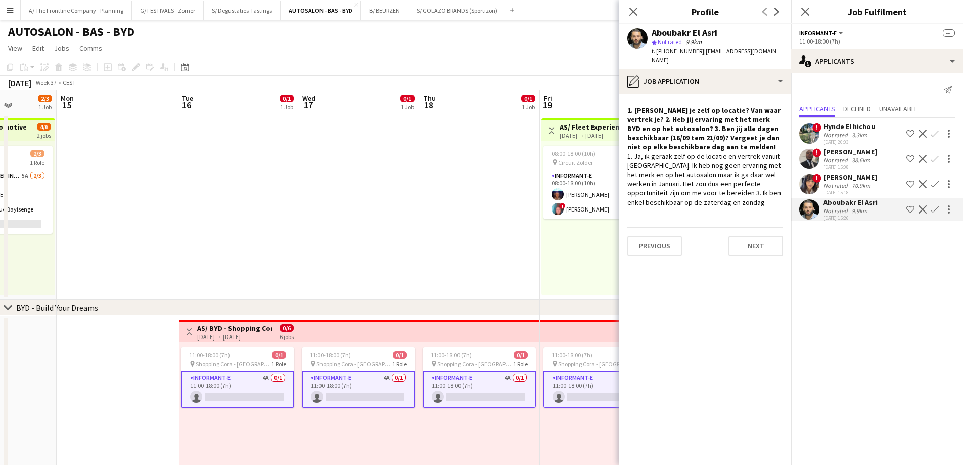
click at [841, 184] on div "Not rated" at bounding box center [837, 186] width 26 height 8
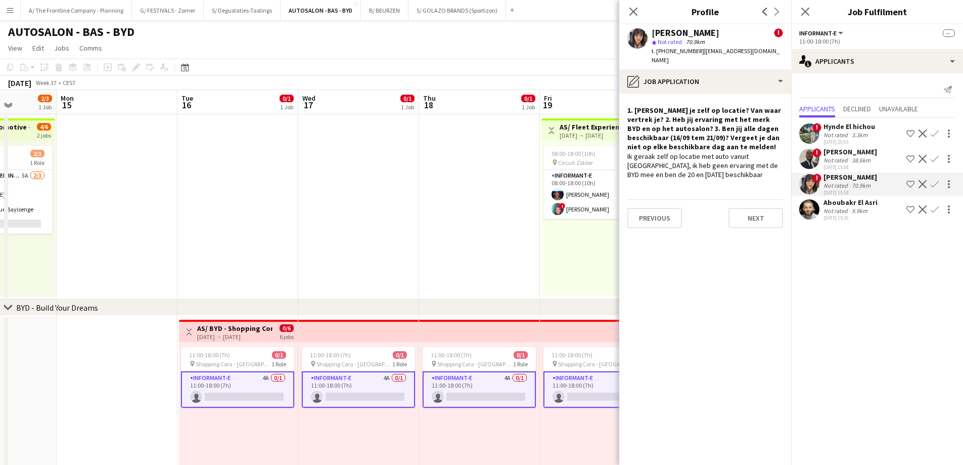
click at [849, 154] on div "[PERSON_NAME]" at bounding box center [851, 151] width 54 height 9
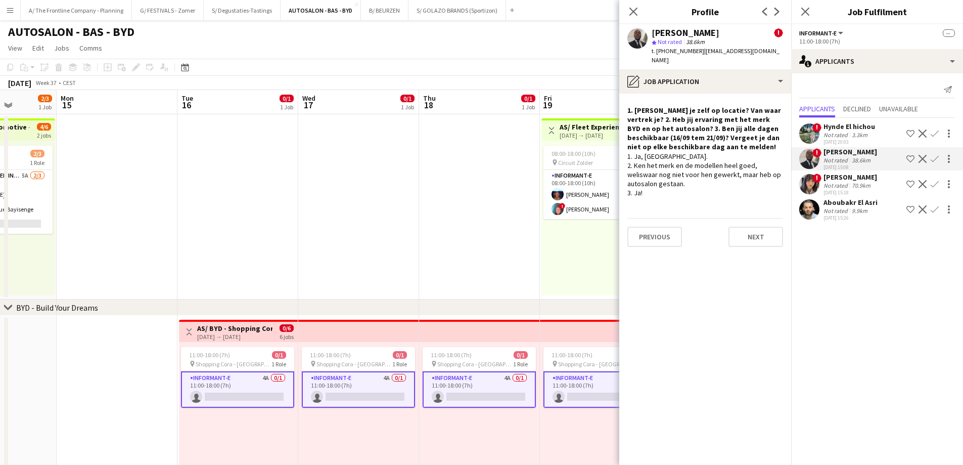
click at [847, 134] on div "Not rated" at bounding box center [837, 135] width 26 height 8
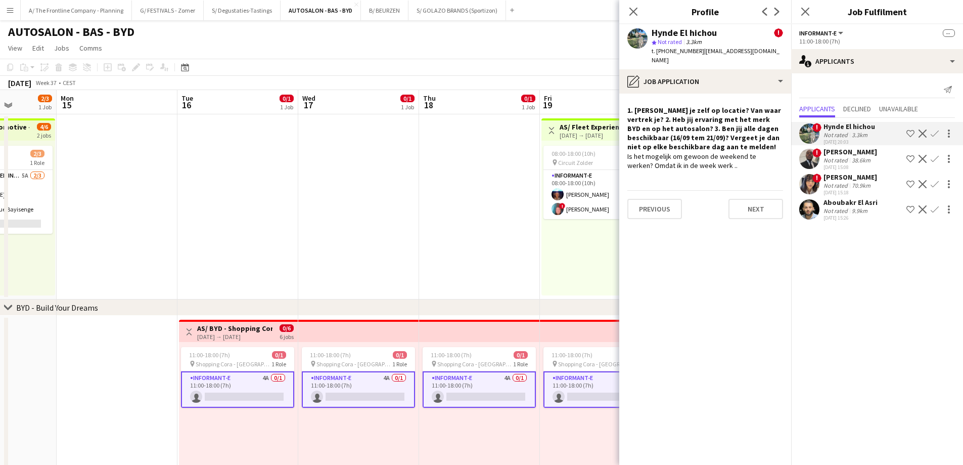
click at [499, 258] on app-date-cell at bounding box center [479, 206] width 121 height 185
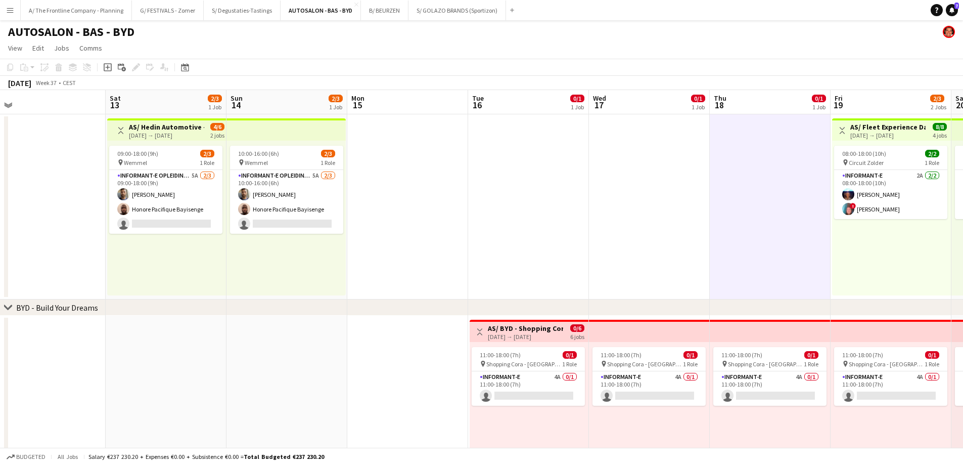
drag, startPoint x: 206, startPoint y: 232, endPoint x: 926, endPoint y: 212, distance: 720.4
click at [926, 212] on app-calendar-viewport "Fri 12 Sat 13 2/3 1 Job Sun 14 2/3 1 Job Mon 15 Tue 16 0/1 1 Job Wed 17 0/1 1 J…" at bounding box center [481, 368] width 963 height 557
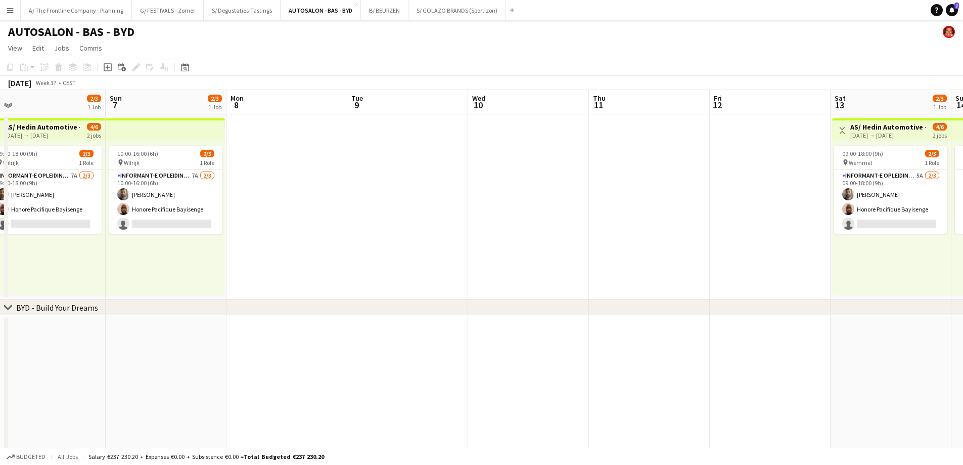
scroll to position [0, 257]
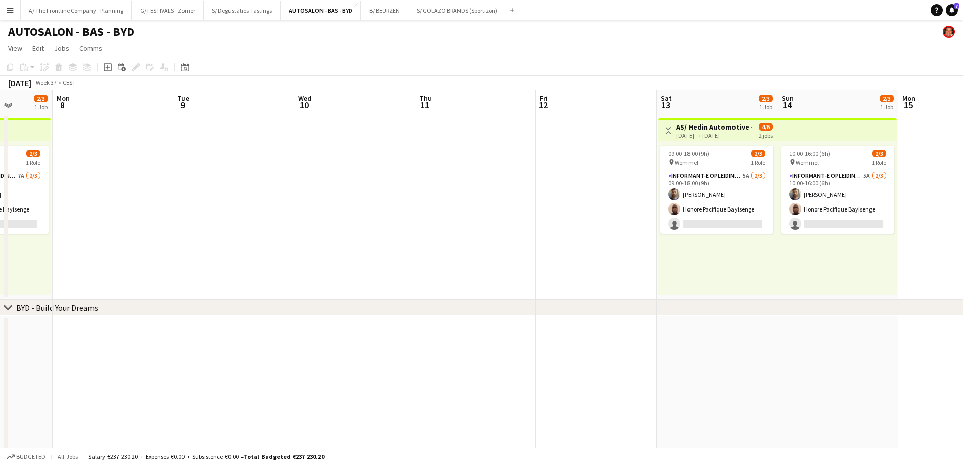
drag, startPoint x: 244, startPoint y: 196, endPoint x: 920, endPoint y: 160, distance: 676.6
click at [920, 160] on app-calendar-viewport "Sat 6 2/3 1 Job Sun 7 2/3 1 Job Mon 8 Tue 9 Wed 10 Thu 11 Fri 12 Sat 13 2/3 1 J…" at bounding box center [481, 368] width 963 height 557
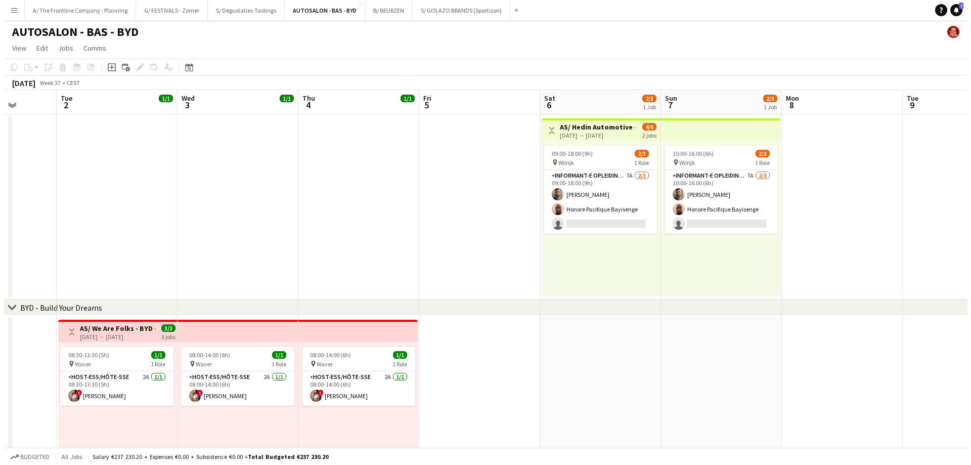
scroll to position [0, 306]
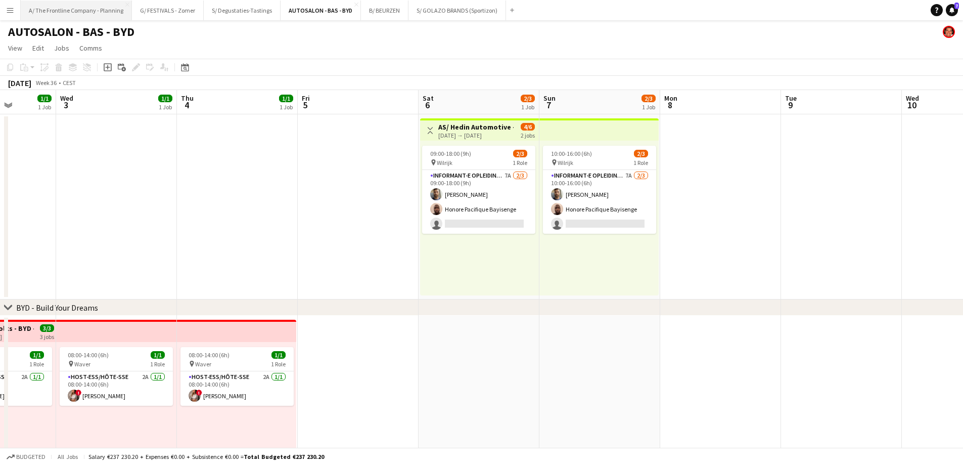
click at [98, 13] on button "A/ The Frontline Company - Planning Close" at bounding box center [76, 11] width 111 height 20
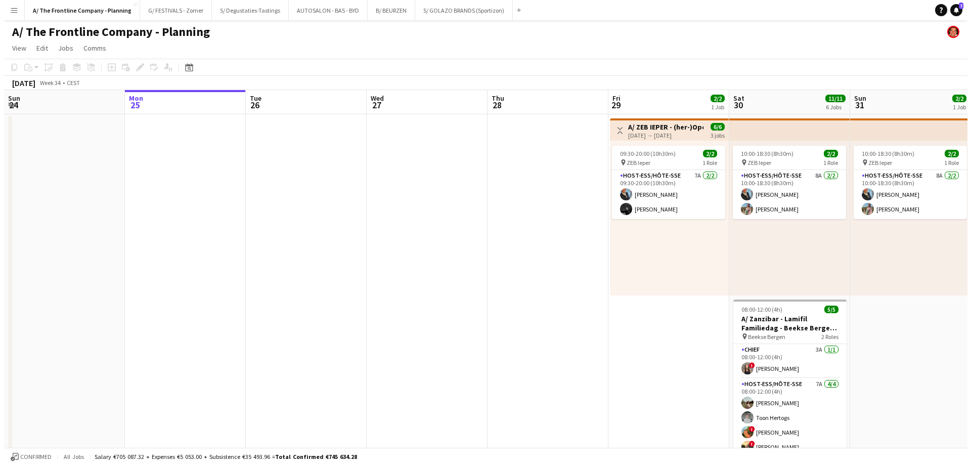
scroll to position [0, 326]
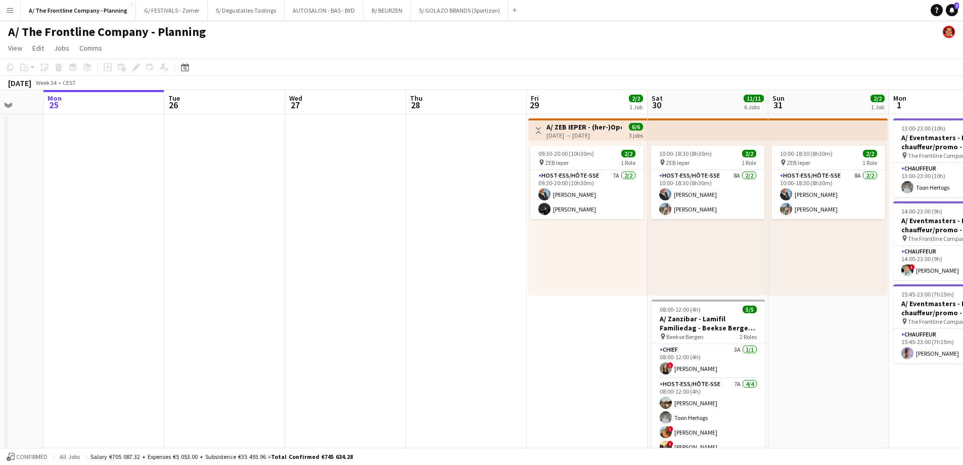
drag, startPoint x: 276, startPoint y: 228, endPoint x: 79, endPoint y: 222, distance: 196.8
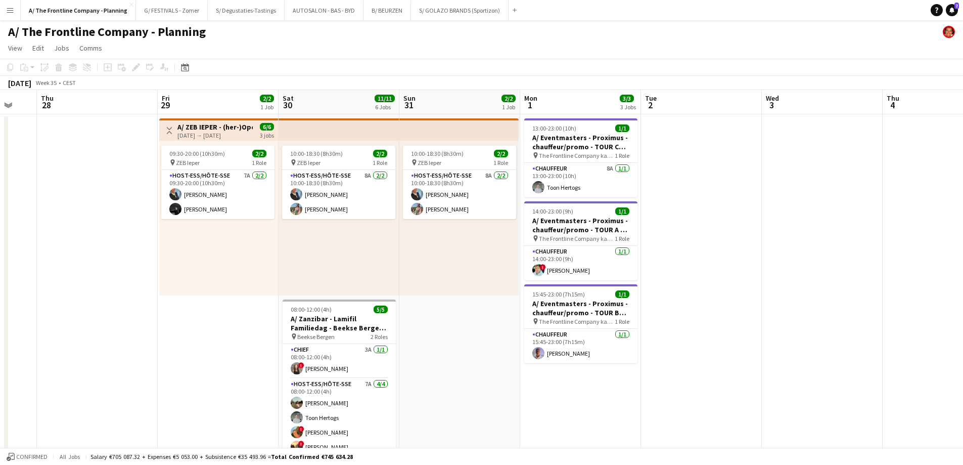
click at [233, 265] on div "09:30-20:00 (10h30m) 2/2 pin ZEB Ieper 1 Role Host-ess/Hôte-sse 7A [DATE] 09:30…" at bounding box center [218, 218] width 119 height 155
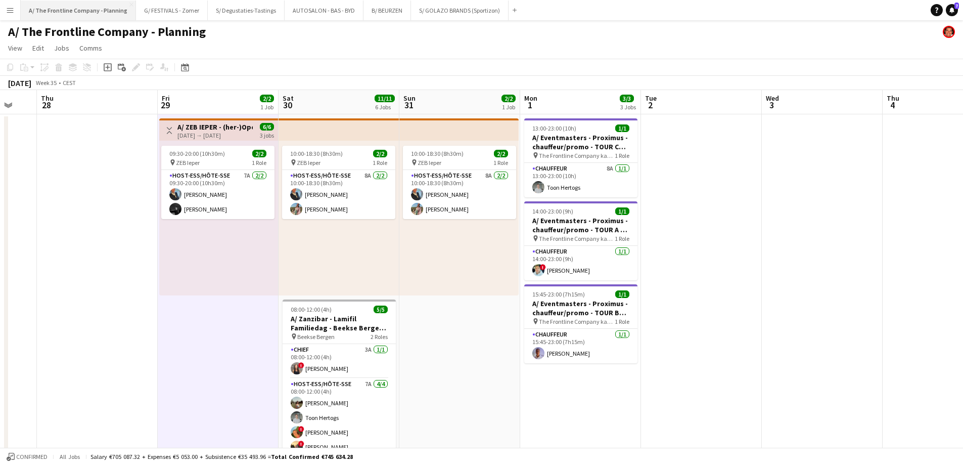
click at [96, 10] on button "A/ The Frontline Company - Planning Close" at bounding box center [78, 11] width 115 height 20
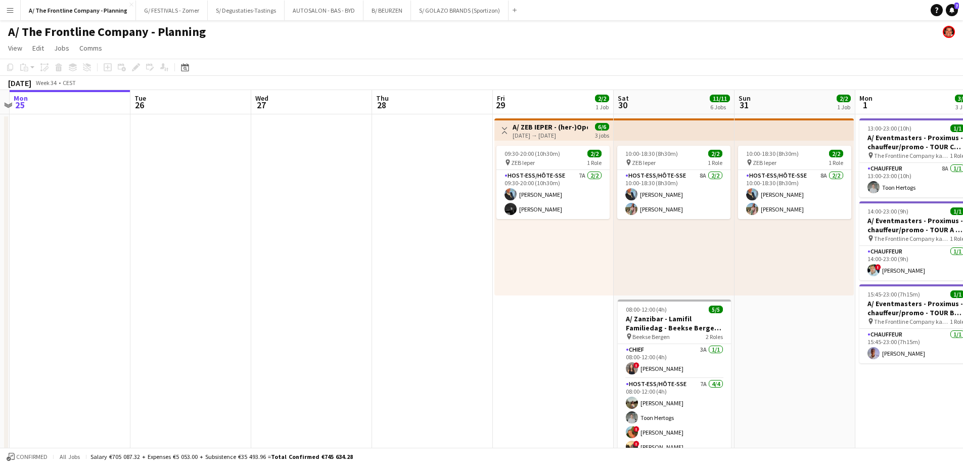
drag, startPoint x: 480, startPoint y: 243, endPoint x: 40, endPoint y: 208, distance: 441.3
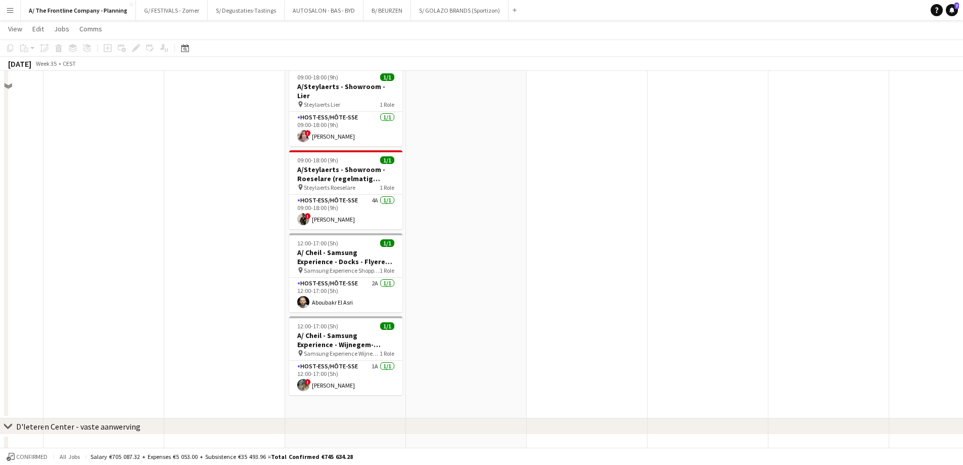
scroll to position [405, 0]
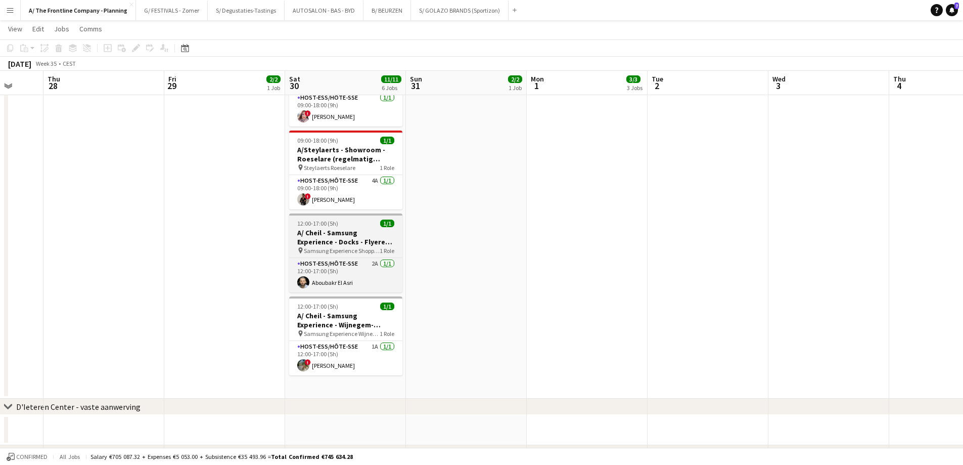
click at [337, 228] on h3 "A/ Cheil - Samsung Experience - Docks - Flyeren (30/8+6/9+13/9)" at bounding box center [345, 237] width 113 height 18
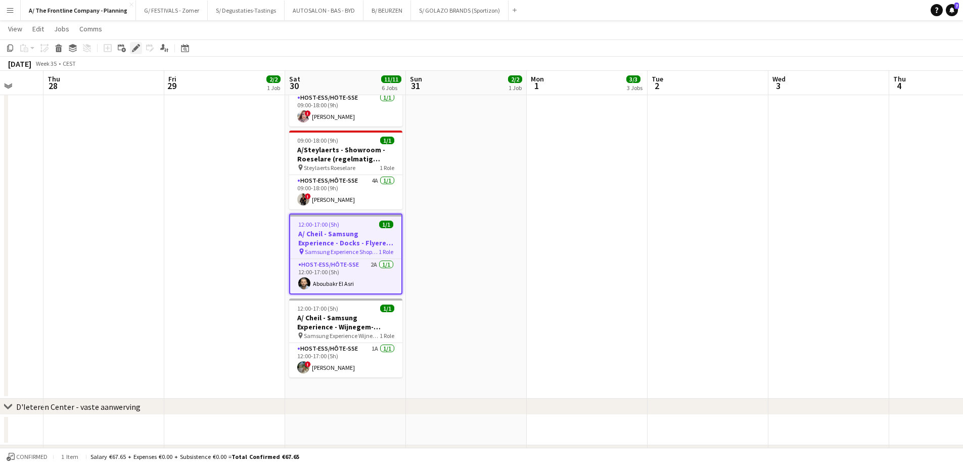
click at [141, 48] on div "Edit" at bounding box center [136, 48] width 12 height 12
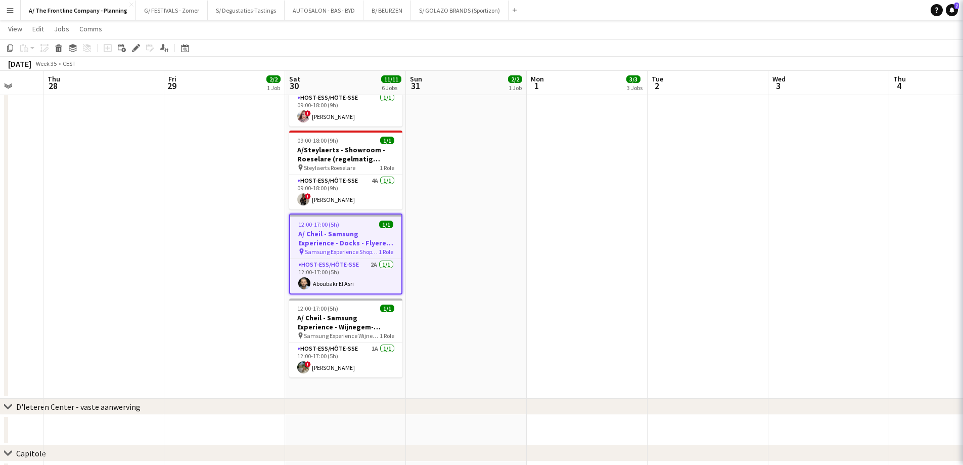
type input "**********"
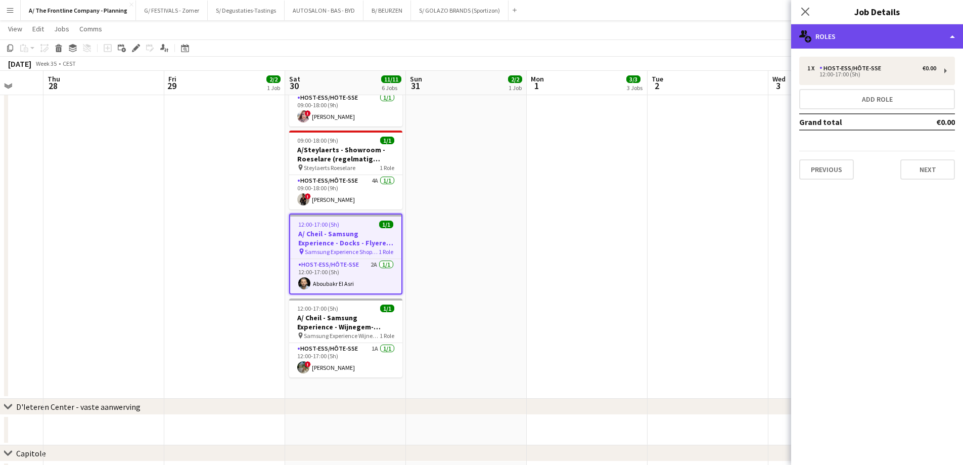
click at [891, 33] on div "multiple-users-add Roles" at bounding box center [877, 36] width 172 height 24
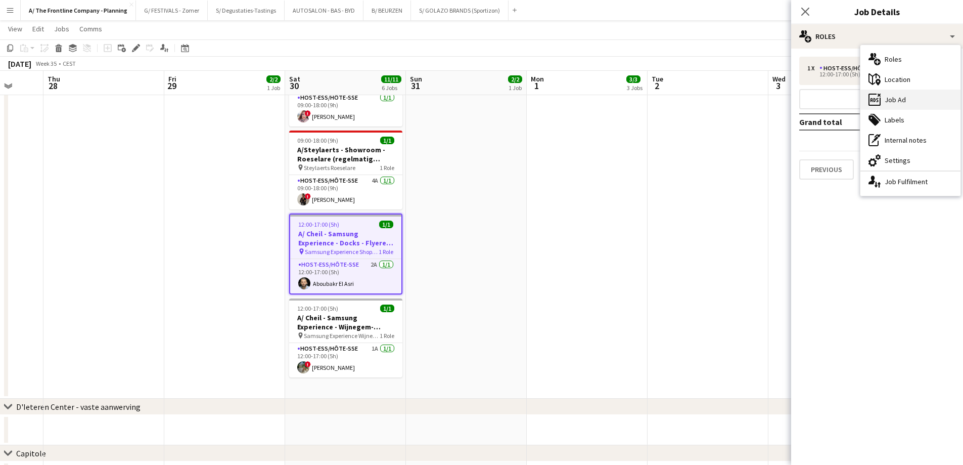
click at [897, 104] on div "ads-window Job Ad" at bounding box center [911, 100] width 100 height 20
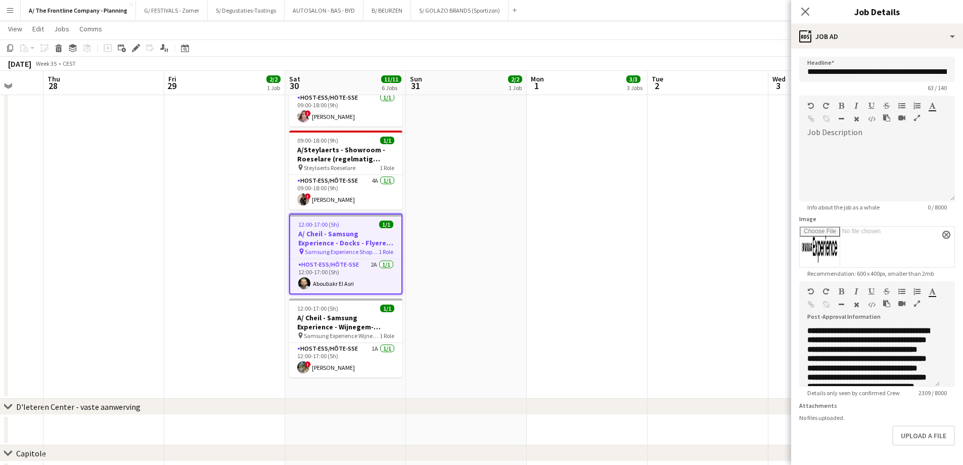
click at [914, 307] on button "button" at bounding box center [917, 303] width 7 height 8
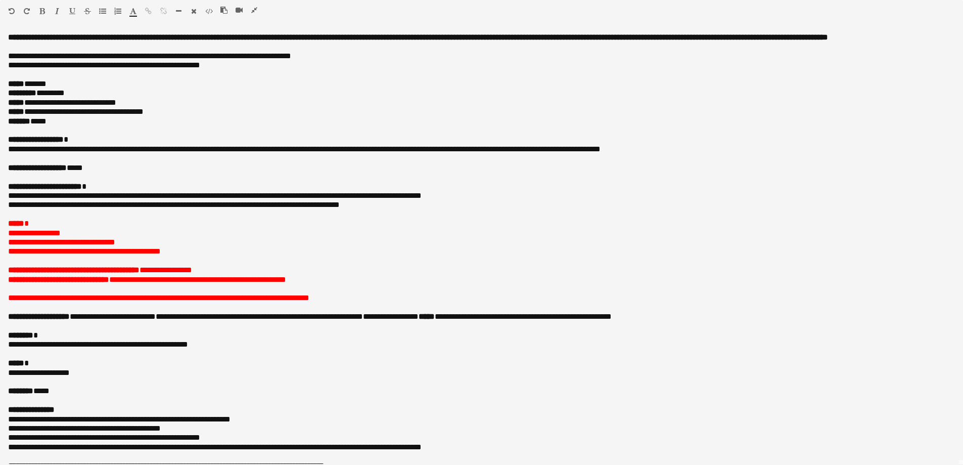
click at [255, 9] on icon "button" at bounding box center [254, 10] width 6 height 7
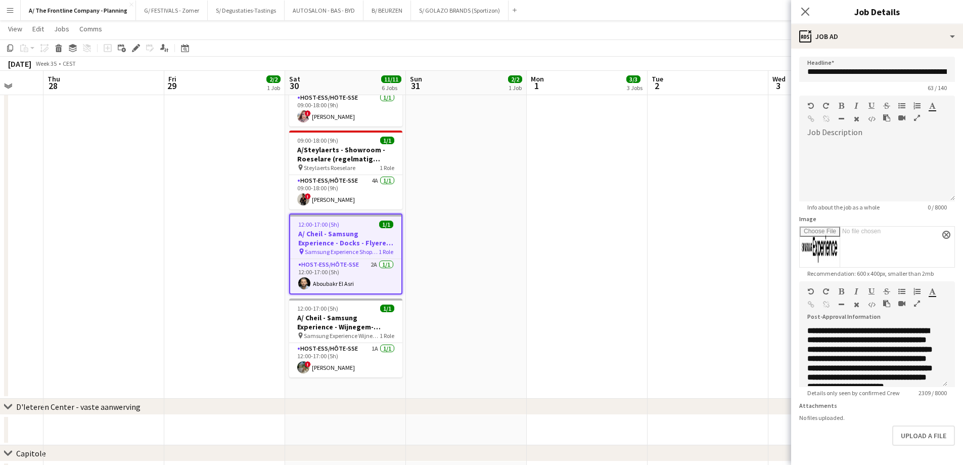
click at [215, 307] on app-date-cell "Toggle View A/ ZEB IEPER - (her-)Opening nieuwe winkel (29+30+31/08) [DATE] → […" at bounding box center [224, 54] width 121 height 690
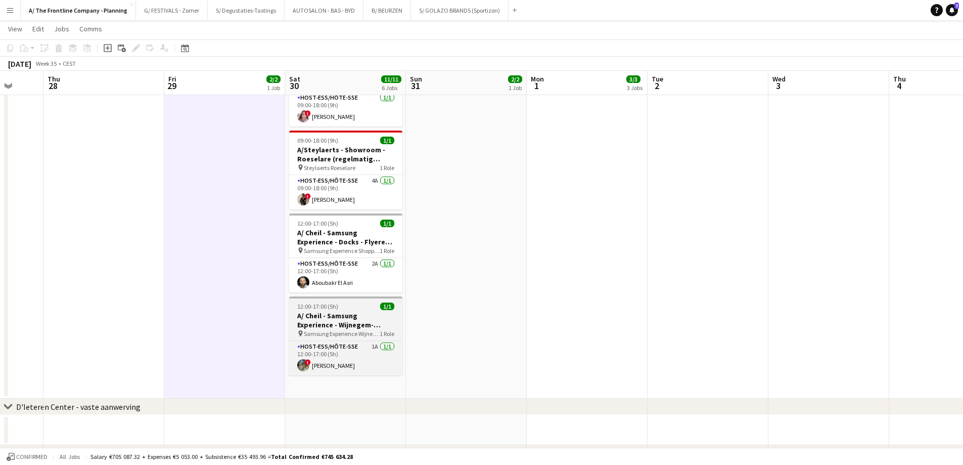
click at [342, 311] on h3 "A/ Cheil - Samsung Experience - Wijnegem- Flyeren (30/8+6/9)" at bounding box center [345, 320] width 113 height 18
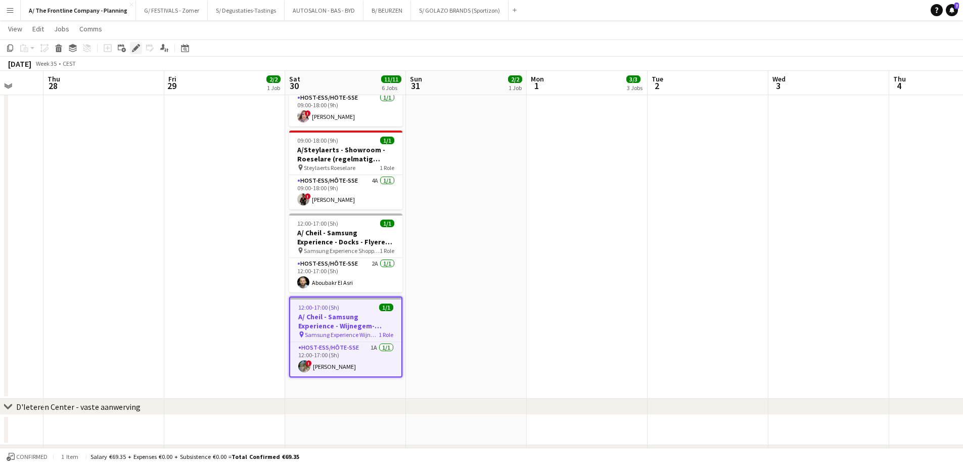
click at [138, 49] on icon "Edit" at bounding box center [136, 48] width 8 height 8
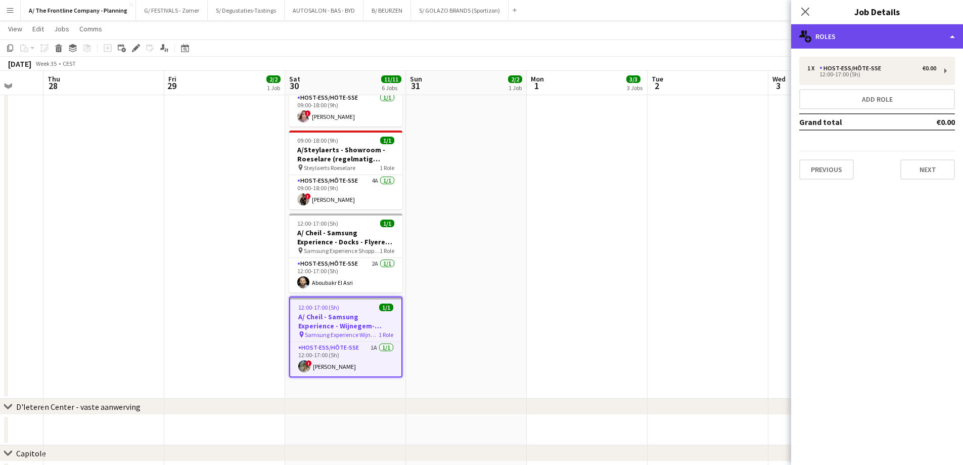
click at [873, 39] on div "multiple-users-add Roles" at bounding box center [877, 36] width 172 height 24
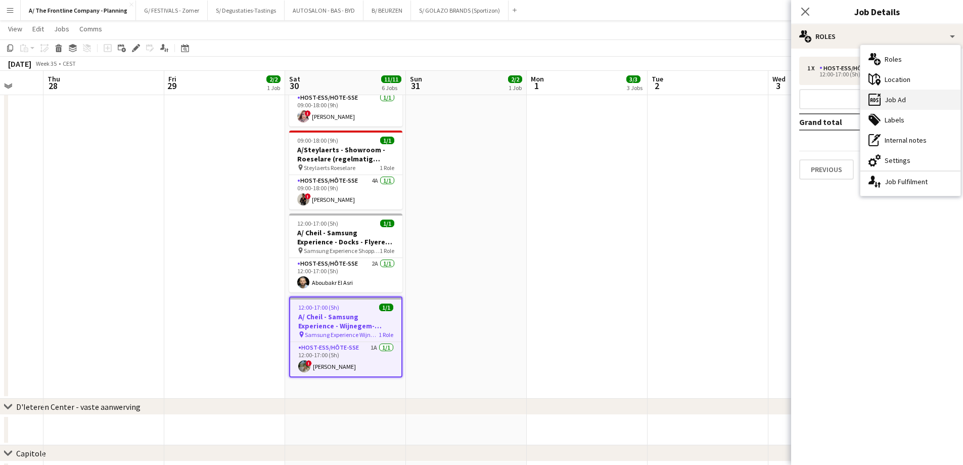
click at [905, 102] on div "ads-window Job Ad" at bounding box center [911, 100] width 100 height 20
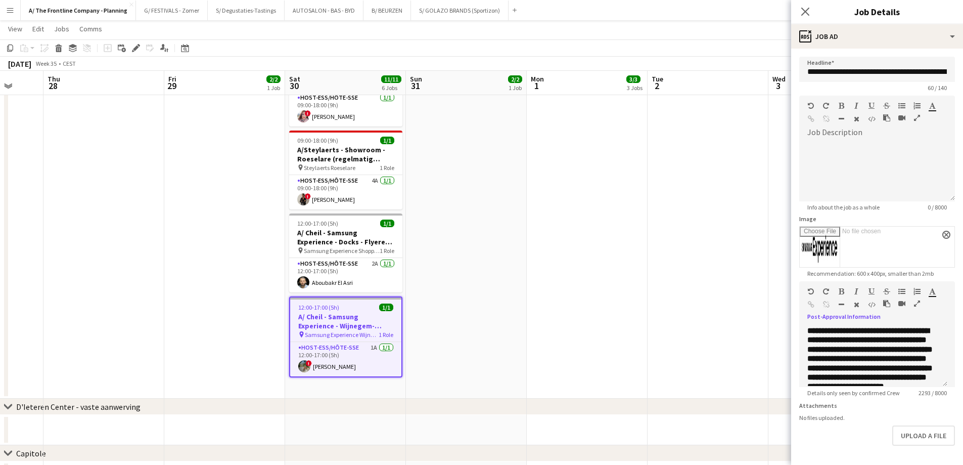
click at [917, 302] on icon "button" at bounding box center [917, 303] width 6 height 7
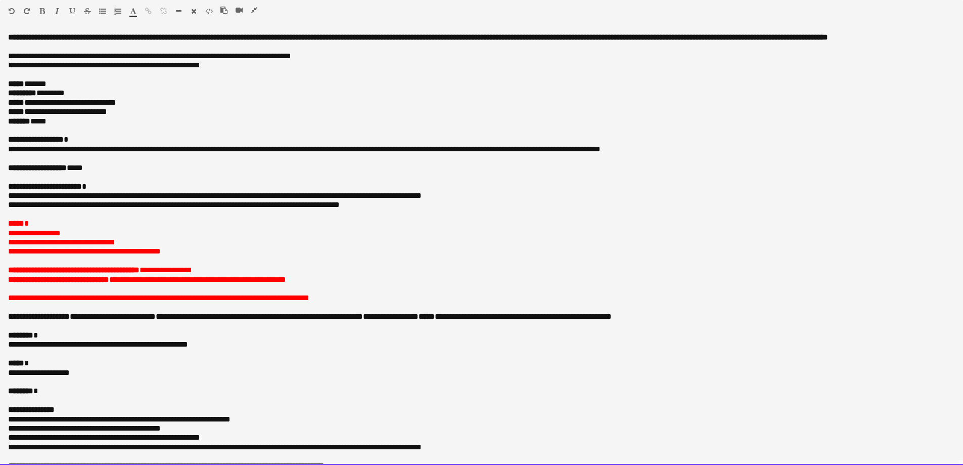
click at [232, 144] on p "**********" at bounding box center [478, 139] width 940 height 9
click at [73, 135] on p at bounding box center [481, 130] width 947 height 9
click at [77, 126] on p "******* *****" at bounding box center [478, 121] width 940 height 9
click at [246, 10] on div at bounding box center [243, 12] width 46 height 12
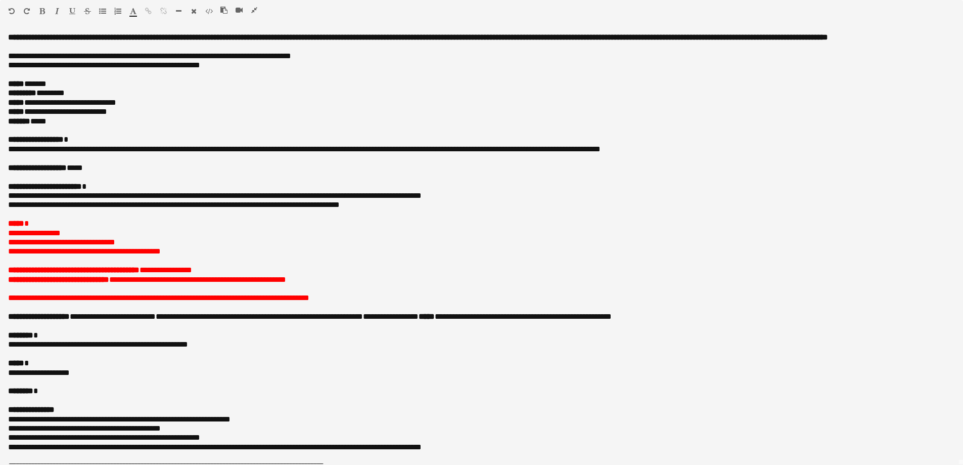
click at [256, 11] on icon "button" at bounding box center [254, 10] width 6 height 7
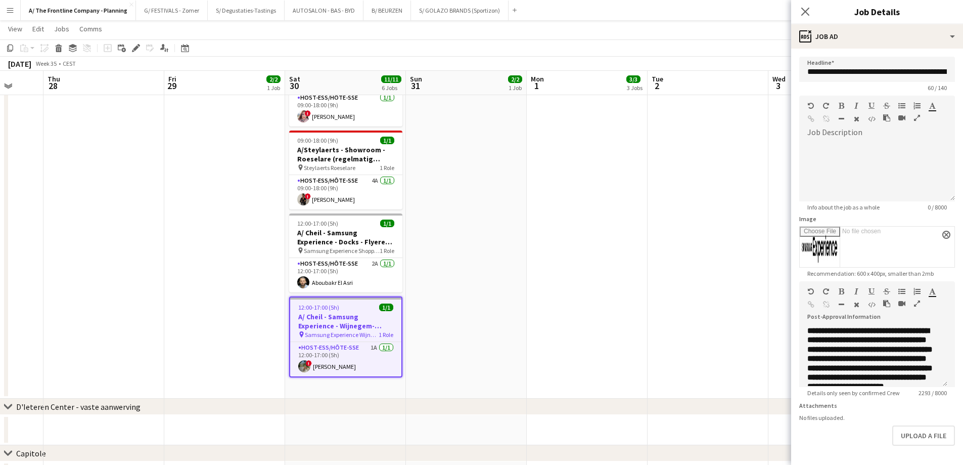
click at [641, 218] on app-date-cell "13:00-23:00 (10h) 1/1 A/ Eventmasters - Proximus - chauffeur/promo - TOUR C Wil…" at bounding box center [587, 54] width 121 height 690
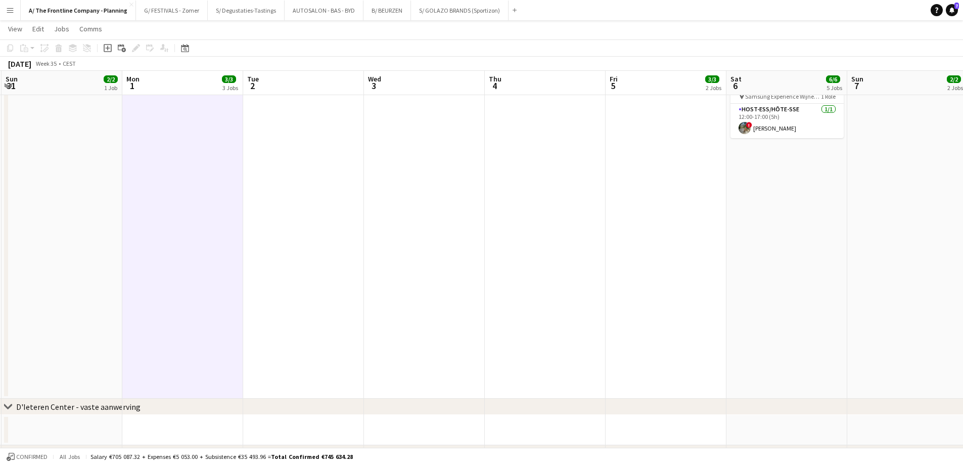
scroll to position [0, 390]
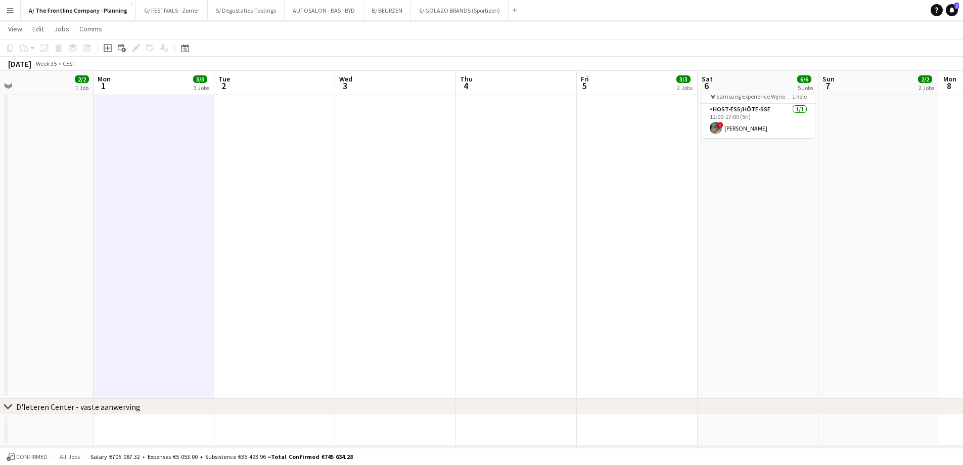
drag, startPoint x: 765, startPoint y: 226, endPoint x: 331, endPoint y: 214, distance: 433.5
click at [331, 214] on app-calendar-viewport "Thu 28 Fri 29 2/2 1 Job Sat 30 11/11 6 Jobs Sun 31 2/2 1 Job Mon 1 3/3 3 Jobs T…" at bounding box center [481, 63] width 963 height 857
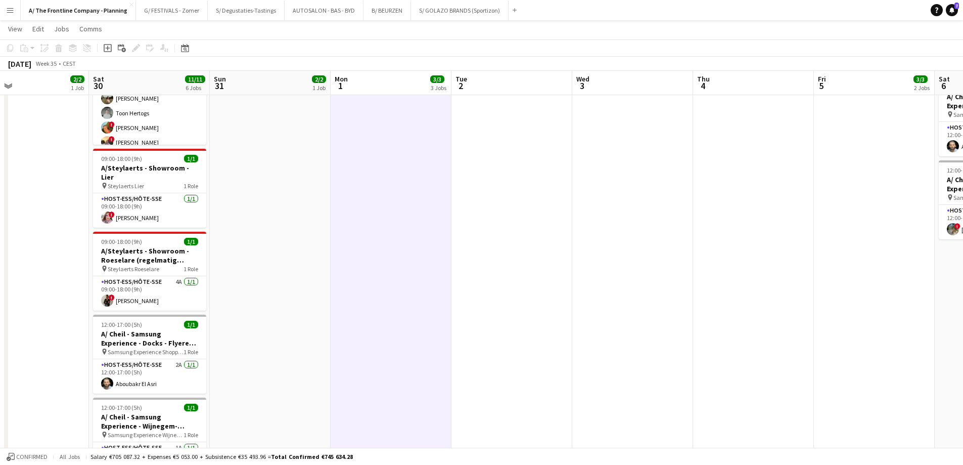
scroll to position [0, 207]
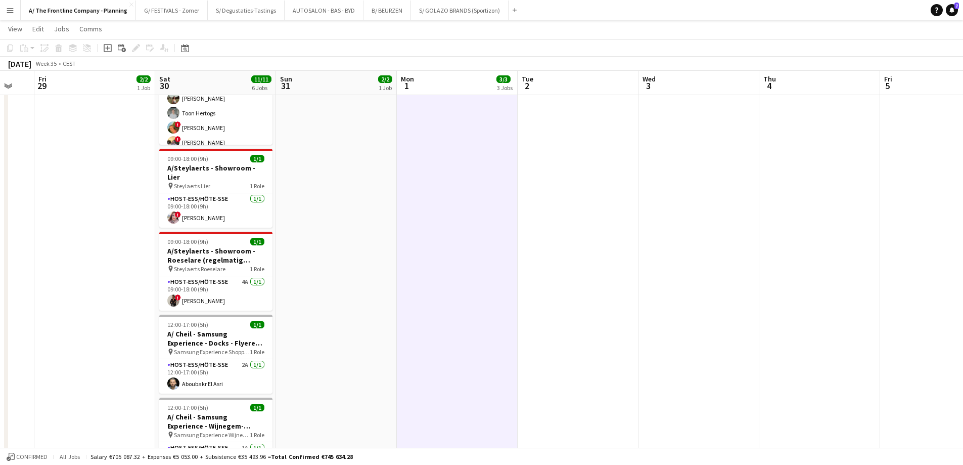
drag, startPoint x: 407, startPoint y: 301, endPoint x: 710, endPoint y: 314, distance: 303.7
click at [710, 314] on app-calendar-viewport "Wed 27 Thu 28 Fri 29 2/2 1 Job Sat 30 11/11 6 Jobs Sun 31 2/2 1 Job Mon 1 3/3 3…" at bounding box center [481, 164] width 963 height 857
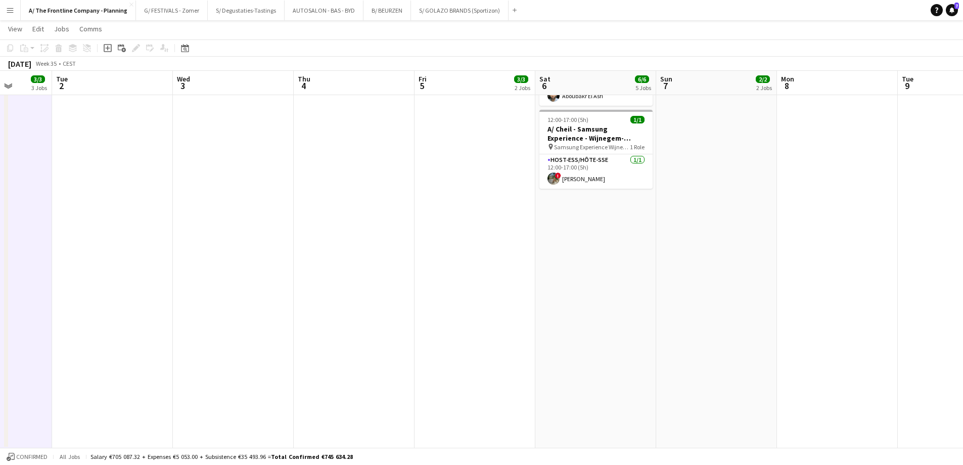
scroll to position [0, 354]
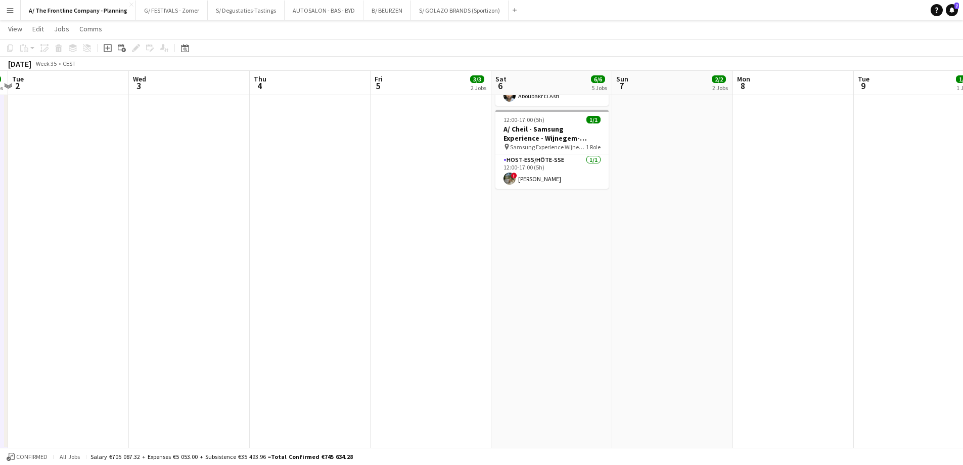
drag, startPoint x: 819, startPoint y: 307, endPoint x: 309, endPoint y: 262, distance: 511.7
click at [309, 262] on app-calendar-viewport "Sat 30 11/11 6 Jobs Sun 31 2/2 1 Job Mon 1 3/3 3 Jobs Tue 2 Wed 3 Thu 4 Fri 5 3…" at bounding box center [481, 113] width 963 height 857
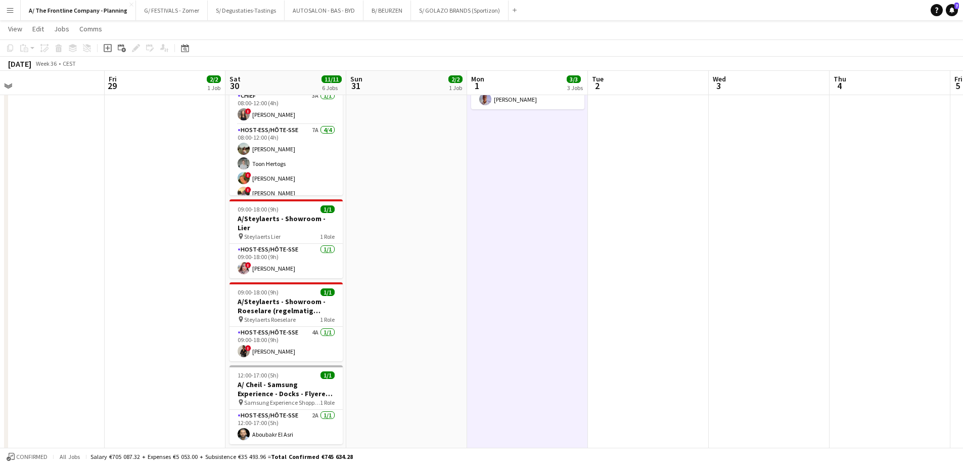
scroll to position [0, 220]
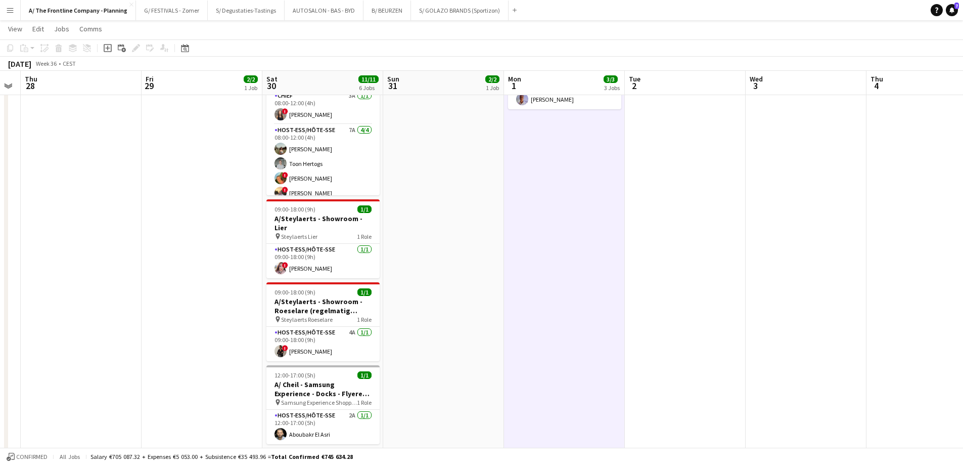
drag, startPoint x: 834, startPoint y: 255, endPoint x: 906, endPoint y: 249, distance: 72.1
click at [906, 249] on app-calendar-viewport "Tue 26 Wed 27 Thu 28 Fri 29 2/2 1 Job Sat 30 11/11 6 Jobs Sun 31 2/2 1 Job Mon …" at bounding box center [481, 215] width 963 height 857
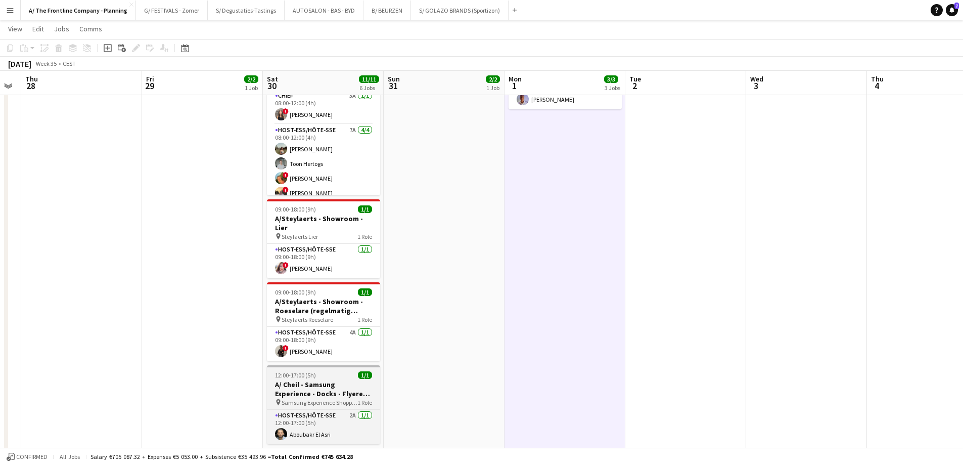
click at [301, 380] on h3 "A/ Cheil - Samsung Experience - Docks - Flyeren (30/8+6/9+13/9)" at bounding box center [323, 389] width 113 height 18
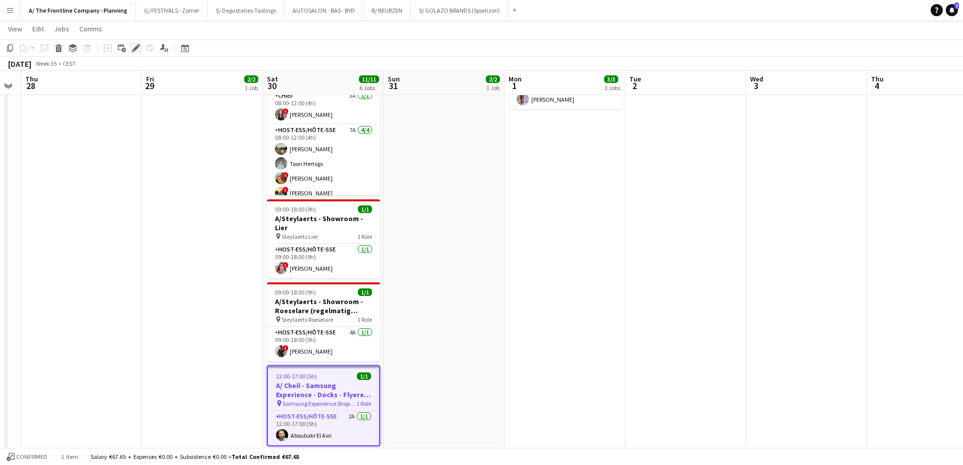
click at [135, 50] on icon at bounding box center [136, 49] width 6 height 6
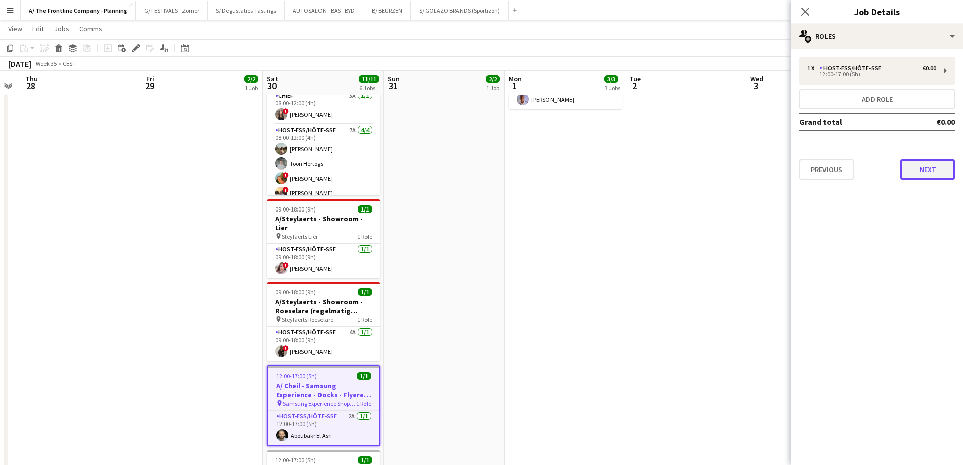
click at [915, 175] on button "Next" at bounding box center [928, 169] width 55 height 20
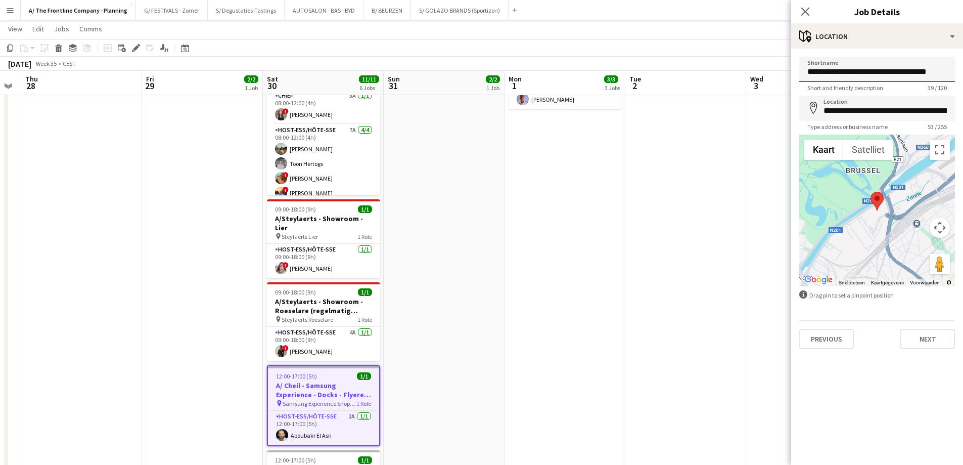
click at [897, 72] on input "**********" at bounding box center [878, 69] width 156 height 25
click at [926, 70] on input "**********" at bounding box center [878, 69] width 156 height 25
type input "**********"
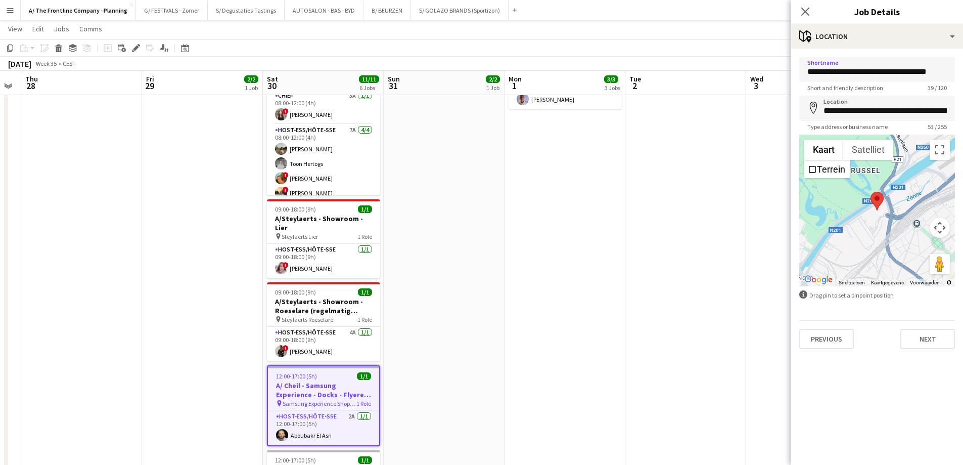
scroll to position [0, 0]
click at [766, 178] on app-date-cell at bounding box center [806, 205] width 121 height 690
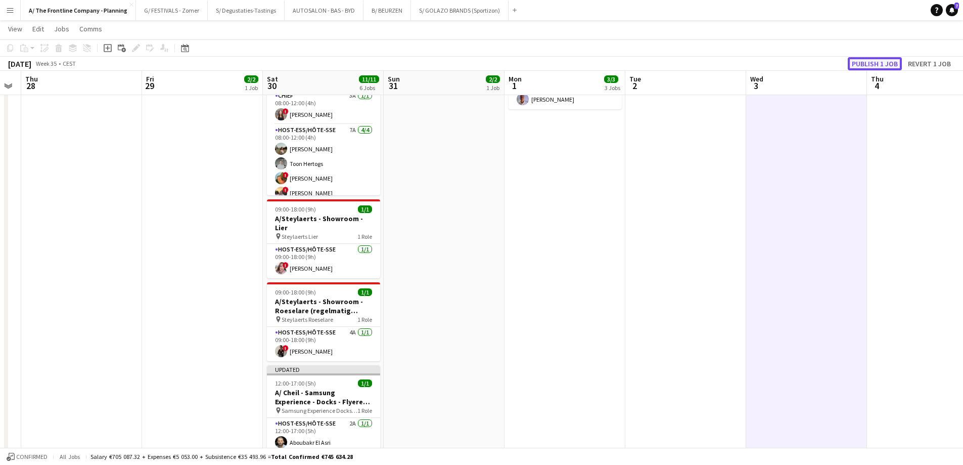
click at [876, 66] on button "Publish 1 job" at bounding box center [875, 63] width 54 height 13
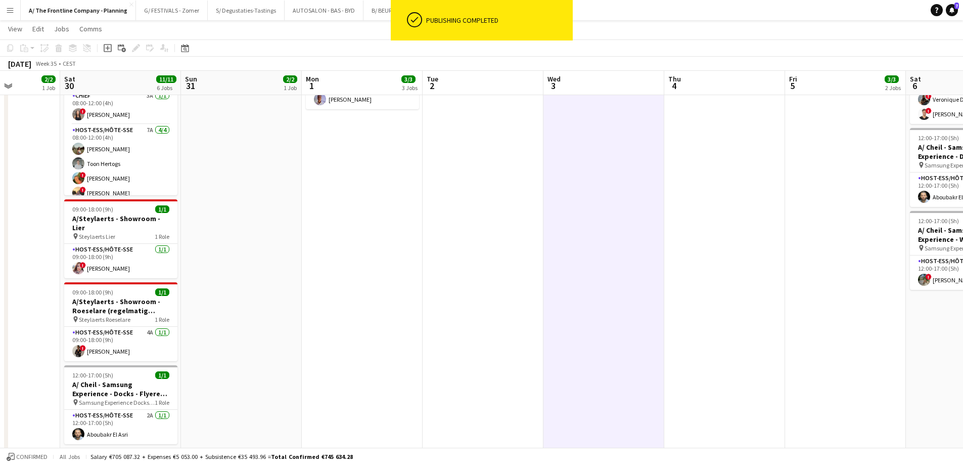
drag, startPoint x: 754, startPoint y: 279, endPoint x: 316, endPoint y: 272, distance: 438.5
click at [316, 272] on app-calendar-viewport "Tue 26 Wed 27 Thu 28 Fri 29 2/2 1 Job Sat 30 11/11 6 Jobs Sun 31 2/2 1 Job Mon …" at bounding box center [481, 215] width 963 height 857
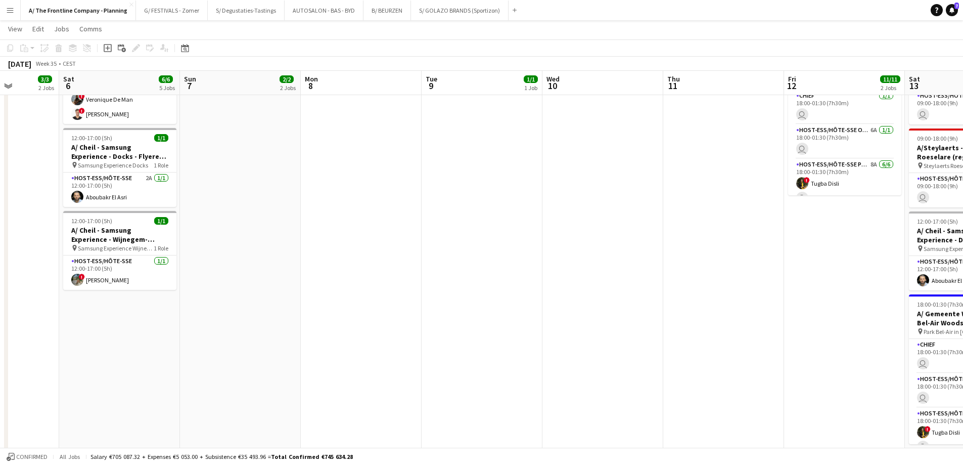
drag, startPoint x: 180, startPoint y: 204, endPoint x: 196, endPoint y: 209, distance: 17.4
click at [168, 204] on app-calendar-viewport "Wed 3 Thu 4 Fri 5 3/3 2 Jobs Sat 6 6/6 5 Jobs Sun 7 2/2 2 Jobs Mon 8 Tue 9 1/1 …" at bounding box center [481, 215] width 963 height 857
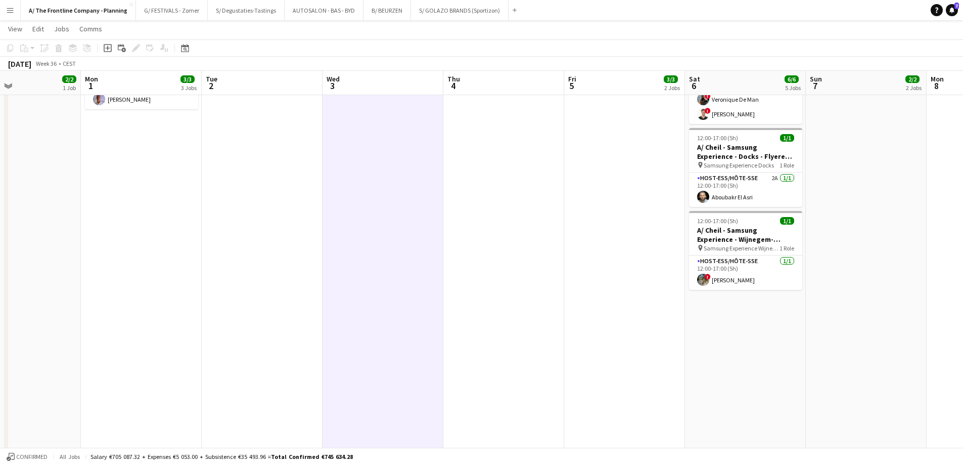
drag, startPoint x: 126, startPoint y: 237, endPoint x: 915, endPoint y: 205, distance: 789.5
click at [915, 205] on app-calendar-viewport "Sat 30 11/11 6 Jobs Sun 31 2/2 1 Job Mon 1 3/3 3 Jobs Tue 2 Wed 3 Thu 4 Fri 5 3…" at bounding box center [481, 215] width 963 height 857
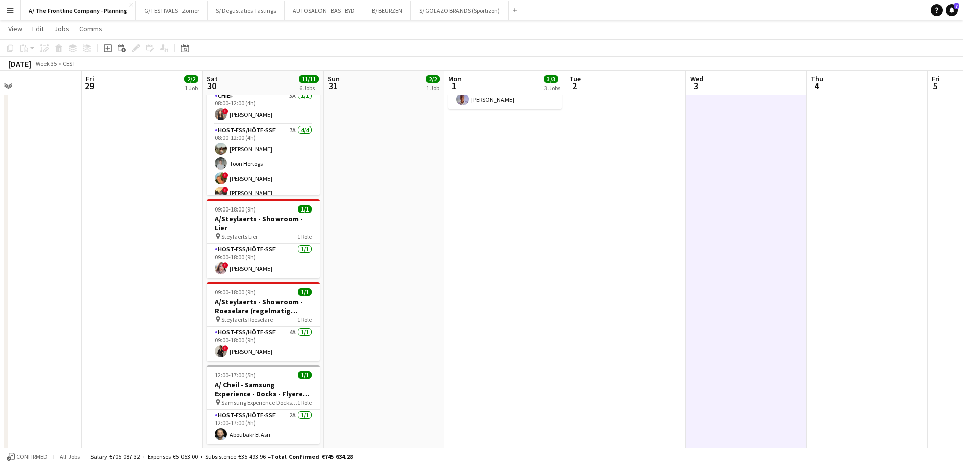
drag, startPoint x: 398, startPoint y: 315, endPoint x: 804, endPoint y: 284, distance: 406.7
click at [804, 284] on app-calendar-viewport "Wed 27 Thu 28 Fri 29 2/2 1 Job Sat 30 11/11 6 Jobs Sun 31 2/2 1 Job Mon 1 3/3 3…" at bounding box center [481, 215] width 963 height 857
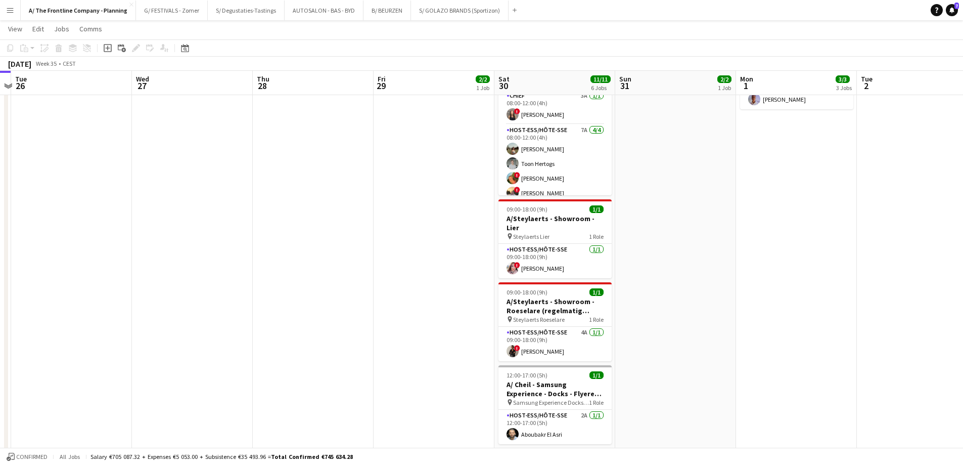
drag, startPoint x: 245, startPoint y: 247, endPoint x: 833, endPoint y: 202, distance: 589.8
click at [833, 202] on app-calendar-viewport "Sun 24 Mon 25 Tue 26 Wed 27 Thu 28 Fri 29 2/2 1 Job Sat 30 11/11 6 Jobs Sun 31 …" at bounding box center [481, 215] width 963 height 857
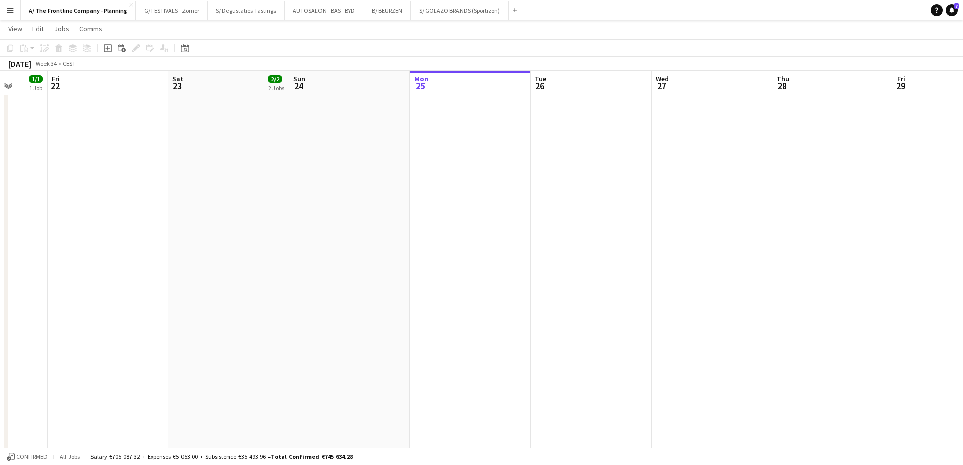
drag, startPoint x: 324, startPoint y: 244, endPoint x: 268, endPoint y: 243, distance: 56.1
click at [268, 243] on app-calendar-viewport "Tue 19 Wed 20 Thu 21 1/1 1 Job Fri 22 Sat 23 2/2 2 Jobs Sun 24 Mon 25 Tue 26 We…" at bounding box center [481, 215] width 963 height 857
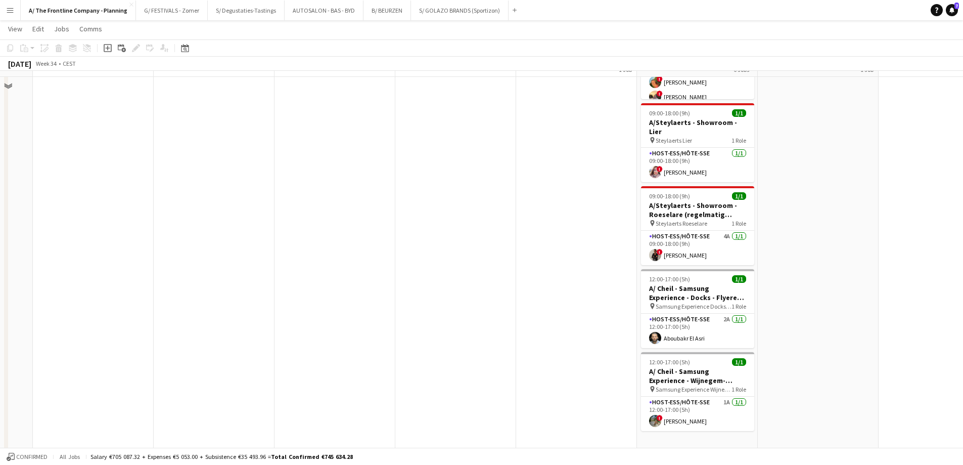
scroll to position [354, 0]
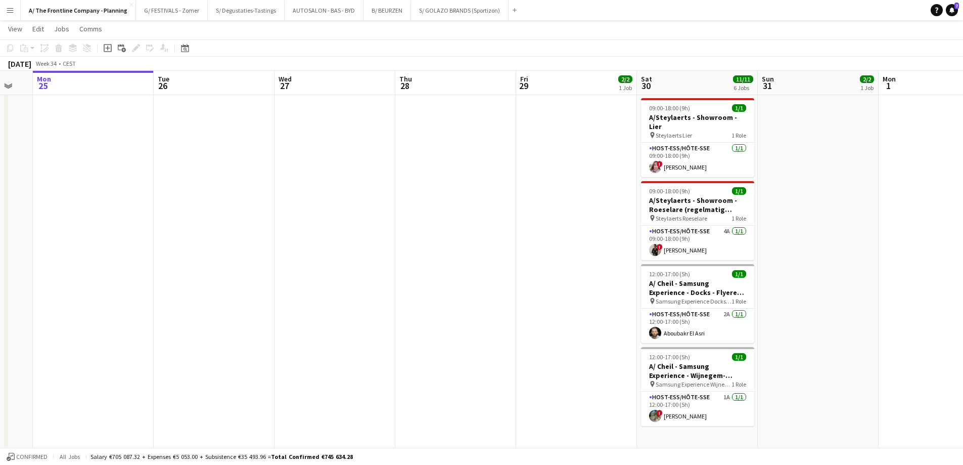
click at [502, 351] on app-date-cell at bounding box center [455, 104] width 121 height 690
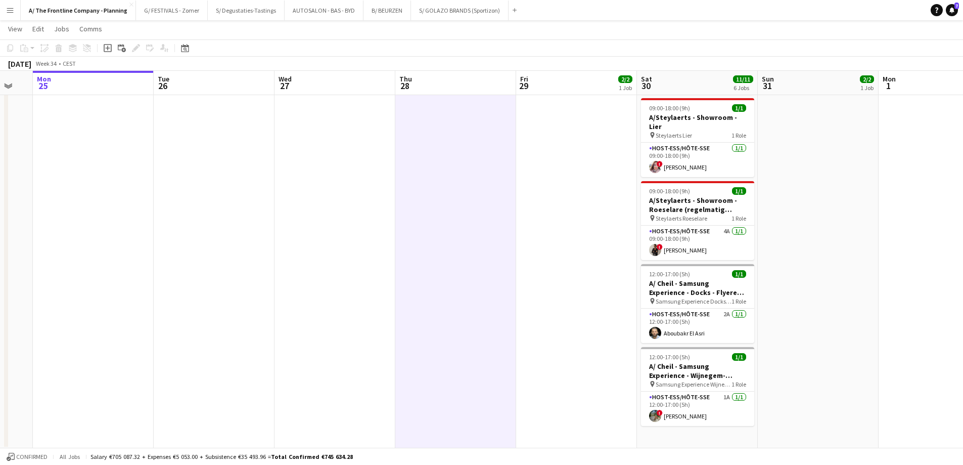
click at [328, 308] on app-date-cell at bounding box center [335, 104] width 121 height 690
